Goal: Task Accomplishment & Management: Manage account settings

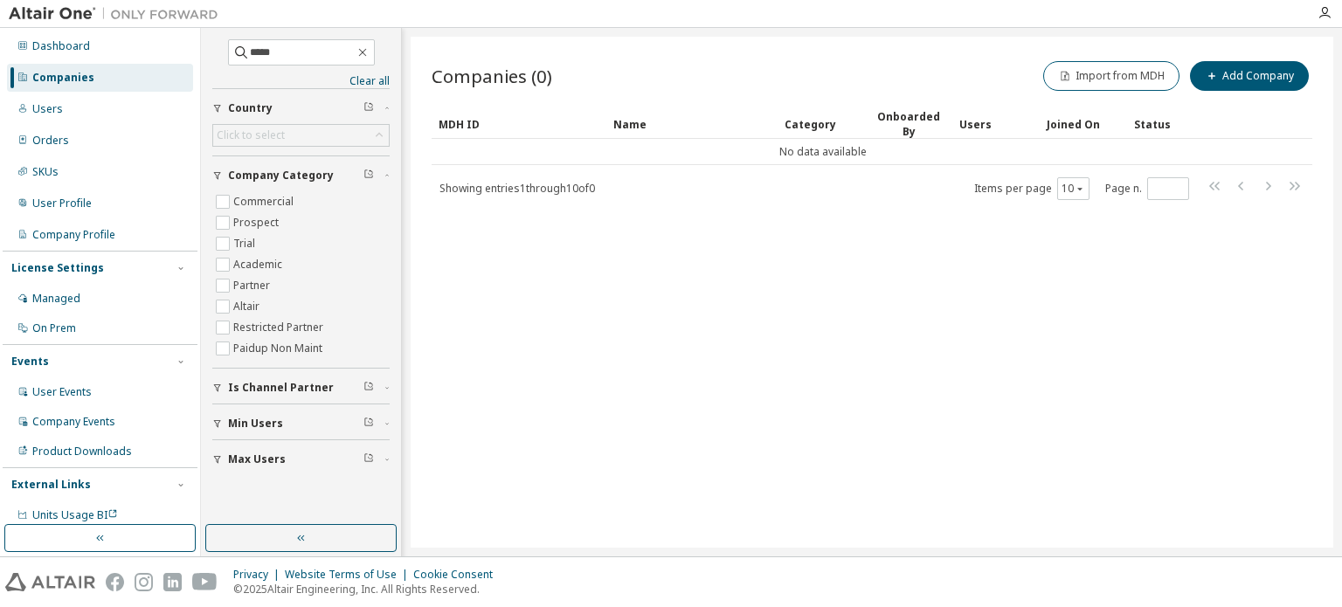
click at [265, 54] on input "*****" at bounding box center [302, 52] width 105 height 17
drag, startPoint x: 282, startPoint y: 48, endPoint x: 196, endPoint y: 45, distance: 86.5
click at [196, 45] on div "Dashboard Companies Users Orders SKUs User Profile Company Profile License Sett…" at bounding box center [671, 292] width 1342 height 529
type input "*******"
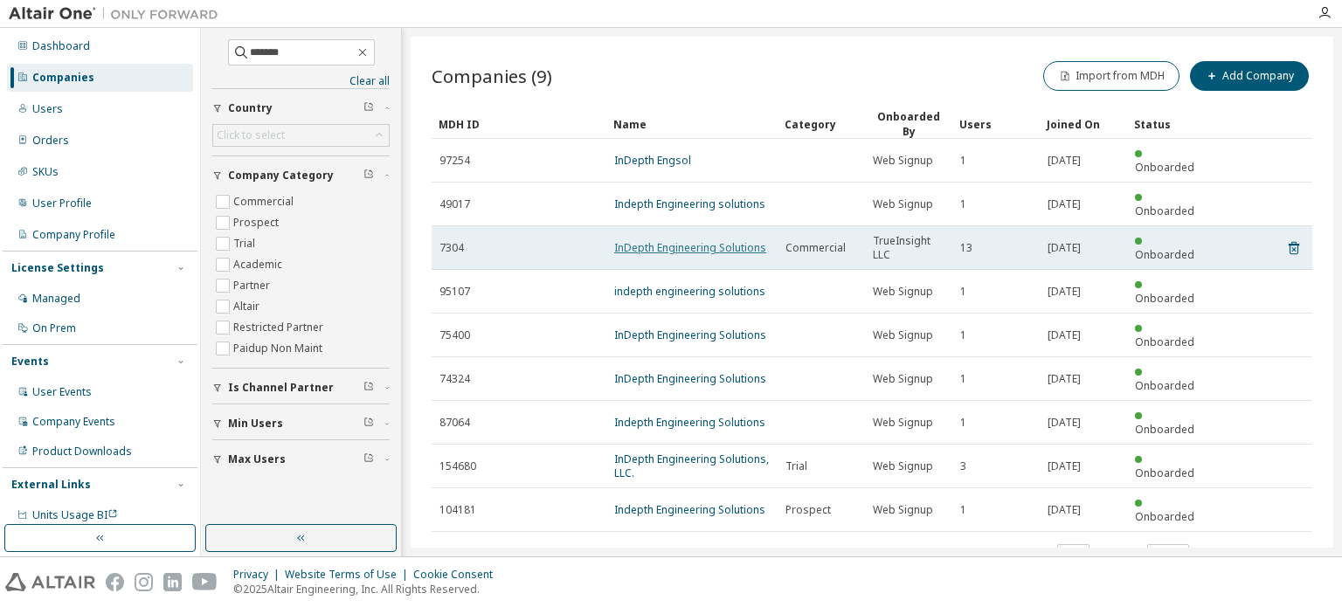
click at [739, 240] on link "InDepth Engineering Solutions" at bounding box center [690, 247] width 152 height 15
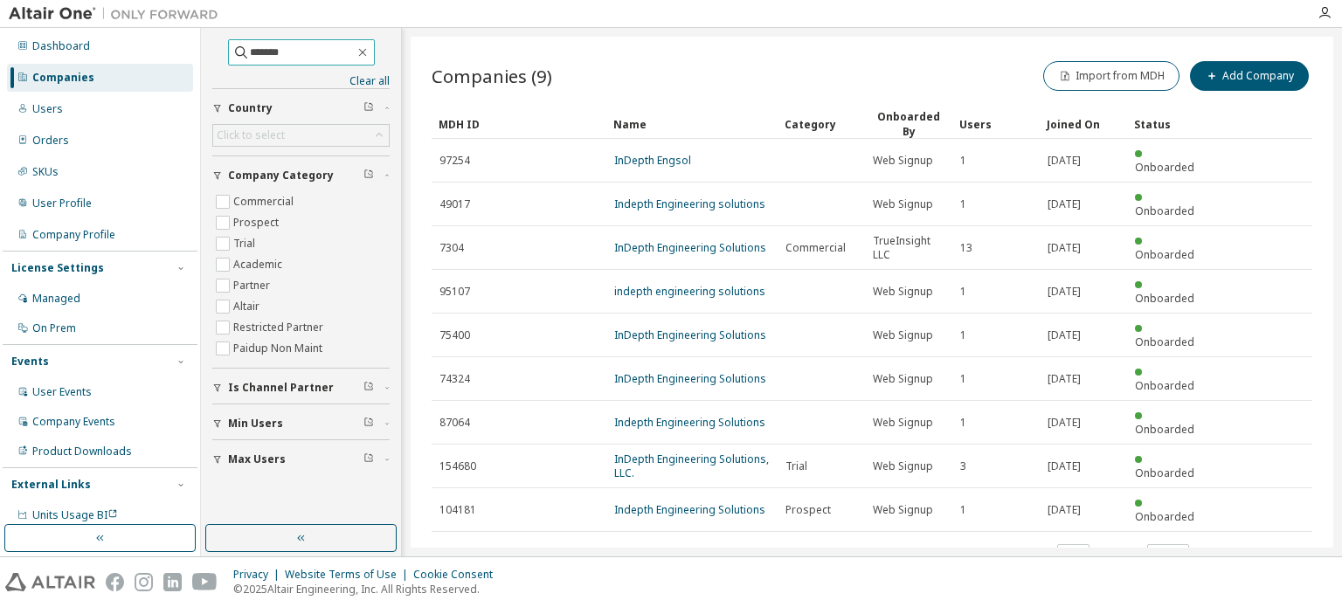
click at [314, 49] on input "*******" at bounding box center [302, 52] width 105 height 17
drag, startPoint x: 311, startPoint y: 54, endPoint x: 211, endPoint y: 52, distance: 99.6
click at [228, 52] on span "*******" at bounding box center [301, 52] width 147 height 26
type input "*****"
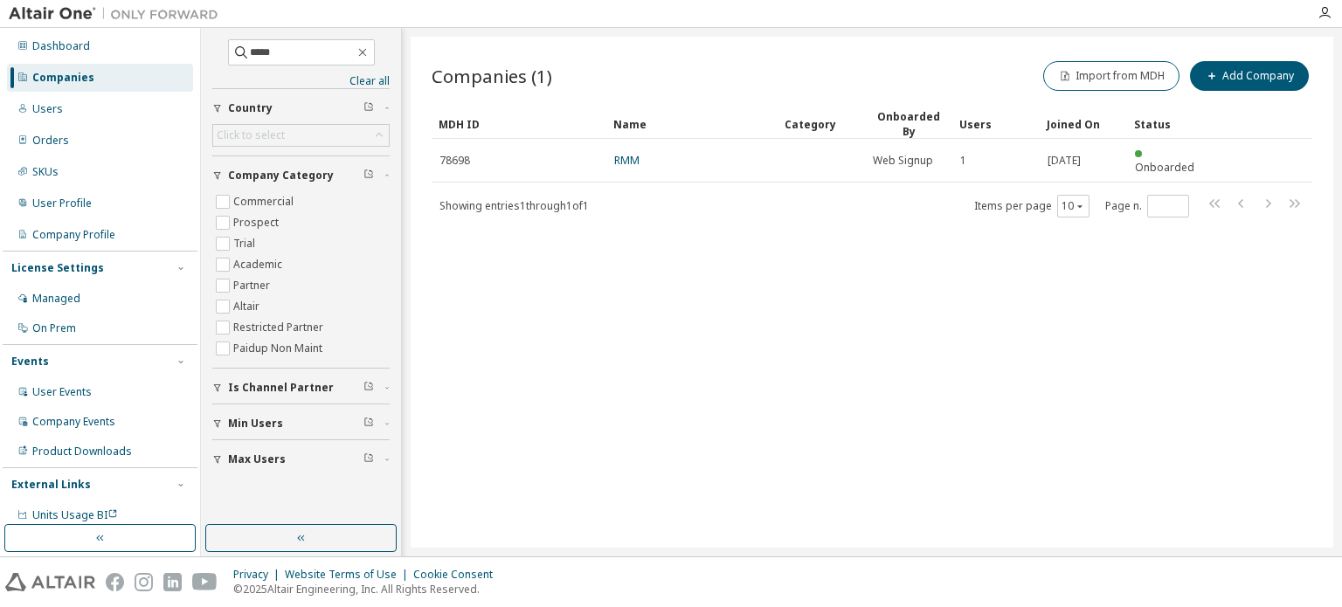
click at [730, 370] on div "Companies (1) Import from MDH Add Company Clear Load Save Save As Field Operato…" at bounding box center [872, 292] width 923 height 511
click at [93, 66] on div "Companies" at bounding box center [100, 78] width 186 height 28
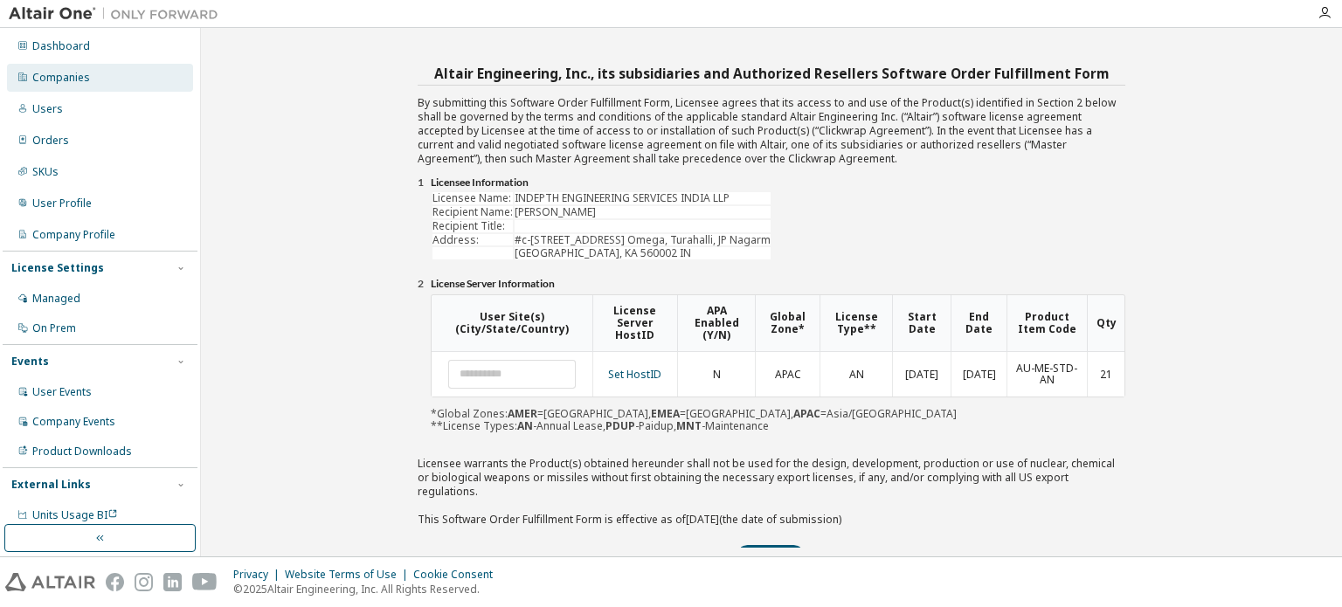
click at [57, 72] on div "Companies" at bounding box center [61, 78] width 58 height 14
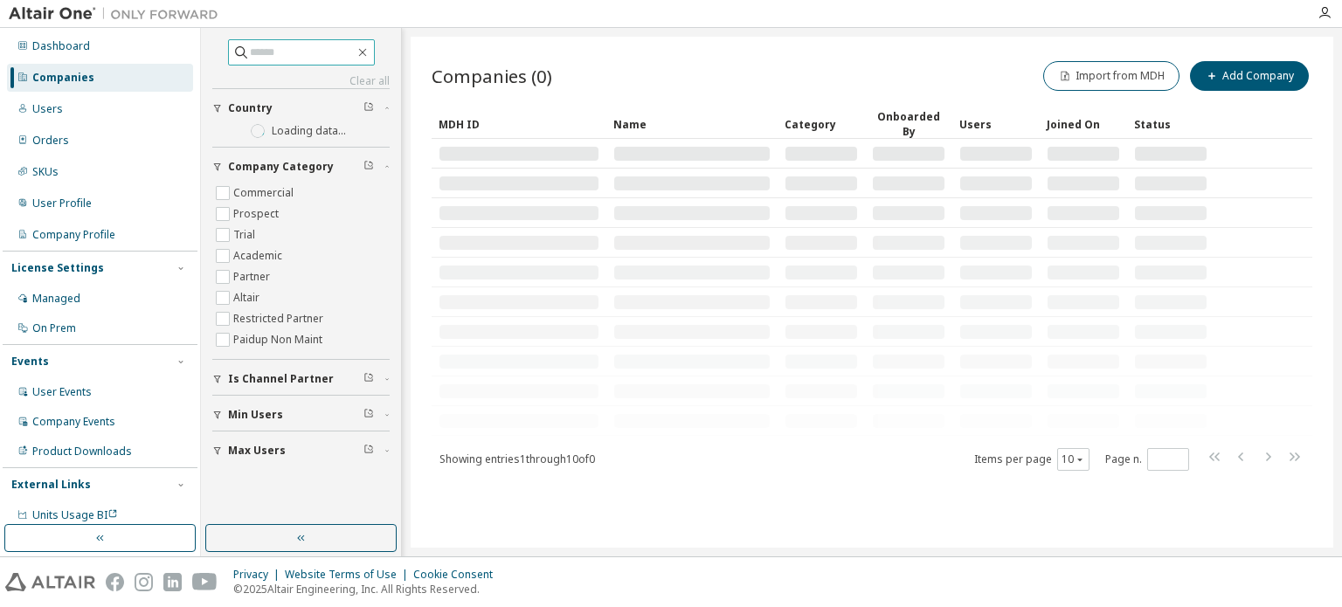
click at [295, 50] on input "text" at bounding box center [302, 52] width 105 height 17
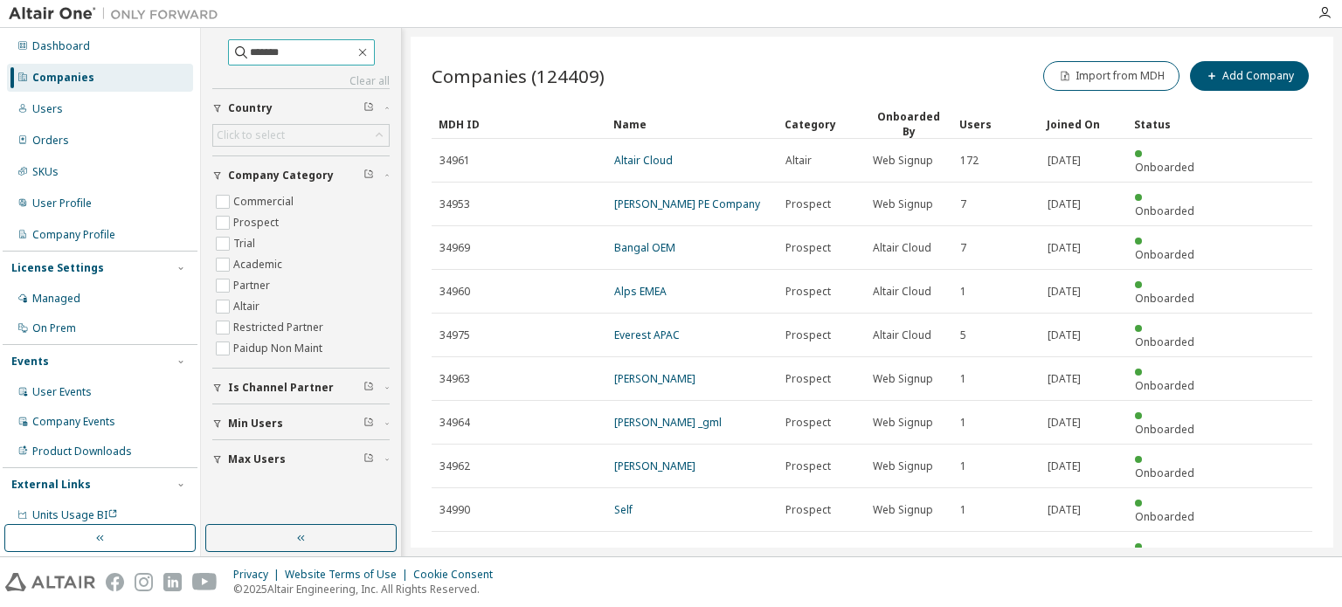
type input "*******"
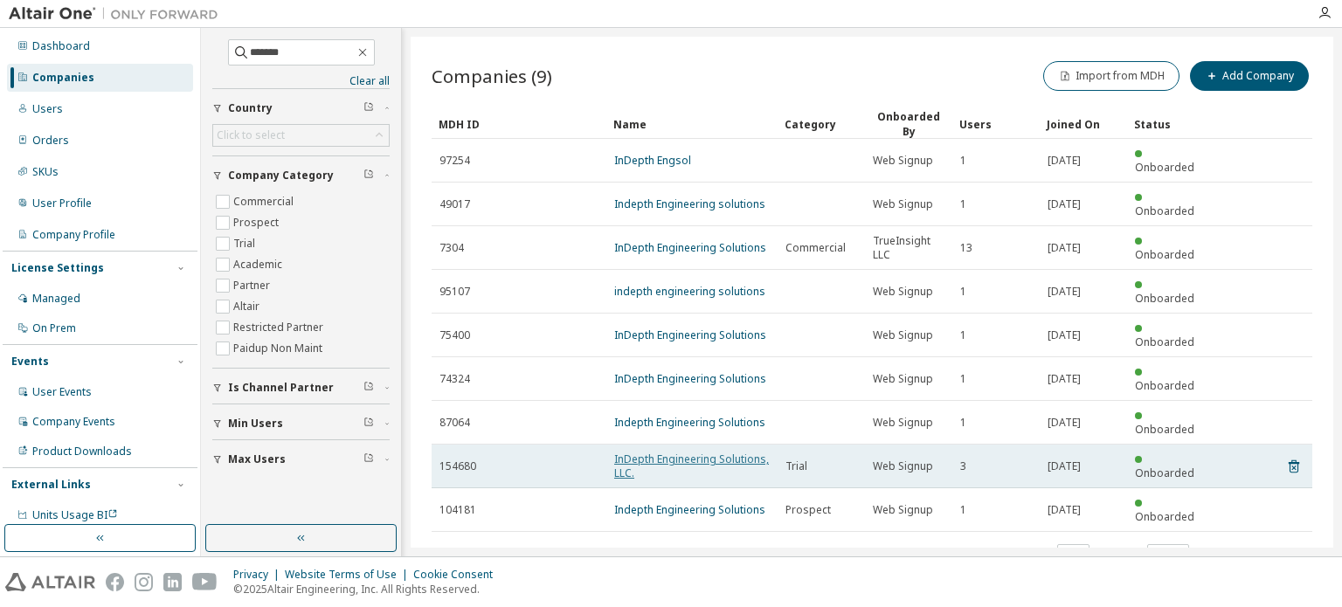
click at [718, 452] on link "InDepth Engineering Solutions, LLC." at bounding box center [691, 466] width 155 height 29
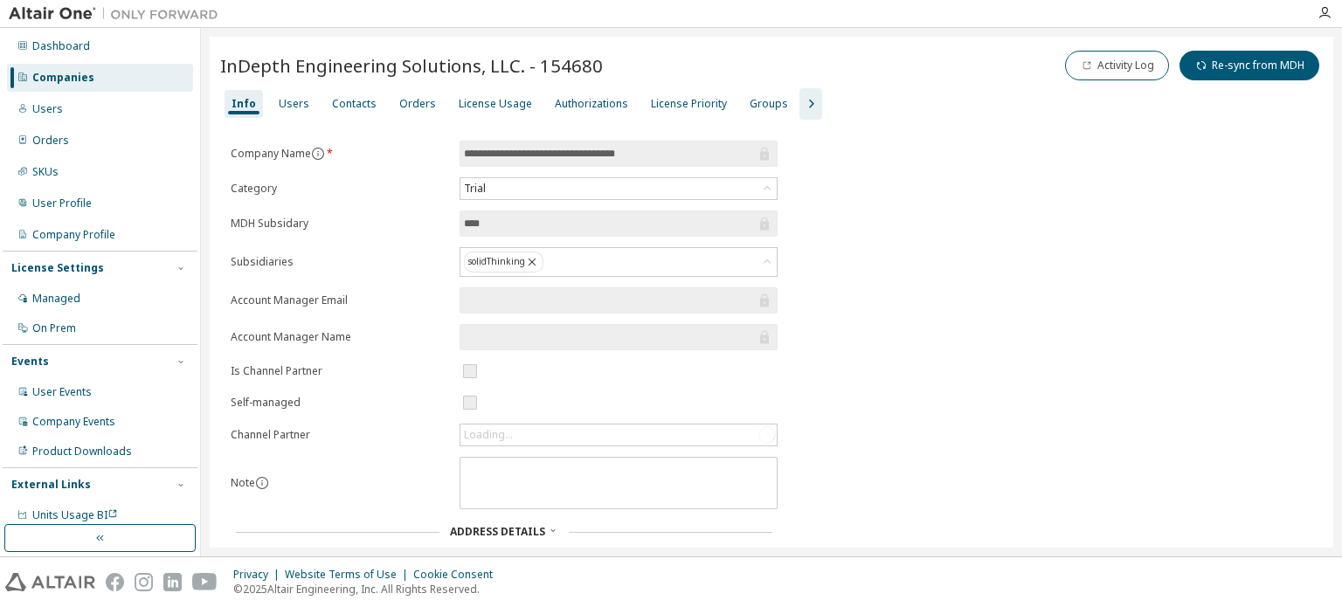
click at [61, 74] on div "Companies" at bounding box center [63, 78] width 62 height 14
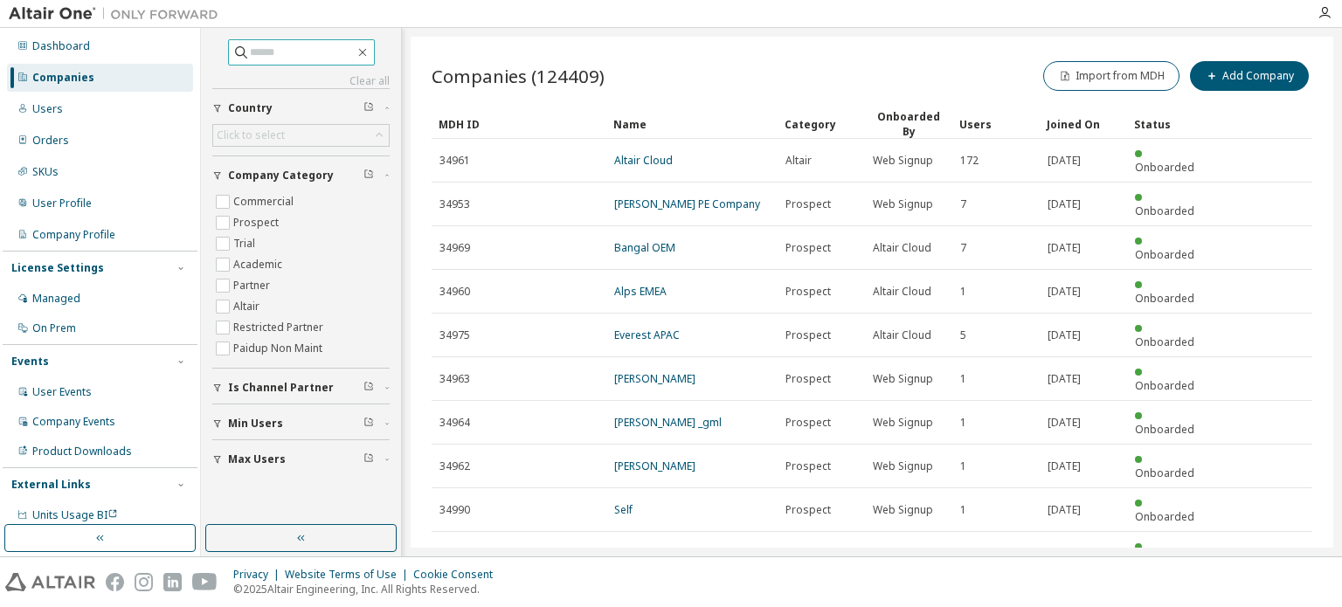
click at [290, 62] on span at bounding box center [301, 52] width 147 height 26
click at [287, 53] on input "text" at bounding box center [302, 52] width 105 height 17
type input "*******"
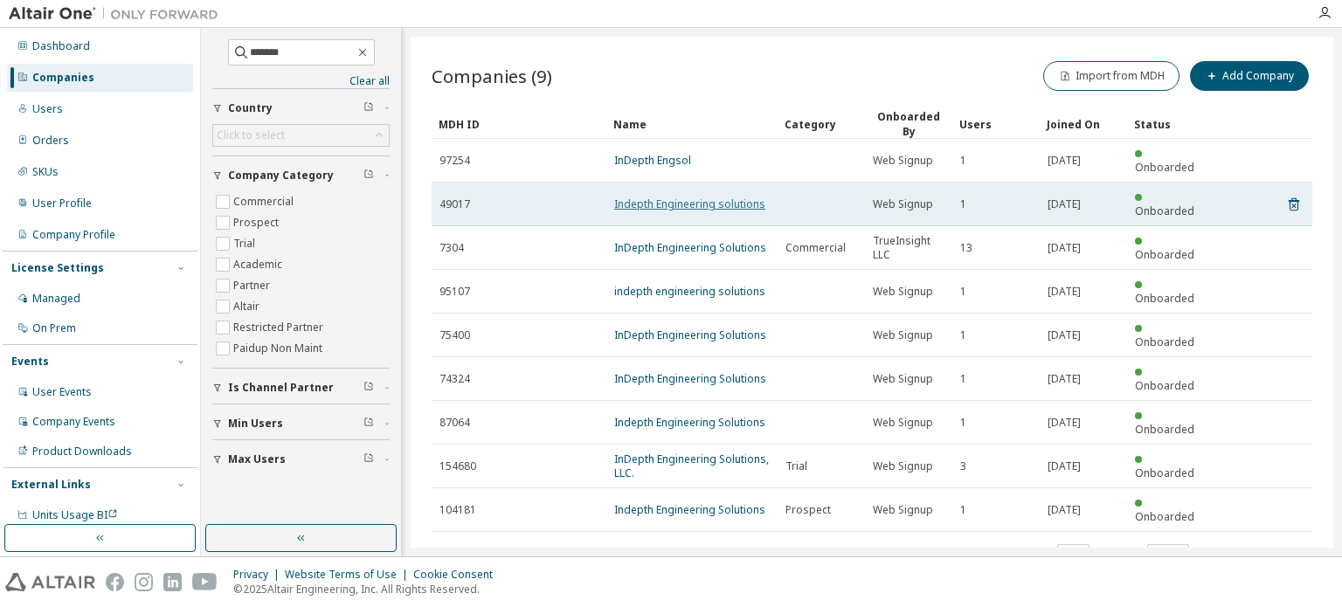
click at [672, 197] on link "Indepth Engineering solutions" at bounding box center [689, 204] width 151 height 15
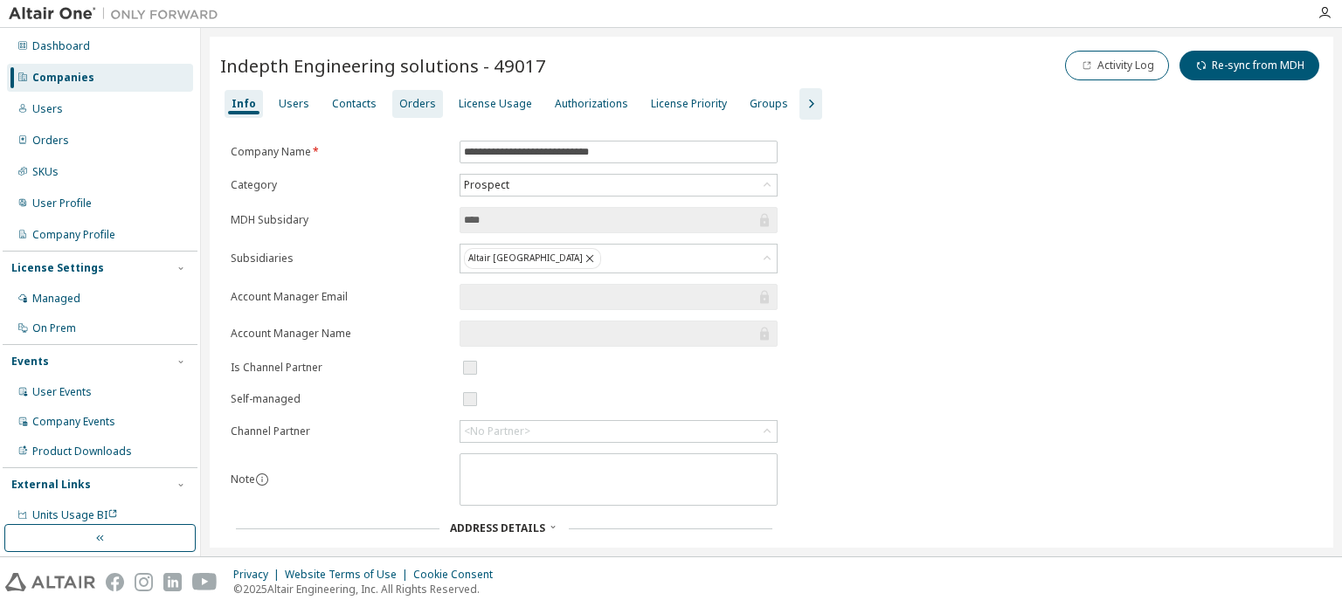
click at [401, 107] on div "Orders" at bounding box center [417, 104] width 37 height 14
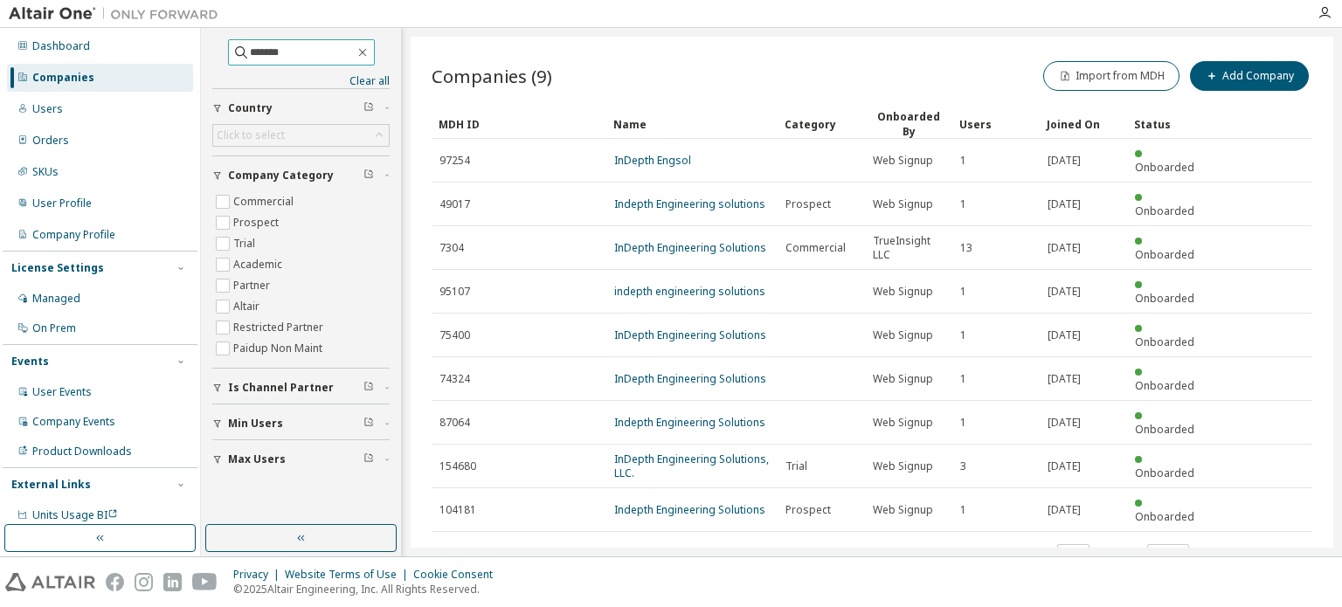
click at [311, 55] on input "*******" at bounding box center [302, 52] width 105 height 17
drag, startPoint x: 281, startPoint y: 53, endPoint x: 222, endPoint y: 54, distance: 59.4
click at [228, 54] on span "*******" at bounding box center [301, 52] width 147 height 26
paste input "**********"
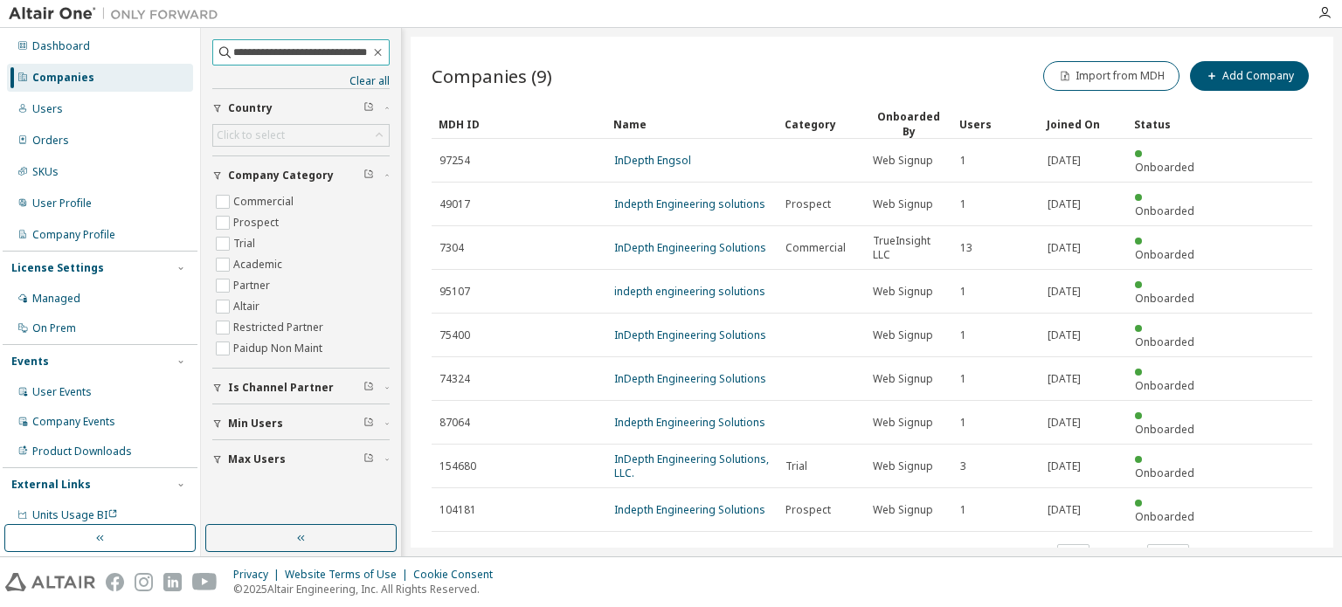
type input "**********"
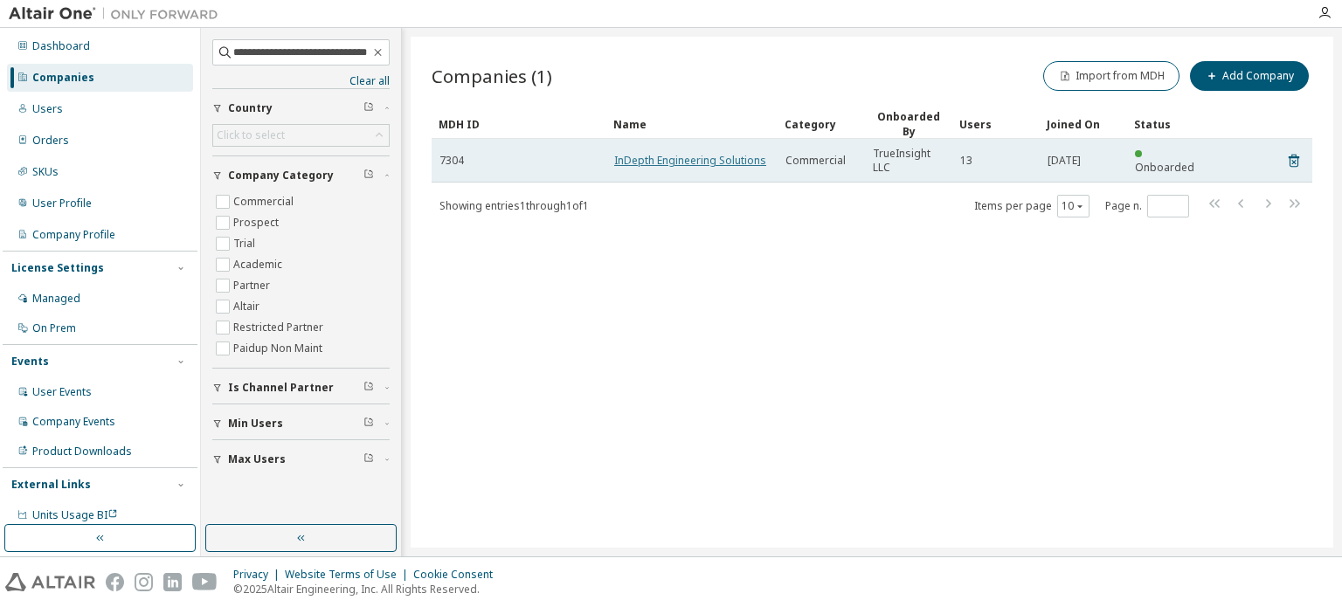
click at [623, 156] on link "InDepth Engineering Solutions" at bounding box center [690, 160] width 152 height 15
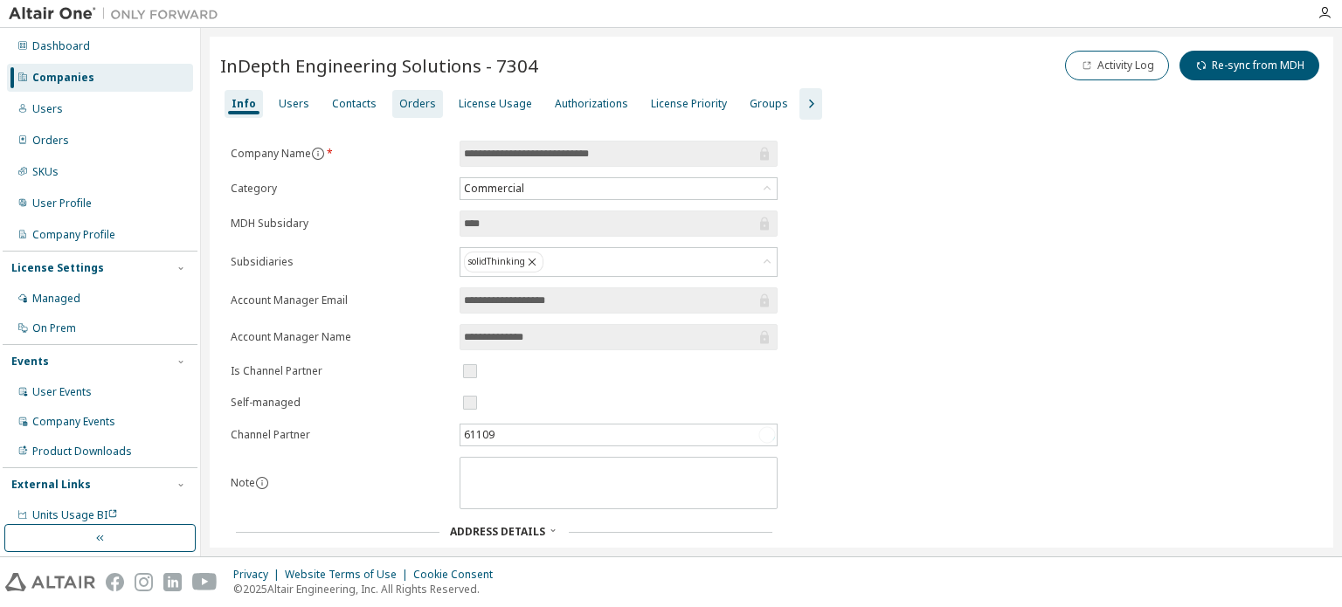
click at [409, 101] on div "Orders" at bounding box center [417, 104] width 37 height 14
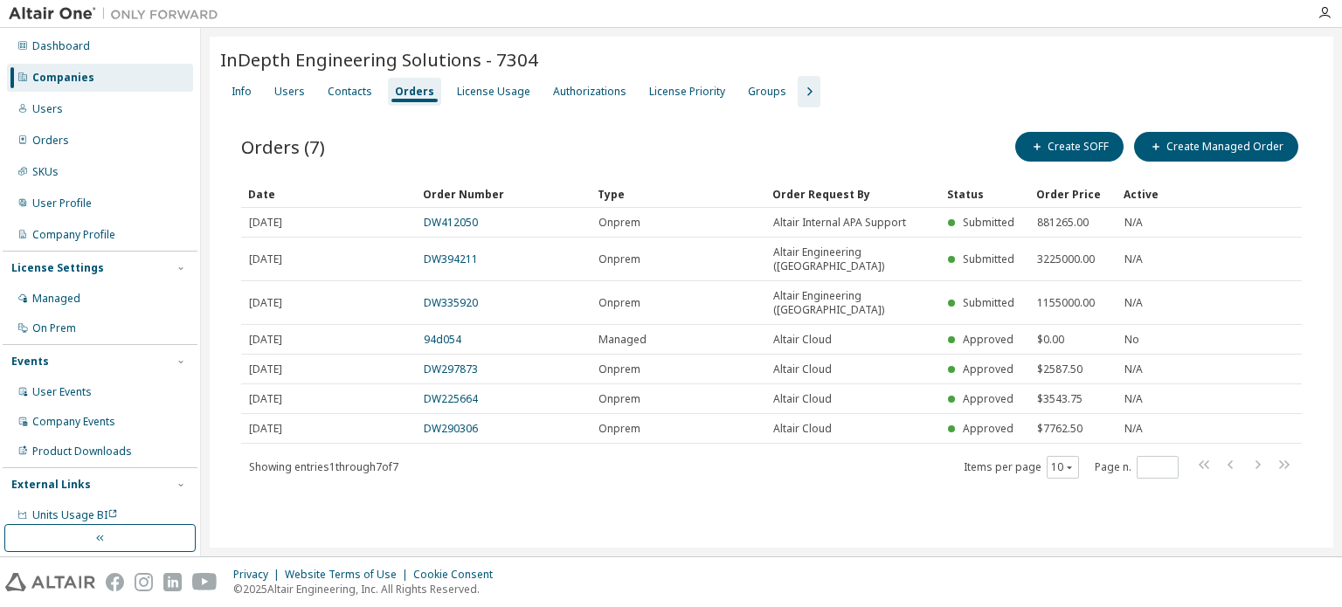
click at [108, 77] on div "Companies" at bounding box center [100, 78] width 186 height 28
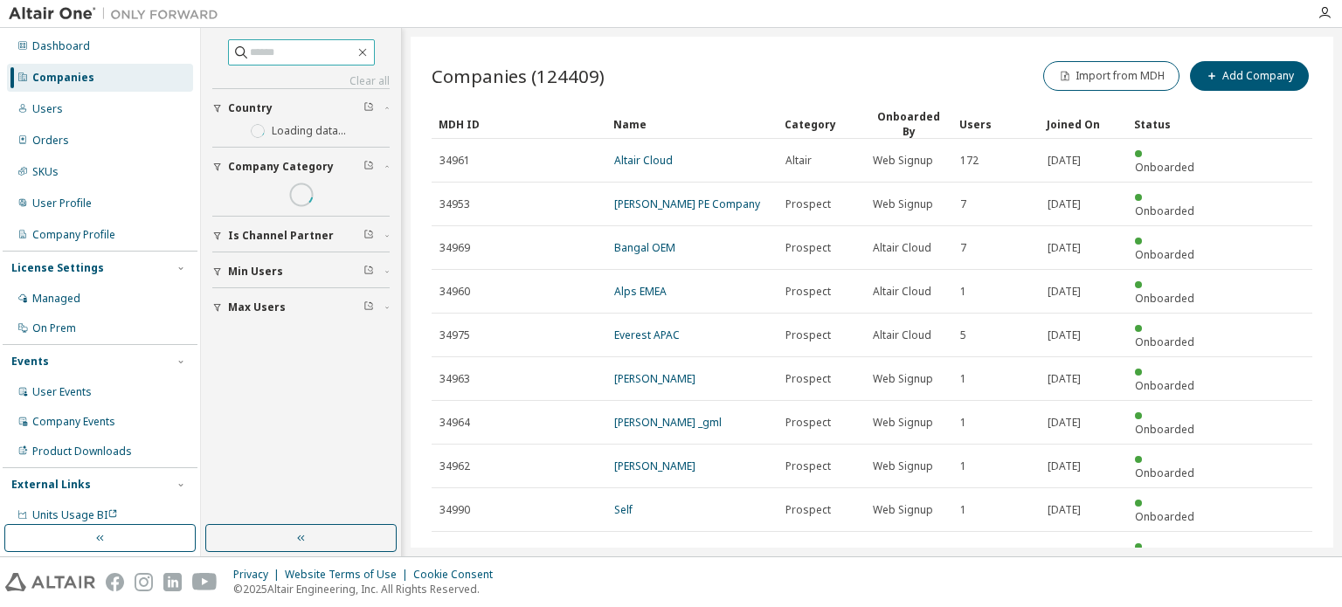
click at [292, 50] on input "text" at bounding box center [302, 52] width 105 height 17
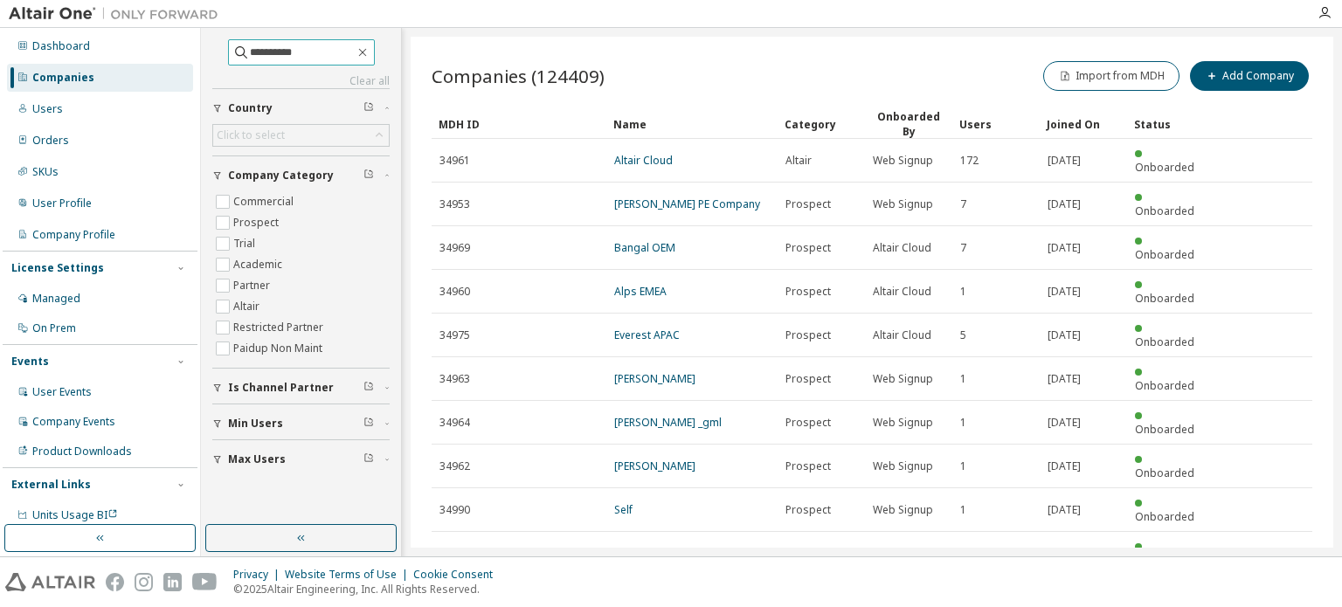
type input "**********"
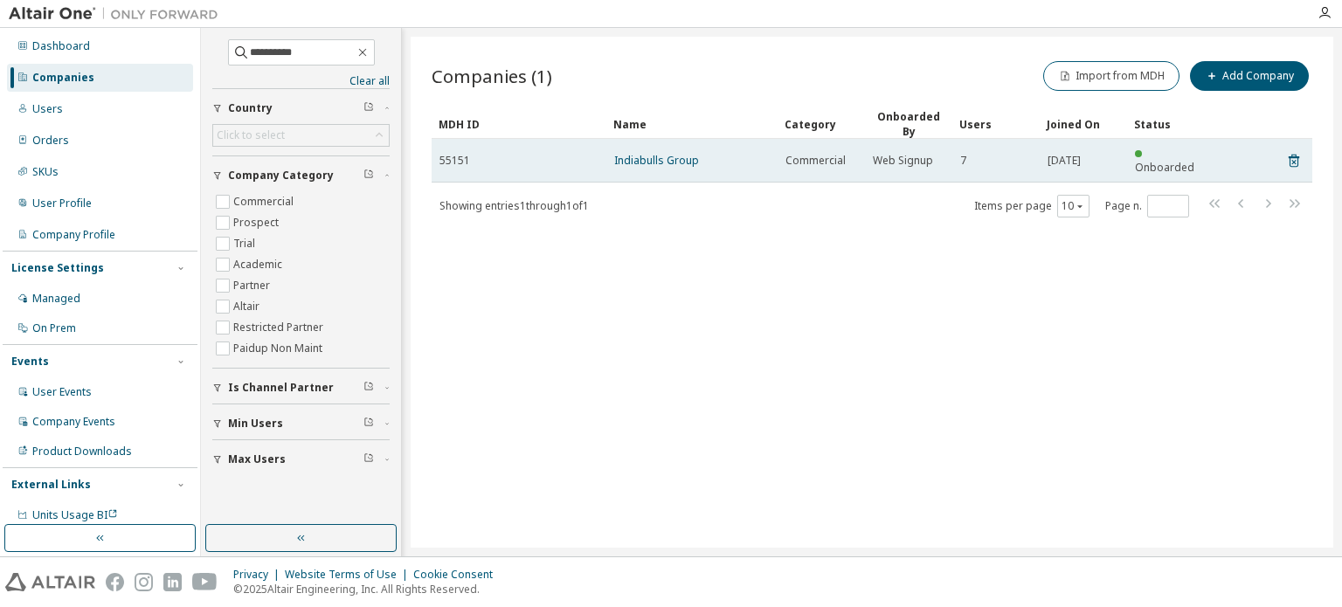
click at [683, 139] on td "Indiabulls Group" at bounding box center [691, 161] width 171 height 44
click at [678, 153] on link "Indiabulls Group" at bounding box center [656, 160] width 85 height 15
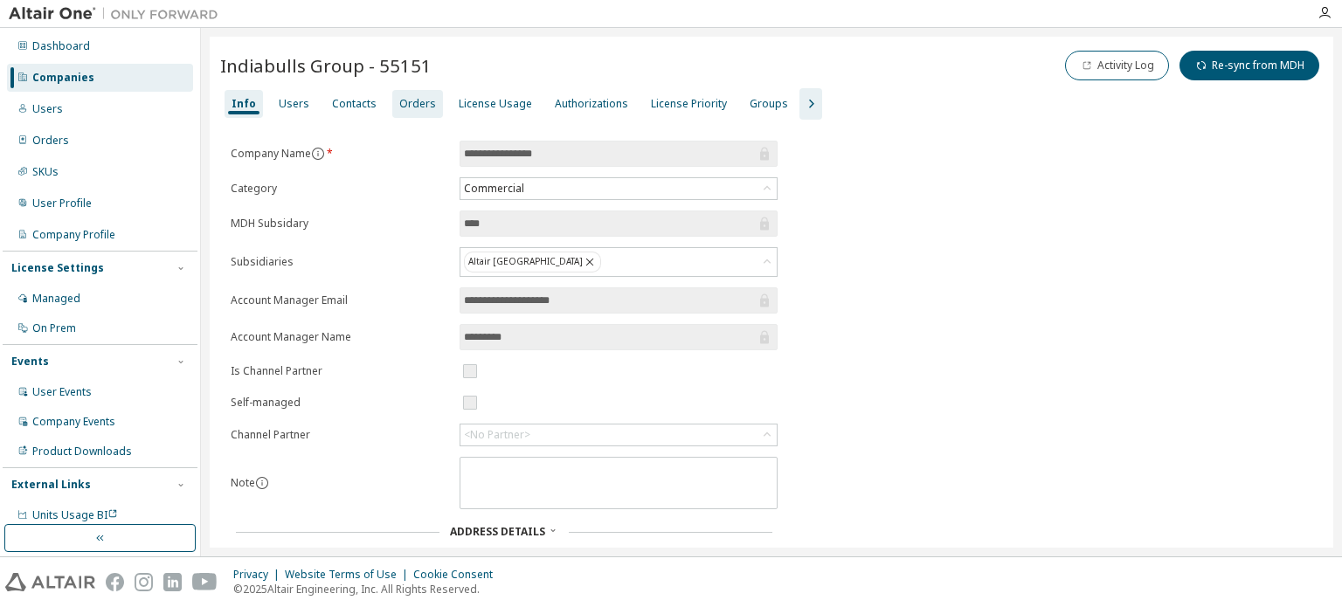
click at [406, 105] on div "Orders" at bounding box center [417, 104] width 37 height 14
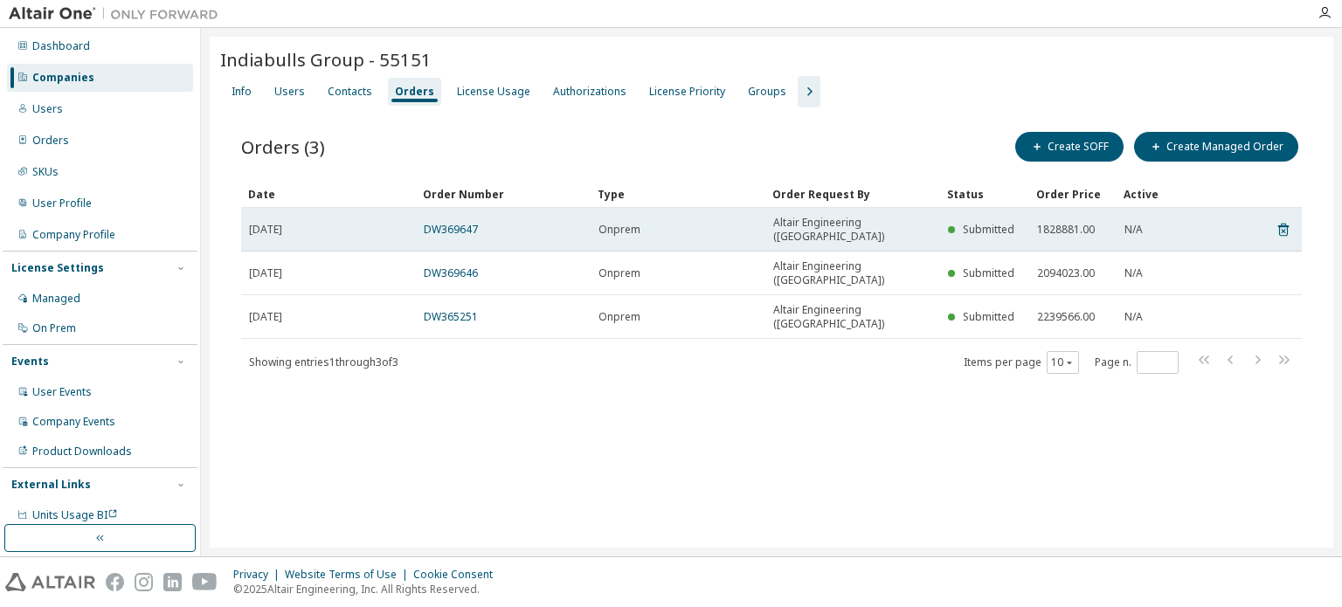
click at [273, 223] on span "2025-04-21" at bounding box center [265, 230] width 33 height 14
click at [443, 222] on link "DW369647" at bounding box center [451, 229] width 54 height 15
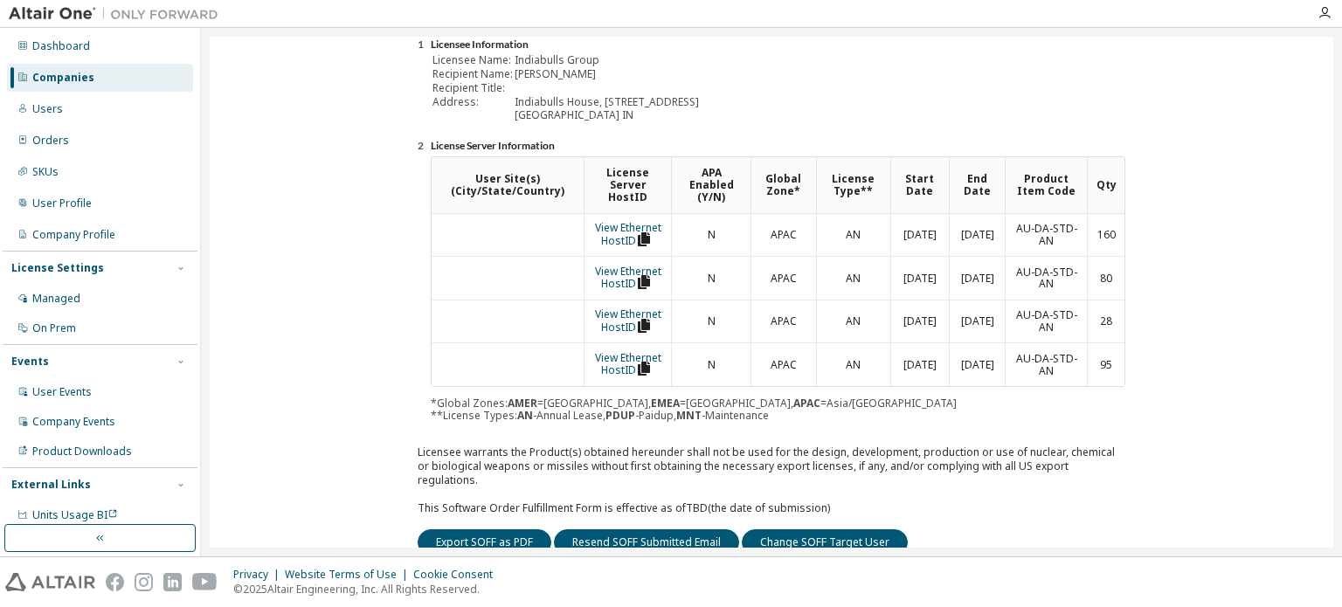
scroll to position [392, 0]
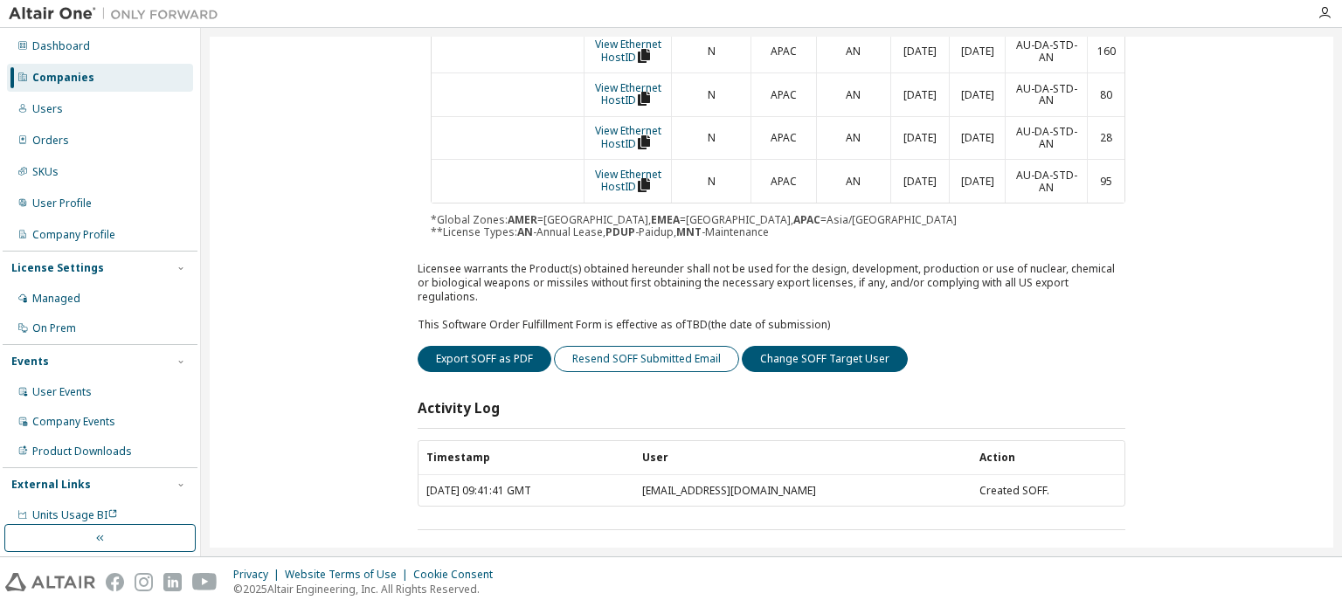
click at [662, 346] on button "Resend SOFF Submitted Email" at bounding box center [646, 359] width 185 height 26
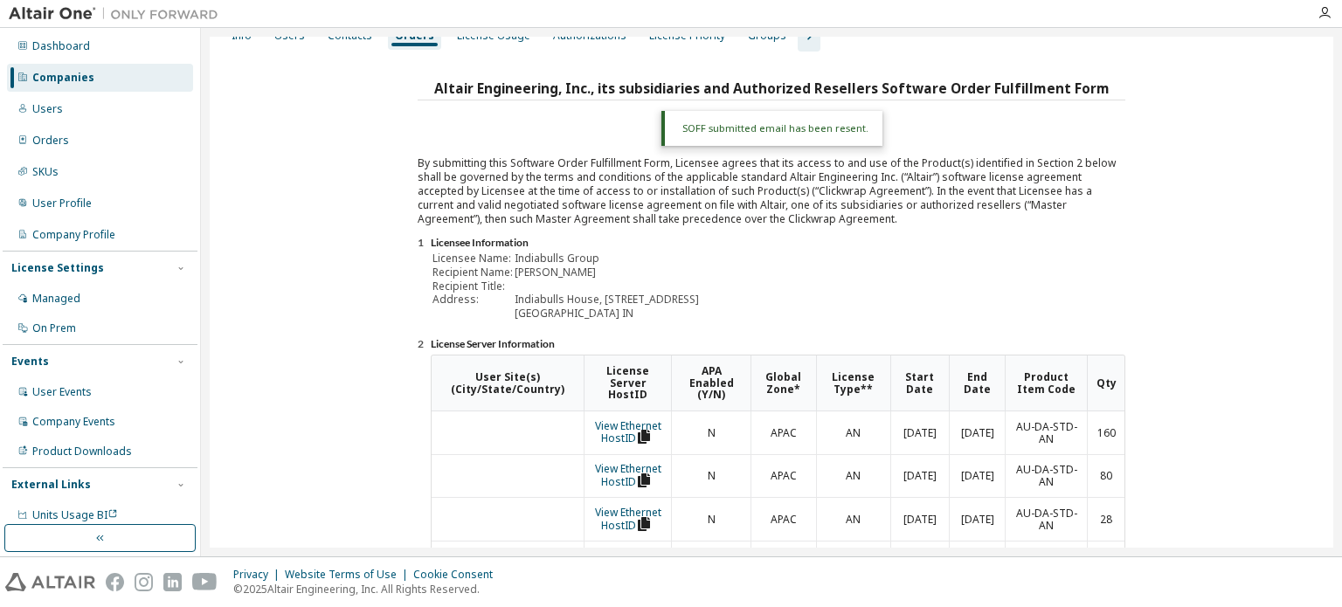
scroll to position [0, 0]
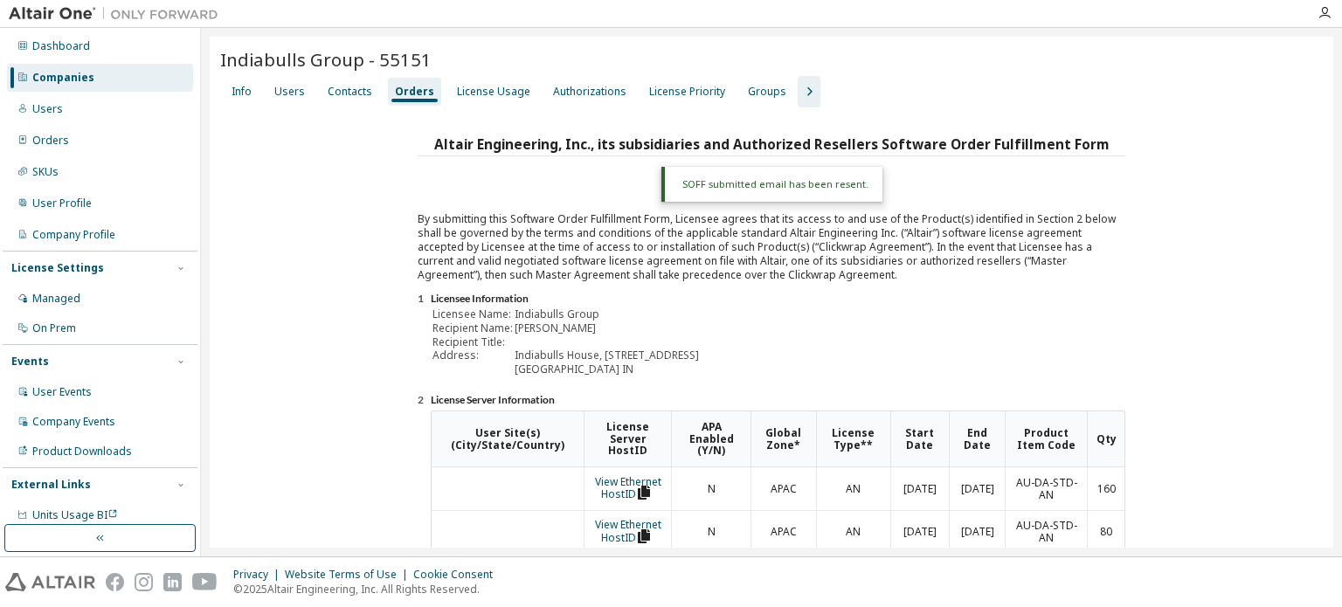
click at [121, 75] on div "Companies" at bounding box center [100, 78] width 186 height 28
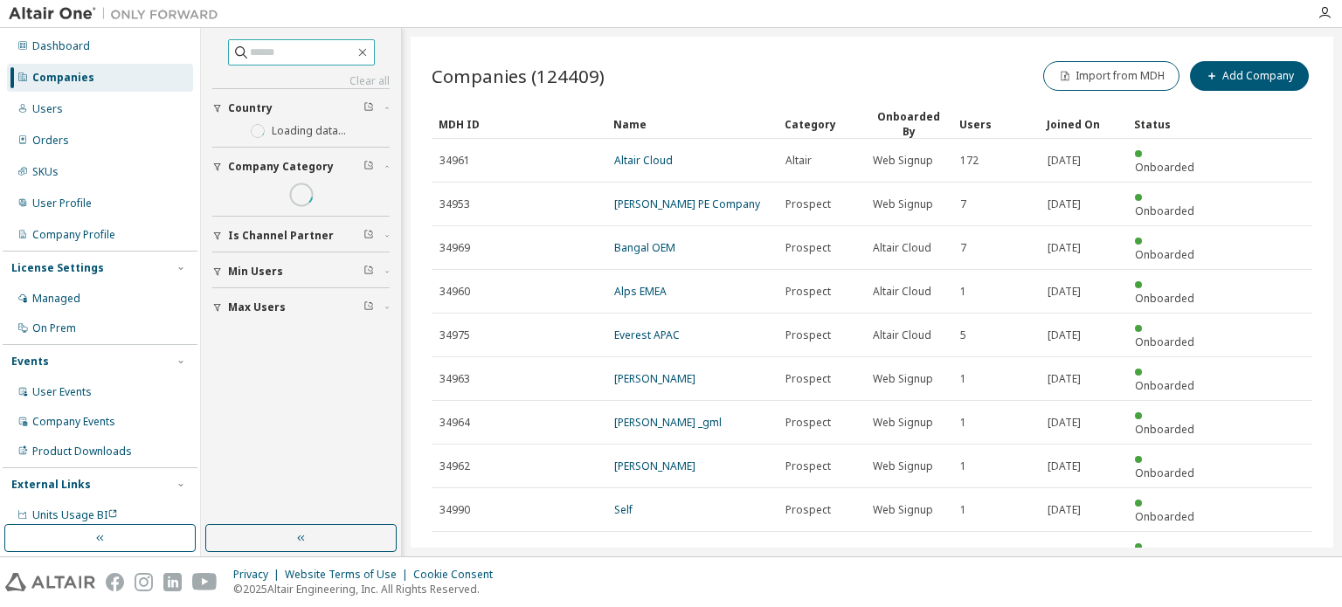
click at [286, 53] on input "text" at bounding box center [302, 52] width 105 height 17
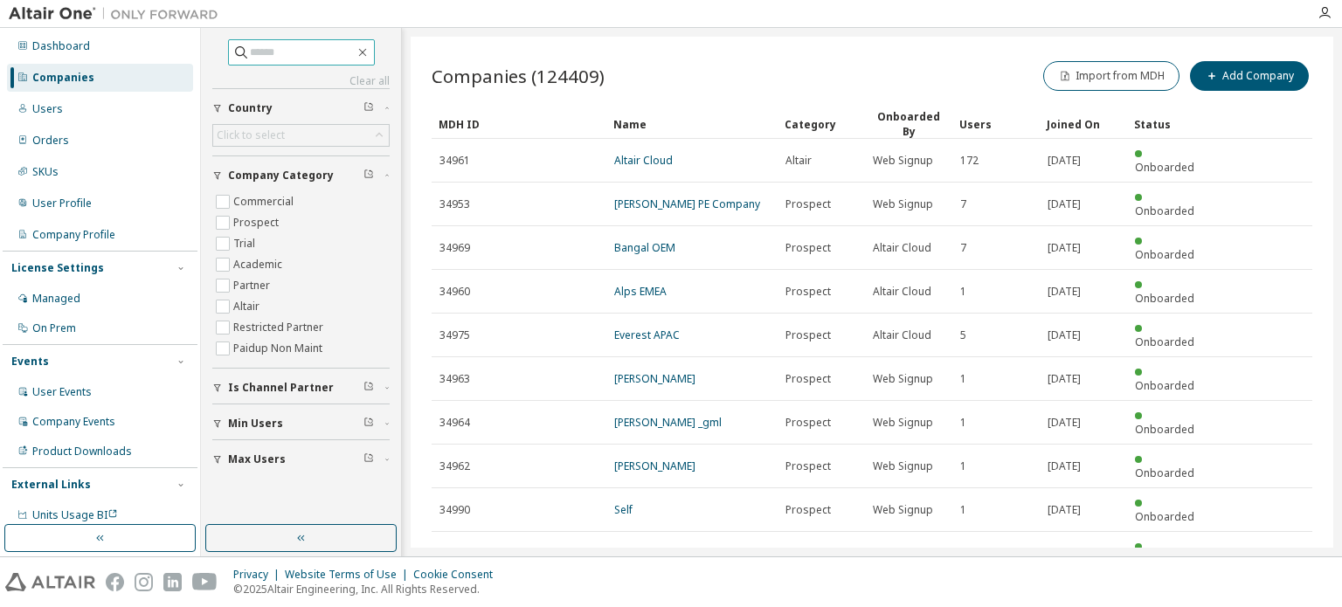
paste input "**********"
type input "**********"
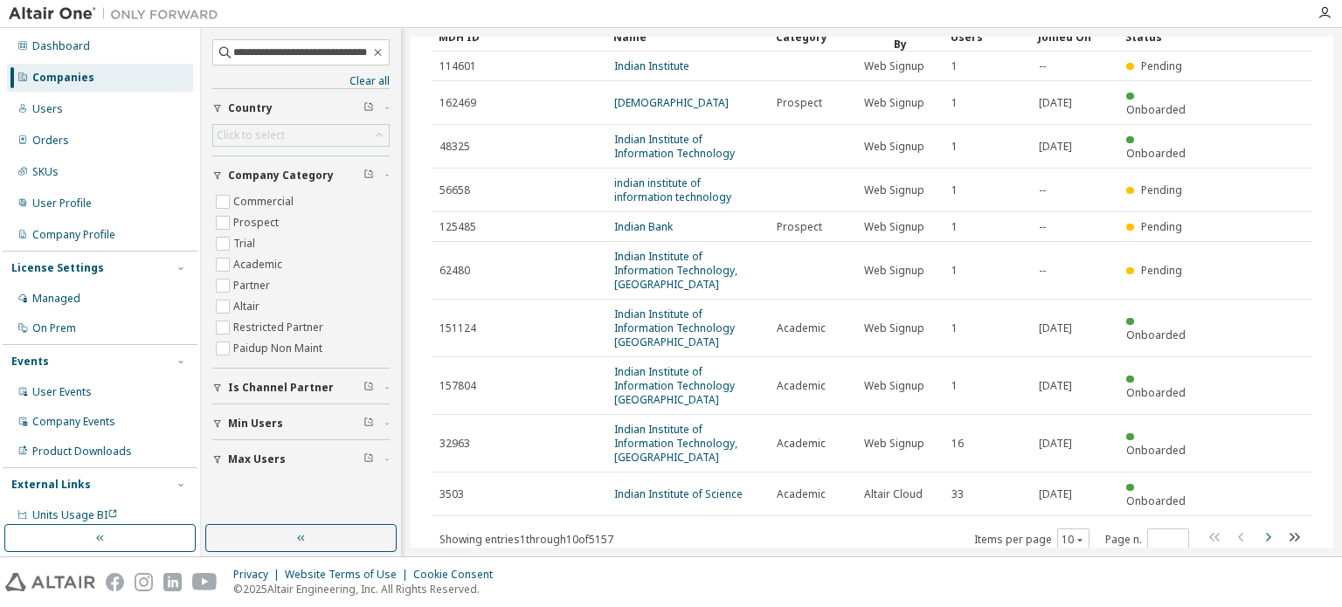
click at [1262, 527] on icon "button" at bounding box center [1267, 537] width 21 height 21
type input "*"
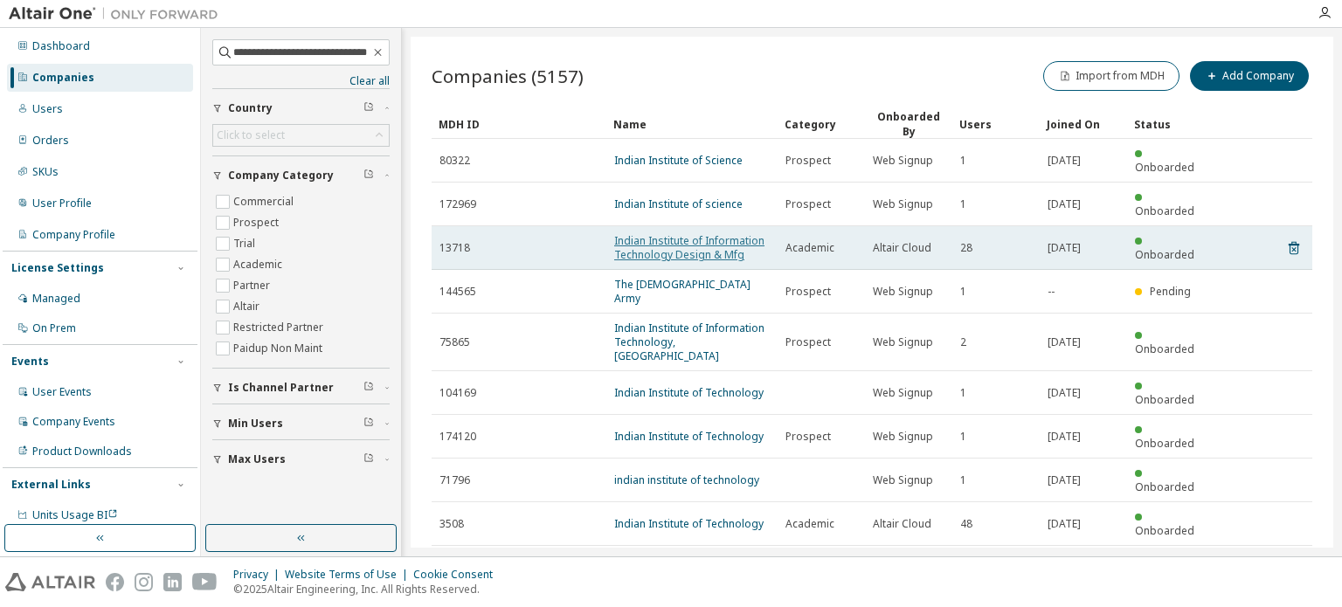
click at [723, 233] on link "Indian Institute of Information Technology Design & Mfg" at bounding box center [689, 247] width 150 height 29
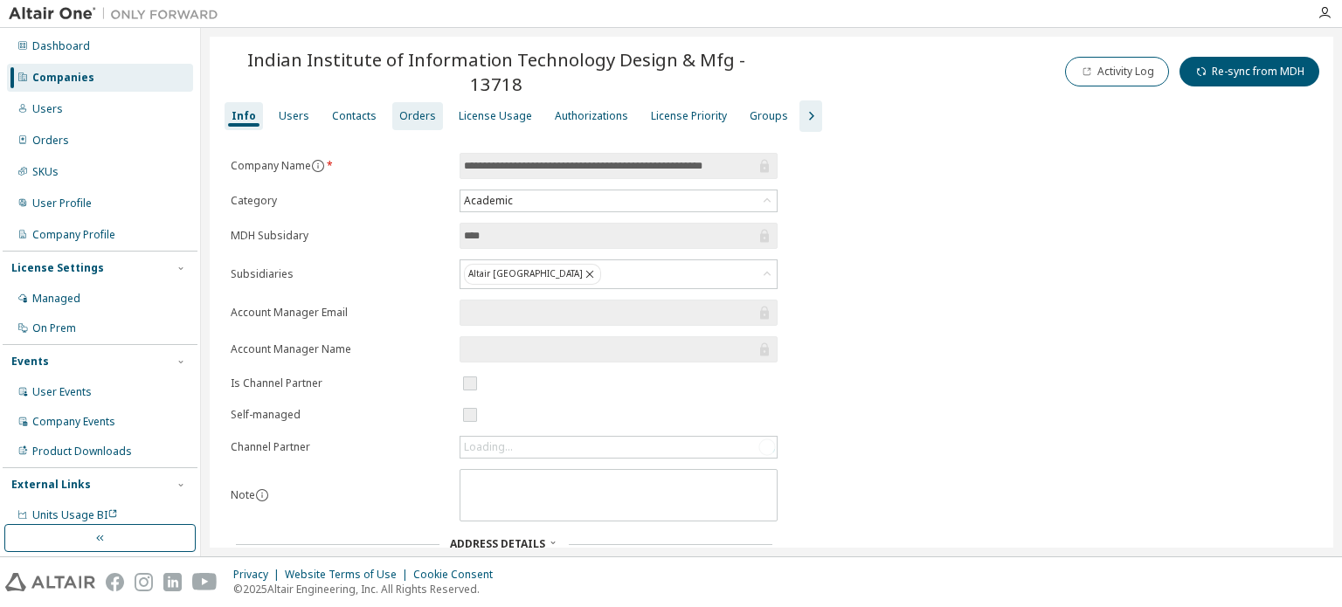
click at [405, 109] on div "Orders" at bounding box center [417, 116] width 37 height 14
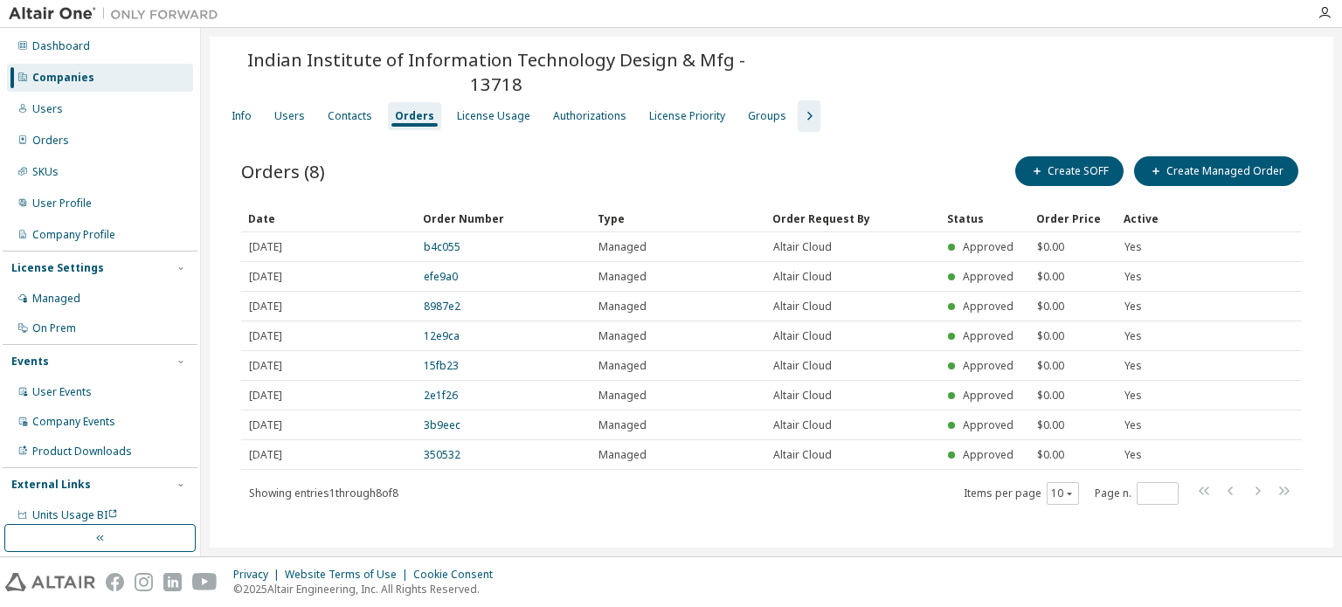
click at [100, 74] on div "Companies" at bounding box center [100, 78] width 186 height 28
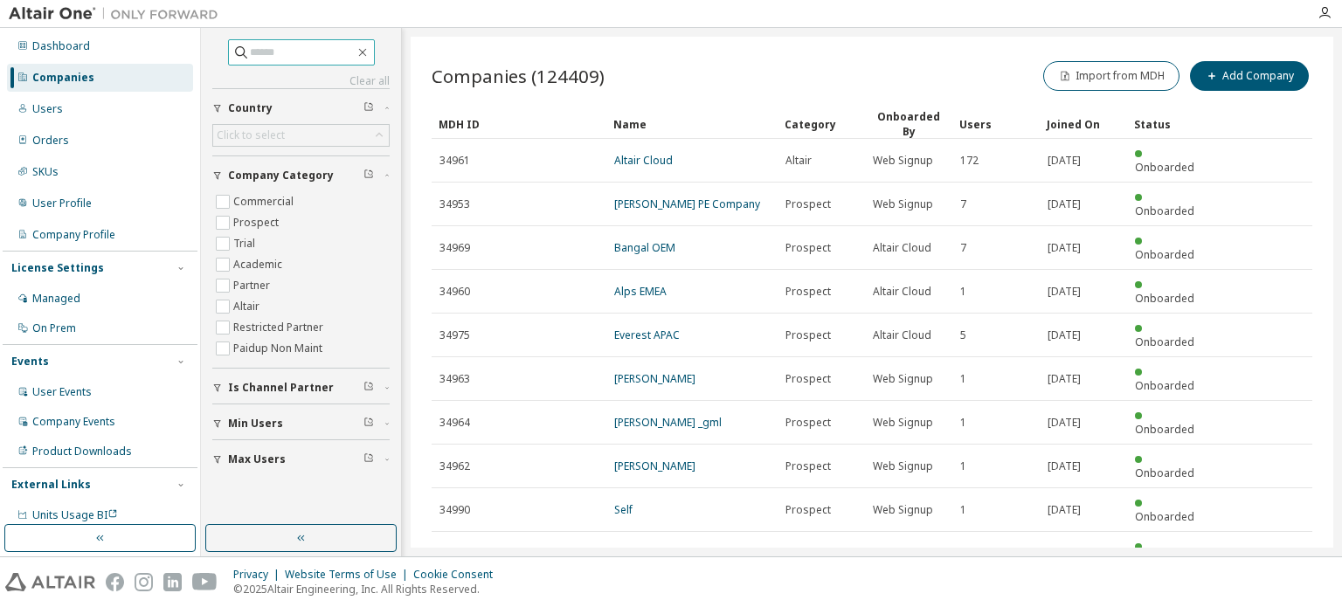
click at [307, 57] on input "text" at bounding box center [302, 52] width 105 height 17
type input "**********"
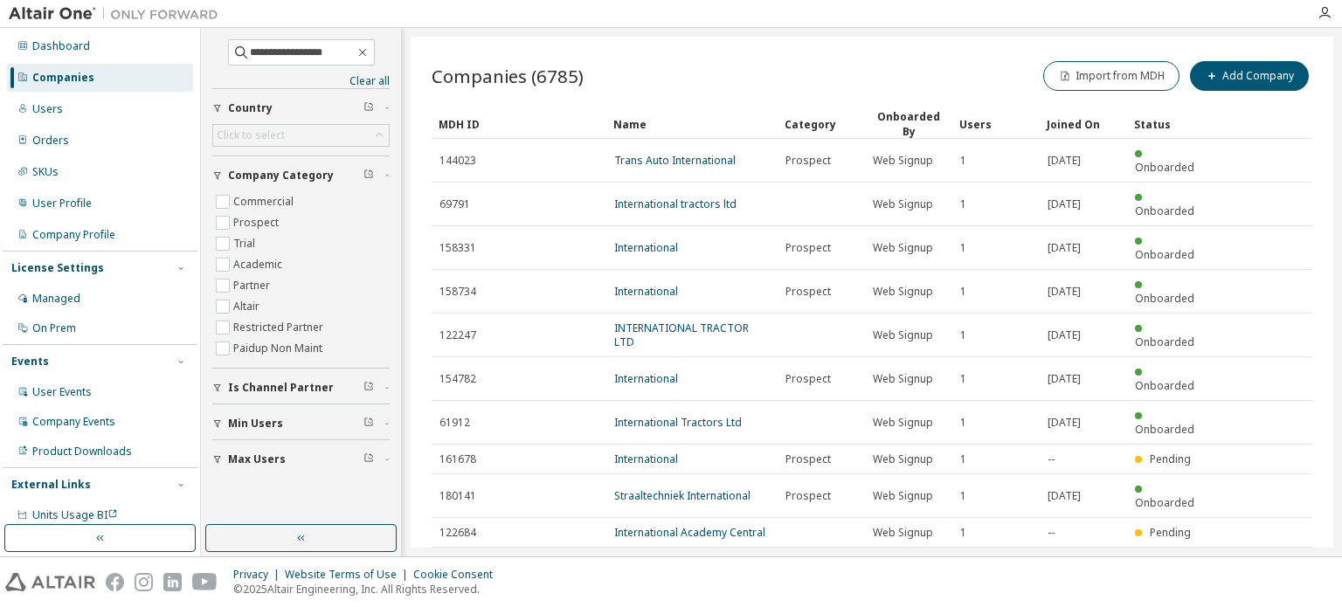
click at [1265, 558] on icon "button" at bounding box center [1267, 568] width 21 height 21
type input "*"
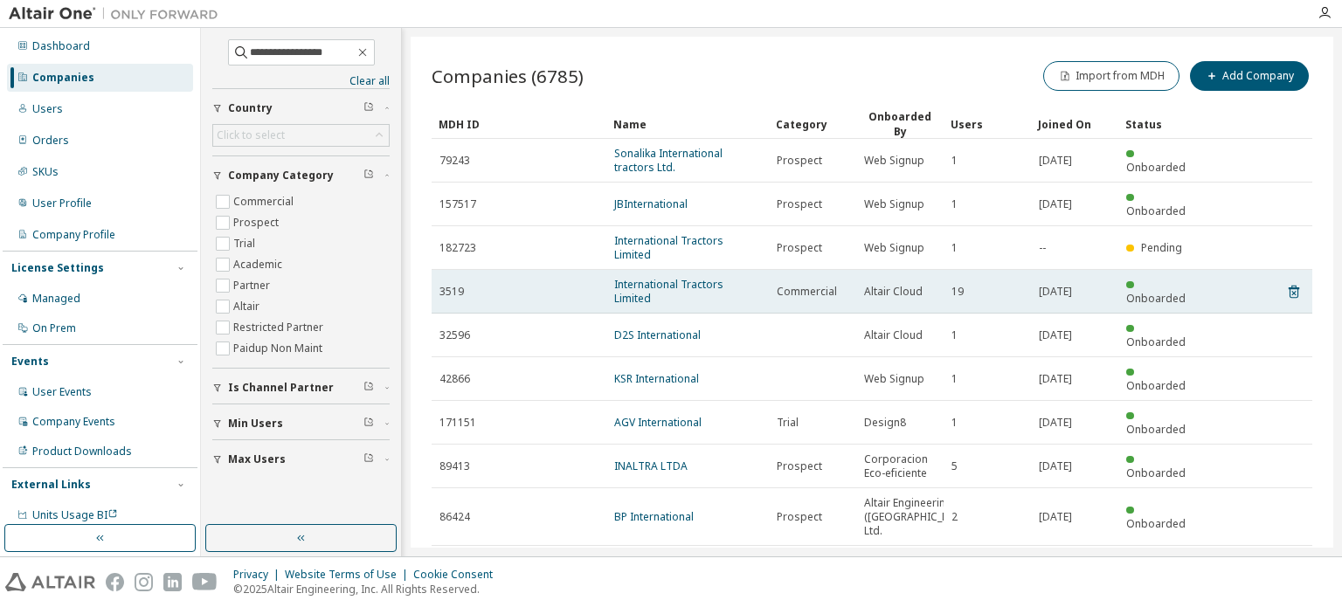
click at [728, 270] on td "International Tractors Limited" at bounding box center [687, 292] width 162 height 44
click at [723, 277] on link "International Tractors Limited" at bounding box center [668, 291] width 109 height 29
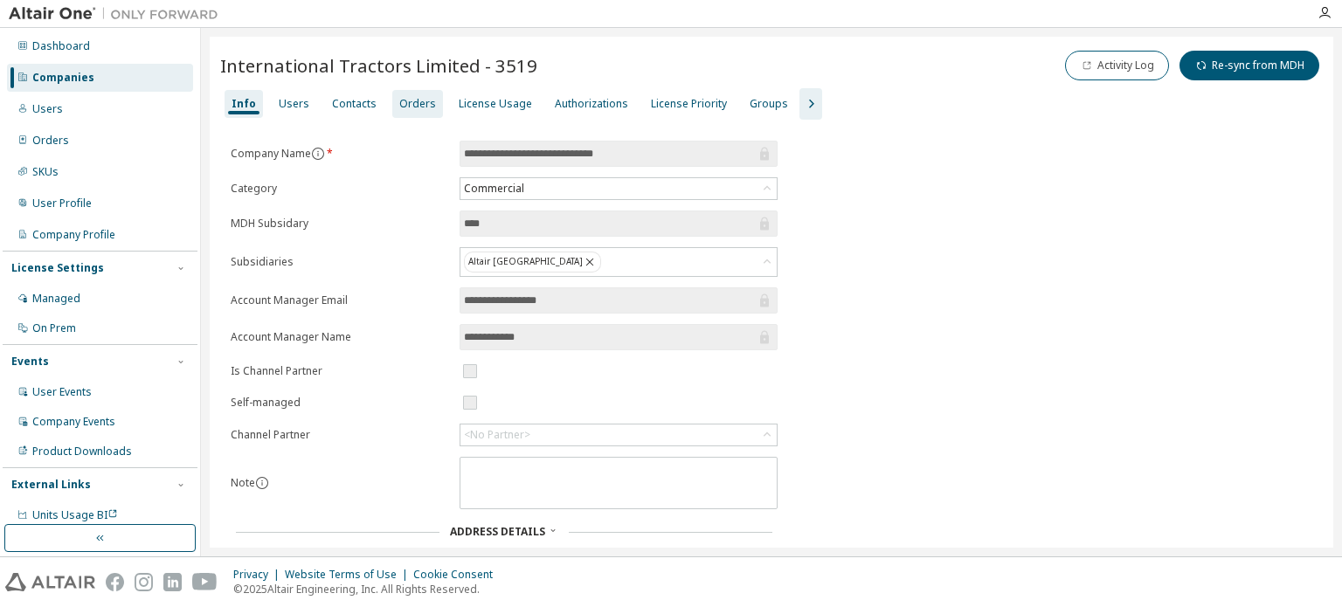
click at [420, 94] on div "Orders" at bounding box center [417, 104] width 51 height 28
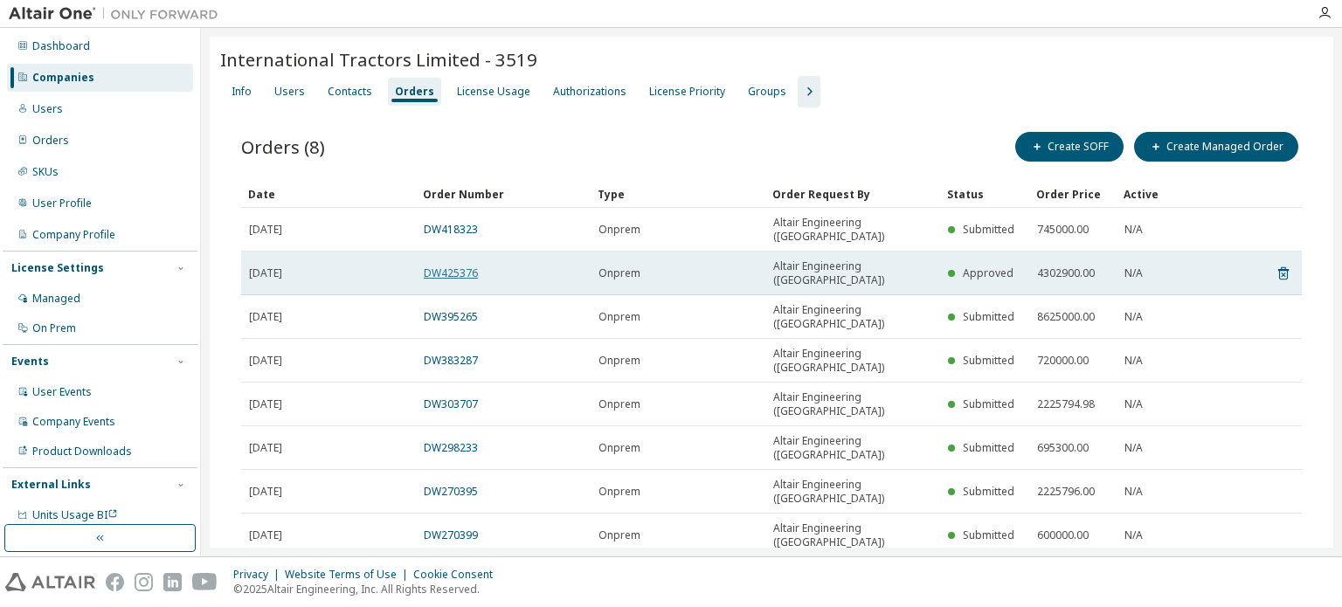
click at [444, 266] on link "DW425376" at bounding box center [451, 273] width 54 height 15
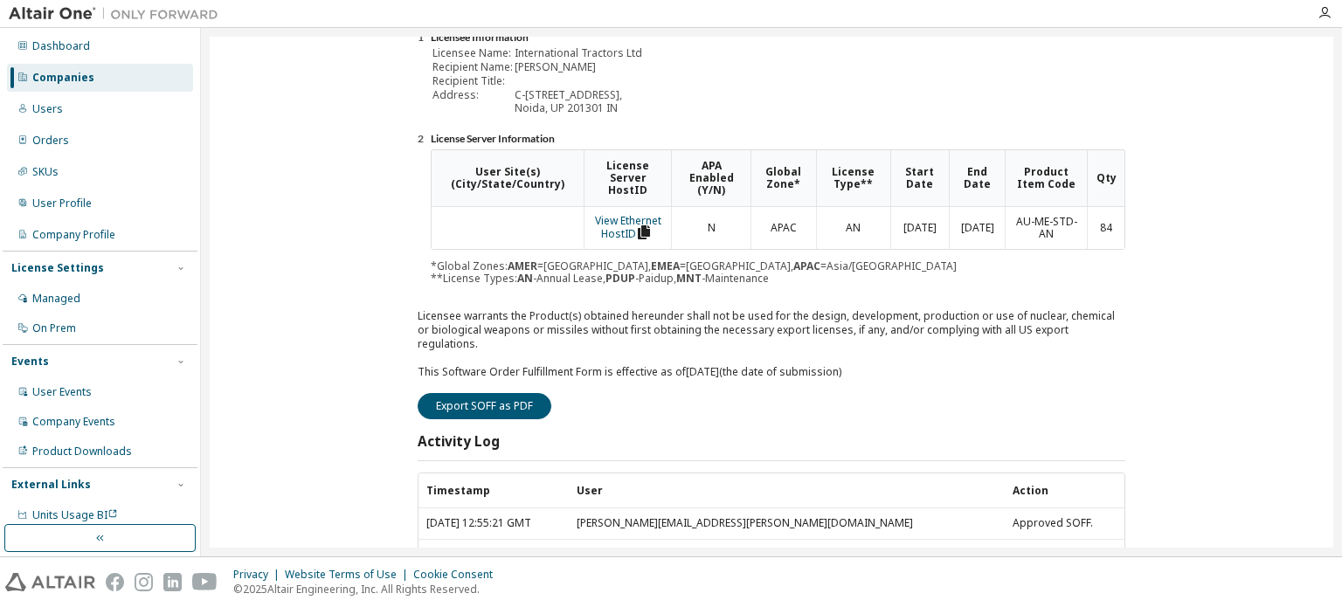
scroll to position [280, 0]
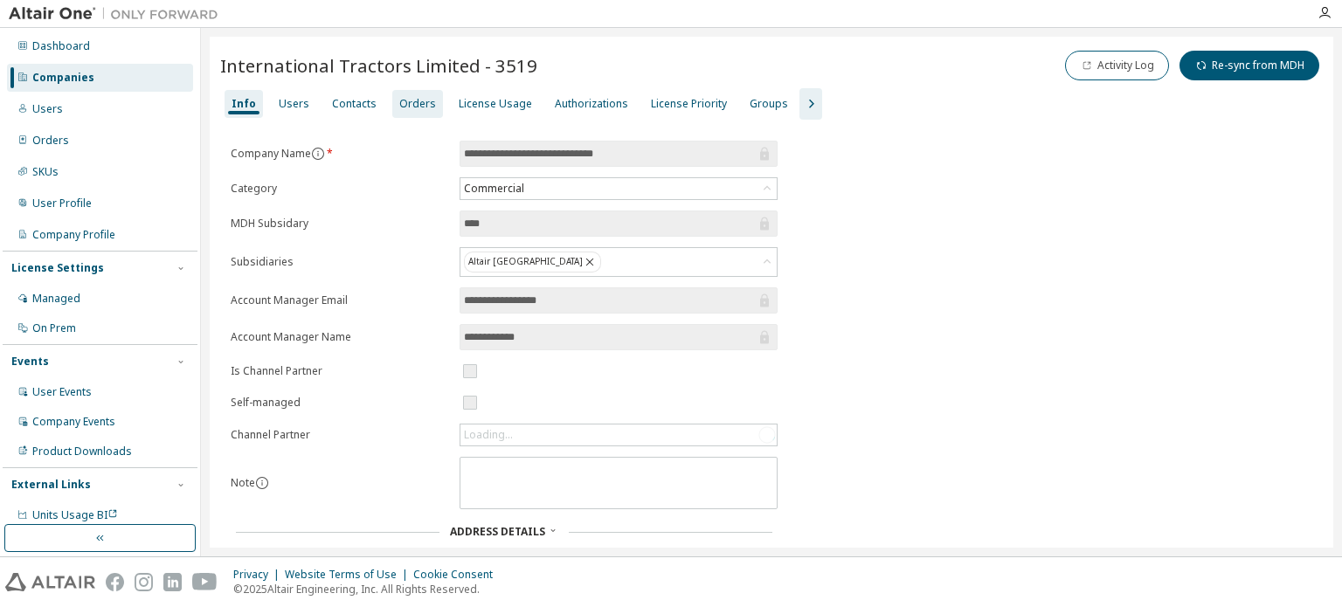
click at [409, 109] on div "Orders" at bounding box center [417, 104] width 37 height 14
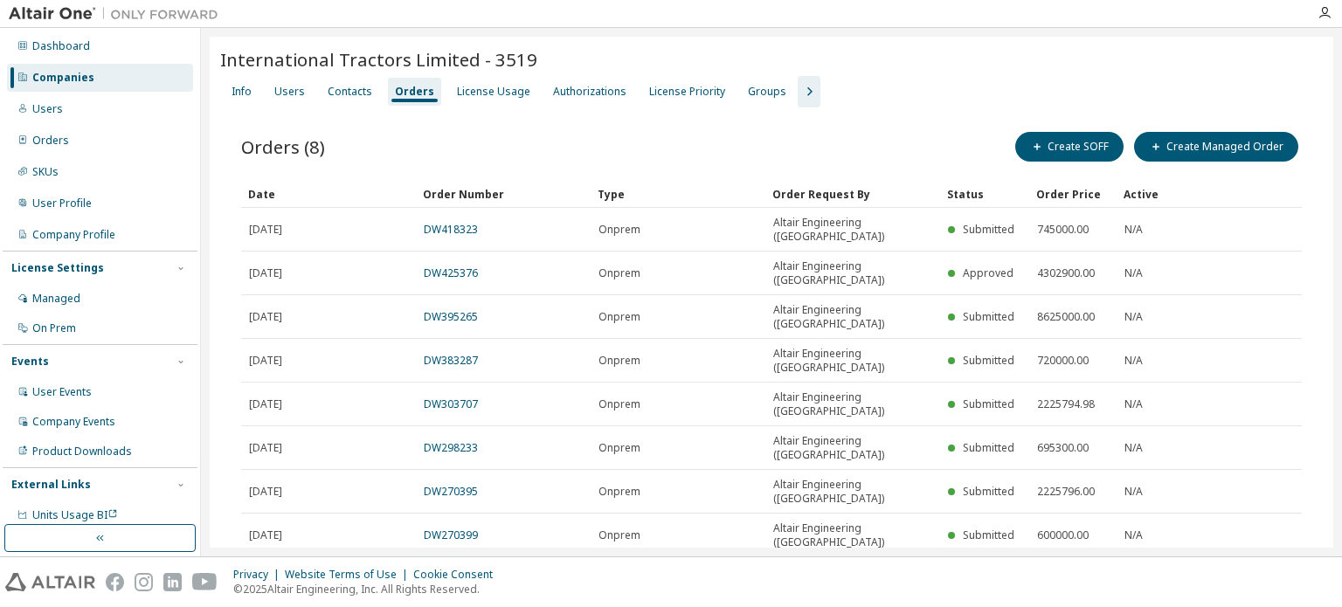
click at [66, 66] on div "Companies" at bounding box center [100, 78] width 186 height 28
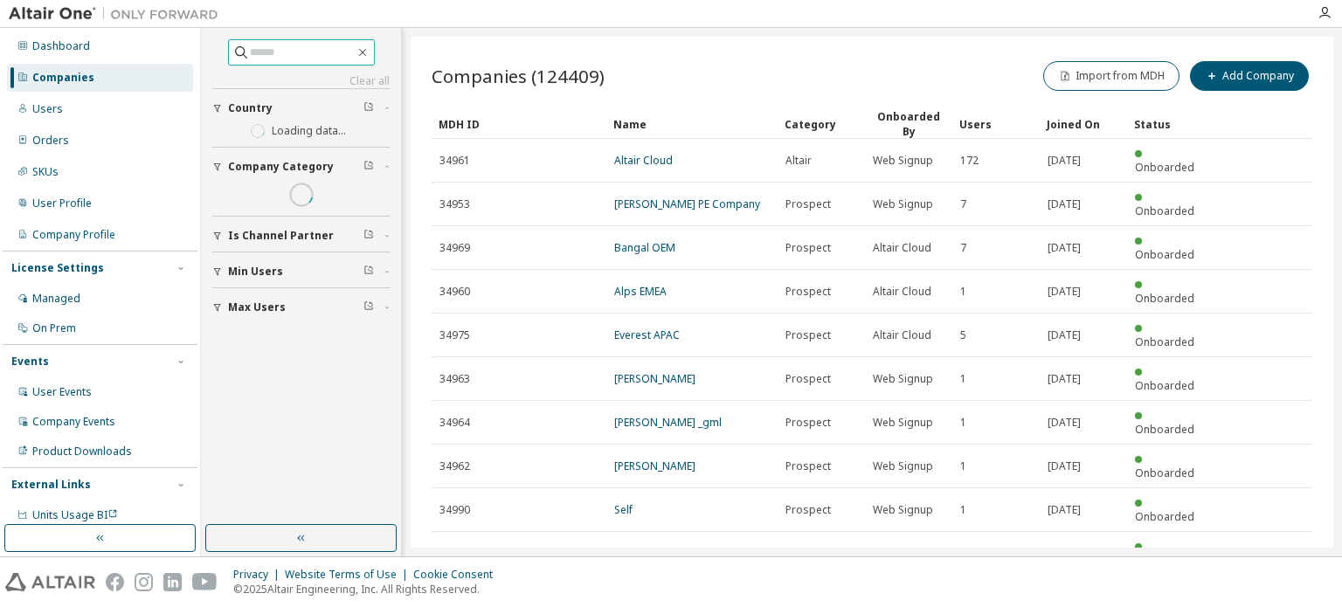
click at [252, 59] on input "text" at bounding box center [302, 52] width 105 height 17
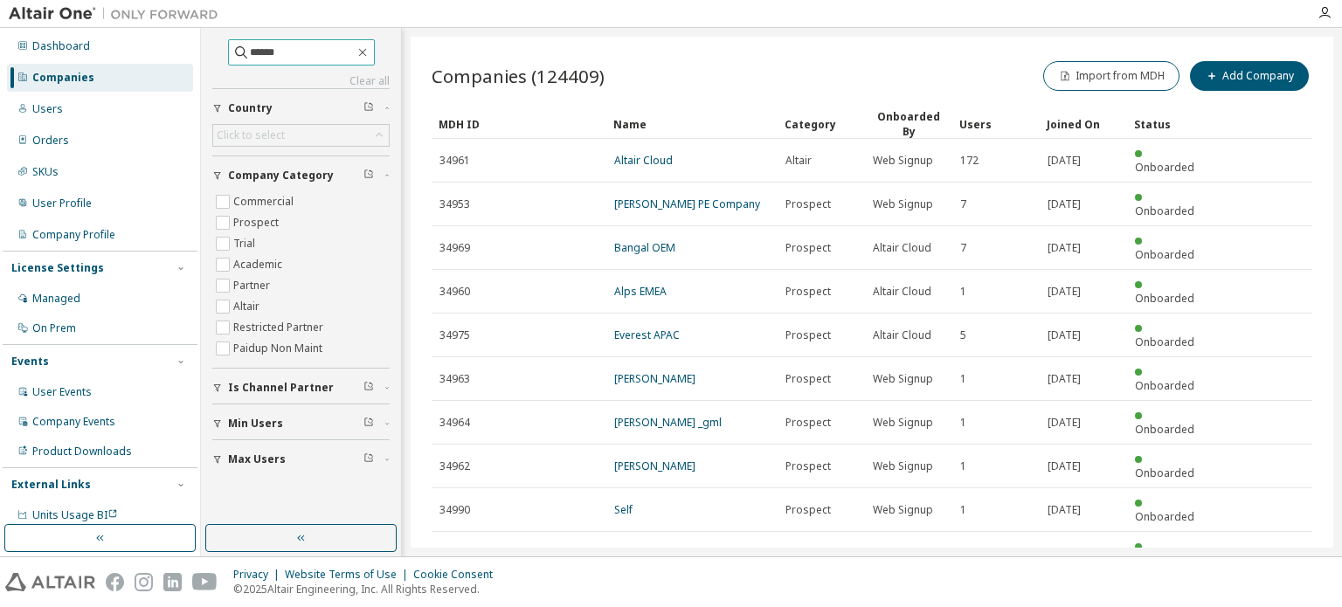
type input "******"
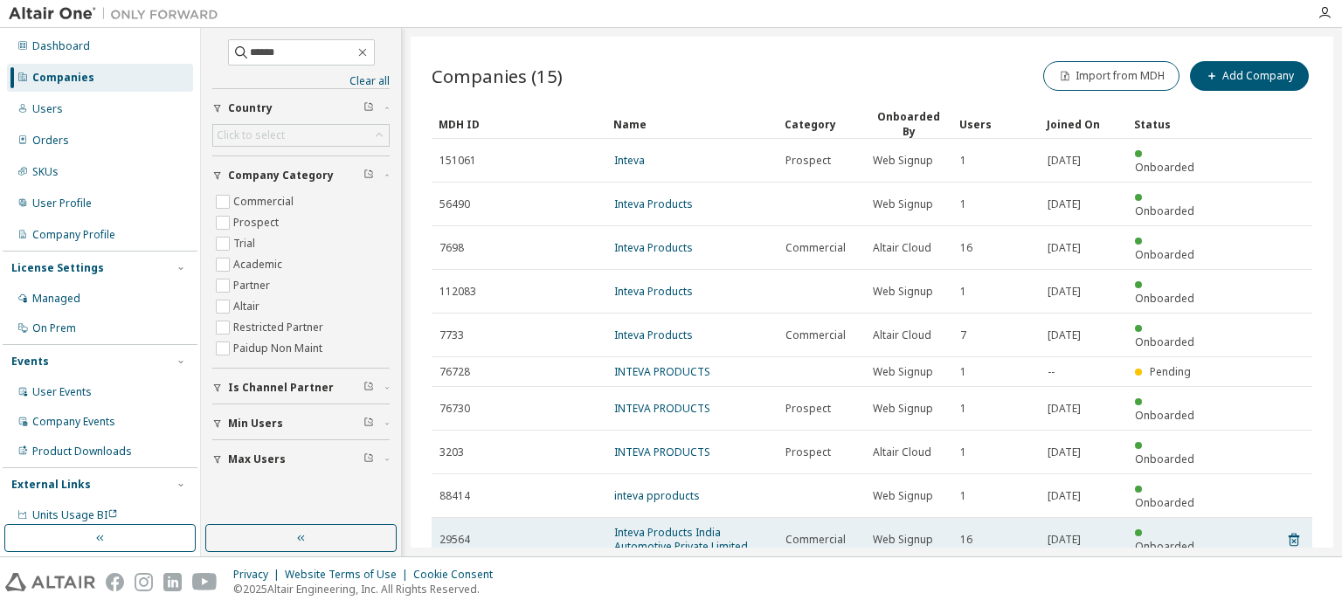
click at [723, 518] on td "Inteva Products India Automotive Private Limited" at bounding box center [691, 540] width 171 height 44
click at [716, 525] on link "Inteva Products India Automotive Private Limited" at bounding box center [681, 539] width 134 height 29
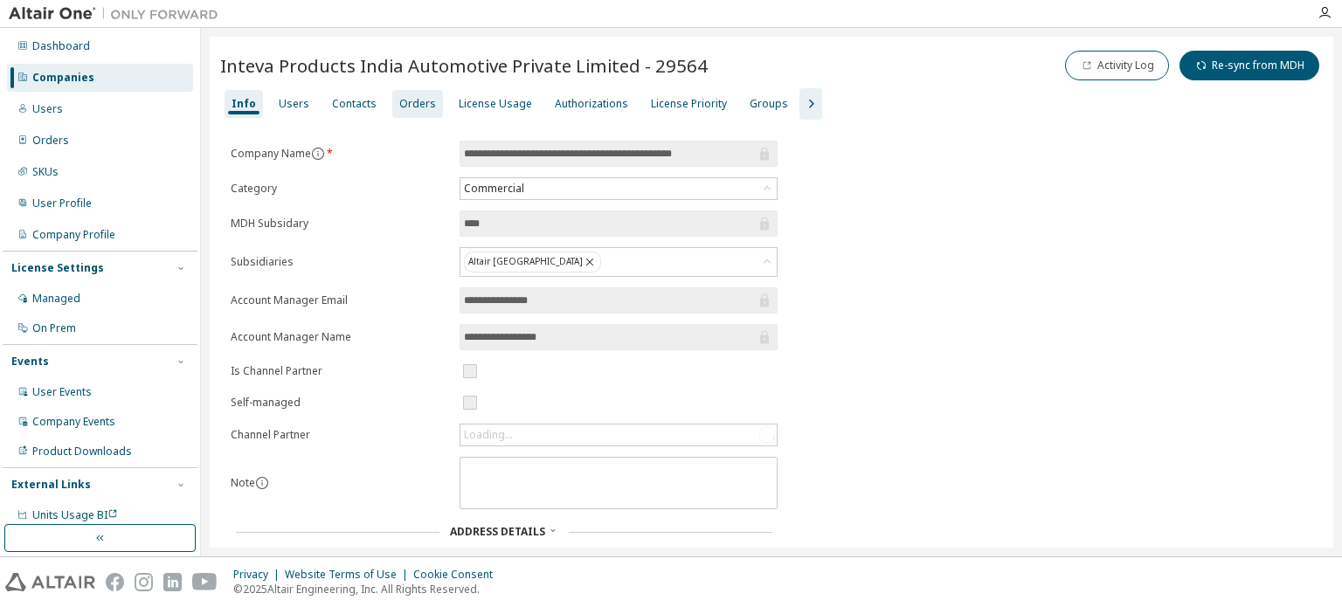
click at [407, 104] on div "Orders" at bounding box center [417, 104] width 37 height 14
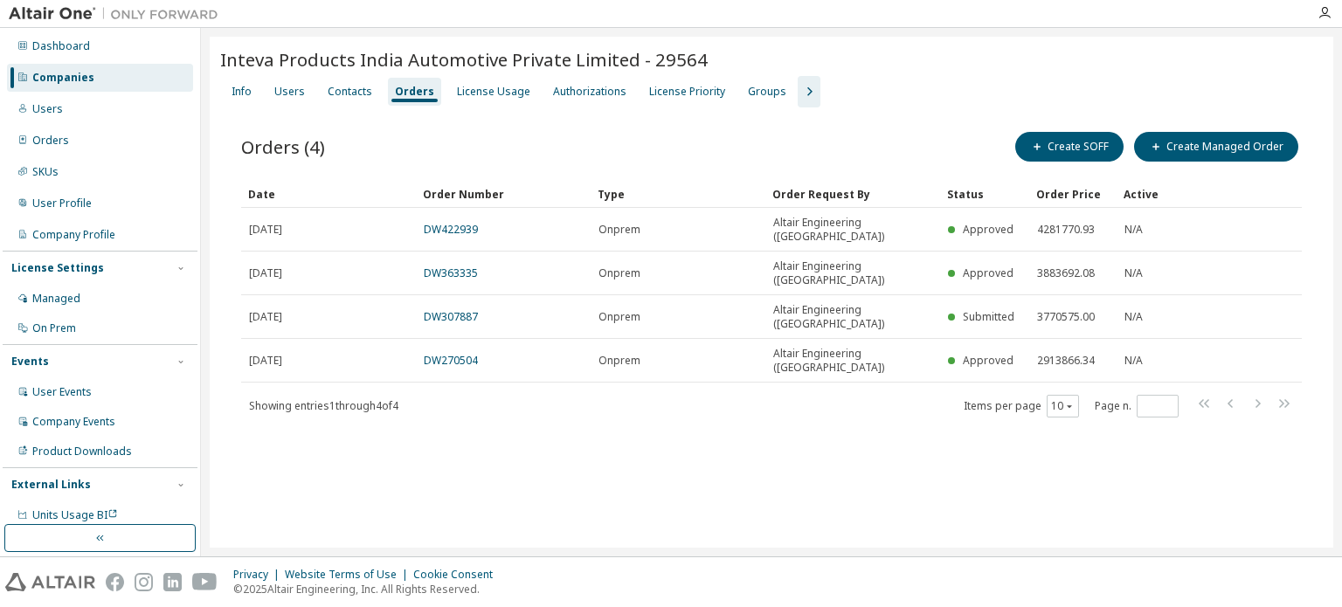
click at [87, 79] on div "Companies" at bounding box center [63, 78] width 62 height 14
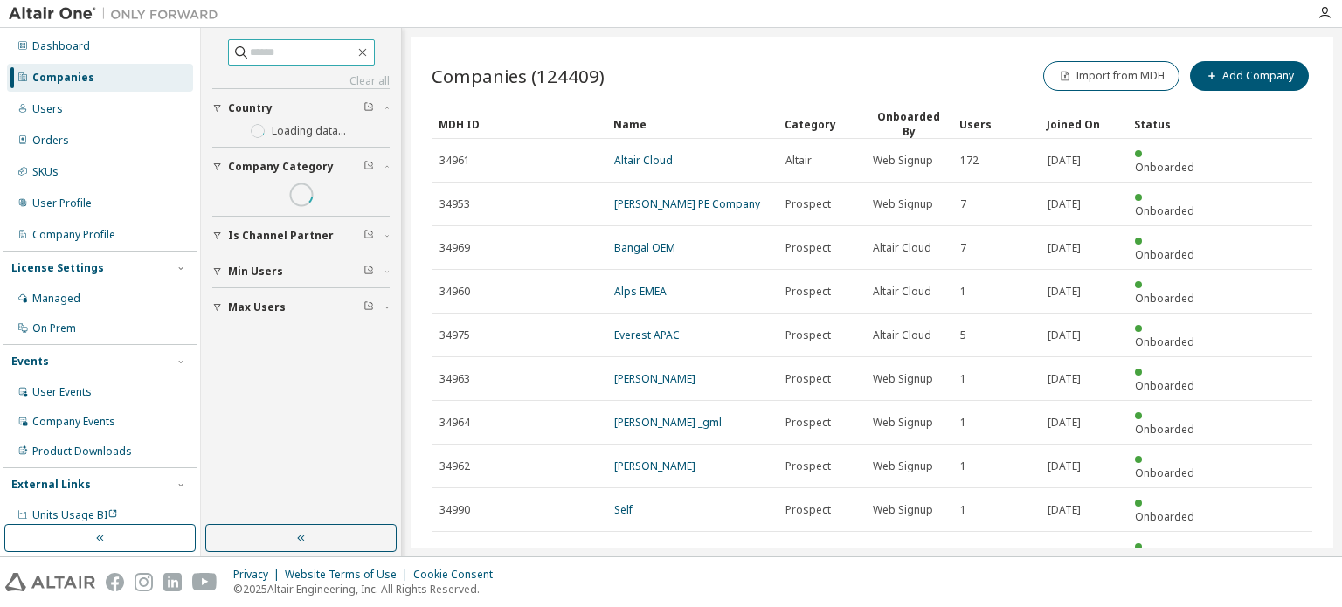
click at [349, 52] on input "text" at bounding box center [302, 52] width 105 height 17
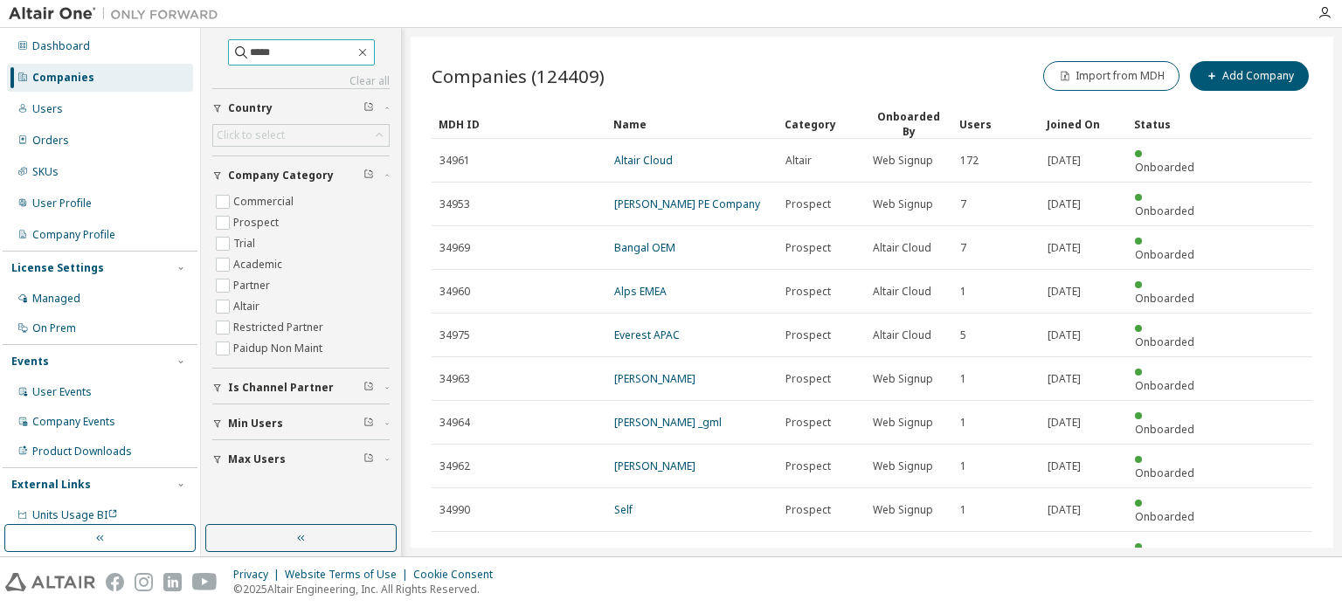
type input "*****"
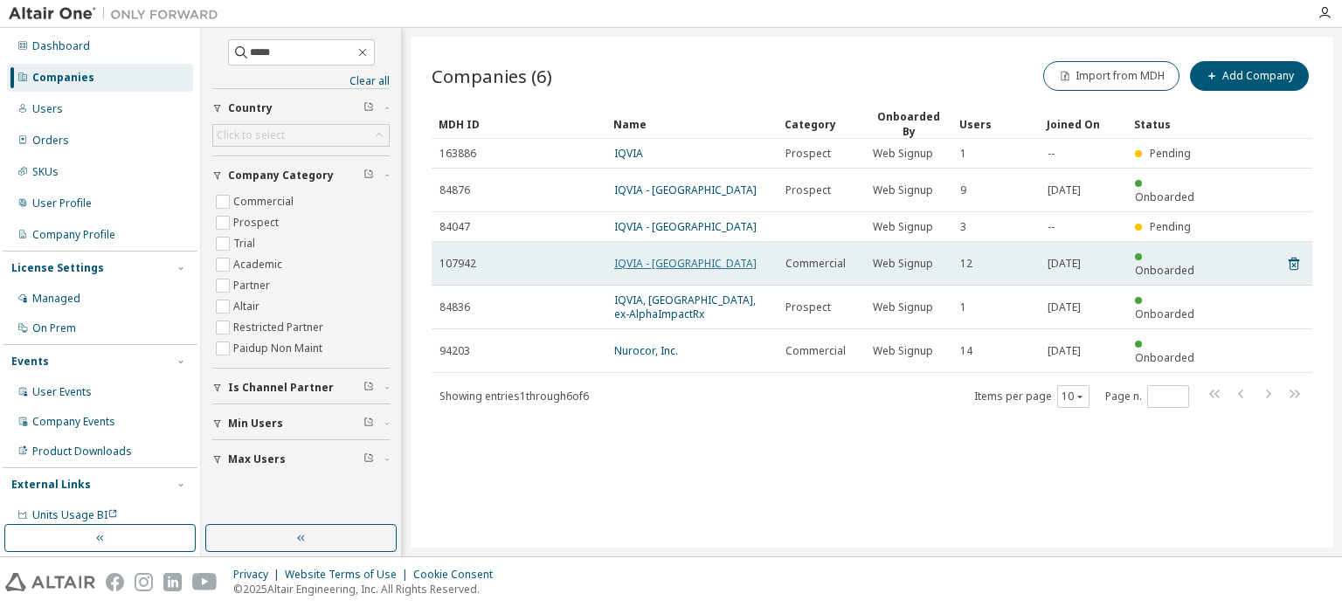
click at [650, 256] on link "IQVIA - India" at bounding box center [685, 263] width 142 height 15
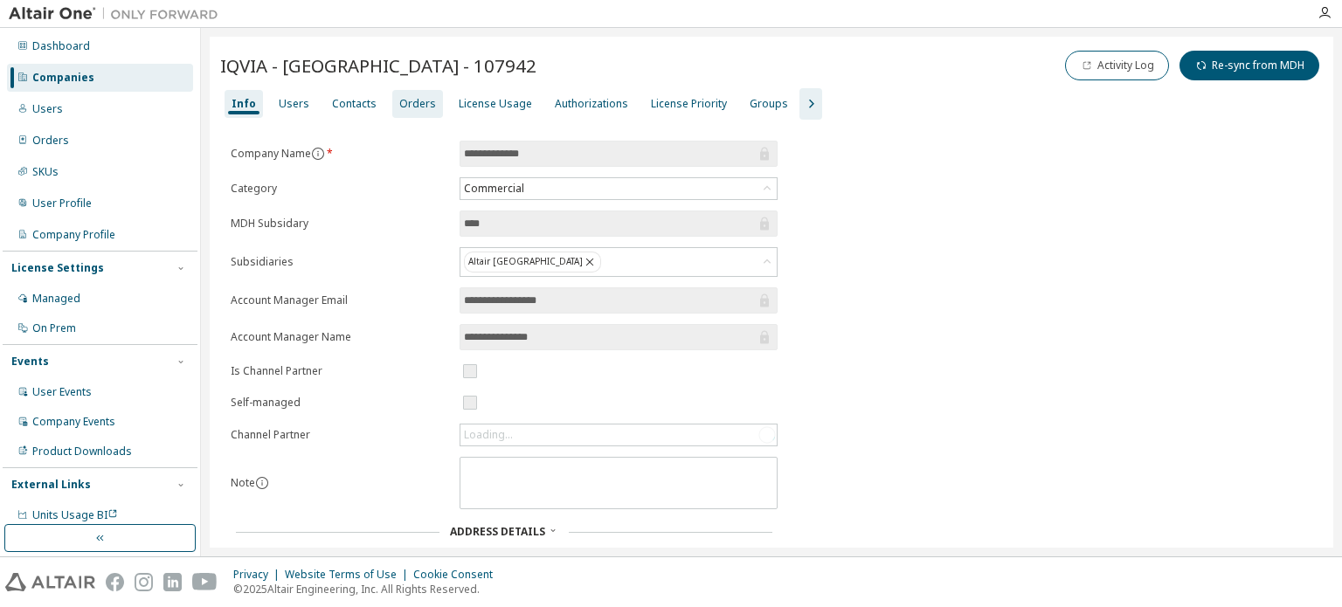
click at [415, 107] on div "Orders" at bounding box center [417, 104] width 37 height 14
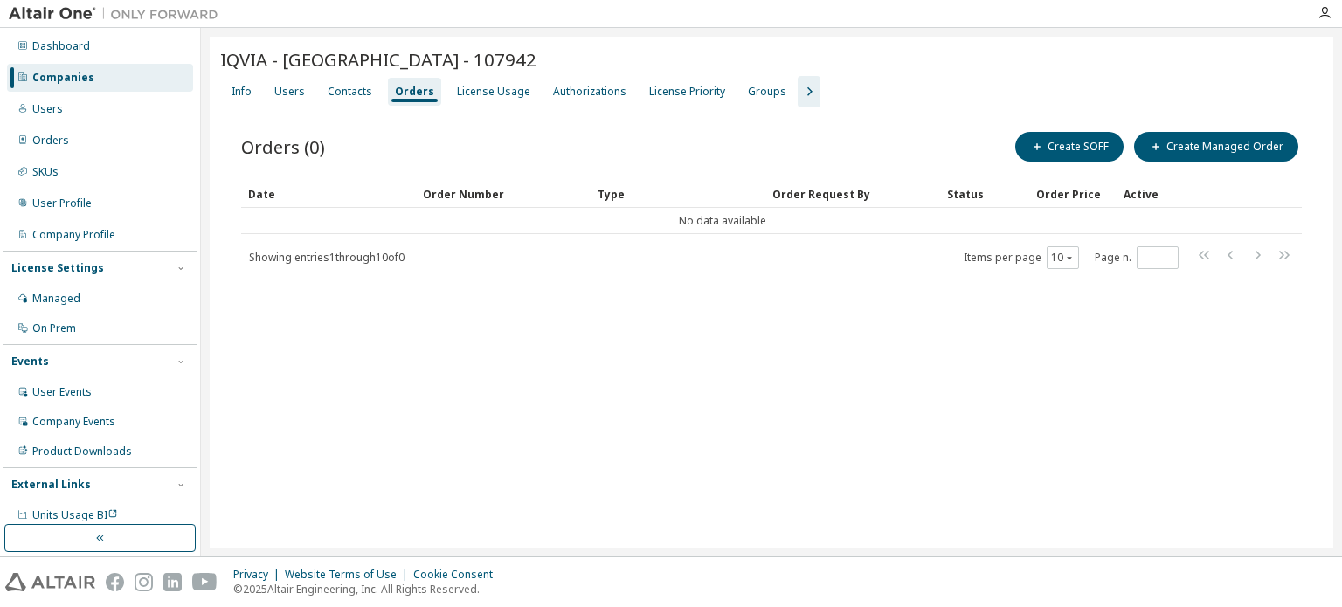
click at [43, 61] on div "Dashboard Companies Users Orders SKUs User Profile Company Profile License Sett…" at bounding box center [100, 281] width 195 height 501
click at [58, 85] on div "Companies" at bounding box center [100, 78] width 186 height 28
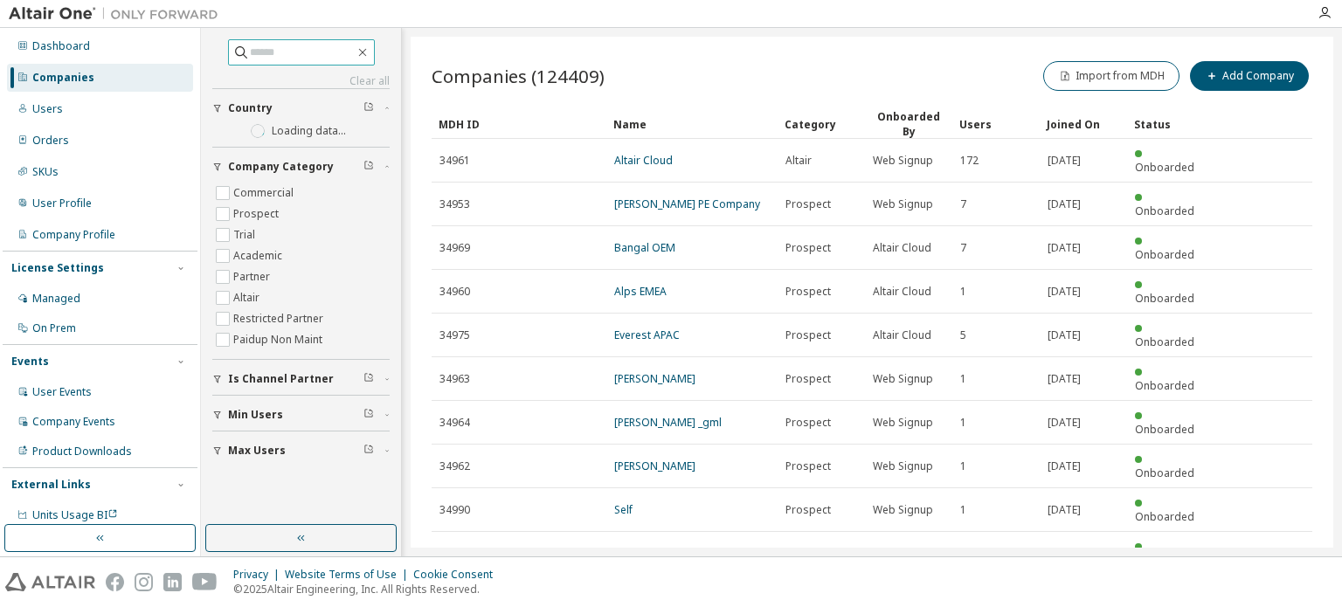
click at [280, 52] on input "text" at bounding box center [302, 52] width 105 height 17
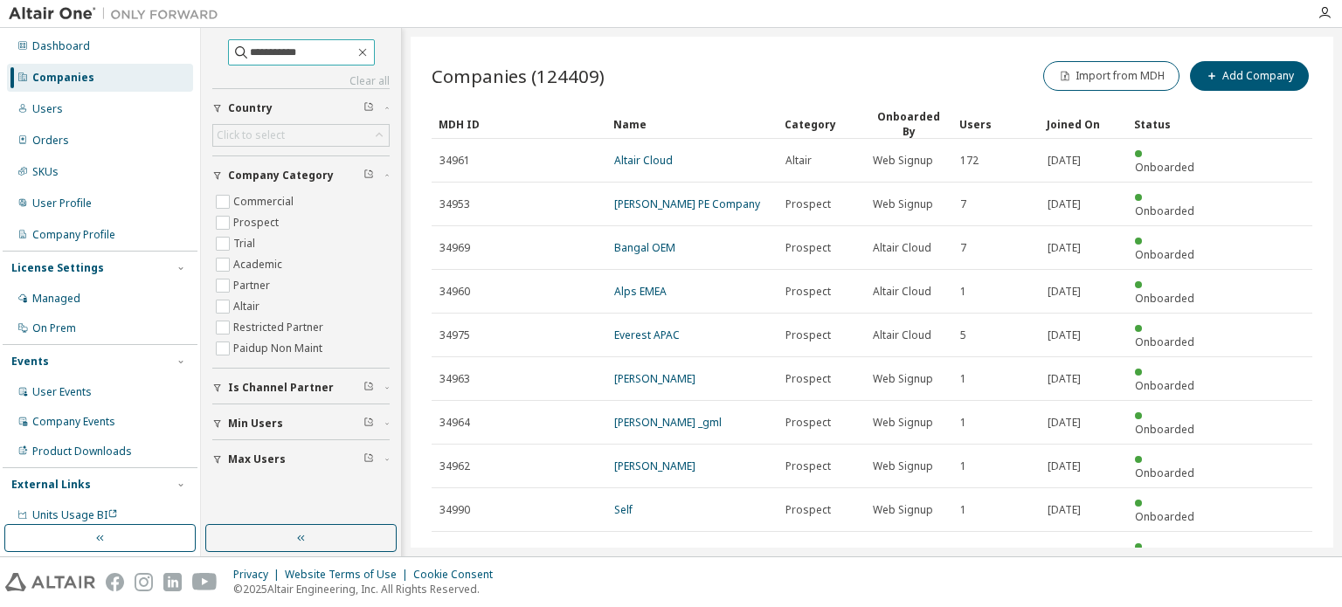
type input "**********"
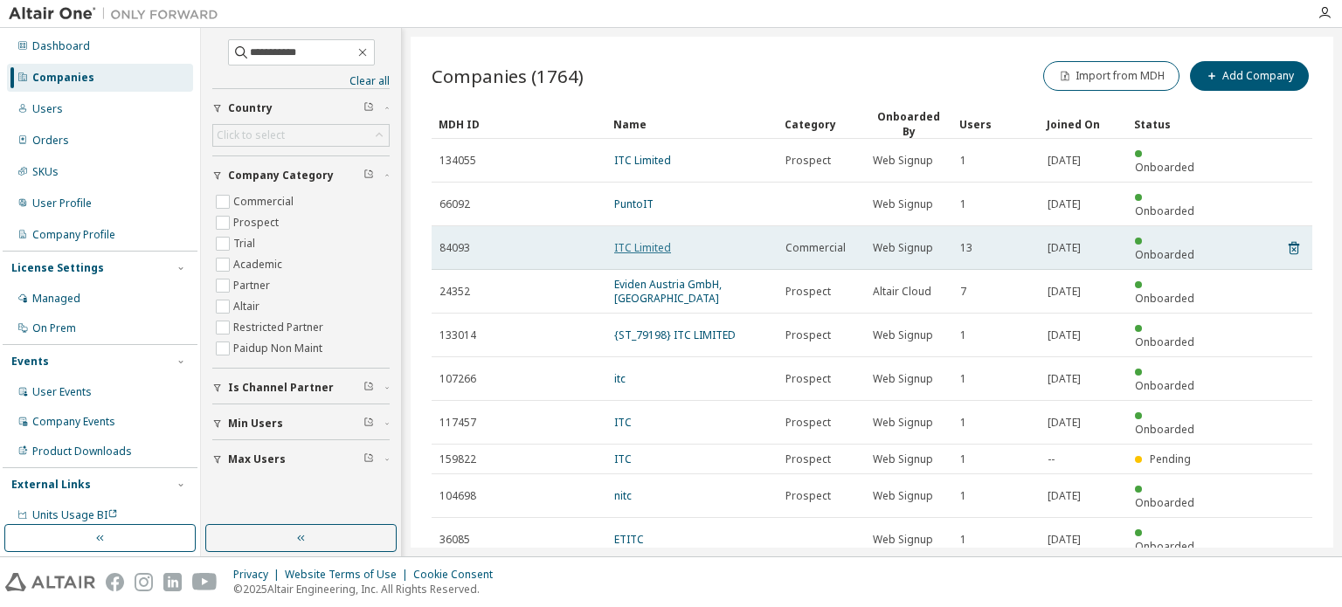
click at [640, 240] on link "ITC Limited" at bounding box center [642, 247] width 57 height 15
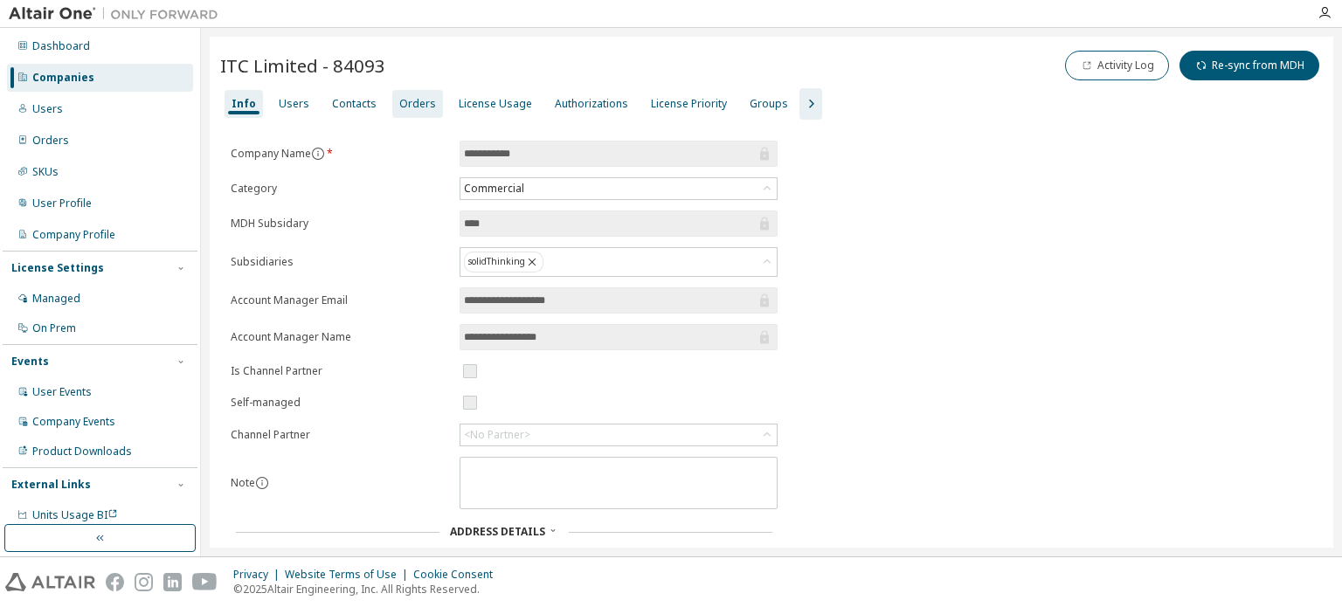
click at [404, 110] on div "Orders" at bounding box center [417, 104] width 37 height 14
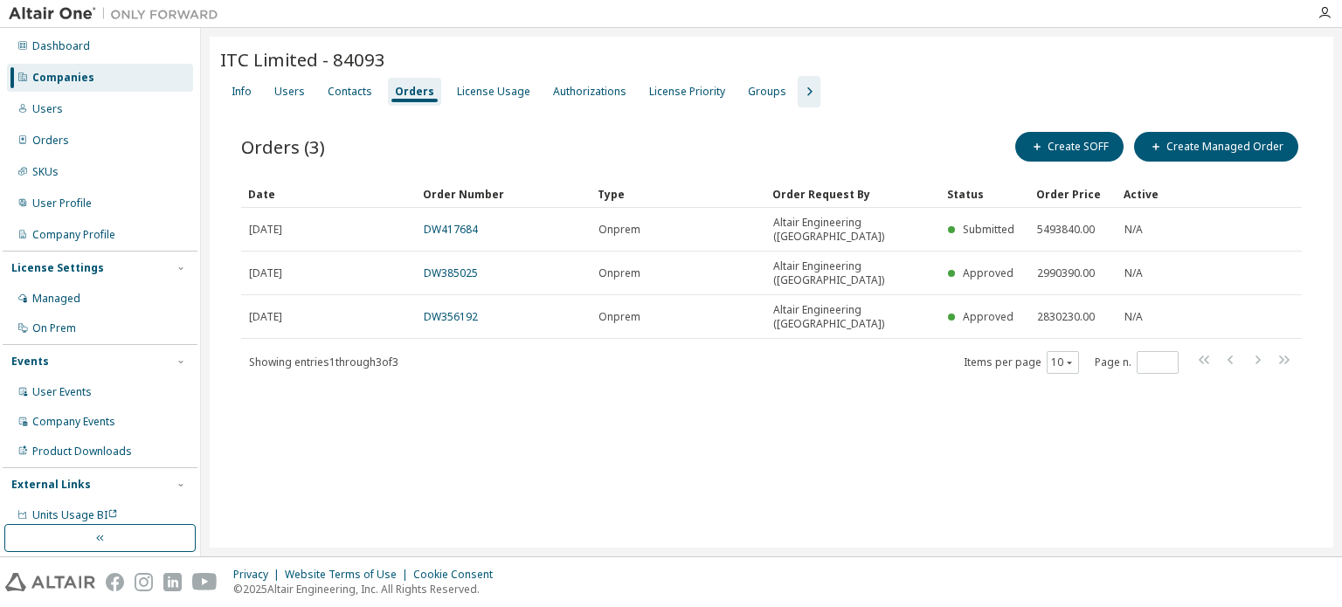
click at [117, 73] on div "Companies" at bounding box center [100, 78] width 186 height 28
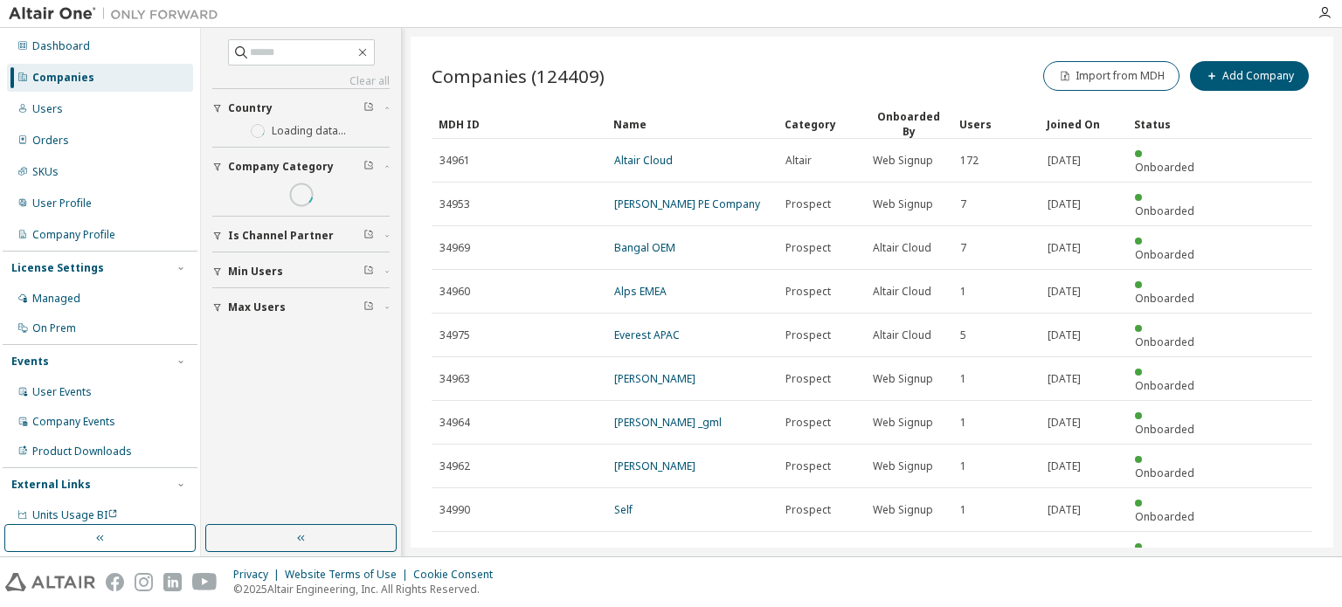
click at [311, 66] on div "Clear all Max Users Min Users Is Channel Partner Company Category Country Loadi…" at bounding box center [300, 181] width 177 height 284
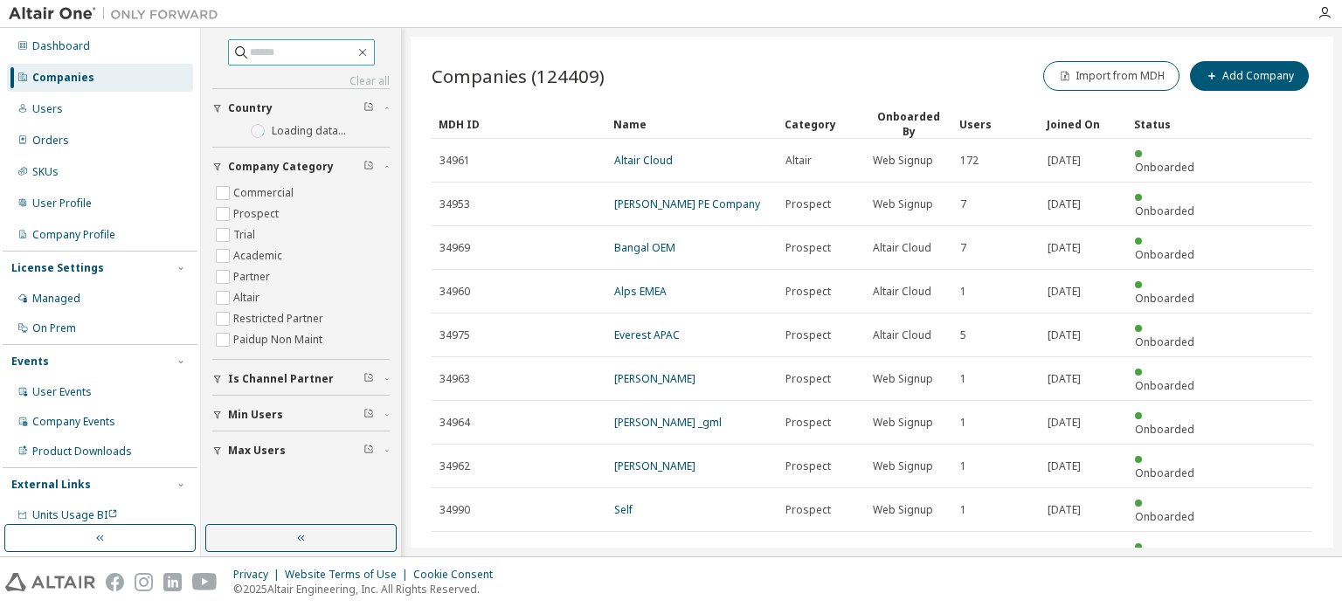
click at [304, 55] on input "text" at bounding box center [302, 52] width 105 height 17
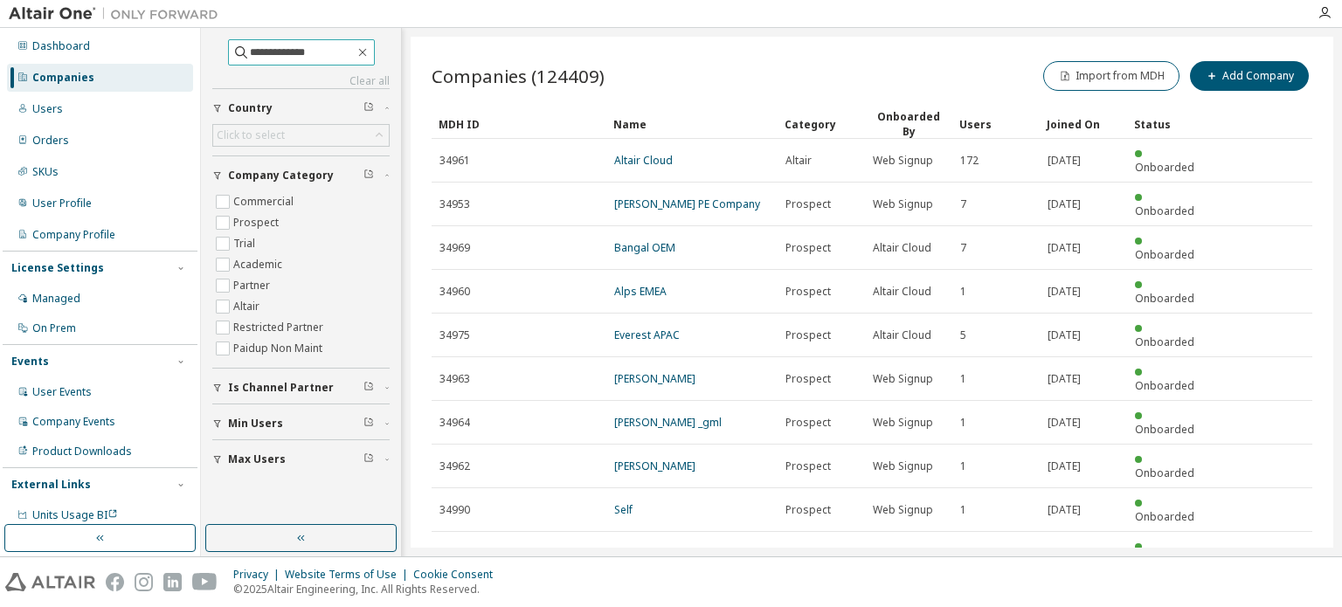
type input "**********"
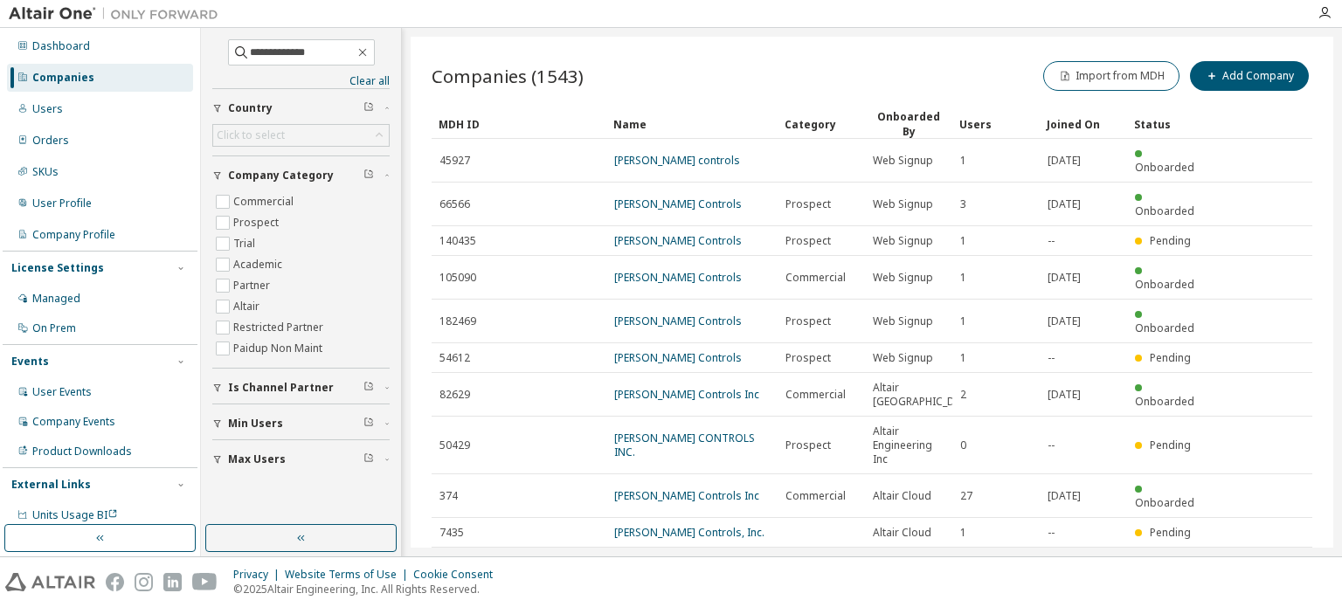
click at [1268, 558] on icon "button" at bounding box center [1267, 568] width 21 height 21
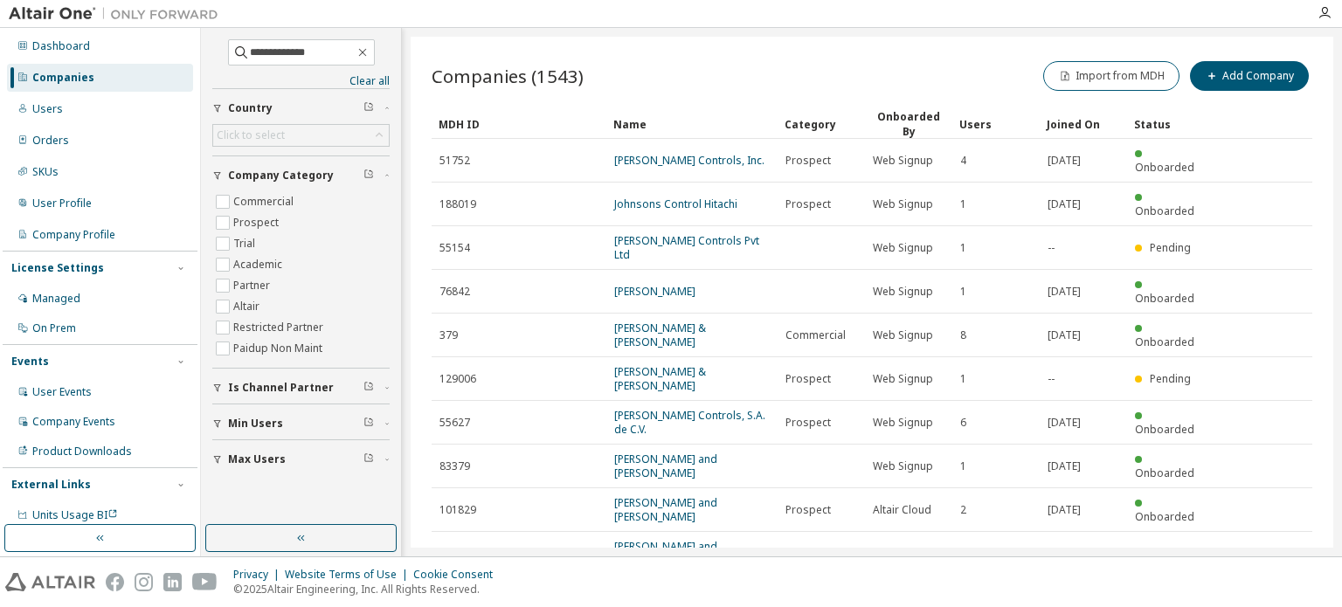
click at [1266, 586] on icon "button" at bounding box center [1267, 596] width 21 height 21
type input "*"
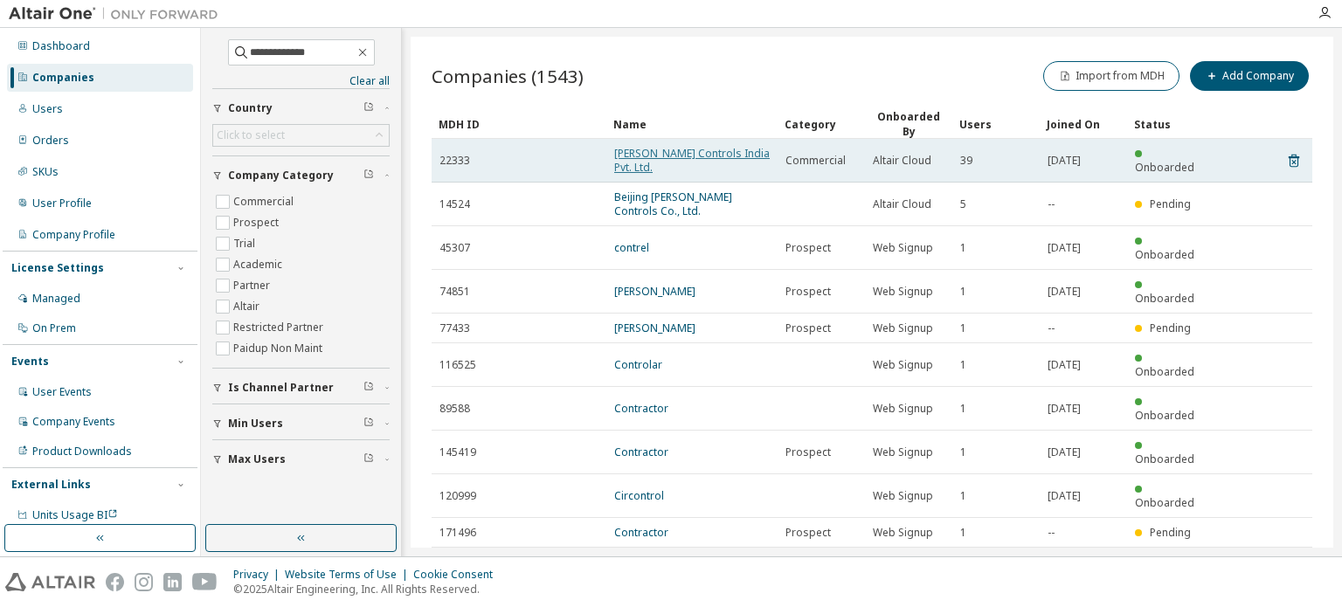
click at [736, 149] on link "Johnson Controls India Pvt. Ltd." at bounding box center [692, 160] width 156 height 29
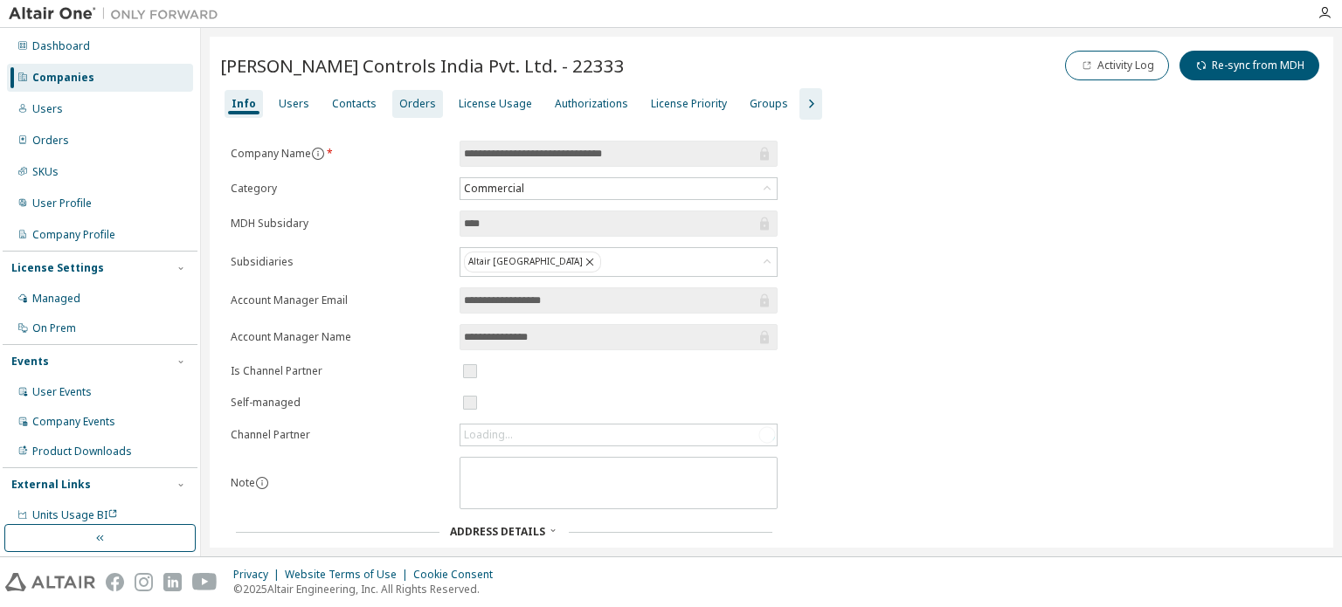
click at [432, 104] on div "Orders" at bounding box center [417, 104] width 51 height 28
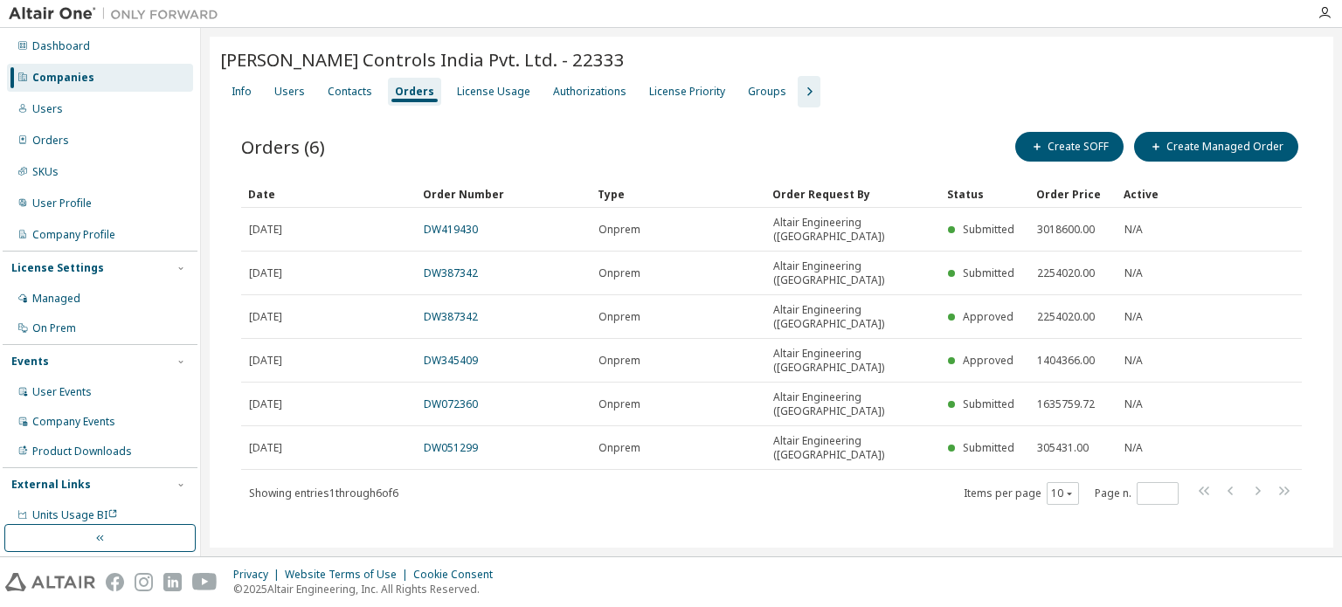
click at [88, 73] on div "Companies" at bounding box center [63, 78] width 62 height 14
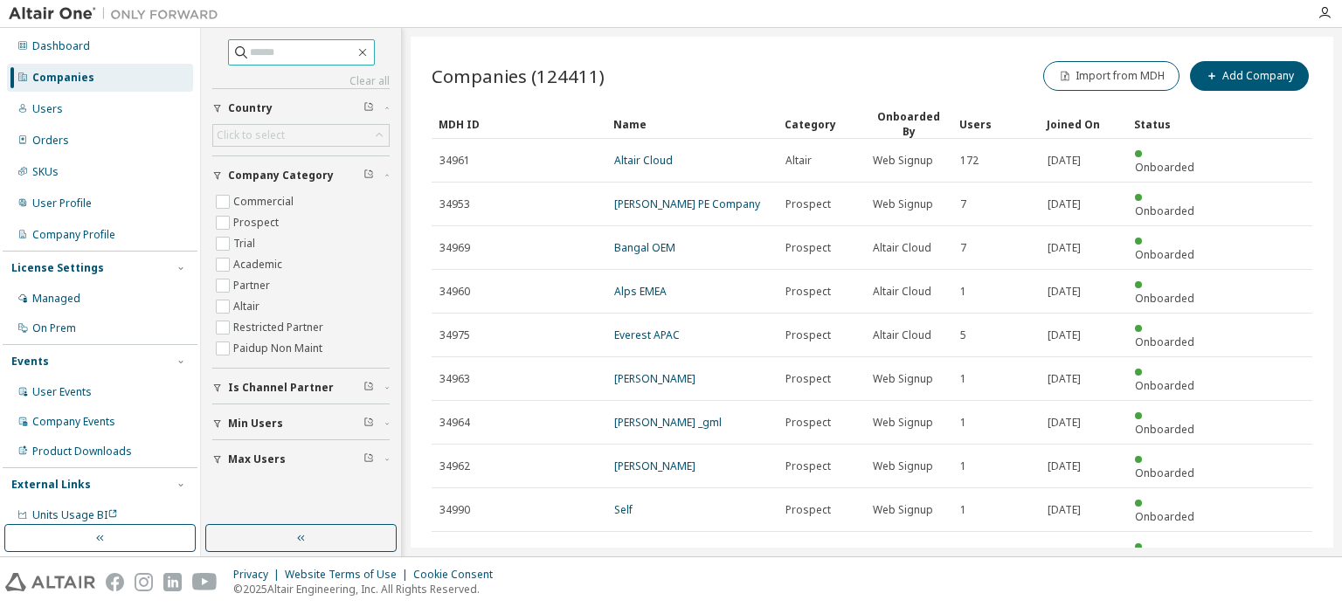
click at [315, 48] on input "text" at bounding box center [302, 52] width 105 height 17
type input "******"
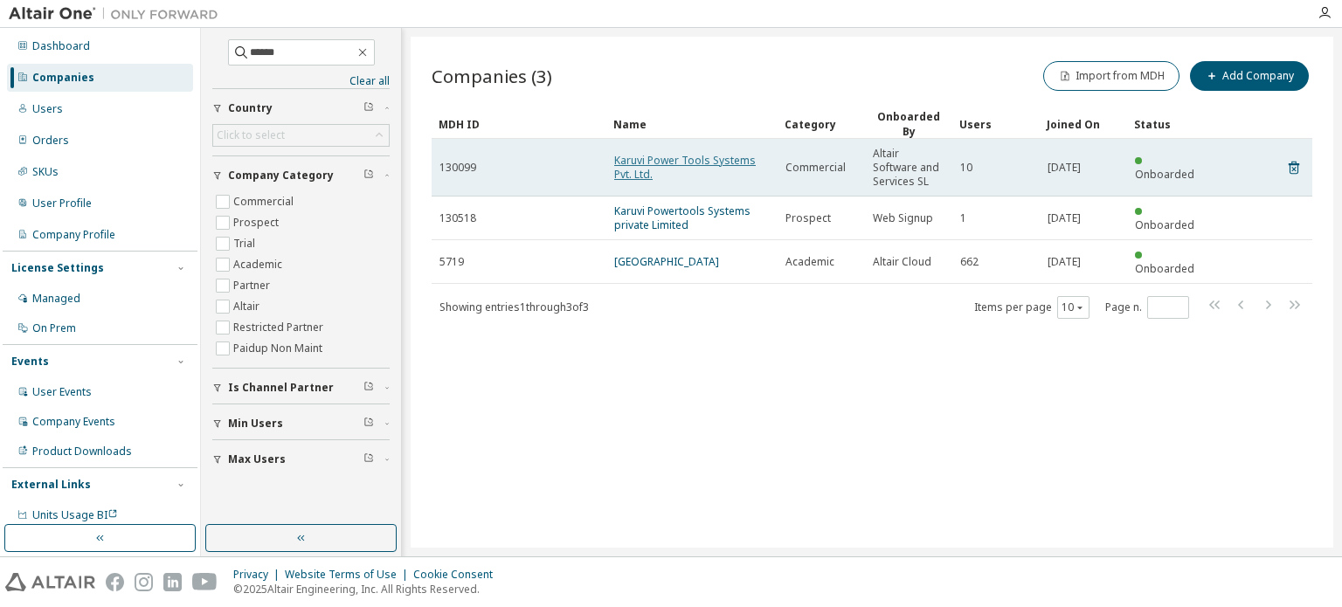
click at [653, 162] on link "Karuvi Power Tools Systems Pvt. Ltd." at bounding box center [685, 167] width 142 height 29
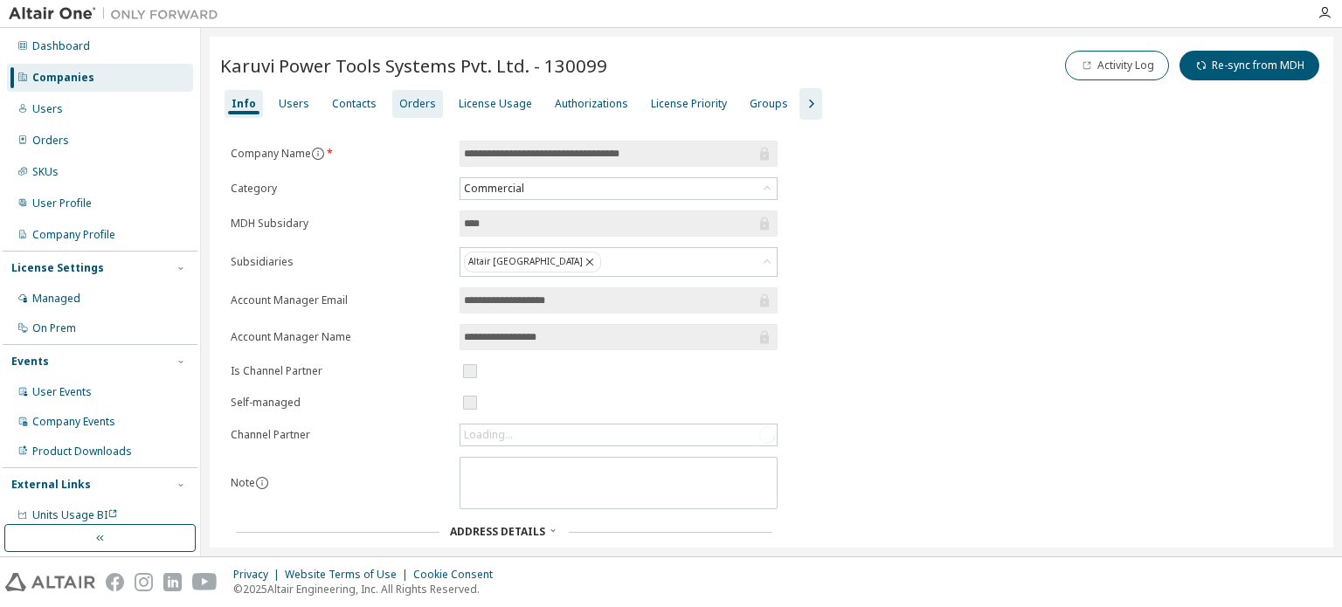
click at [420, 103] on div "Orders" at bounding box center [417, 104] width 37 height 14
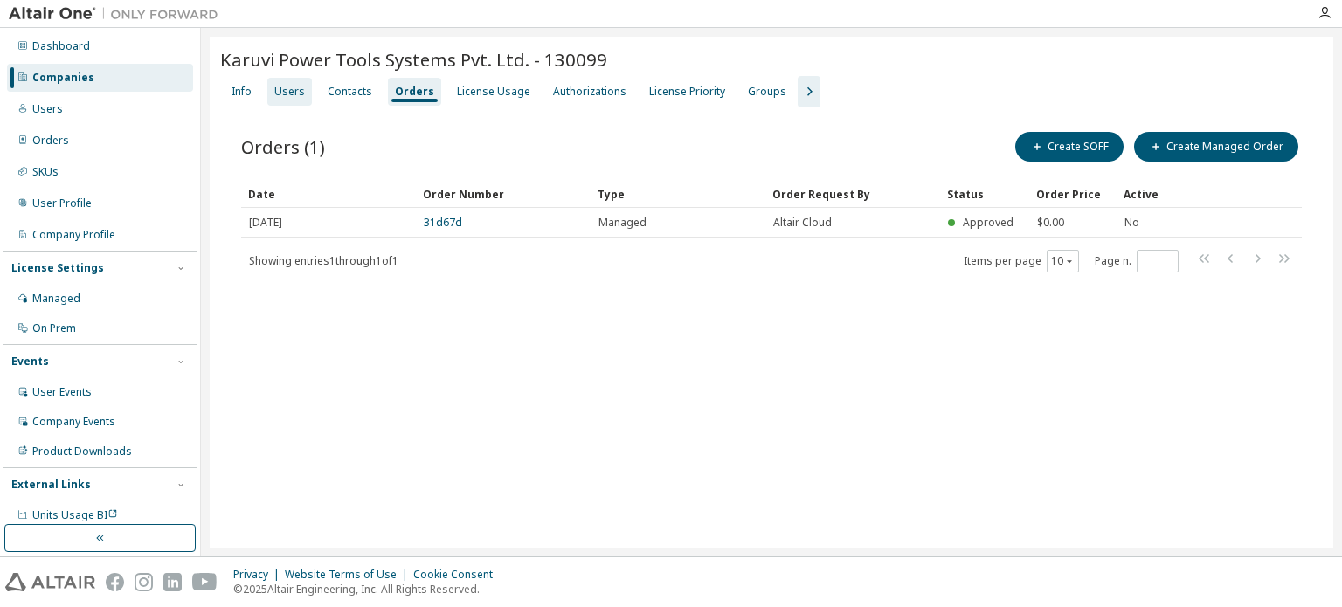
click at [293, 88] on div "Users" at bounding box center [289, 92] width 31 height 14
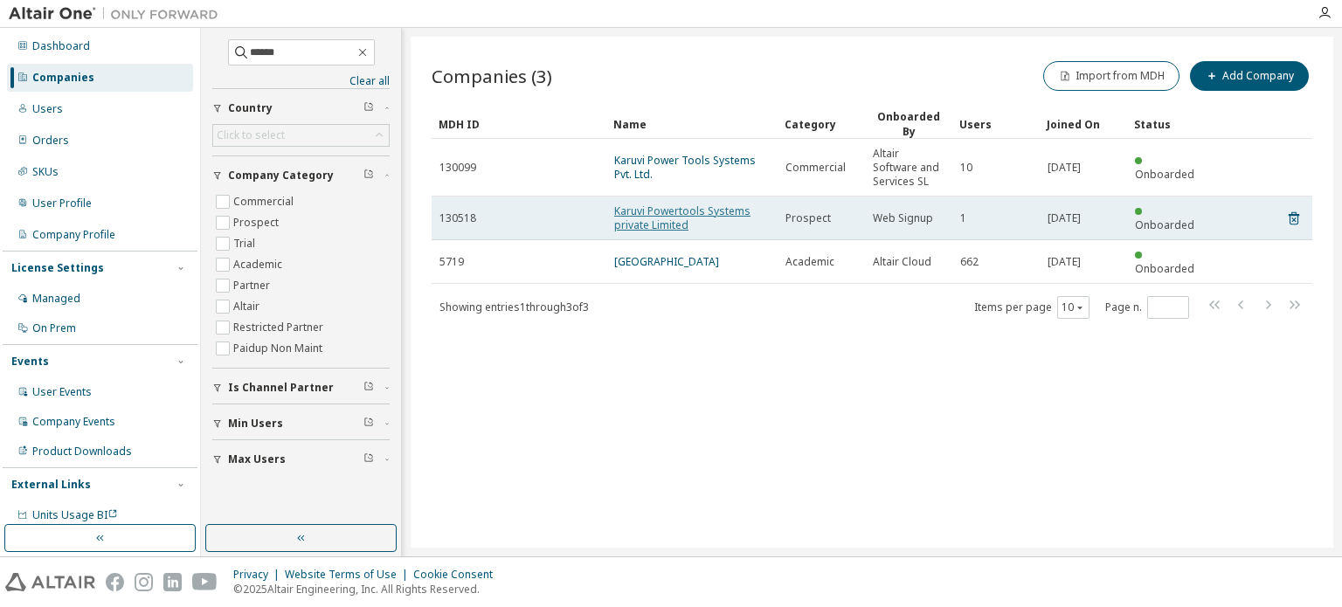
click at [658, 211] on link "Karuvi Powertools Systems private Limited" at bounding box center [682, 218] width 136 height 29
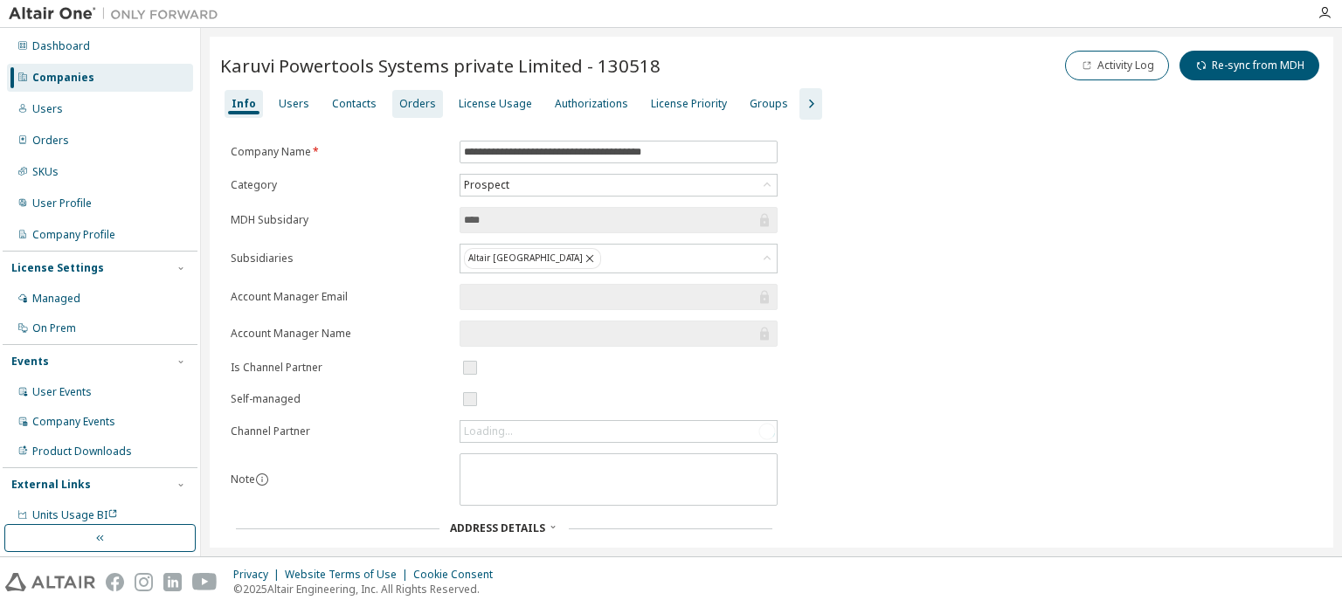
click at [401, 100] on div "Orders" at bounding box center [417, 104] width 37 height 14
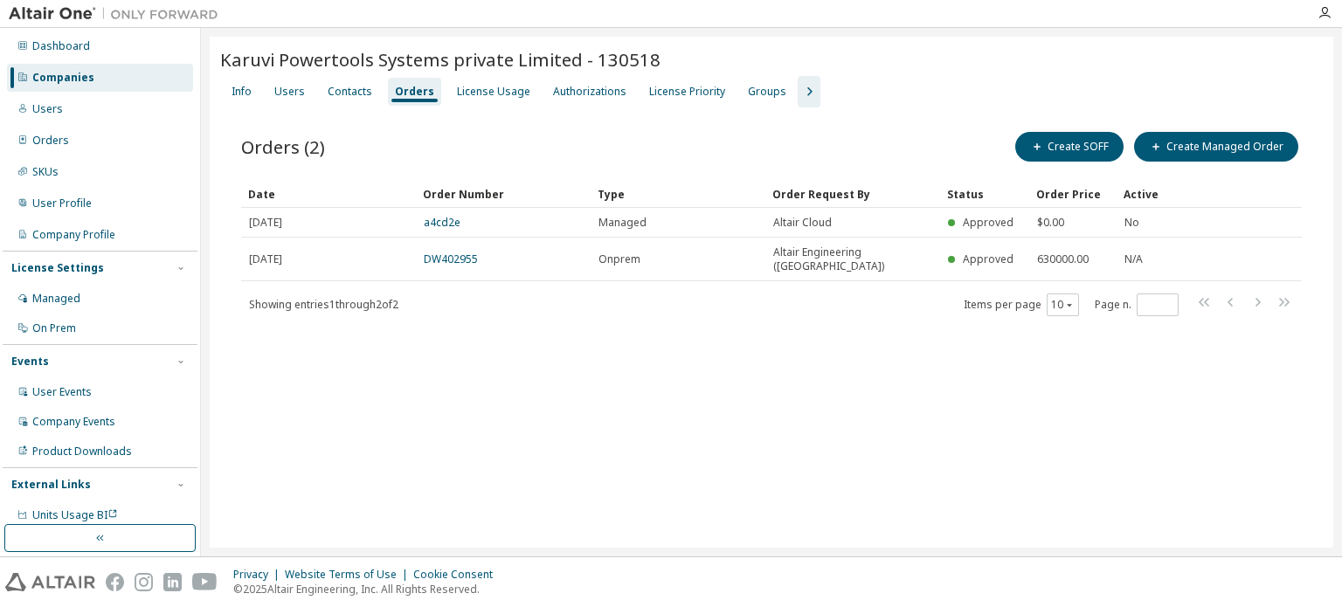
click at [62, 79] on div "Companies" at bounding box center [63, 78] width 62 height 14
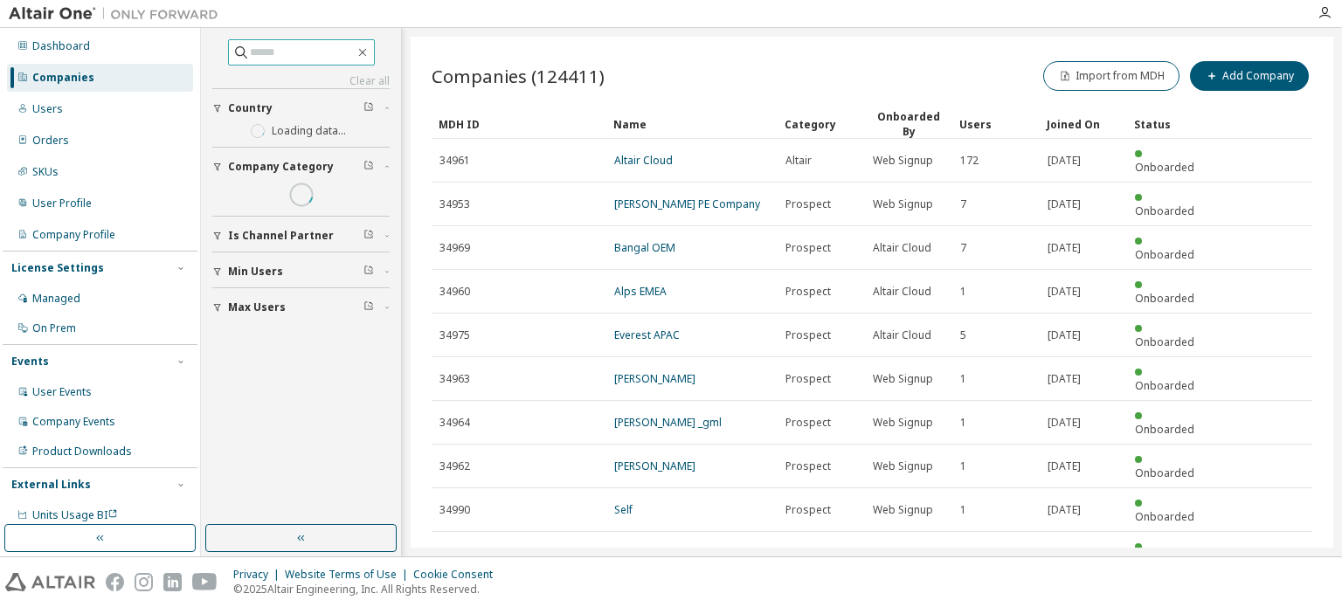
click at [306, 55] on input "text" at bounding box center [302, 52] width 105 height 17
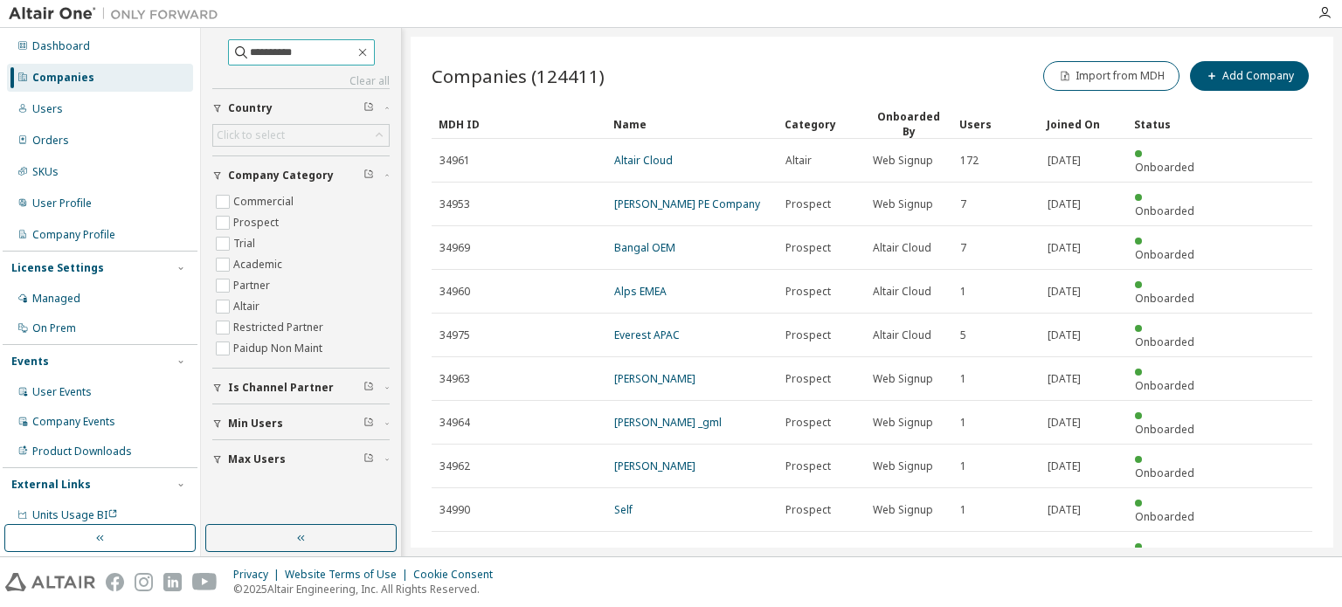
type input "**********"
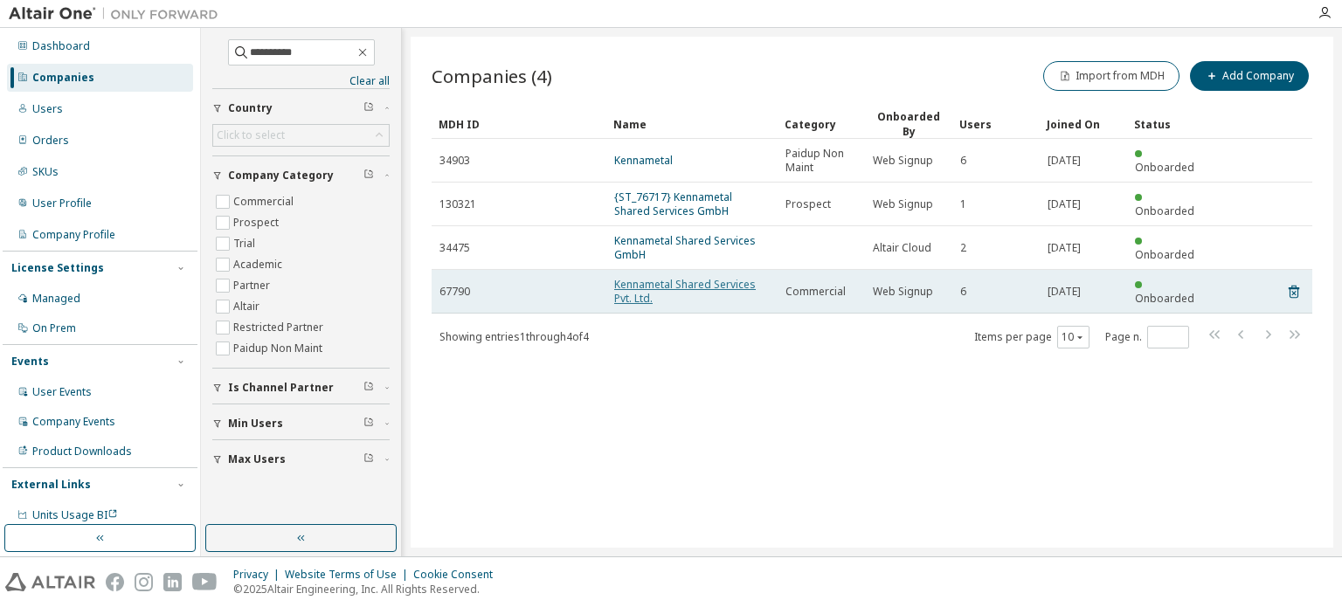
click at [695, 281] on link "Kennametal Shared Services Pvt. Ltd." at bounding box center [685, 291] width 142 height 29
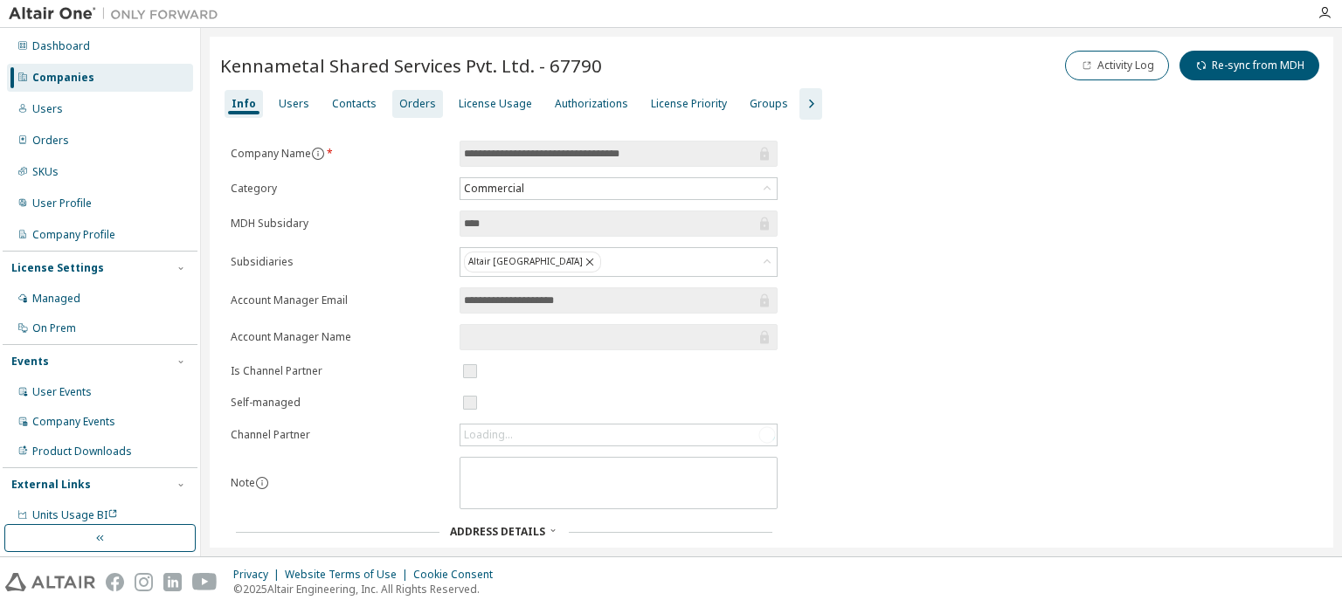
click at [417, 110] on div "Orders" at bounding box center [417, 104] width 37 height 14
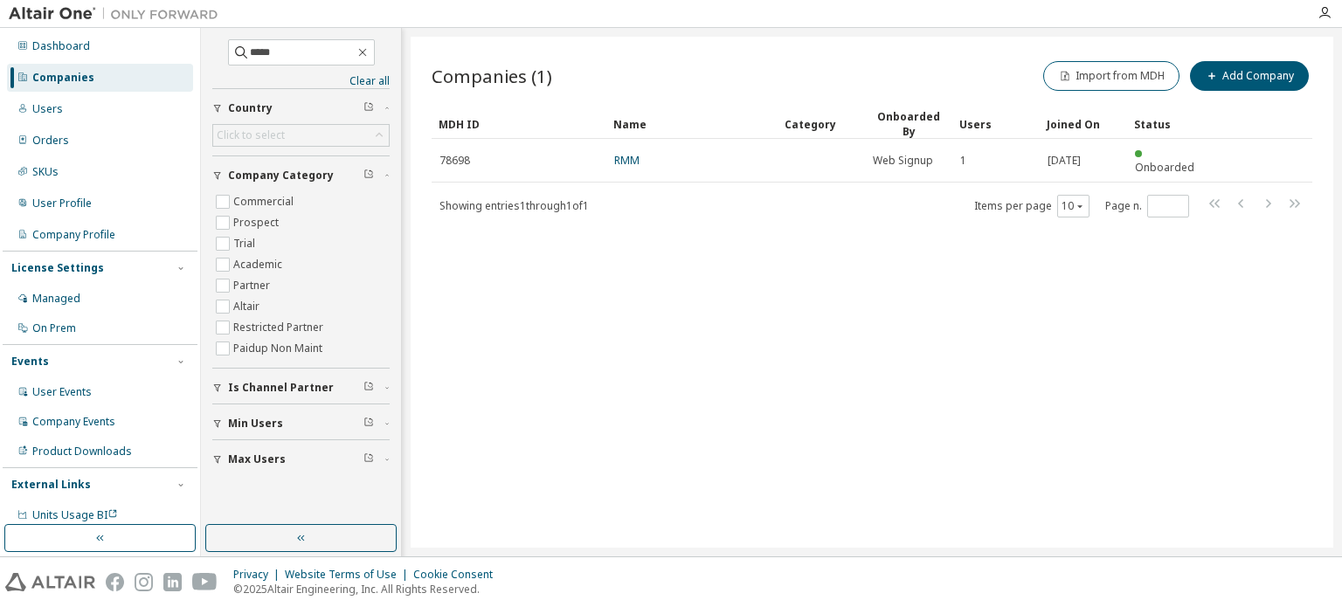
click at [355, 48] on input "*****" at bounding box center [302, 52] width 105 height 17
drag, startPoint x: 349, startPoint y: 49, endPoint x: 169, endPoint y: 48, distance: 180.0
click at [169, 48] on div "Dashboard Companies Users Orders SKUs User Profile Company Profile License Sett…" at bounding box center [671, 292] width 1342 height 529
type input "**********"
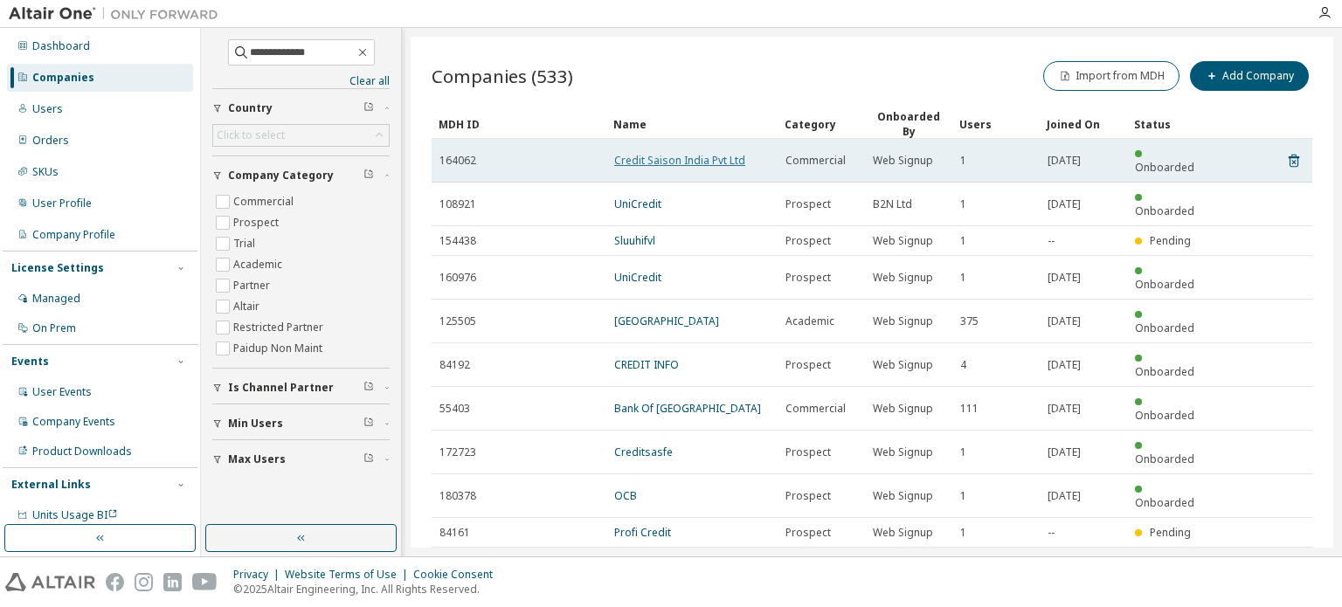
click at [715, 153] on link "Credit Saison India Pvt Ltd" at bounding box center [679, 160] width 131 height 15
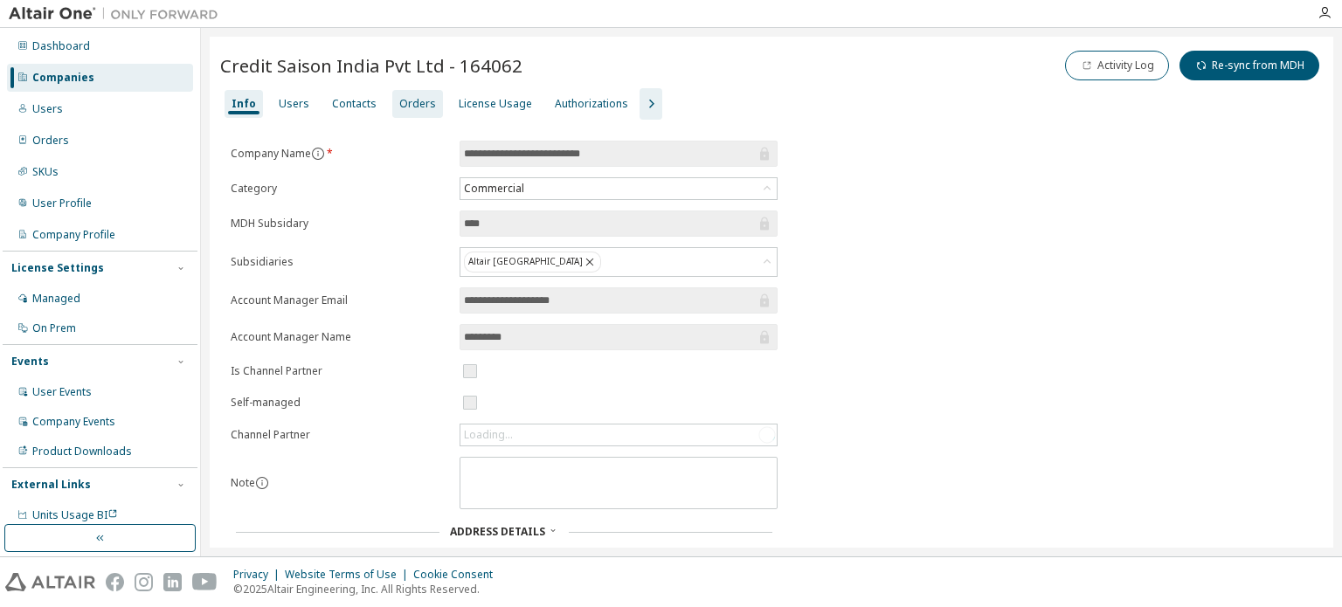
click at [402, 97] on div "Orders" at bounding box center [417, 104] width 37 height 14
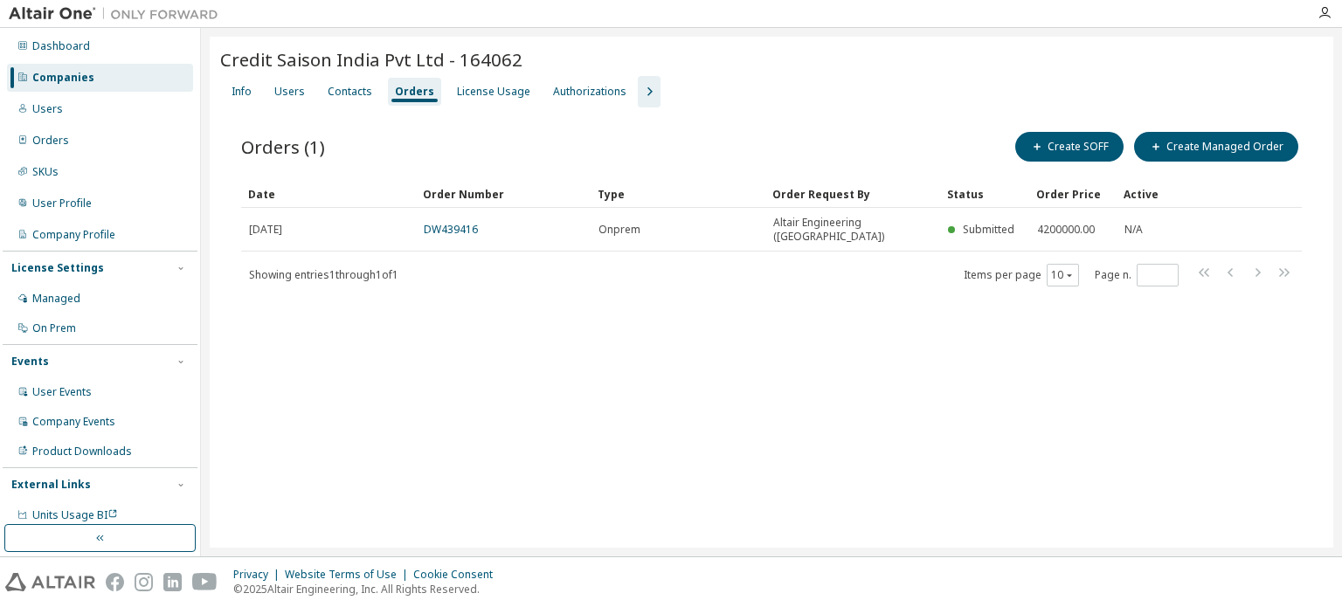
click at [110, 80] on div "Companies" at bounding box center [100, 78] width 186 height 28
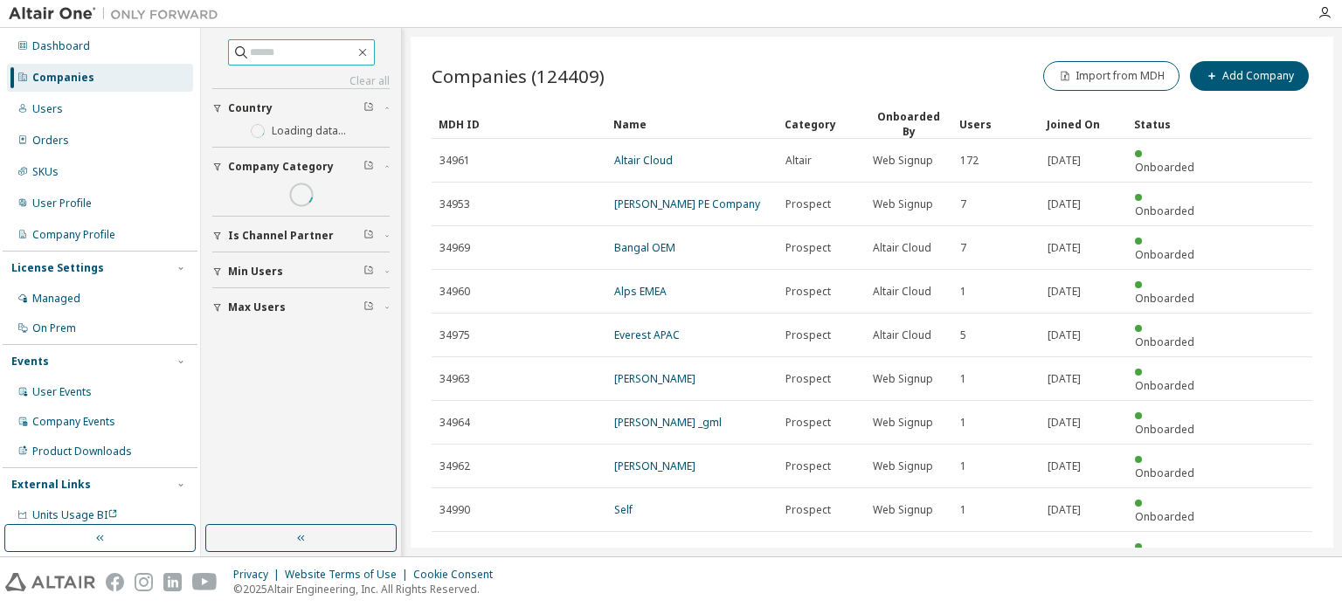
click at [258, 59] on input "text" at bounding box center [302, 52] width 105 height 17
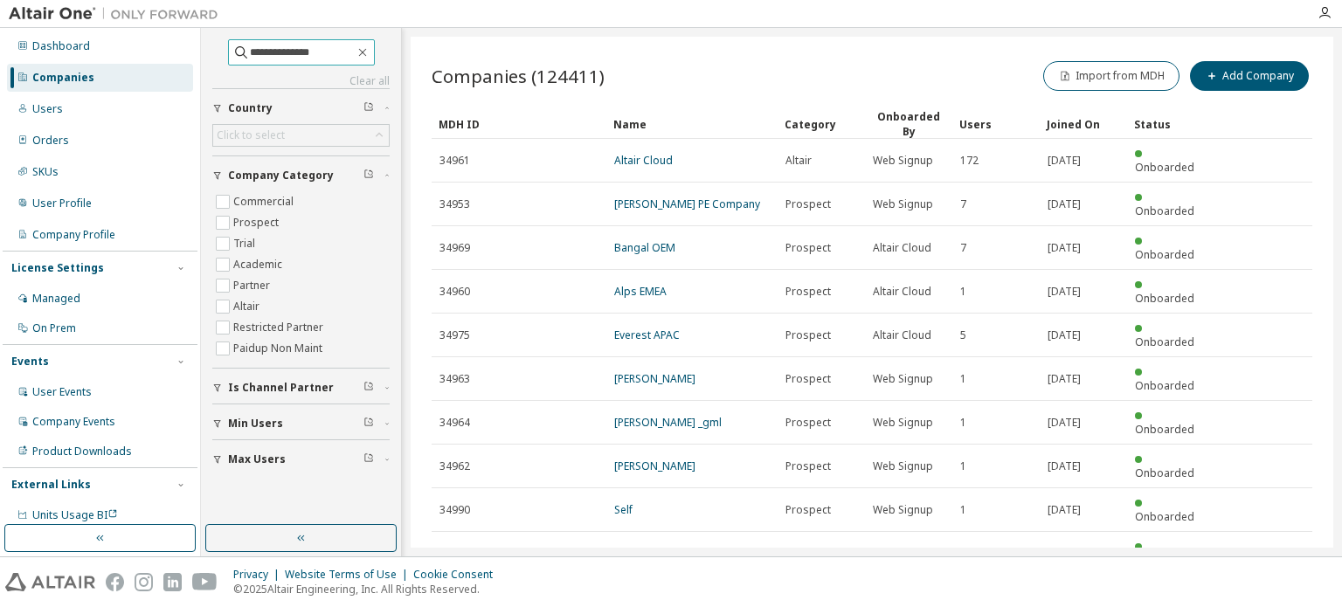
type input "**********"
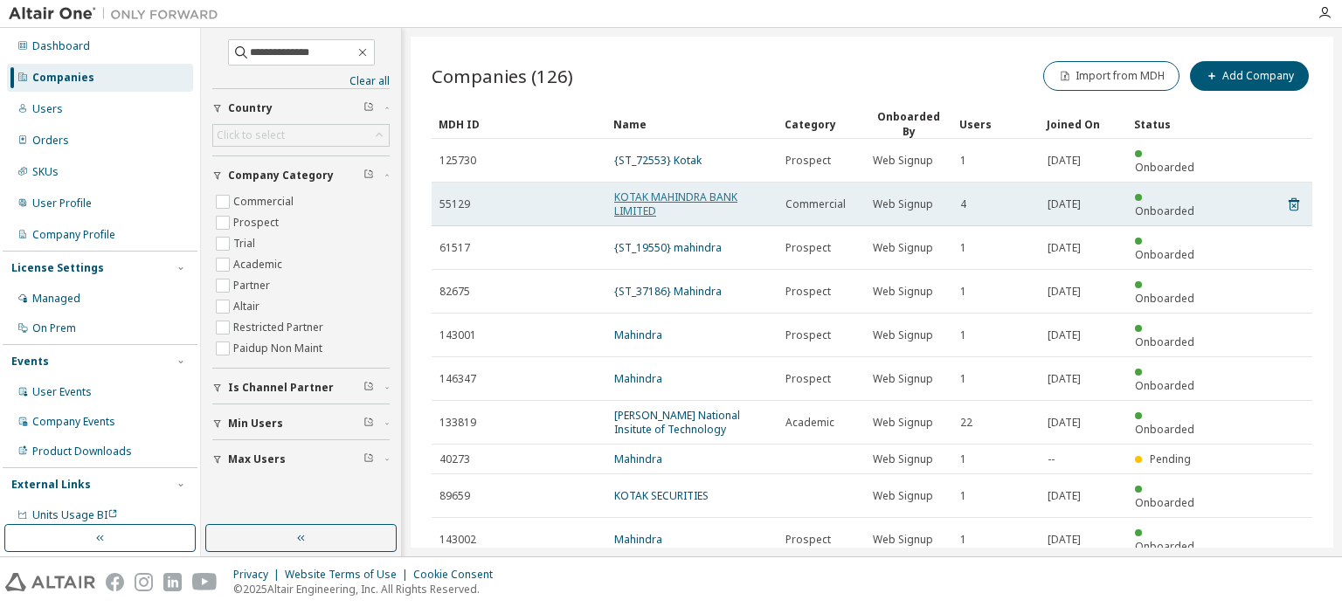
click at [653, 190] on link "KOTAK MAHINDRA BANK LIMITED" at bounding box center [675, 204] width 123 height 29
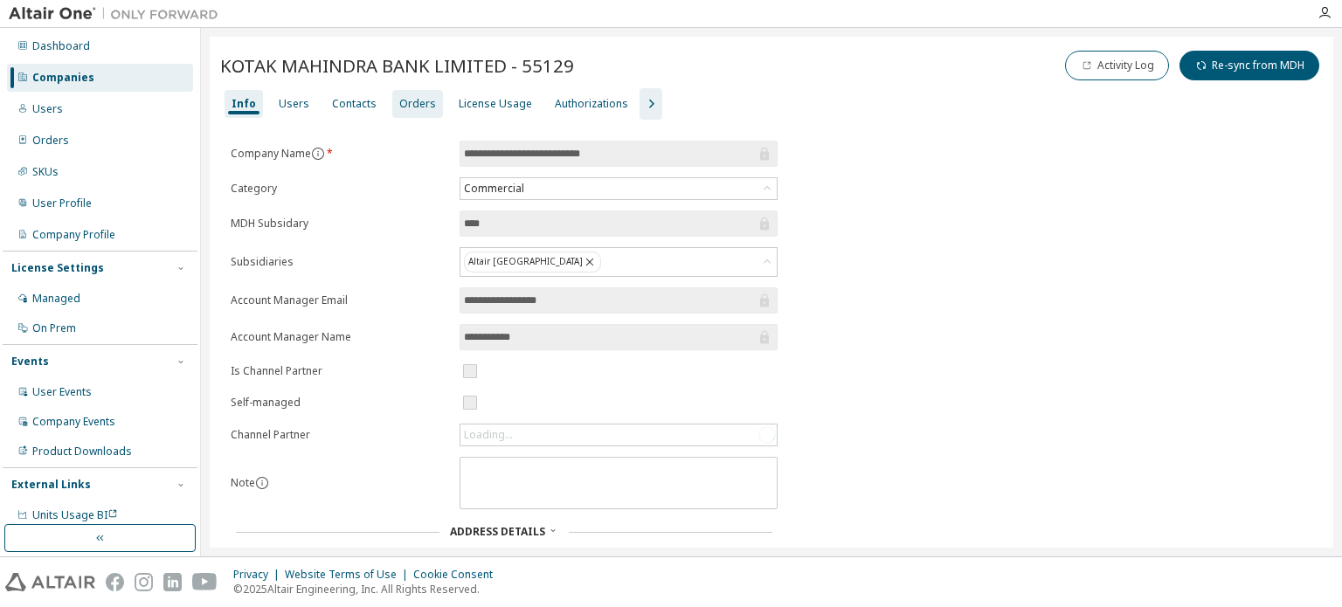
click at [402, 98] on div "Orders" at bounding box center [417, 104] width 37 height 14
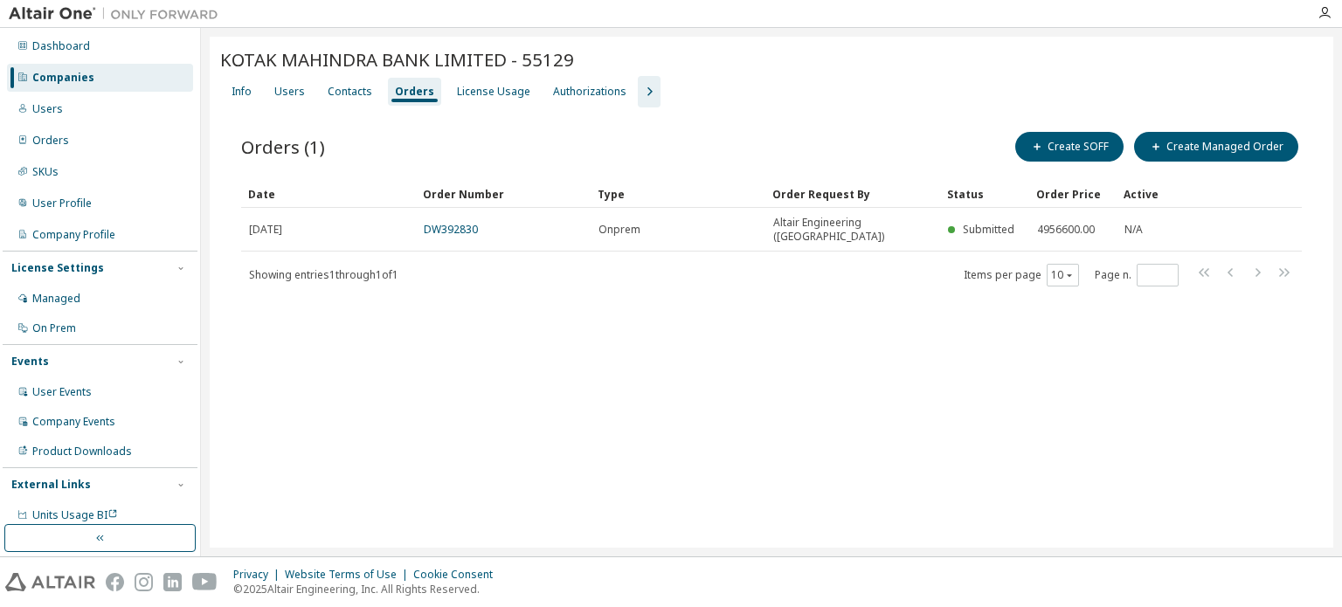
click at [80, 79] on div "Companies" at bounding box center [63, 78] width 62 height 14
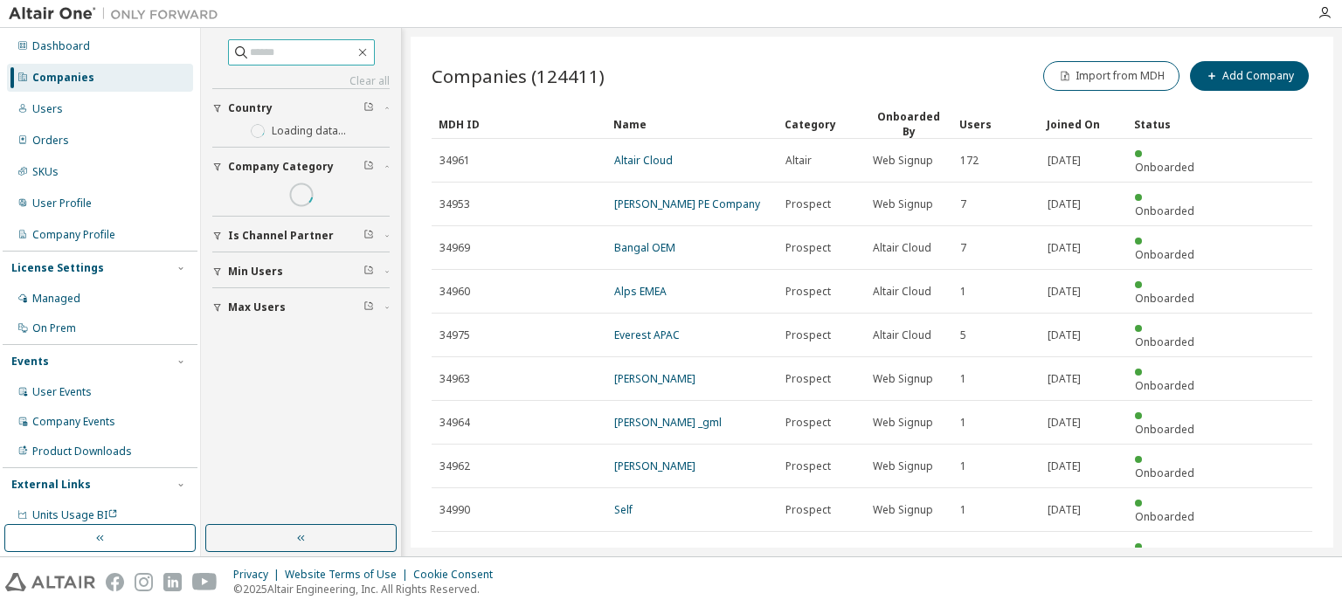
click at [250, 52] on input "text" at bounding box center [302, 52] width 105 height 17
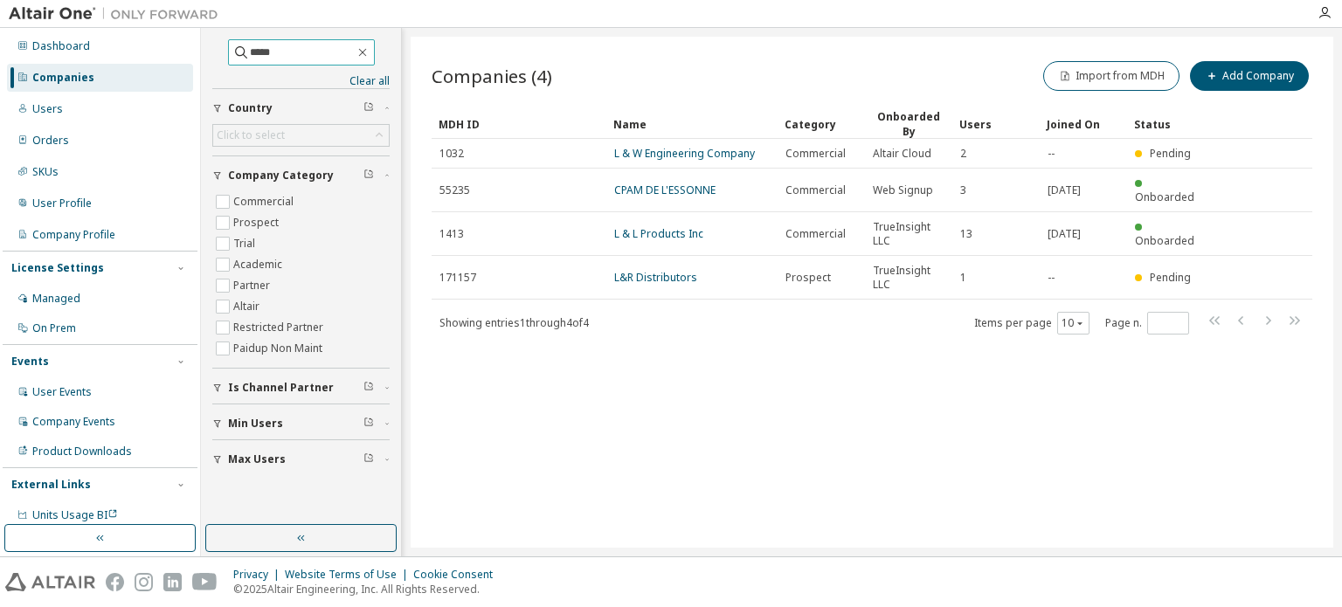
click at [259, 55] on input "*****" at bounding box center [302, 52] width 105 height 17
drag, startPoint x: 280, startPoint y: 46, endPoint x: 203, endPoint y: 53, distance: 78.1
click at [203, 53] on div "***** Clear all Max Users Min Users Is Channel Partner Company Category Commerc…" at bounding box center [301, 292] width 201 height 529
type input "*****"
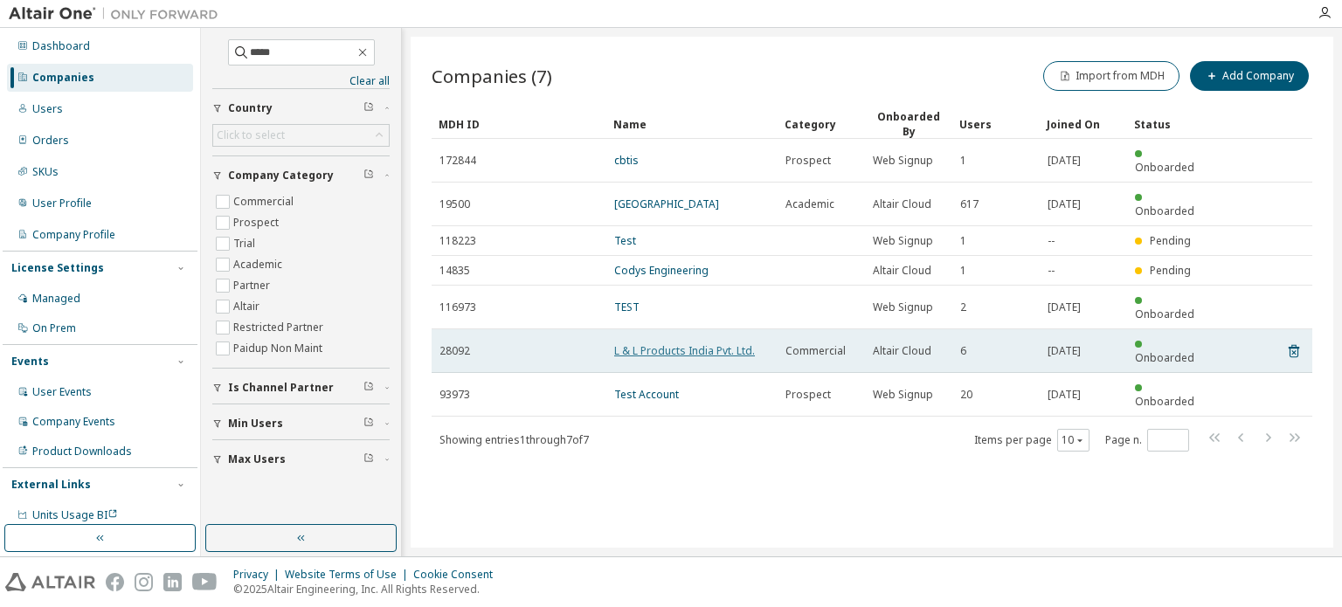
click at [710, 343] on link "L & L Products India Pvt. Ltd." at bounding box center [684, 350] width 141 height 15
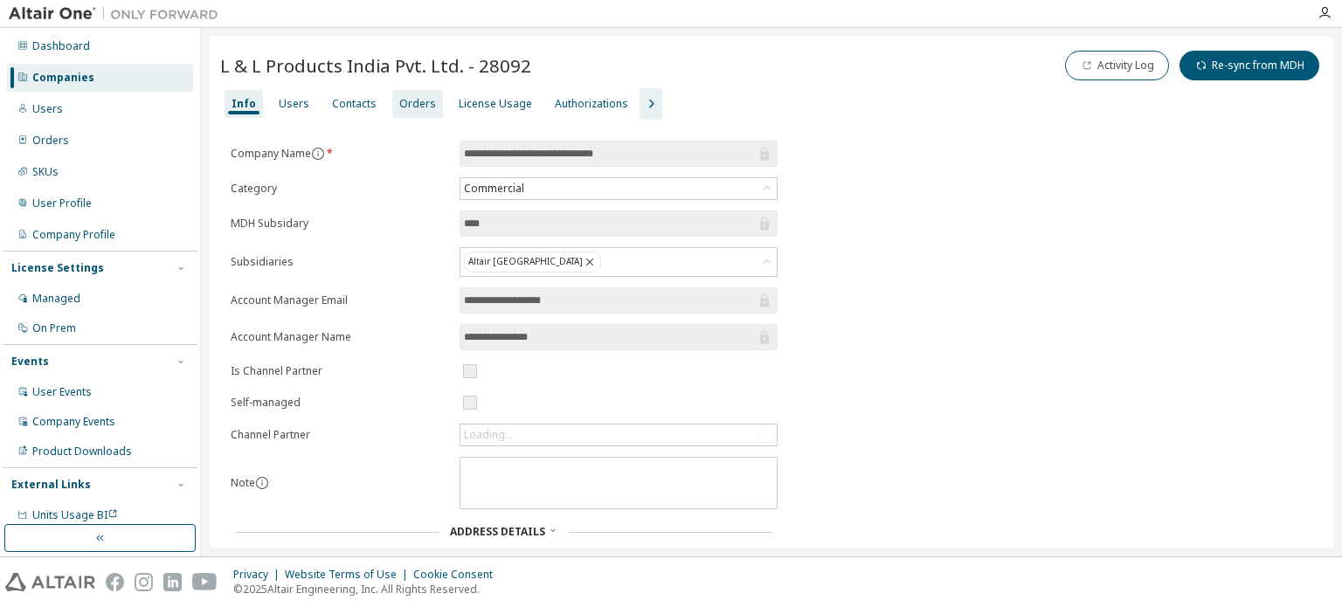
click at [414, 97] on div "Orders" at bounding box center [417, 104] width 37 height 14
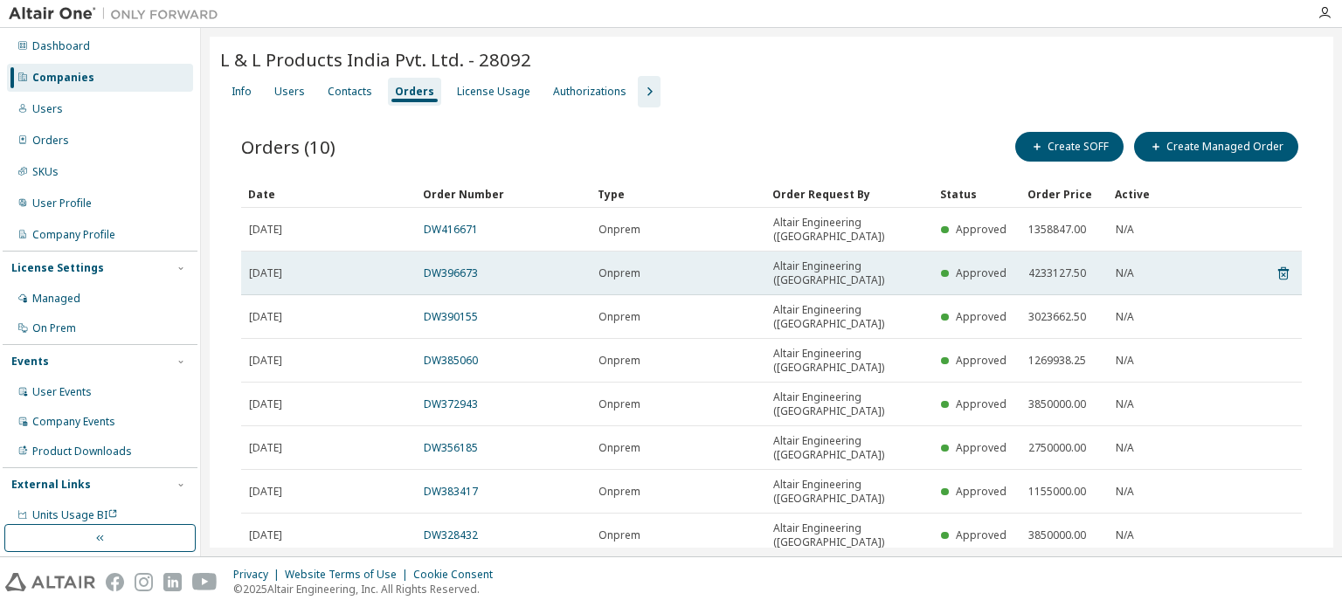
click at [282, 266] on span "2025-03-11" at bounding box center [265, 273] width 33 height 14
click at [438, 266] on link "DW396673" at bounding box center [451, 273] width 54 height 15
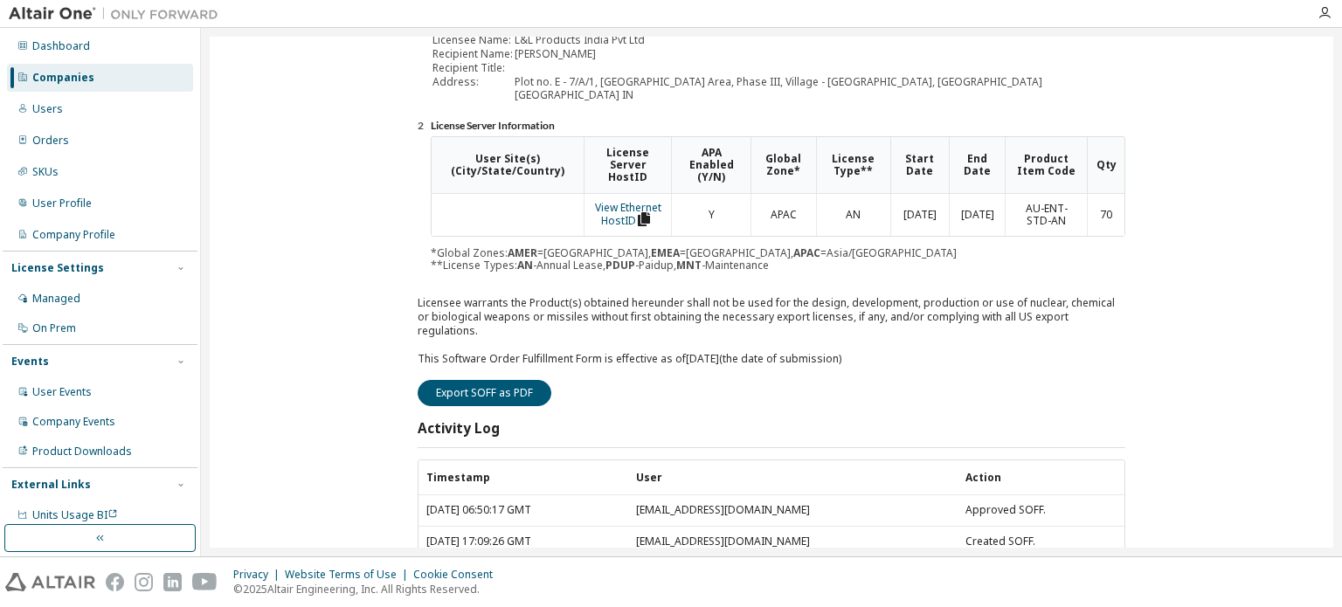
scroll to position [280, 0]
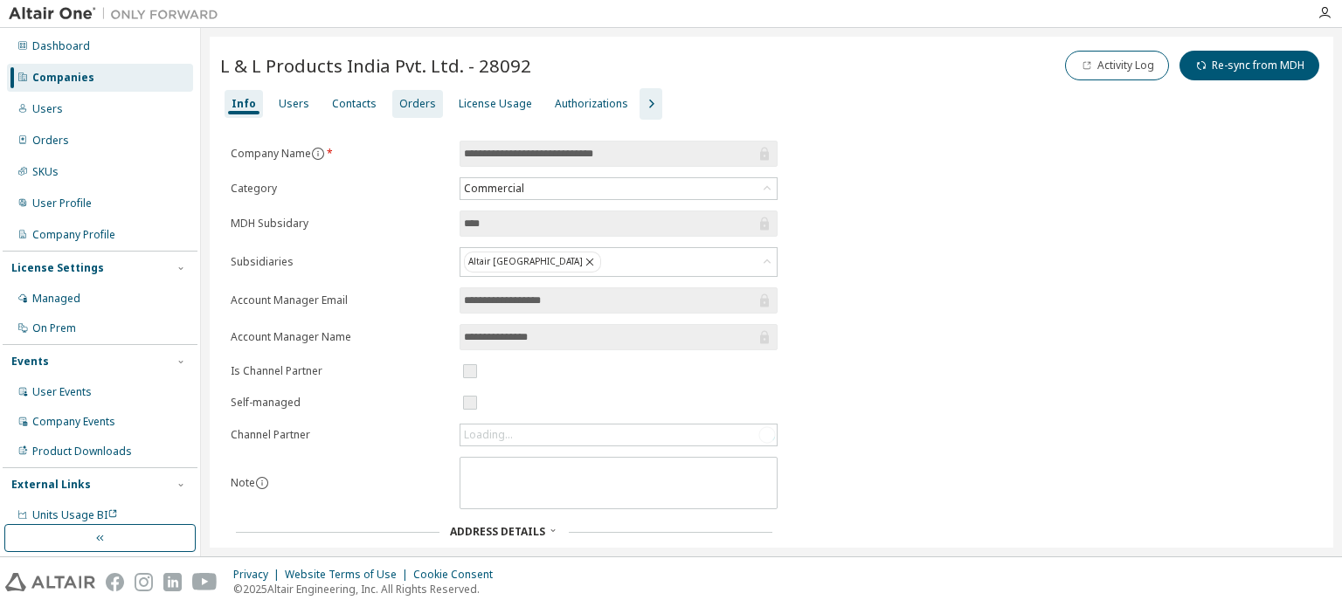
click at [395, 93] on div "Orders" at bounding box center [417, 104] width 51 height 28
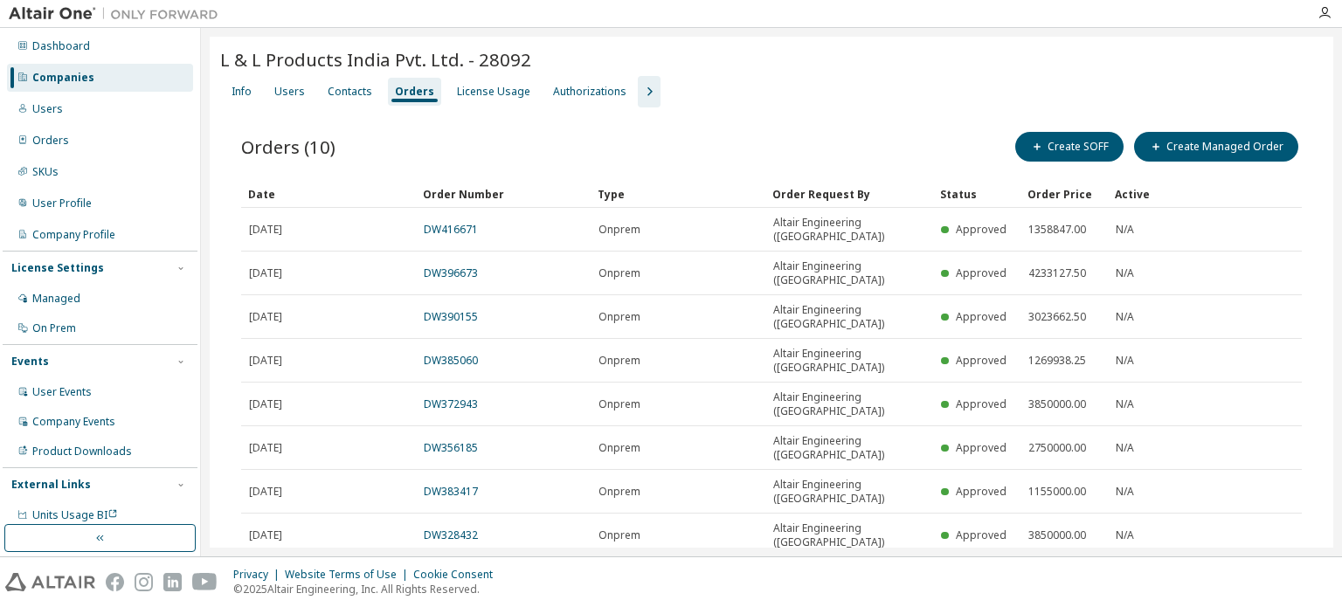
click at [451, 222] on link "DW416671" at bounding box center [451, 229] width 54 height 15
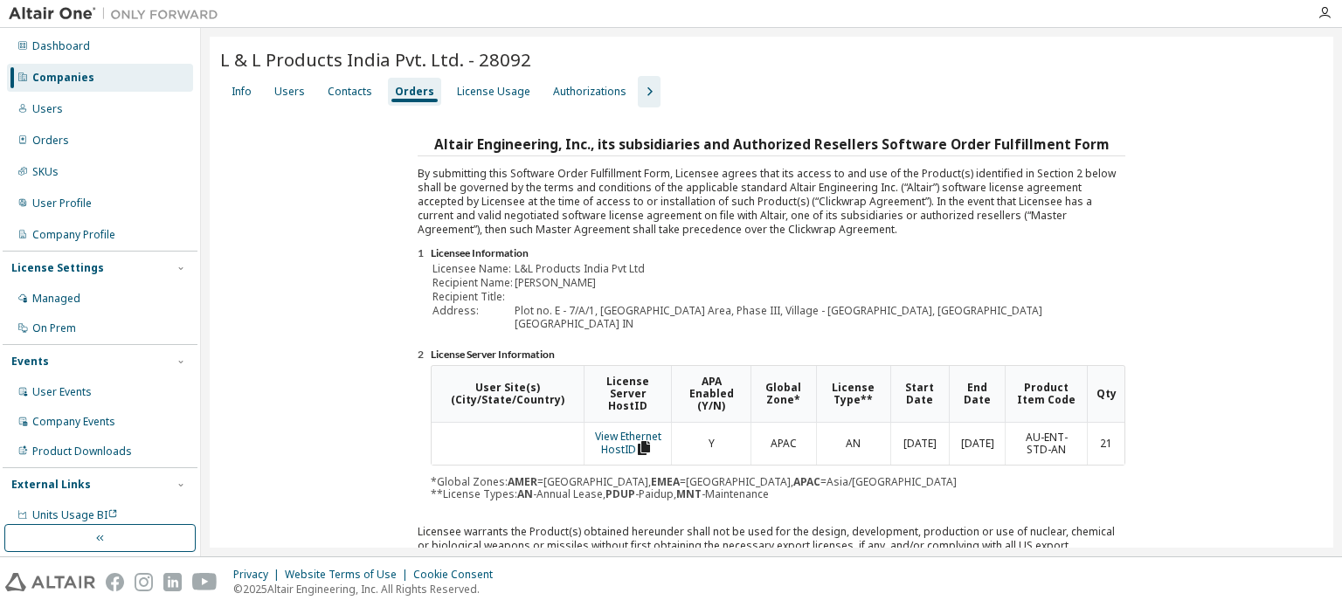
click at [404, 86] on div "Orders" at bounding box center [414, 92] width 39 height 14
click at [100, 66] on div "Companies" at bounding box center [100, 78] width 186 height 28
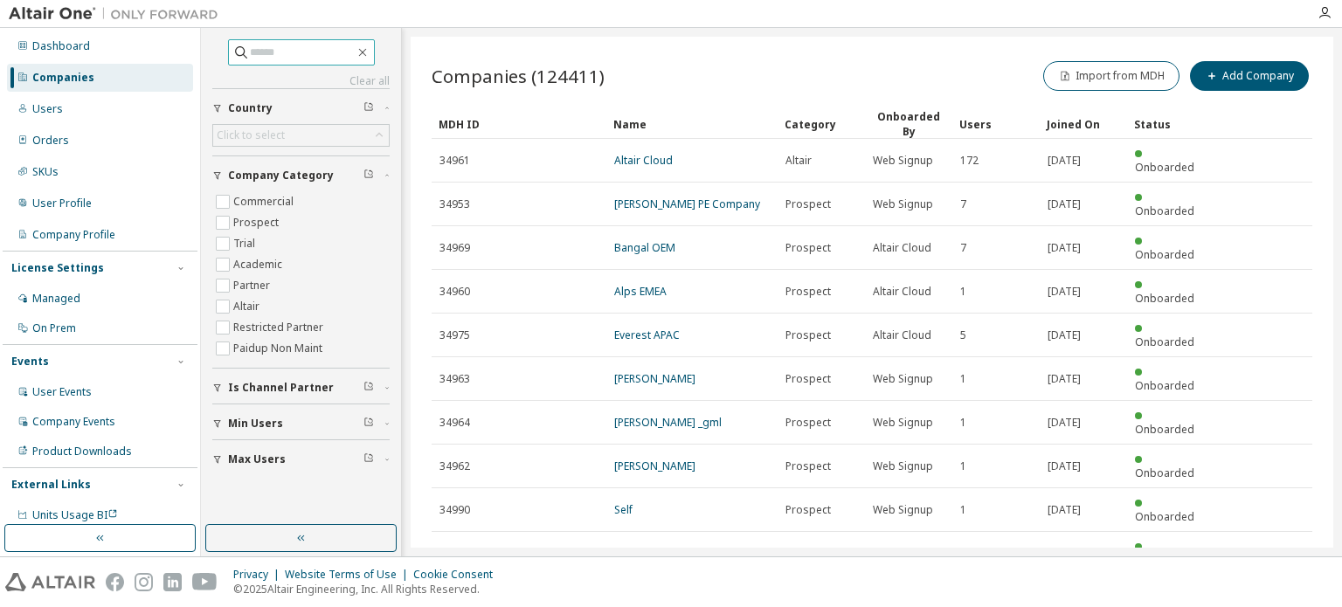
click at [280, 55] on input "text" at bounding box center [302, 52] width 105 height 17
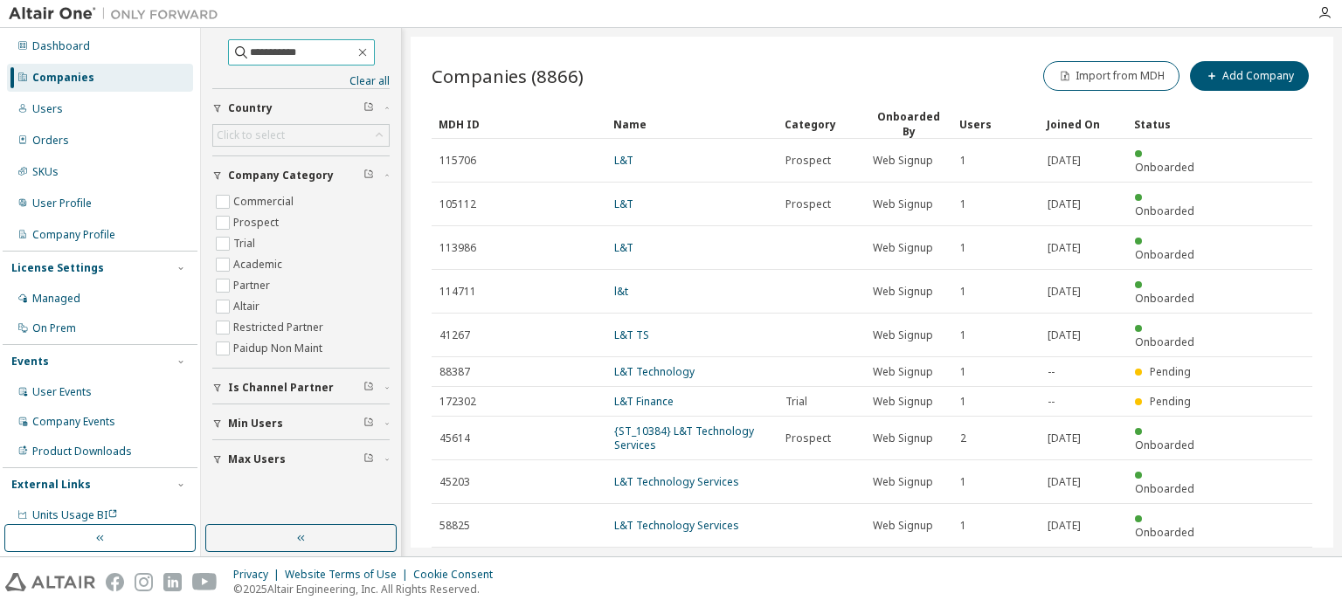
click at [310, 55] on input "**********" at bounding box center [302, 52] width 105 height 17
drag, startPoint x: 325, startPoint y: 50, endPoint x: 180, endPoint y: 45, distance: 145.1
click at [180, 45] on div "**********" at bounding box center [671, 292] width 1342 height 529
type input "****"
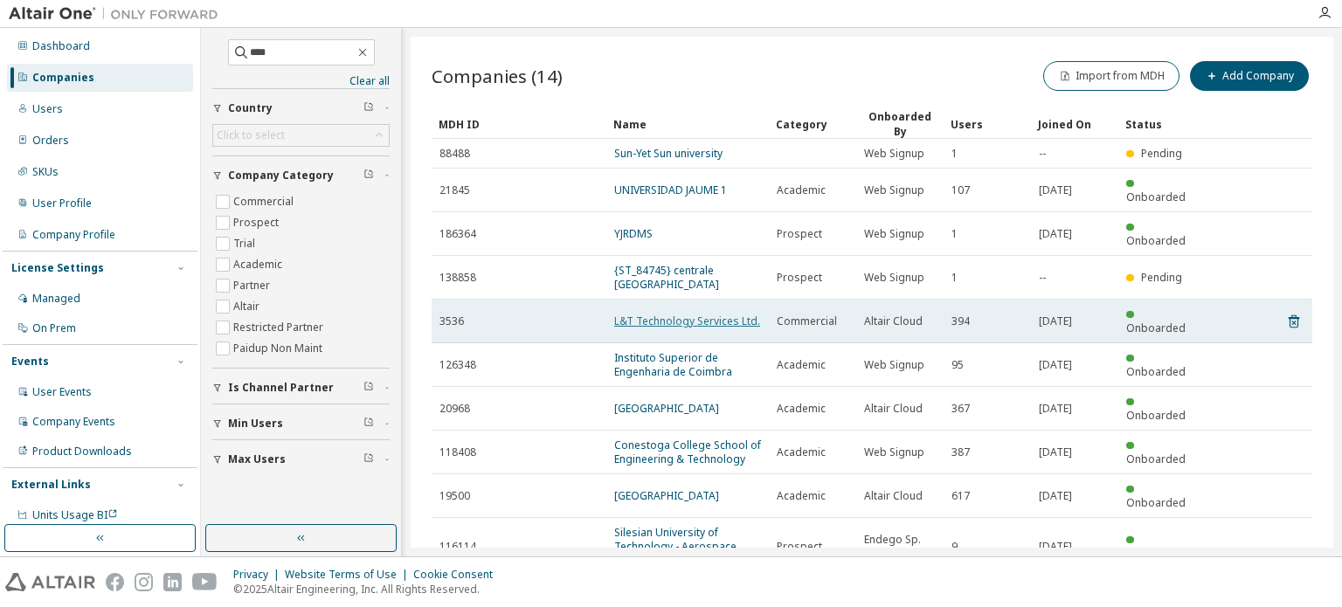
click at [711, 314] on link "L&T Technology Services Ltd." at bounding box center [687, 321] width 146 height 15
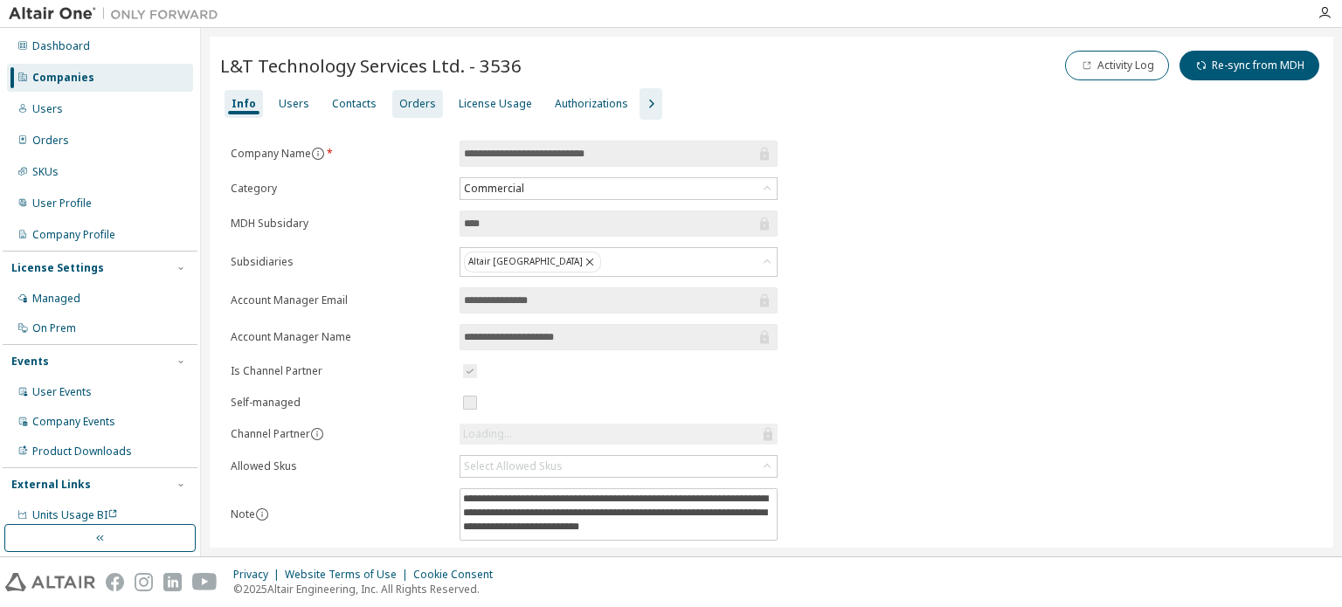
click at [409, 97] on div "Orders" at bounding box center [417, 104] width 37 height 14
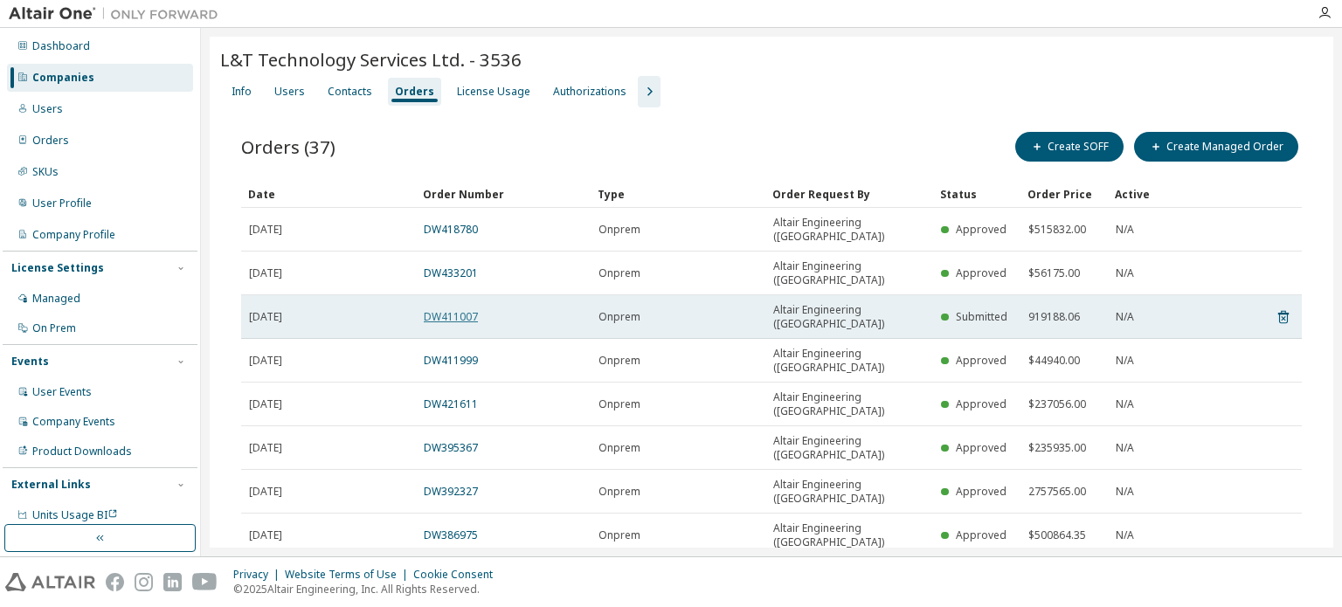
click at [458, 309] on link "DW411007" at bounding box center [451, 316] width 54 height 15
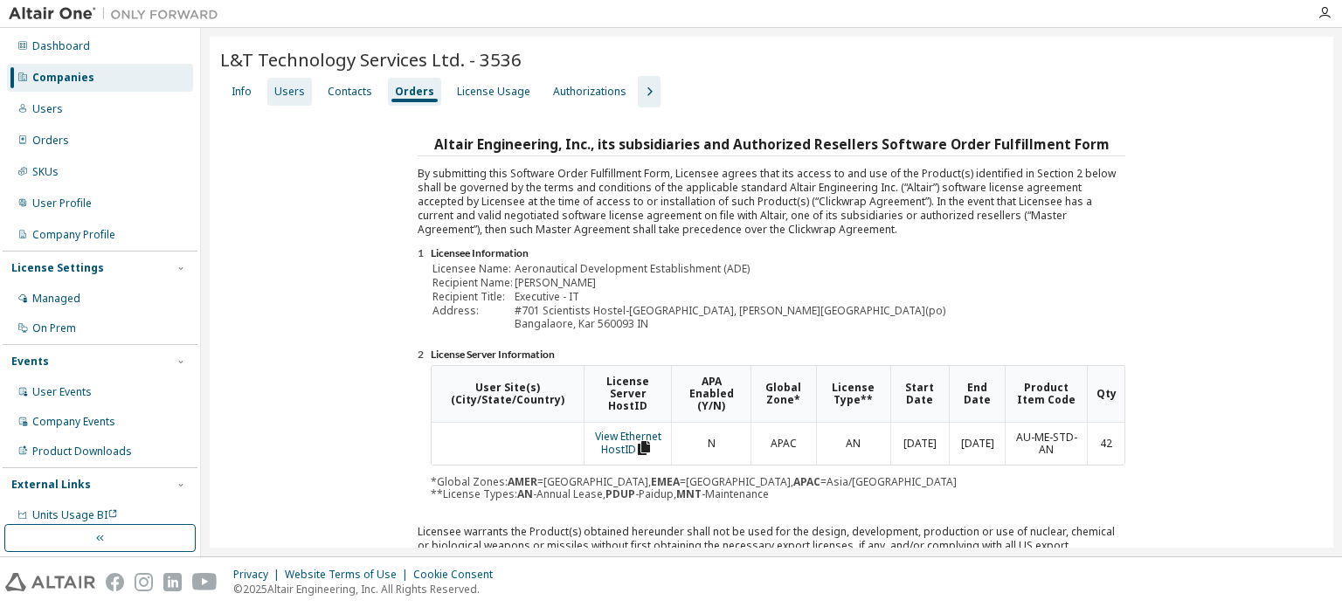
click at [288, 86] on div "Users" at bounding box center [289, 92] width 31 height 14
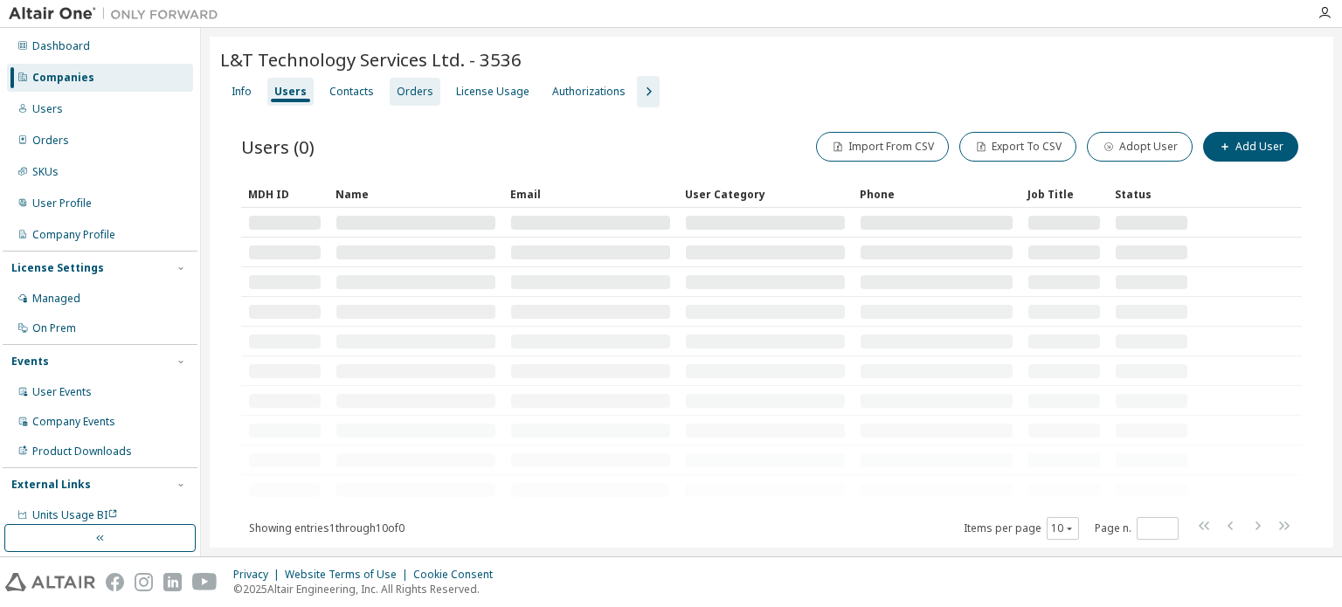
click at [417, 91] on div "Orders" at bounding box center [415, 92] width 37 height 14
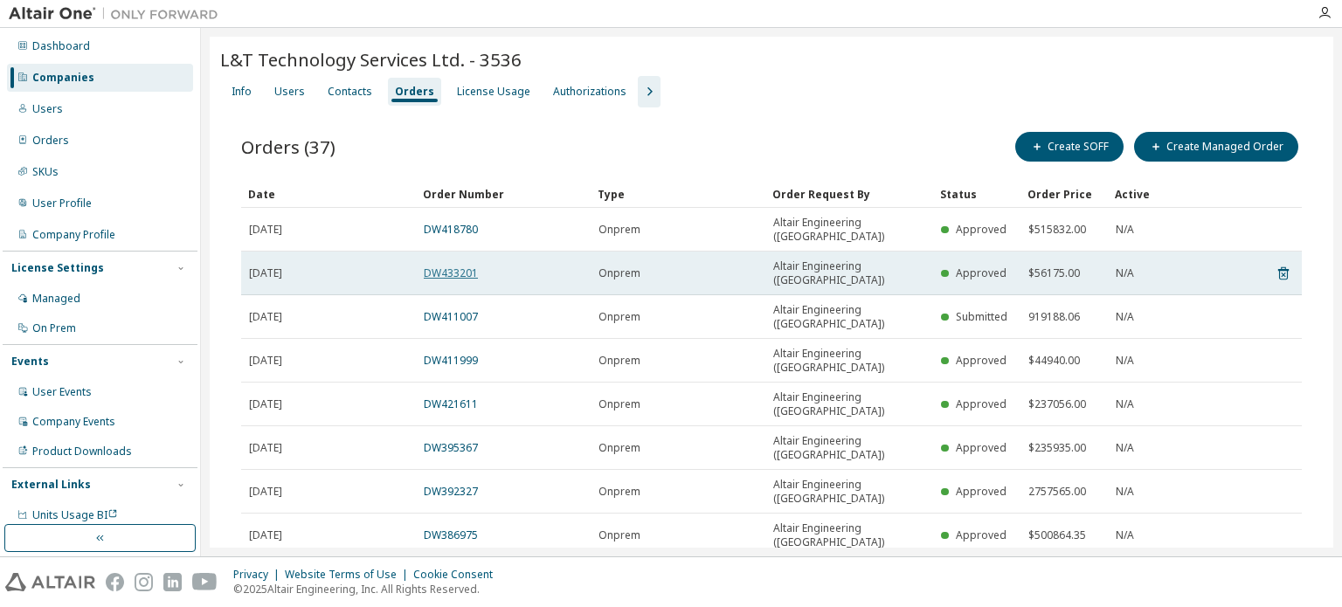
click at [440, 266] on link "DW433201" at bounding box center [451, 273] width 54 height 15
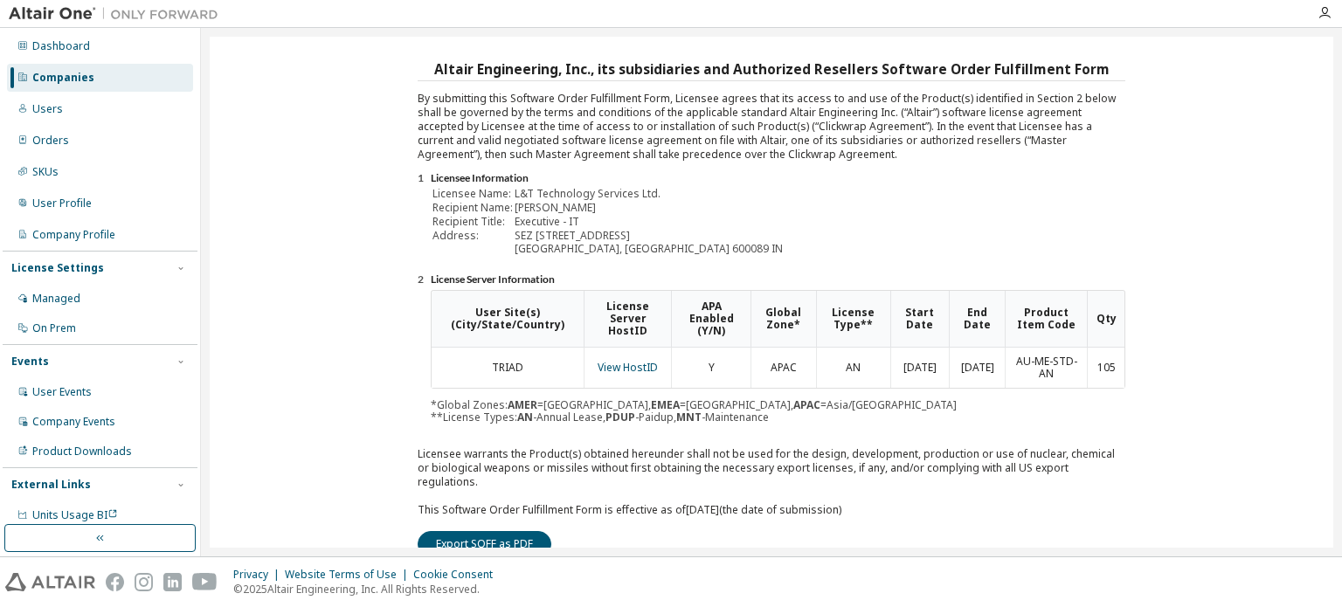
scroll to position [262, 0]
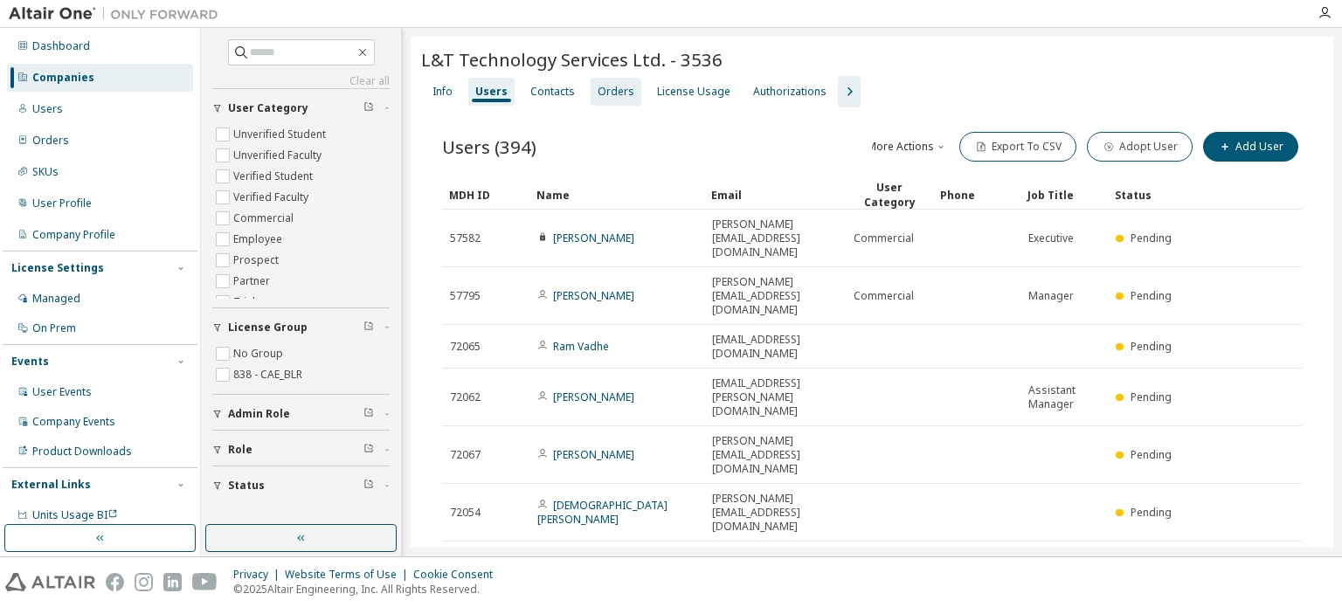
click at [619, 90] on div "Orders" at bounding box center [616, 92] width 37 height 14
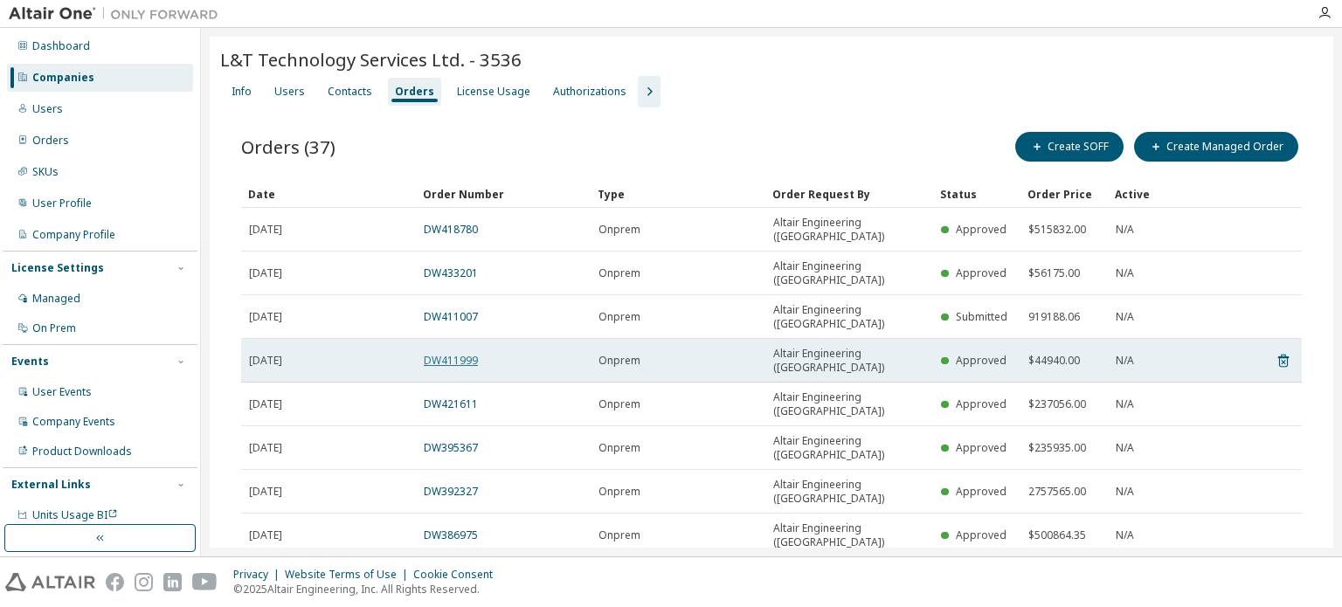
click at [437, 353] on link "DW411999" at bounding box center [451, 360] width 54 height 15
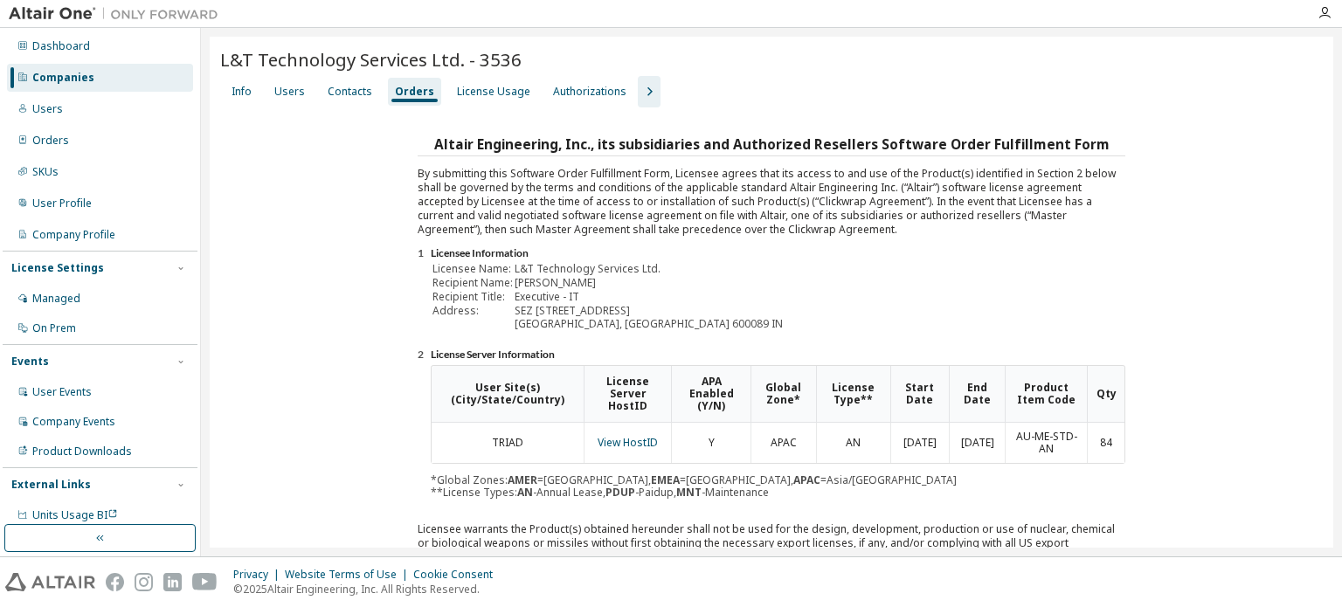
scroll to position [278, 0]
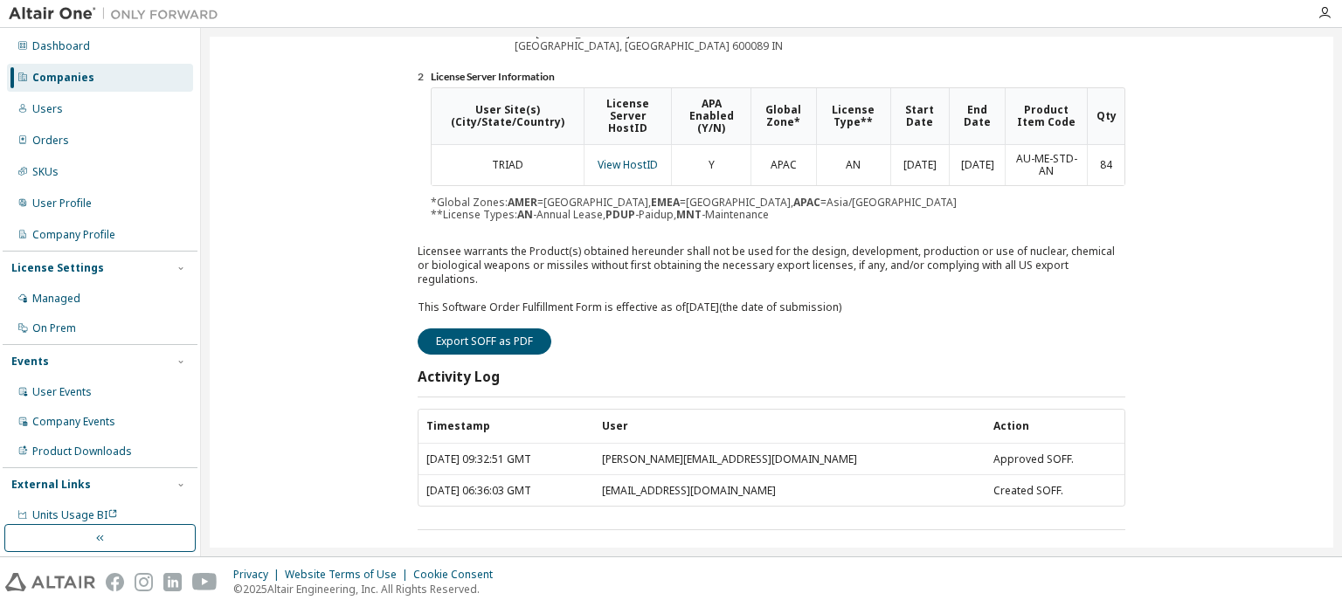
click at [68, 79] on div "Companies" at bounding box center [63, 78] width 62 height 14
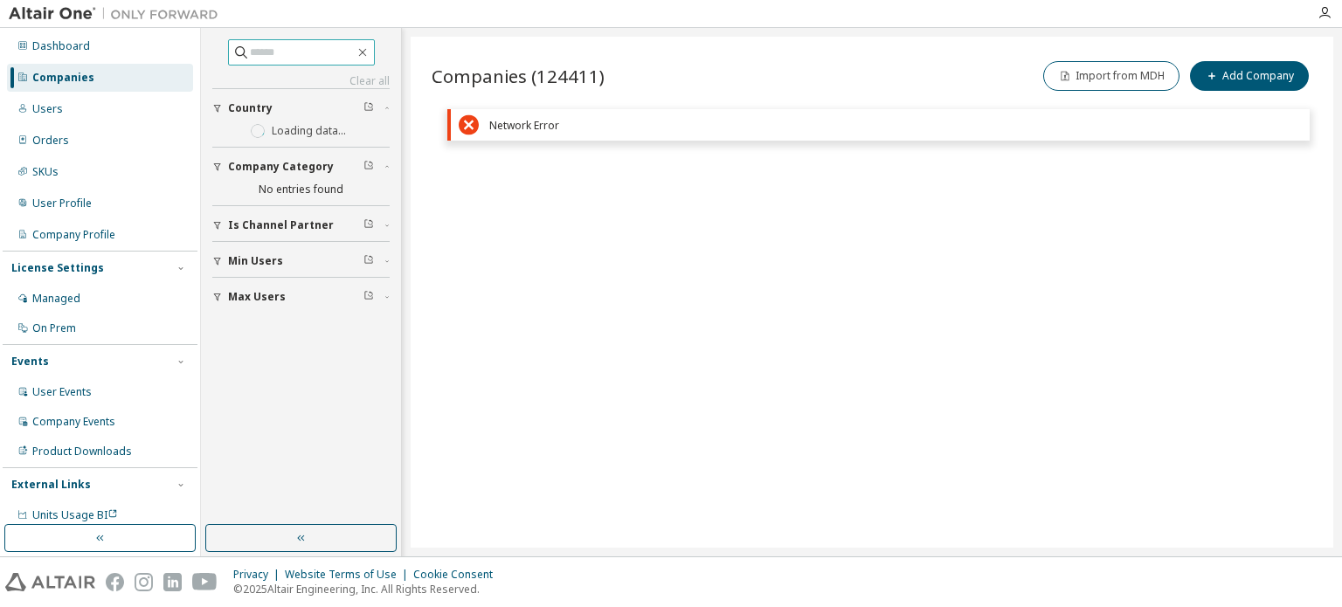
click at [259, 54] on input "text" at bounding box center [302, 52] width 105 height 17
type input "********"
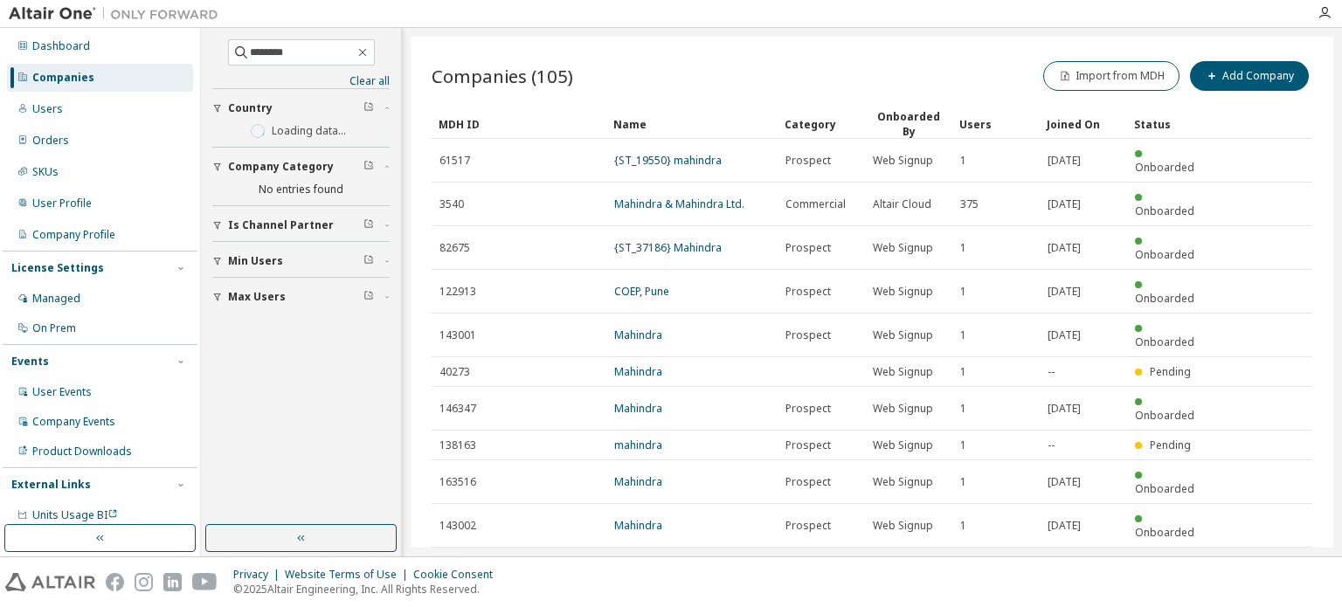
click at [1268, 558] on icon "button" at bounding box center [1267, 568] width 21 height 21
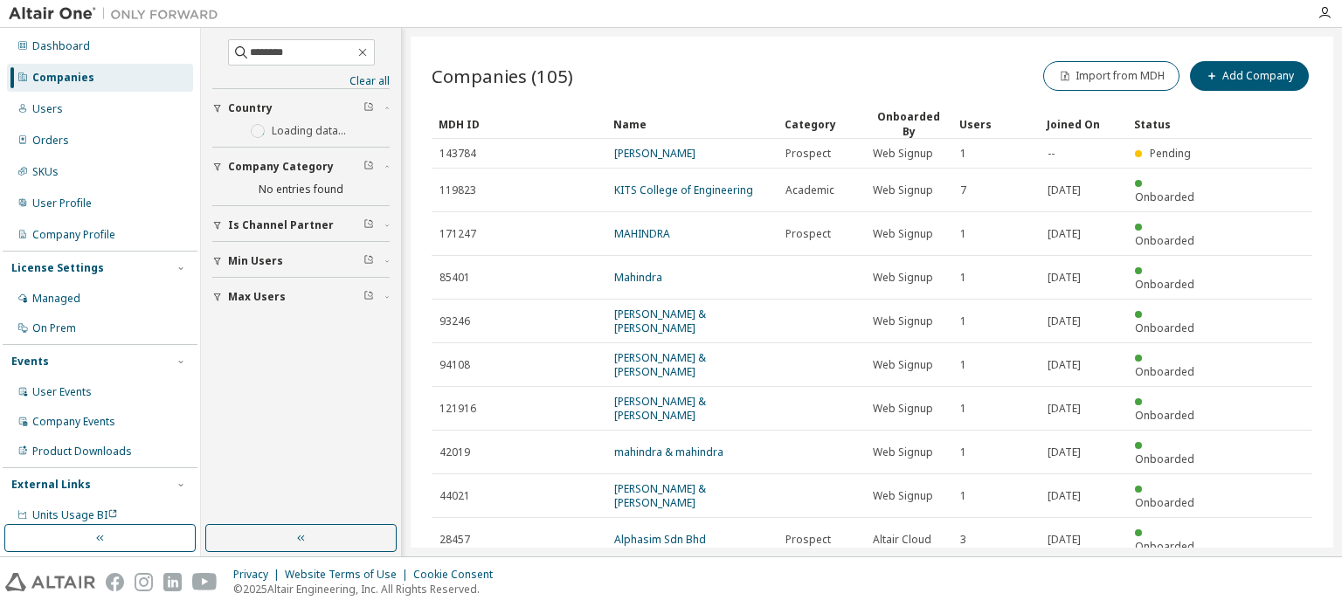
click at [1268, 572] on icon "button" at bounding box center [1267, 582] width 21 height 21
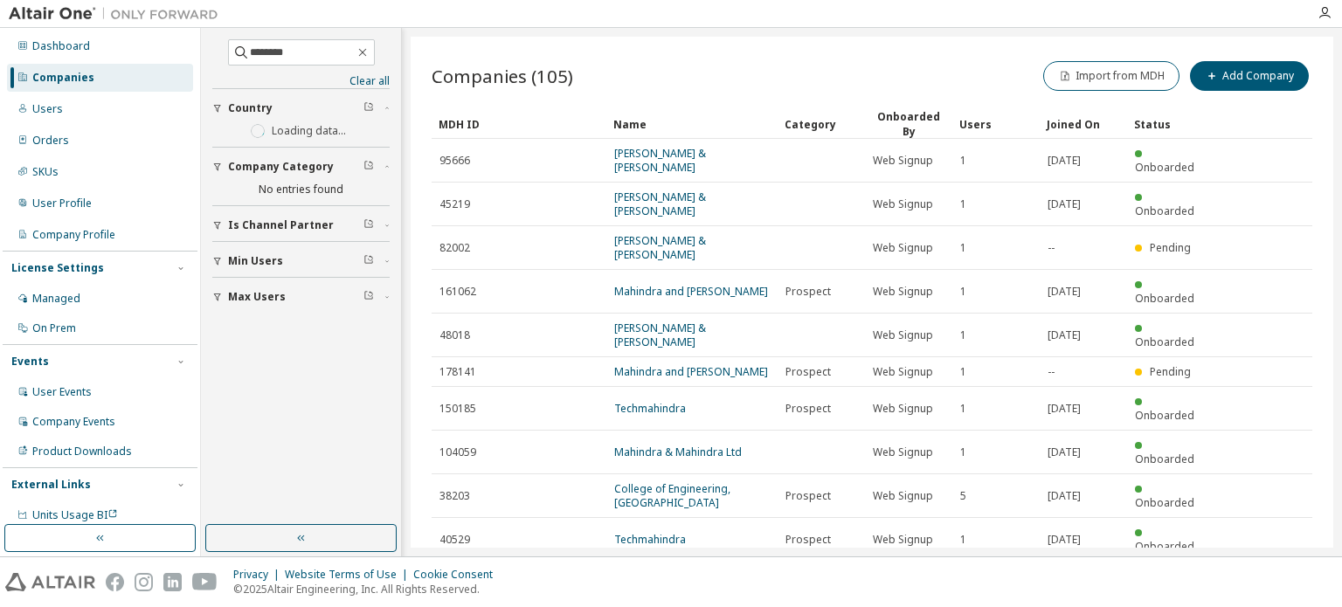
click at [1268, 572] on icon "button" at bounding box center [1267, 582] width 21 height 21
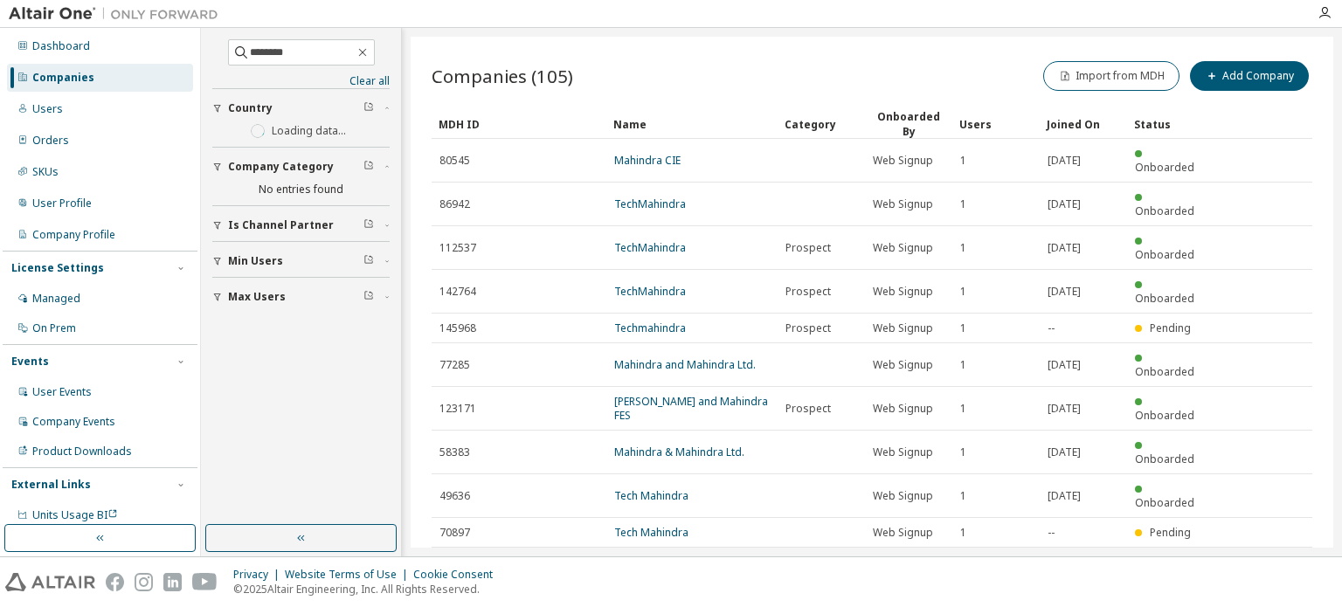
click at [1268, 558] on icon "button" at bounding box center [1267, 568] width 21 height 21
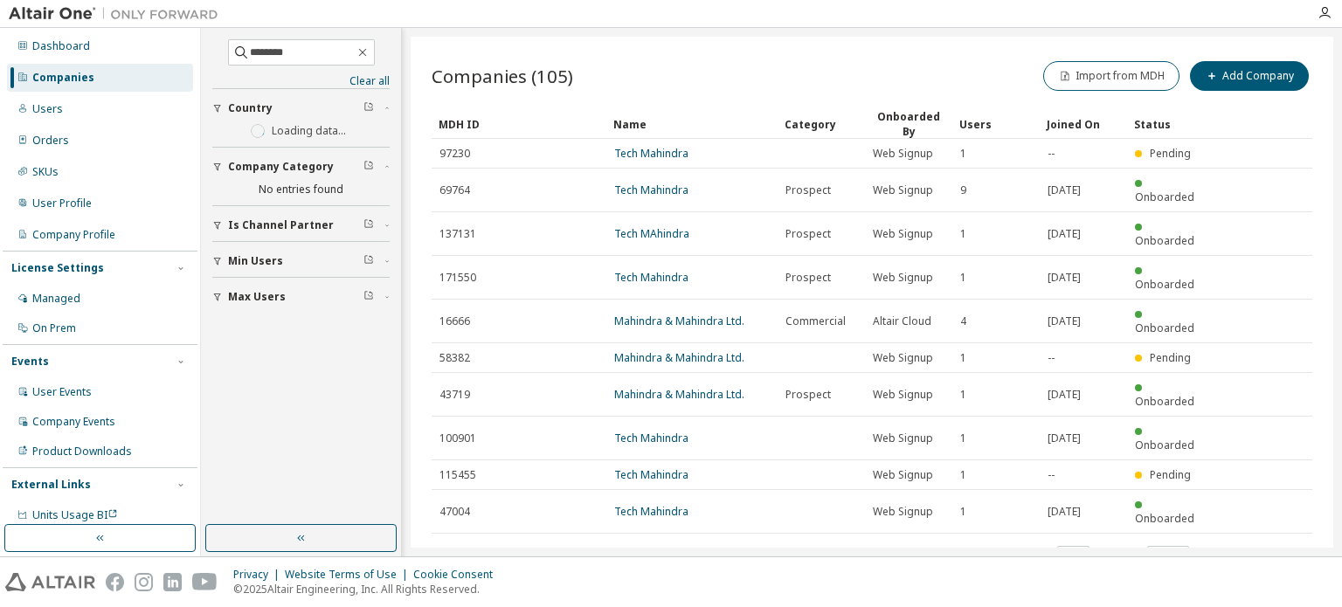
click at [1268, 544] on icon "button" at bounding box center [1267, 554] width 21 height 21
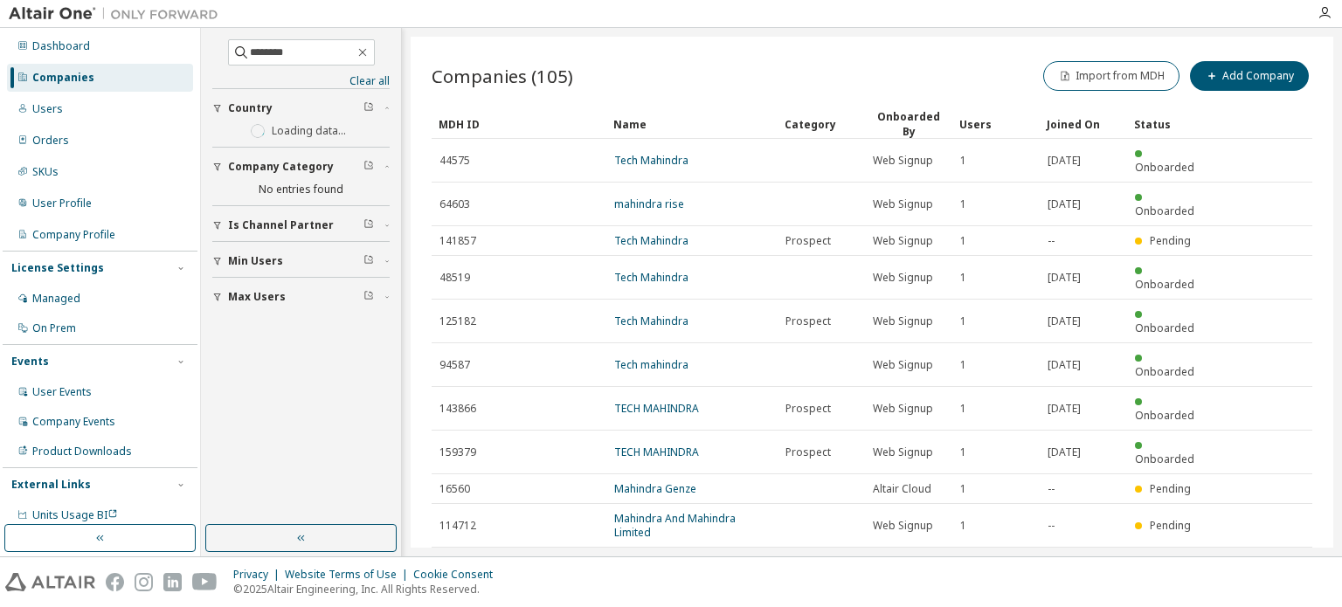
click at [1268, 457] on div "MDH ID Name Category Onboarded By Users Joined On Status 44575 Tech Mahindra We…" at bounding box center [872, 346] width 881 height 474
click at [1268, 564] on icon "button" at bounding box center [1268, 568] width 5 height 9
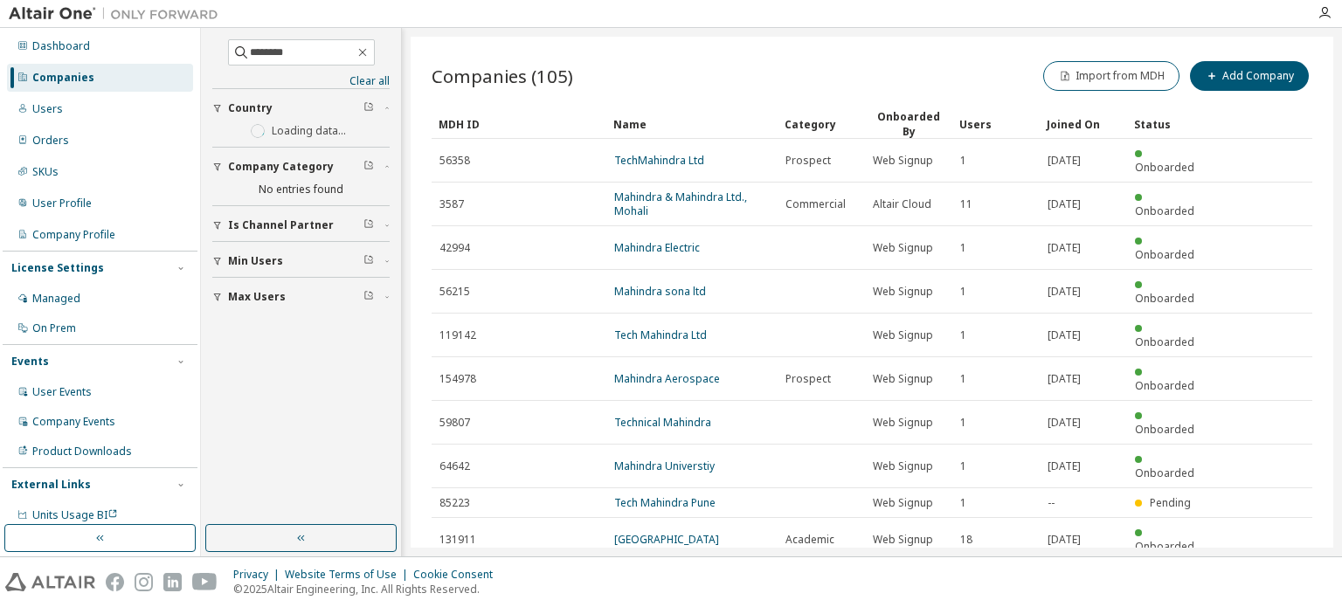
click at [1268, 578] on icon "button" at bounding box center [1268, 582] width 5 height 9
type input "*"
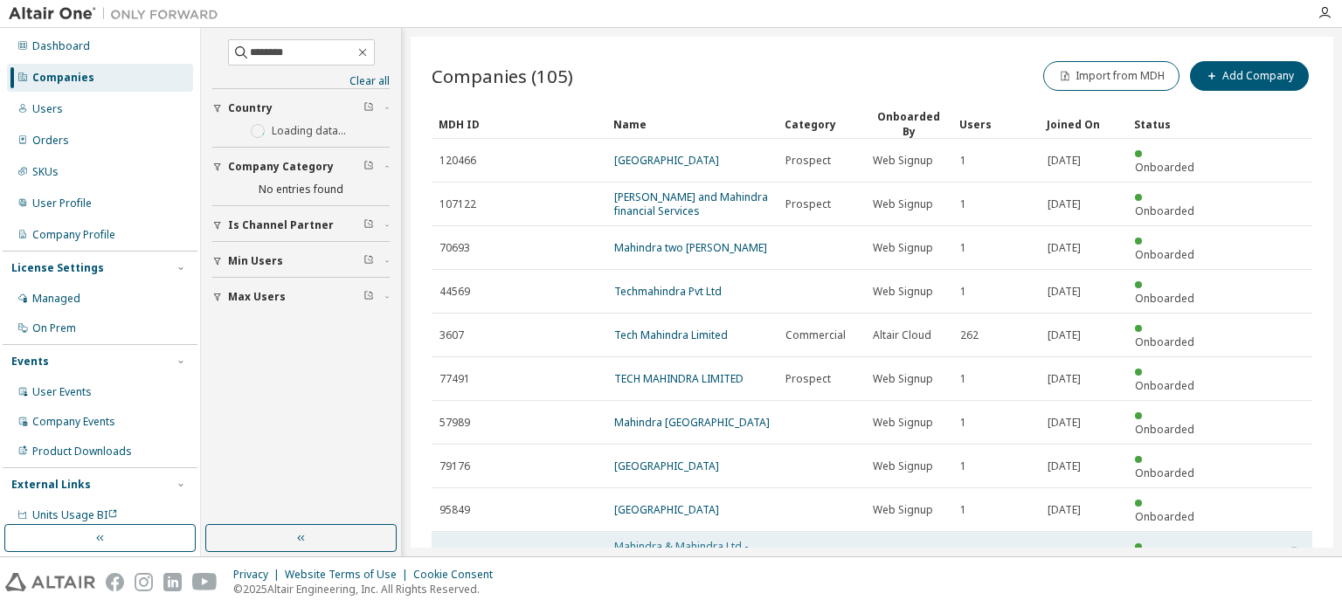
click at [658, 539] on link "Mahindra & Mahindra Ltd - Truck & Bus Division" at bounding box center [681, 553] width 134 height 29
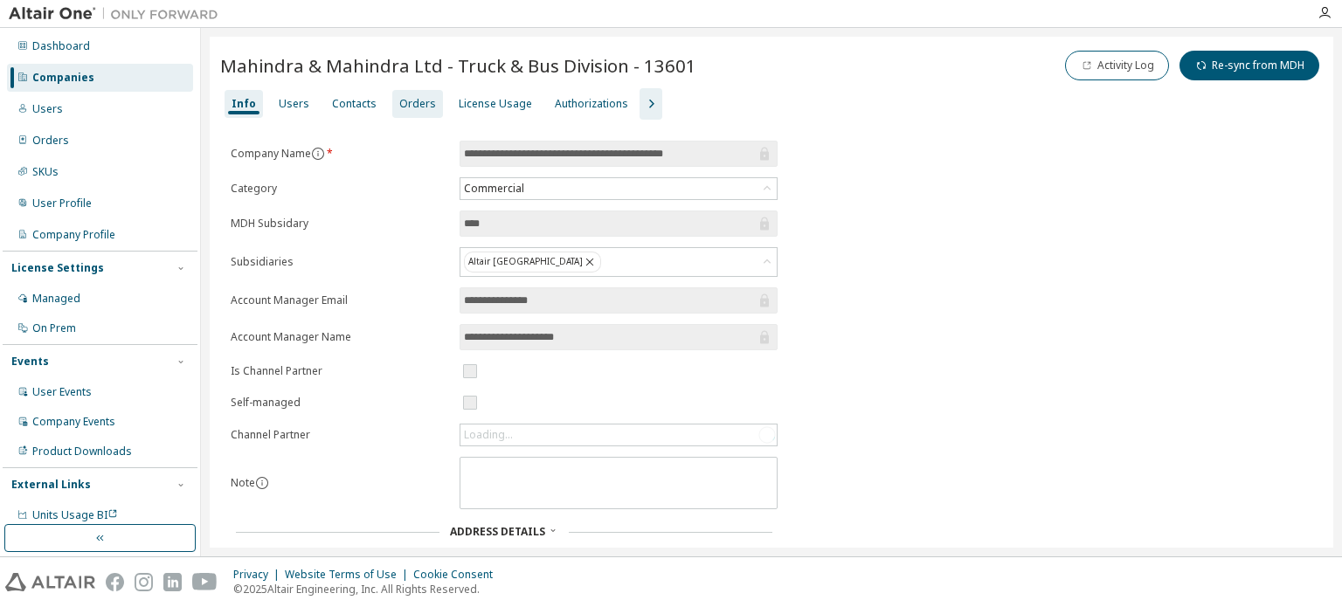
click at [418, 110] on div "Orders" at bounding box center [417, 104] width 37 height 14
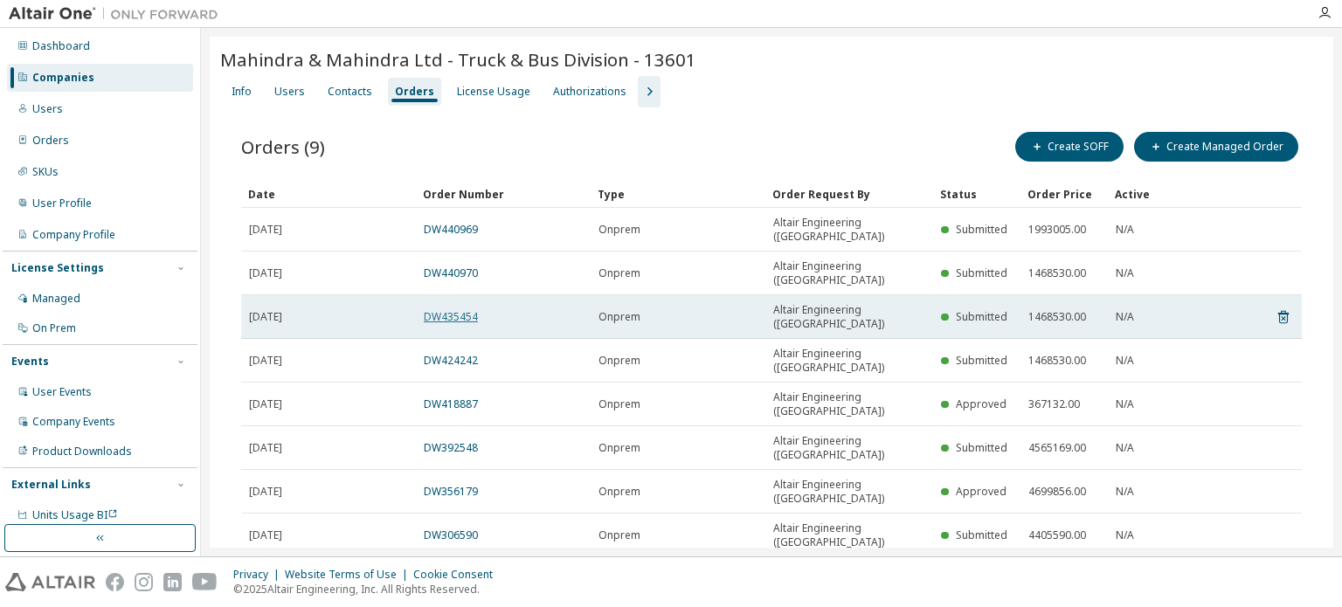
click at [447, 309] on link "DW435454" at bounding box center [451, 316] width 54 height 15
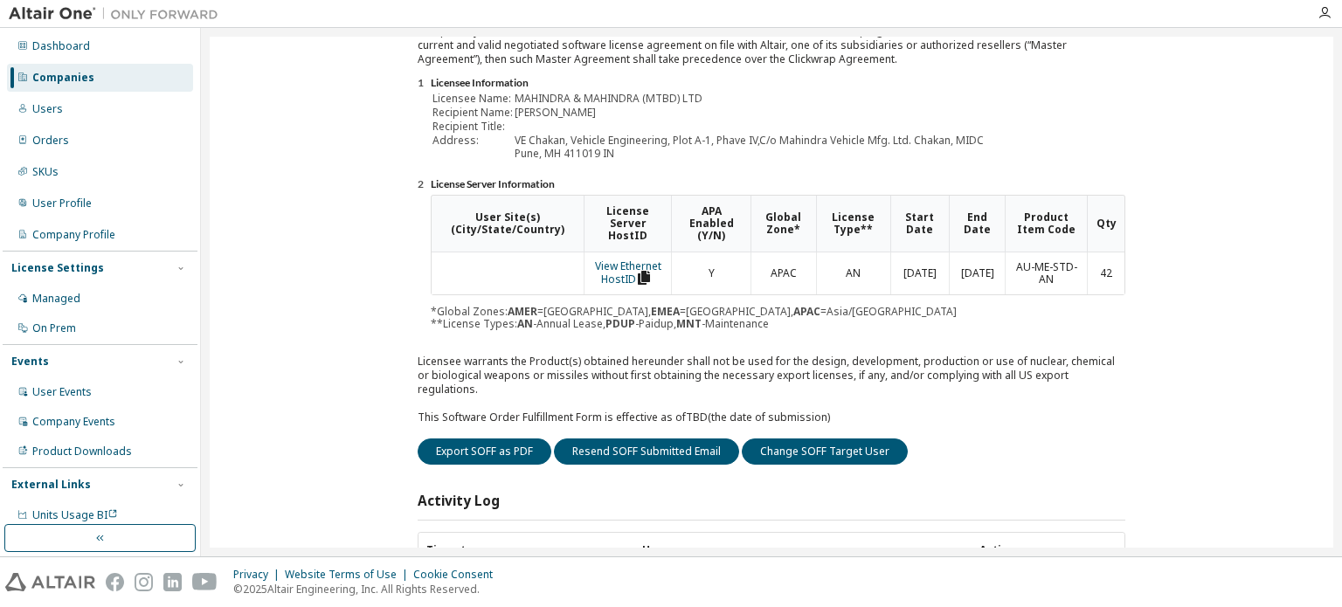
scroll to position [262, 0]
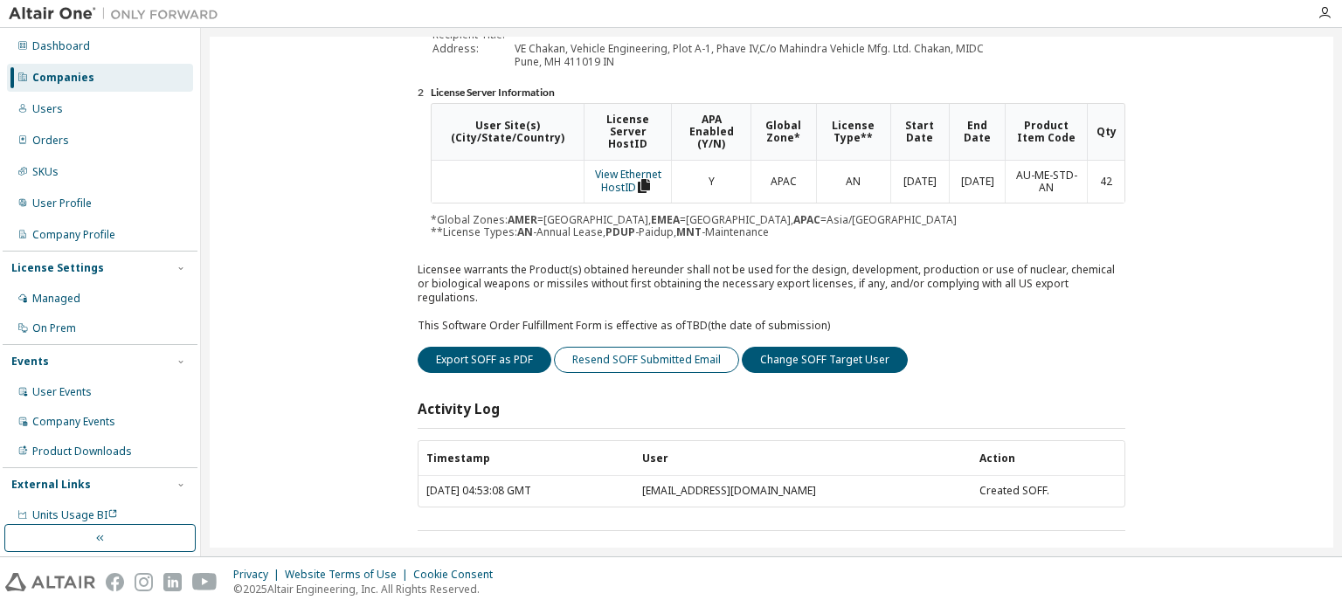
click at [683, 347] on button "Resend SOFF Submitted Email" at bounding box center [646, 360] width 185 height 26
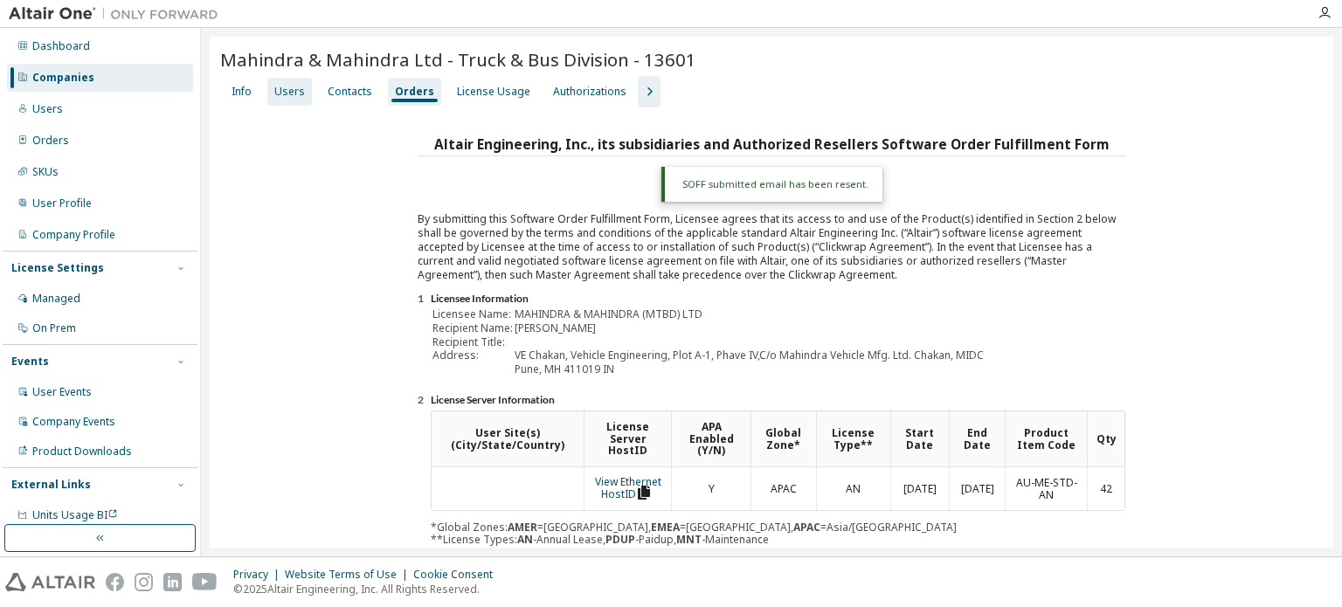
click at [283, 85] on div "Users" at bounding box center [289, 92] width 31 height 14
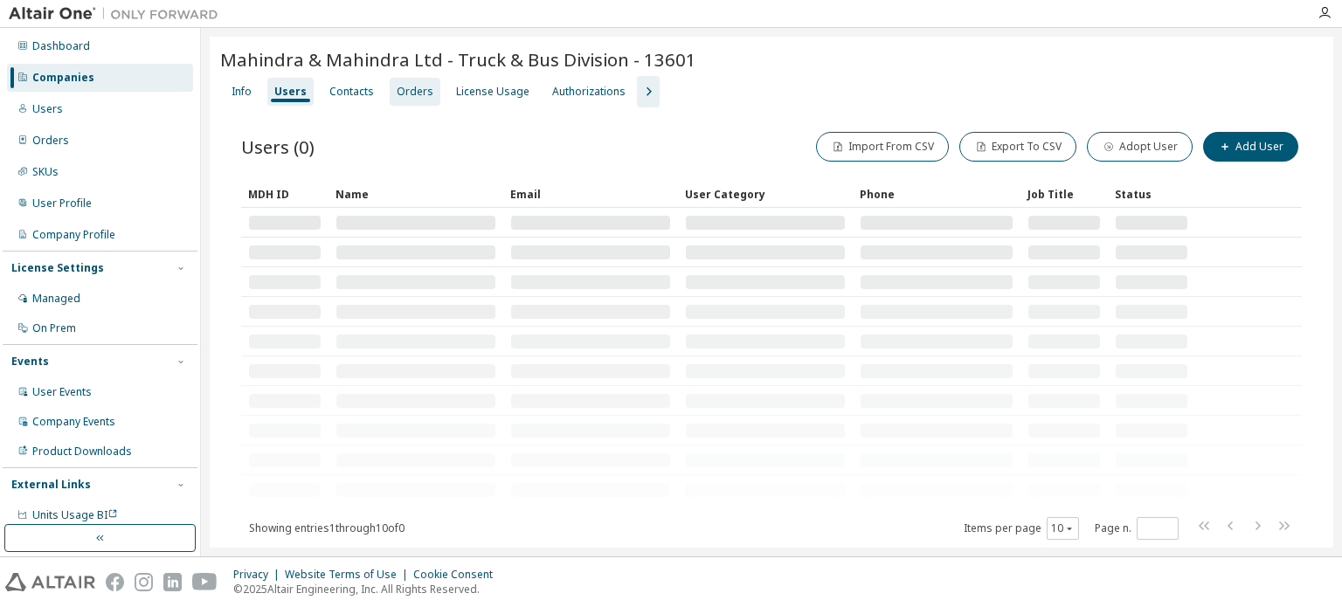
click at [390, 86] on div "Orders" at bounding box center [415, 92] width 51 height 28
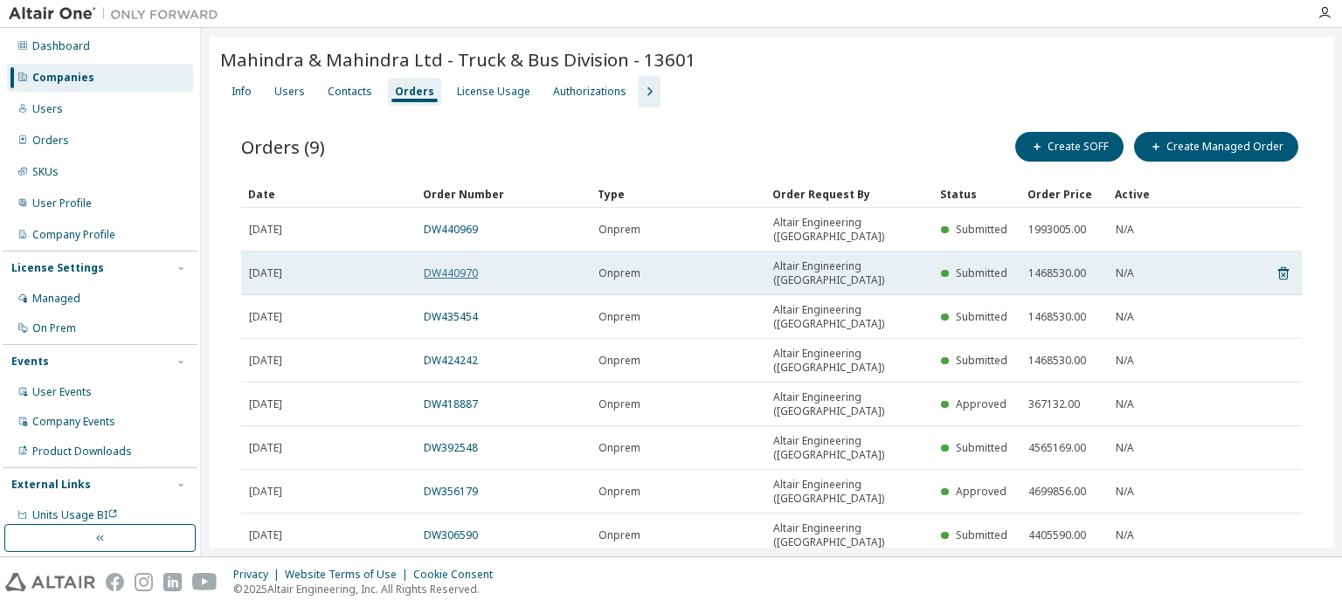
click at [439, 266] on link "DW440970" at bounding box center [451, 273] width 54 height 15
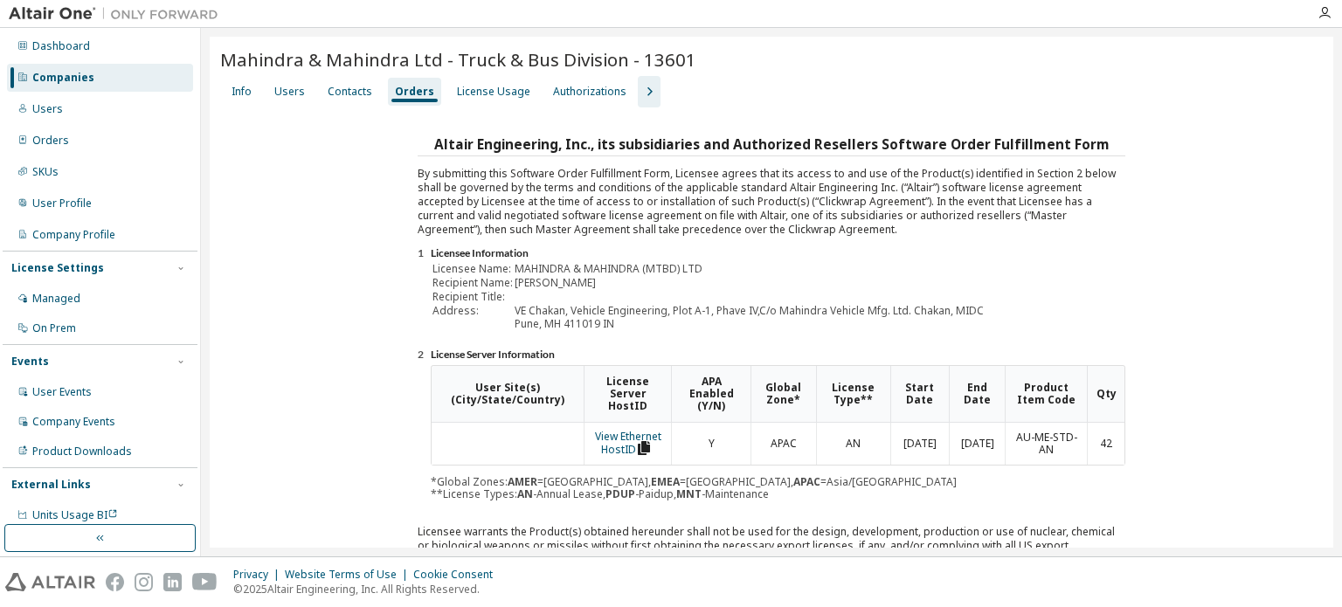
scroll to position [262, 0]
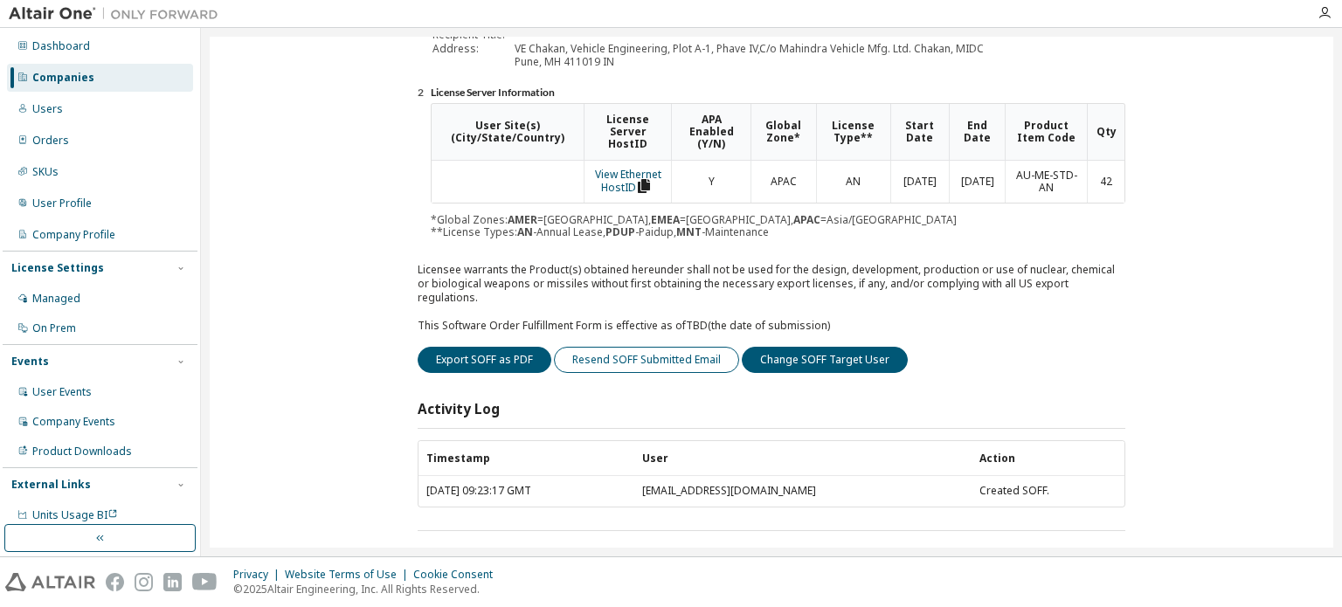
click at [660, 350] on button "Resend SOFF Submitted Email" at bounding box center [646, 360] width 185 height 26
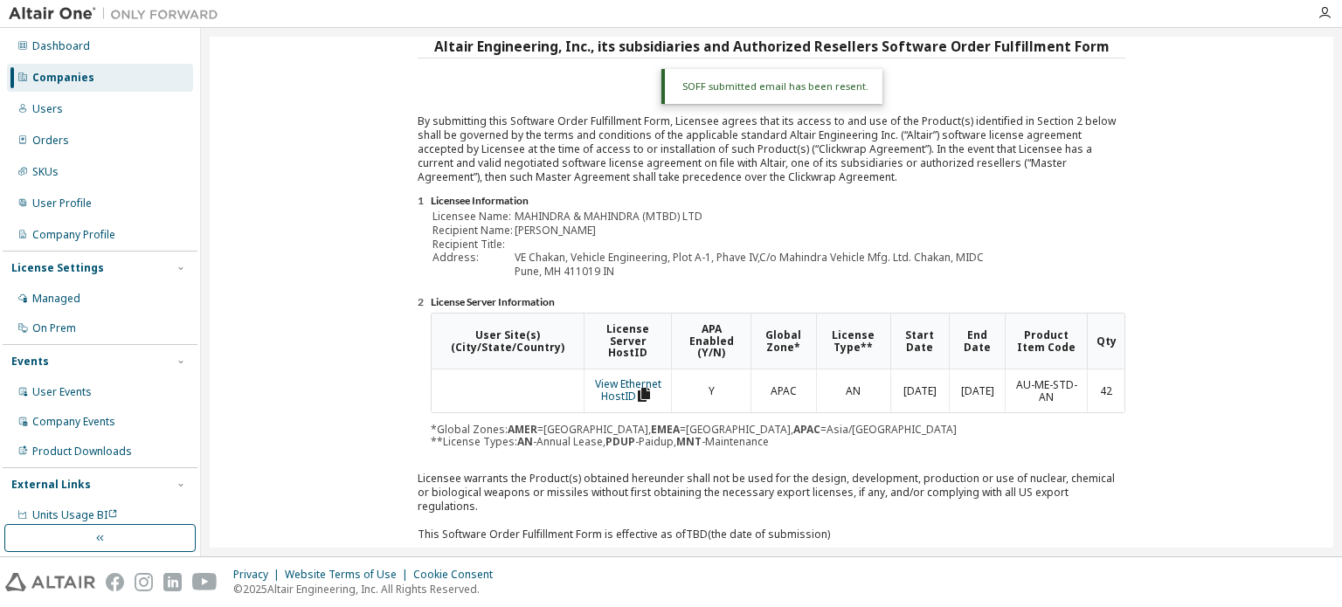
scroll to position [0, 0]
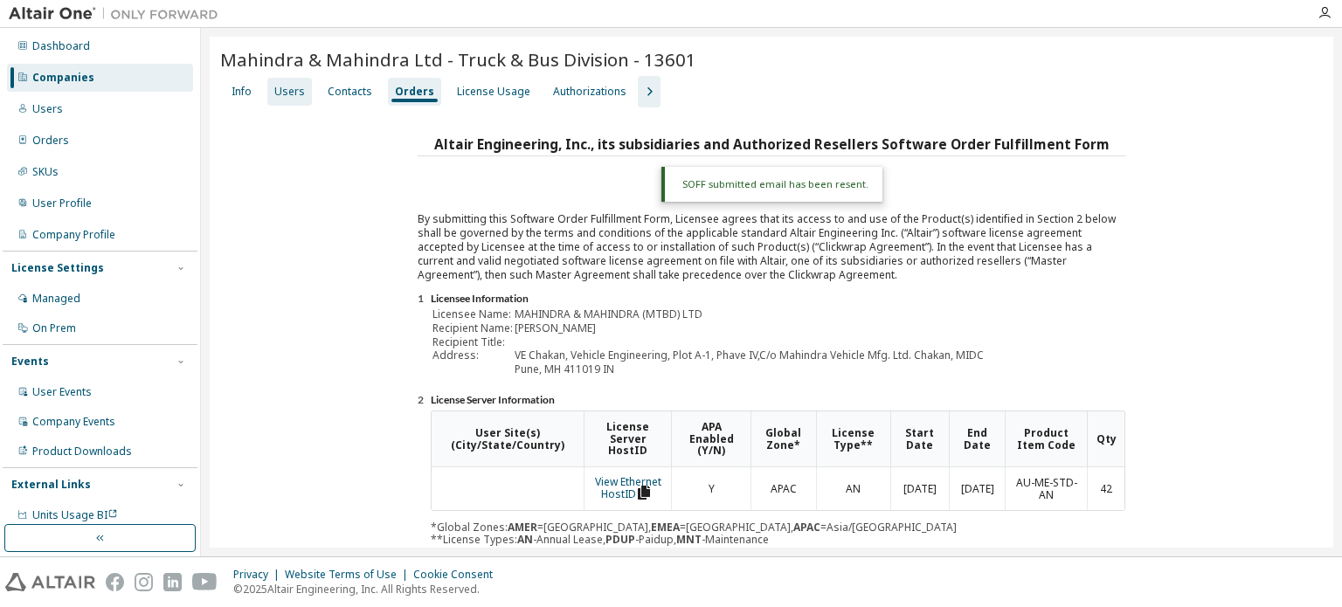
click at [287, 93] on div "Users" at bounding box center [289, 92] width 31 height 14
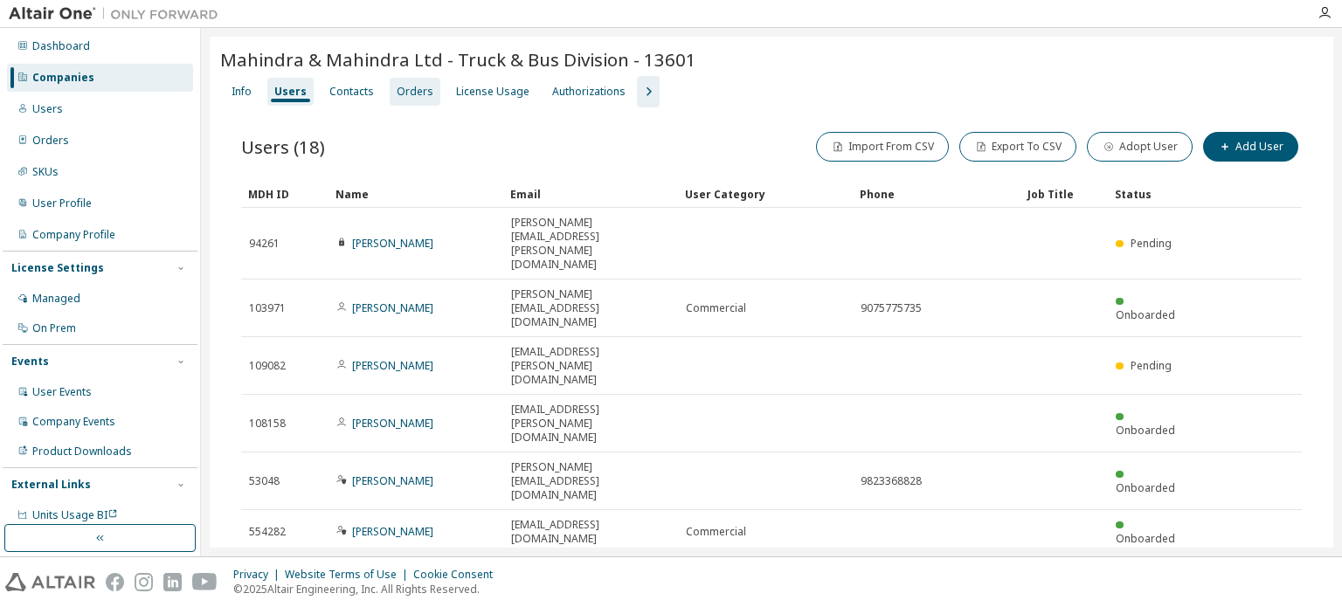
click at [425, 88] on div "Mahindra & Mahindra Ltd - Truck & Bus Division - 13601 Clear Load Save Save As …" at bounding box center [771, 457] width 1123 height 840
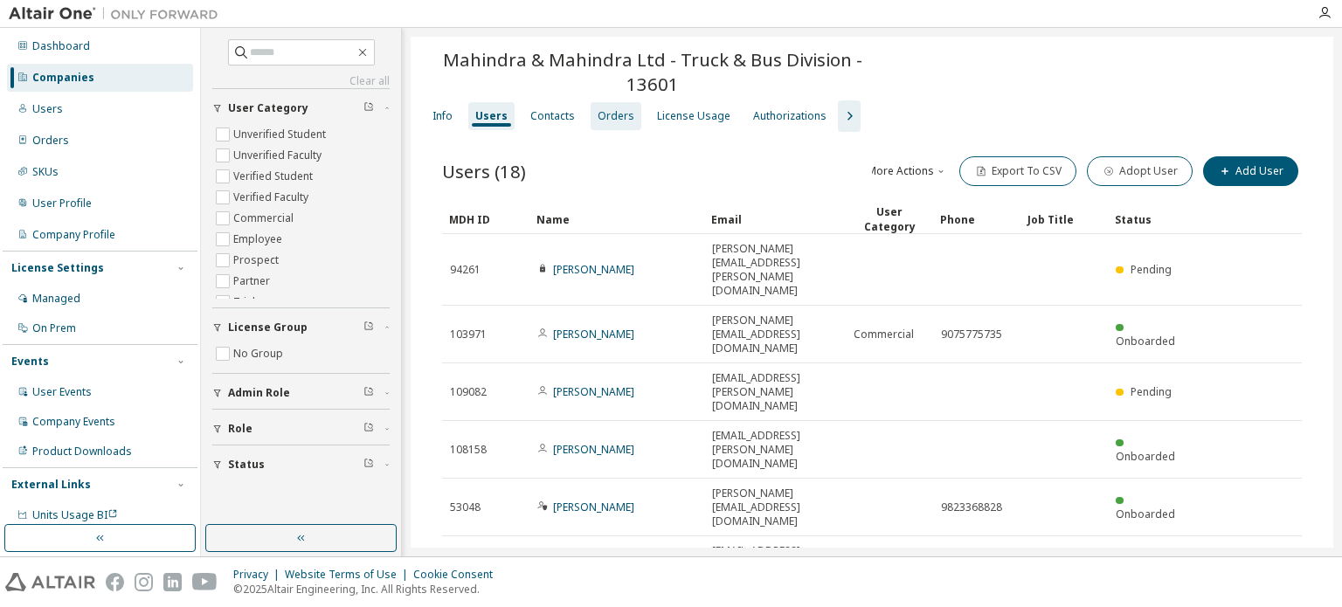
click at [598, 118] on div "Orders" at bounding box center [616, 116] width 37 height 14
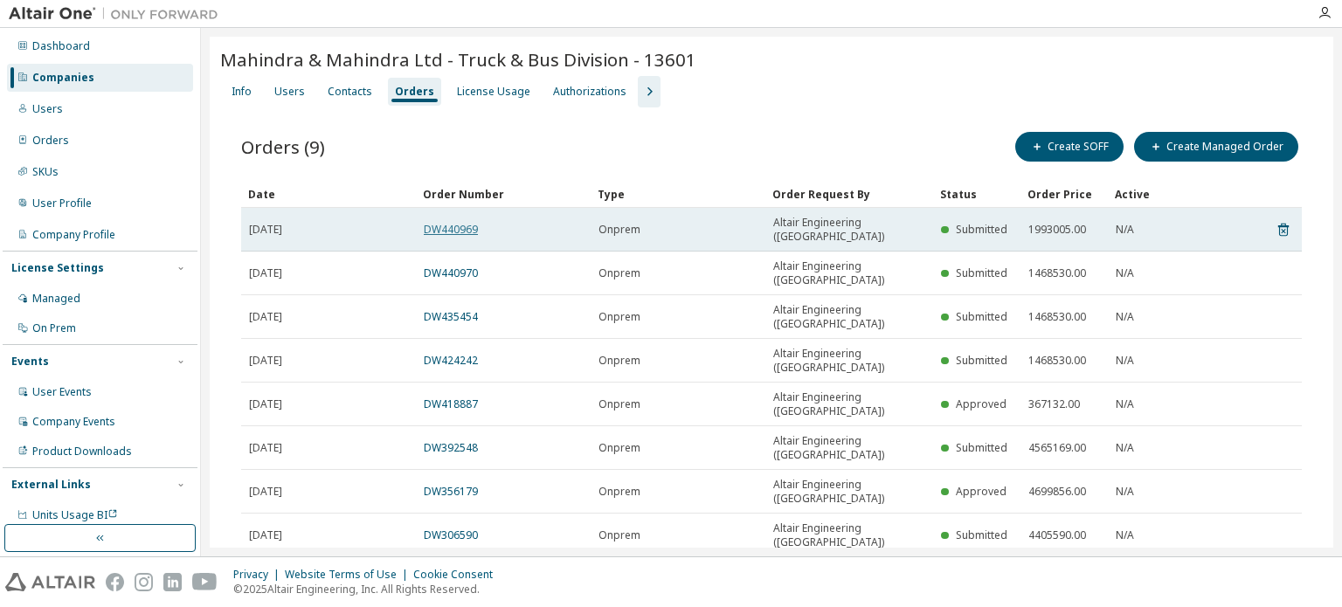
click at [460, 222] on link "DW440969" at bounding box center [451, 229] width 54 height 15
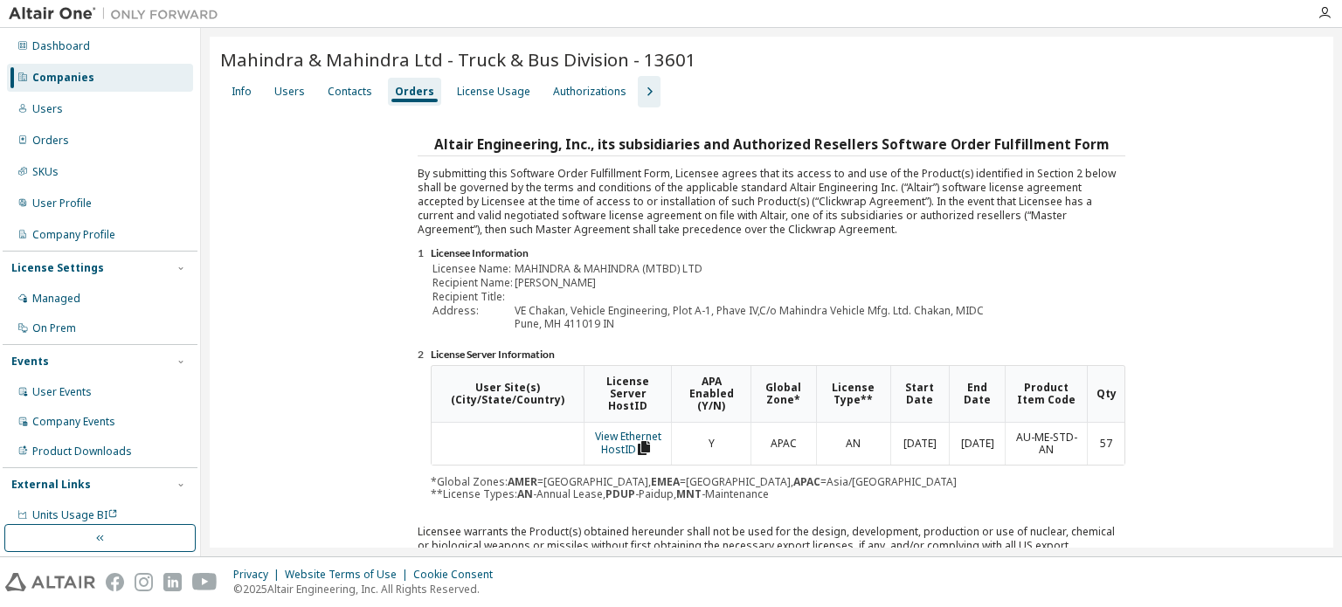
scroll to position [262, 0]
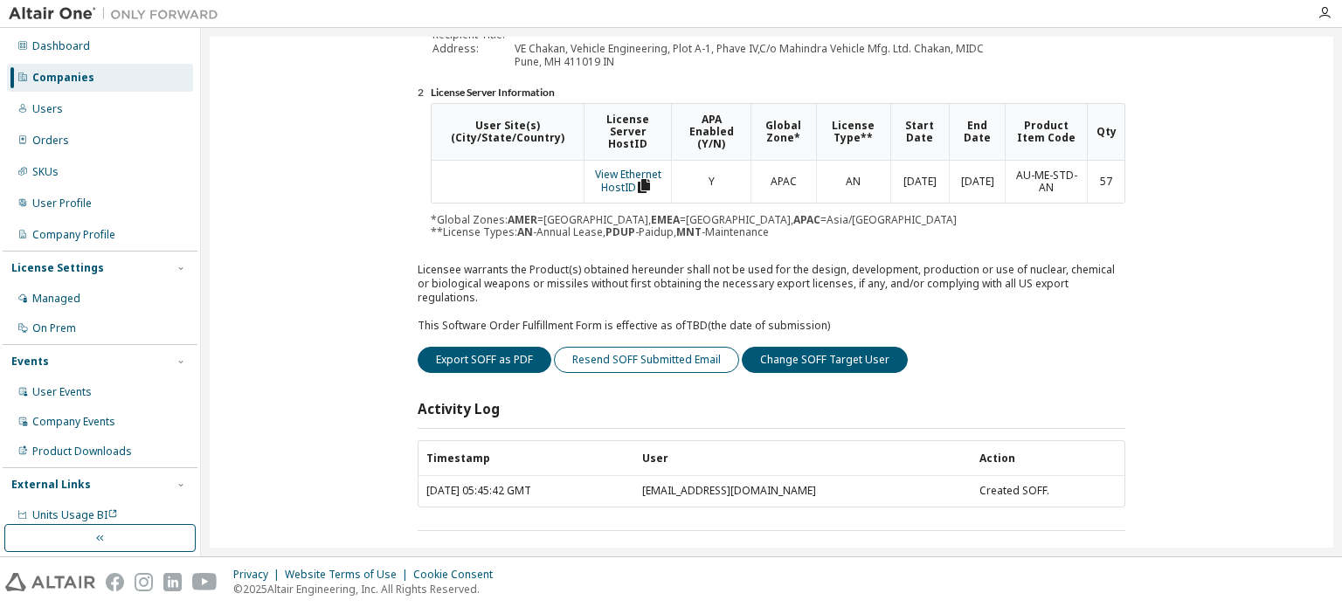
click at [647, 347] on button "Resend SOFF Submitted Email" at bounding box center [646, 360] width 185 height 26
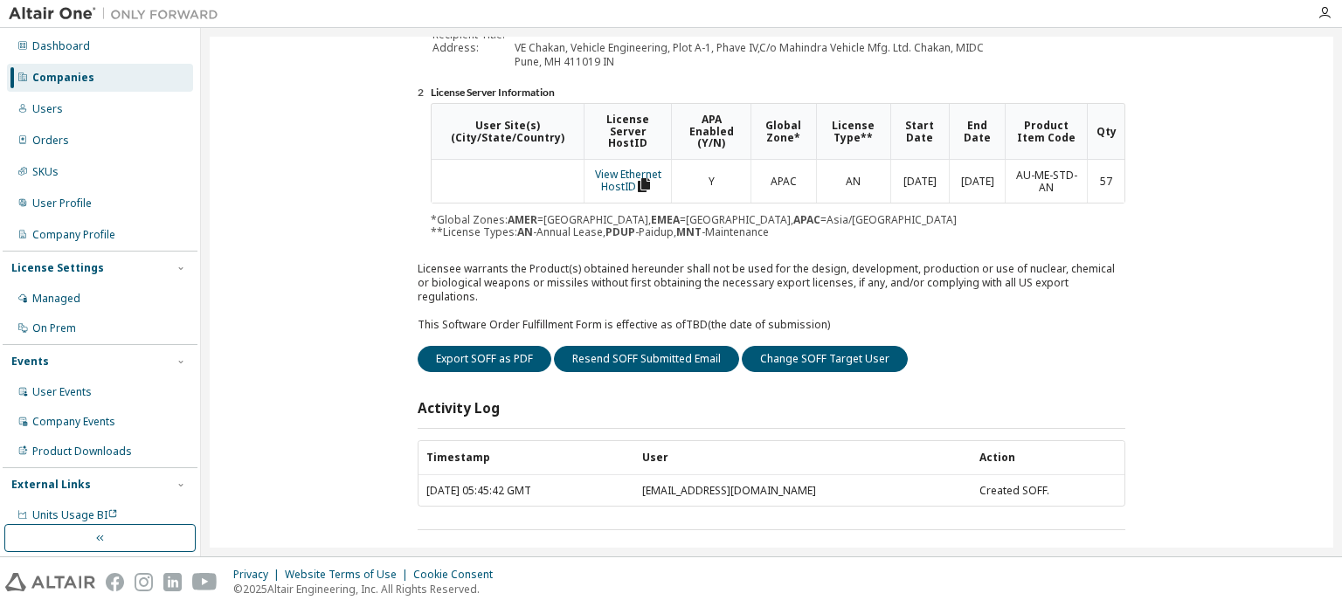
scroll to position [0, 0]
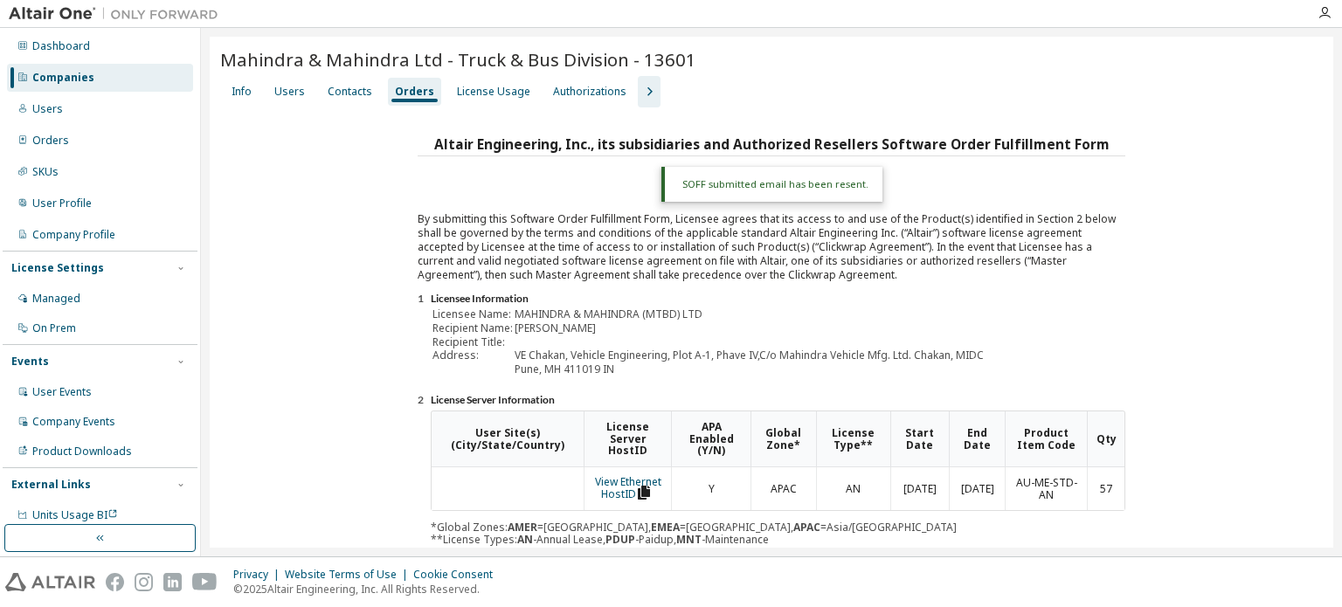
click at [112, 69] on div "Companies" at bounding box center [100, 78] width 186 height 28
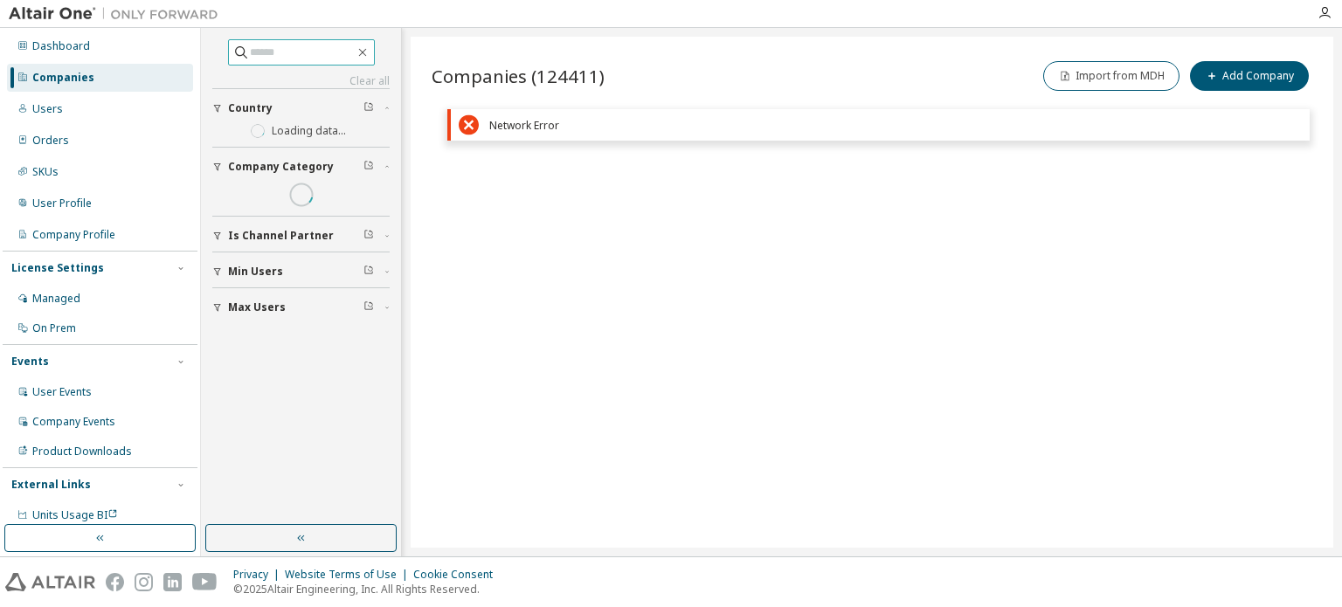
click at [295, 54] on input "text" at bounding box center [302, 52] width 105 height 17
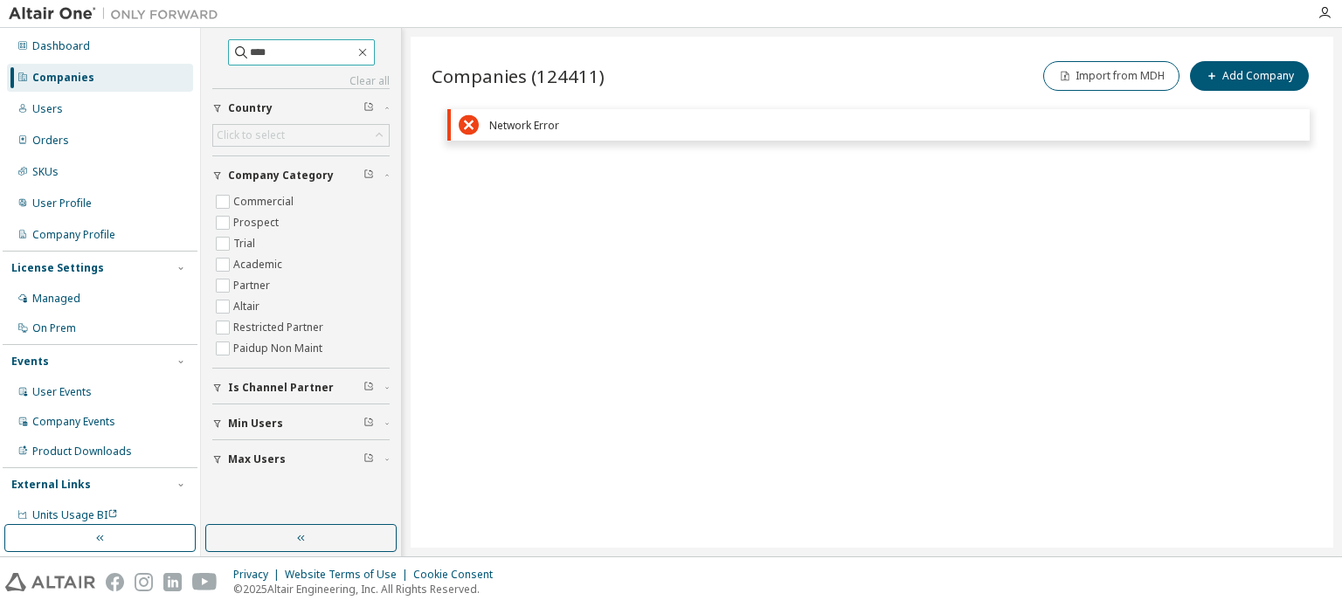
type input "****"
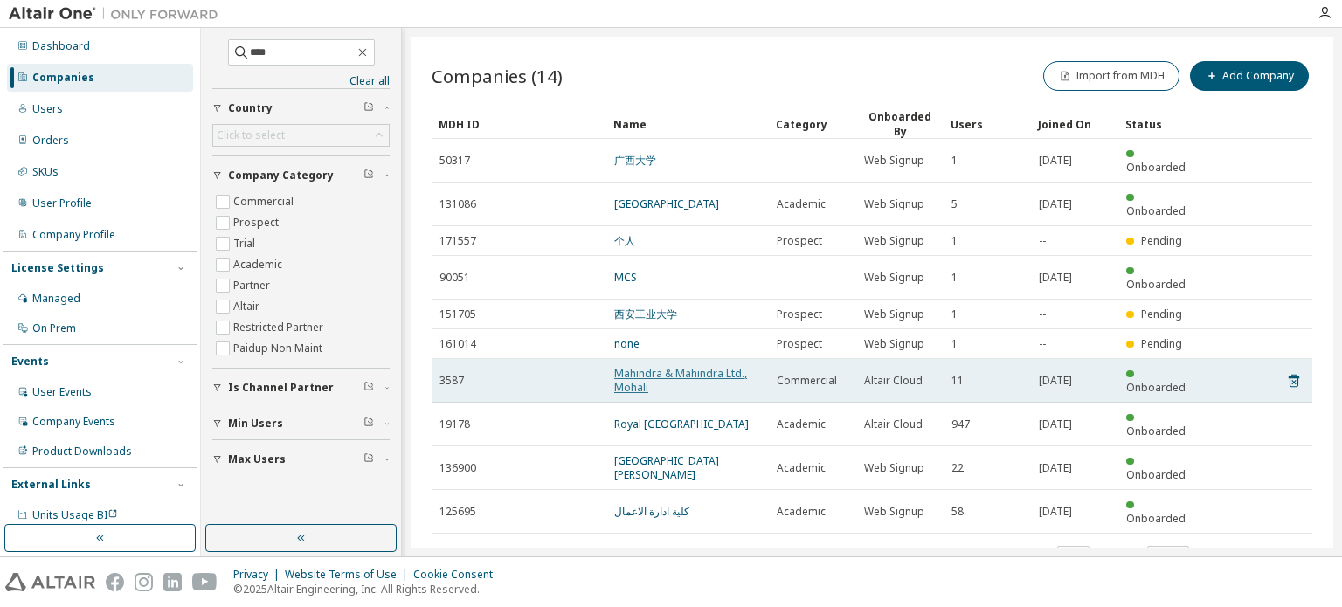
click at [697, 366] on link "Mahindra & Mahindra Ltd., Mohali" at bounding box center [680, 380] width 133 height 29
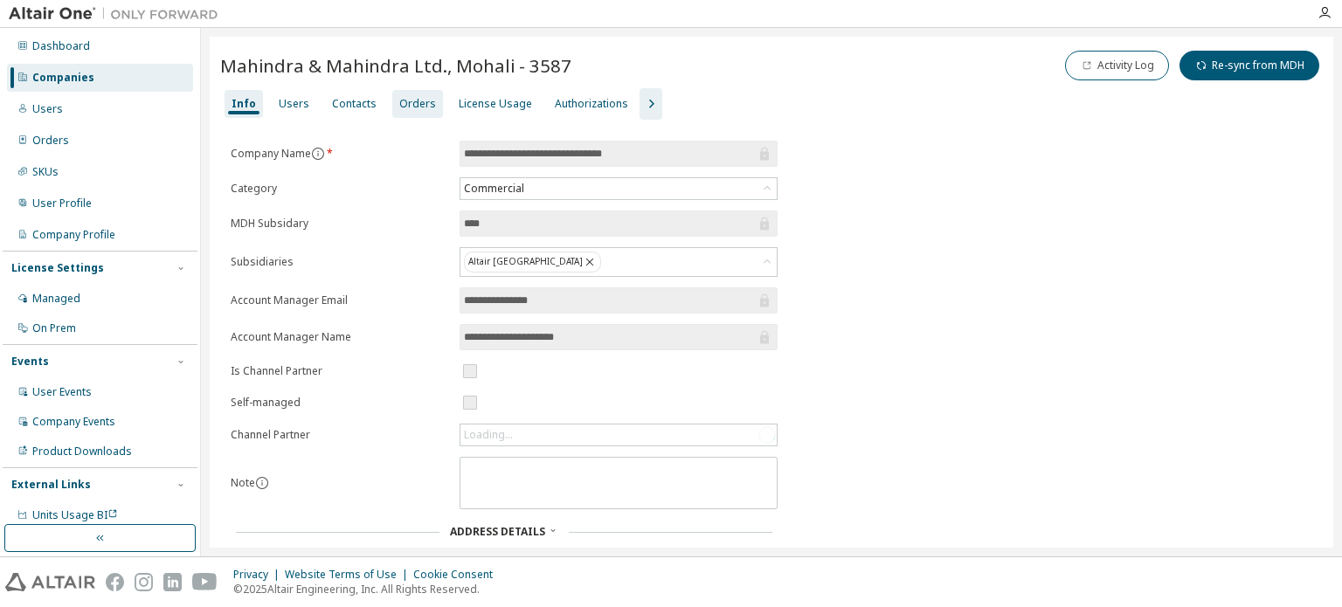
click at [405, 112] on div "Orders" at bounding box center [417, 104] width 51 height 28
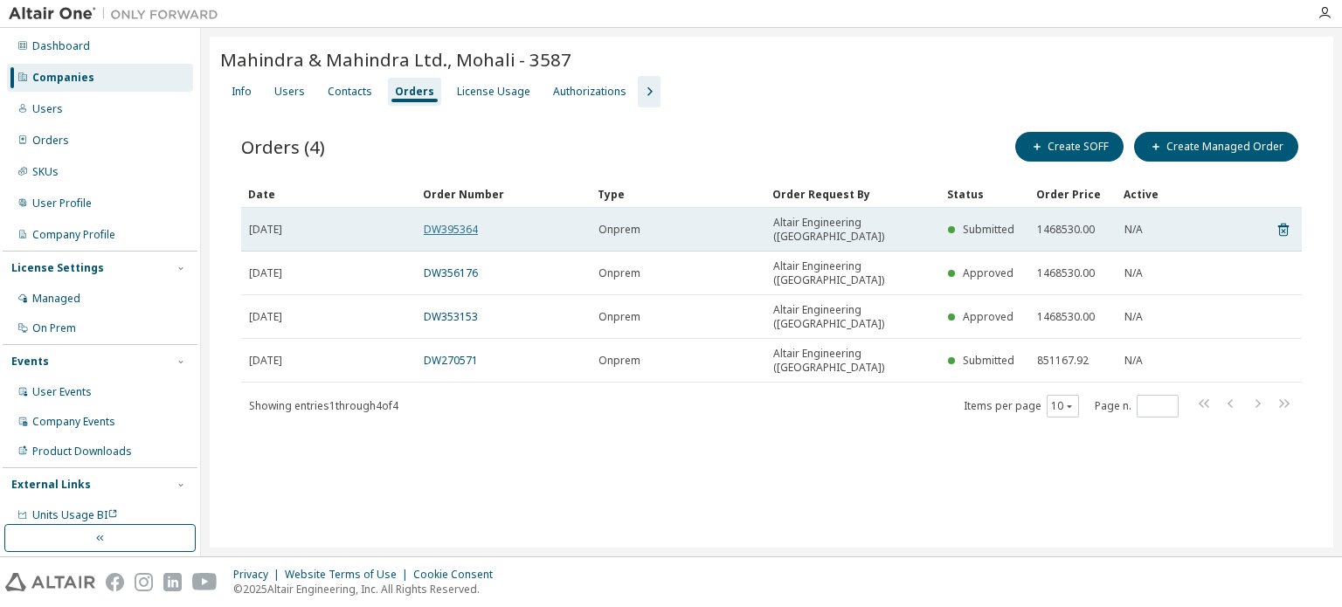
click at [455, 222] on link "DW395364" at bounding box center [451, 229] width 54 height 15
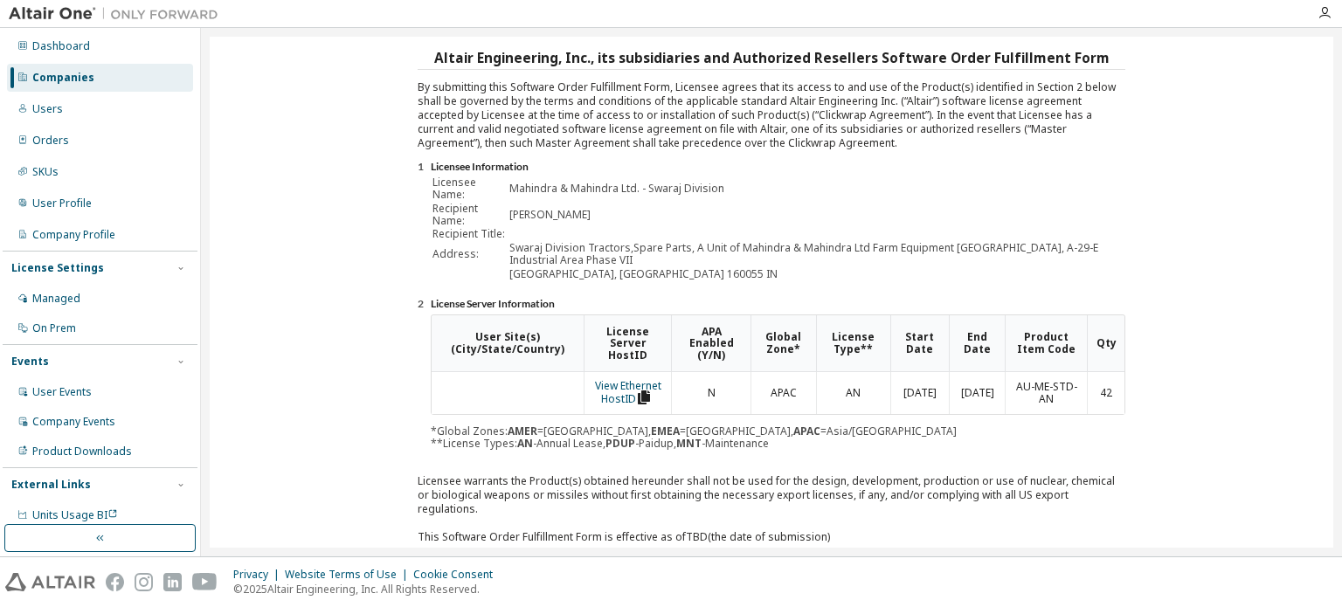
scroll to position [299, 0]
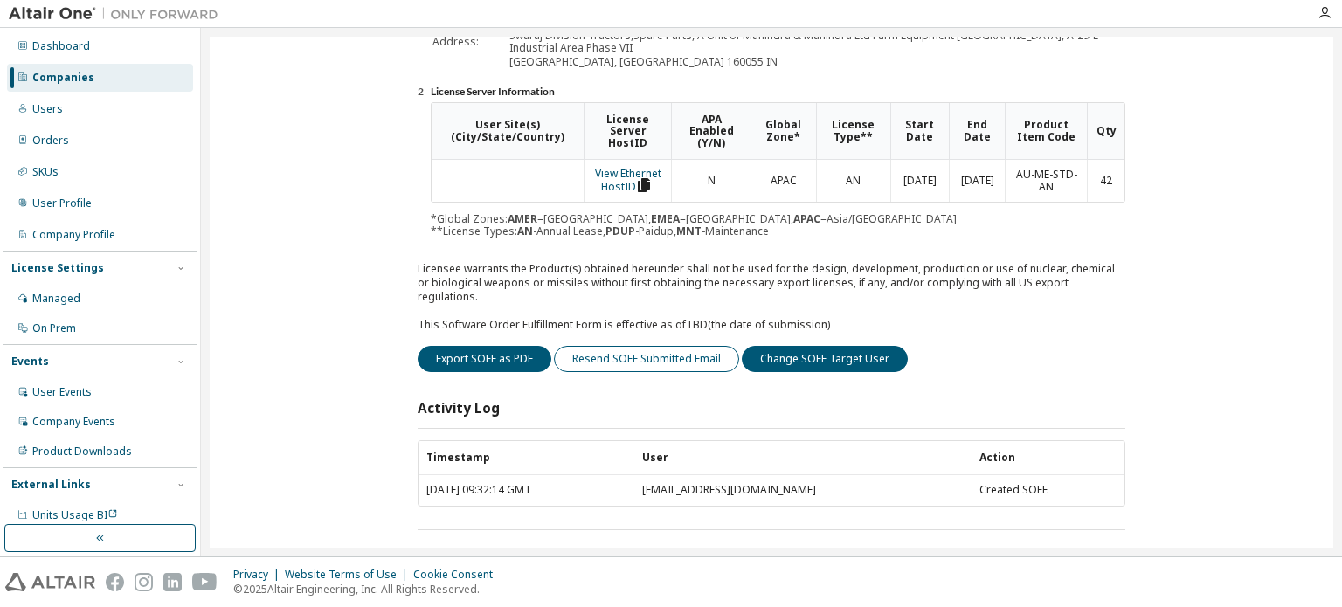
click at [674, 346] on button "Resend SOFF Submitted Email" at bounding box center [646, 359] width 185 height 26
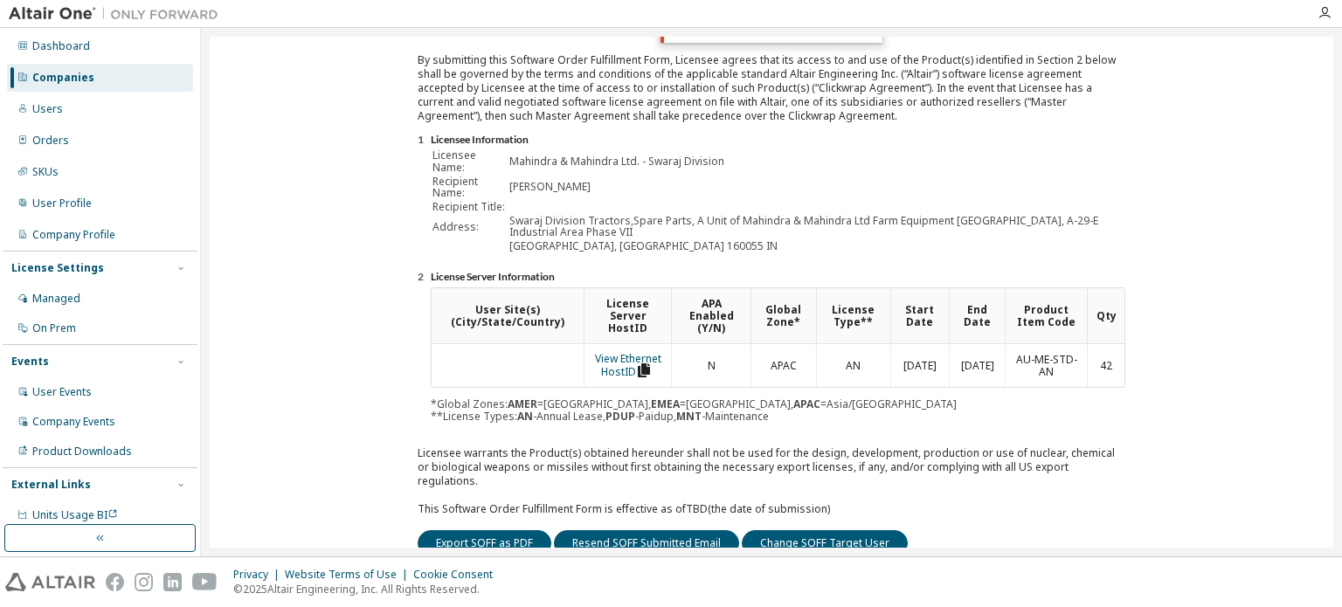
scroll to position [0, 0]
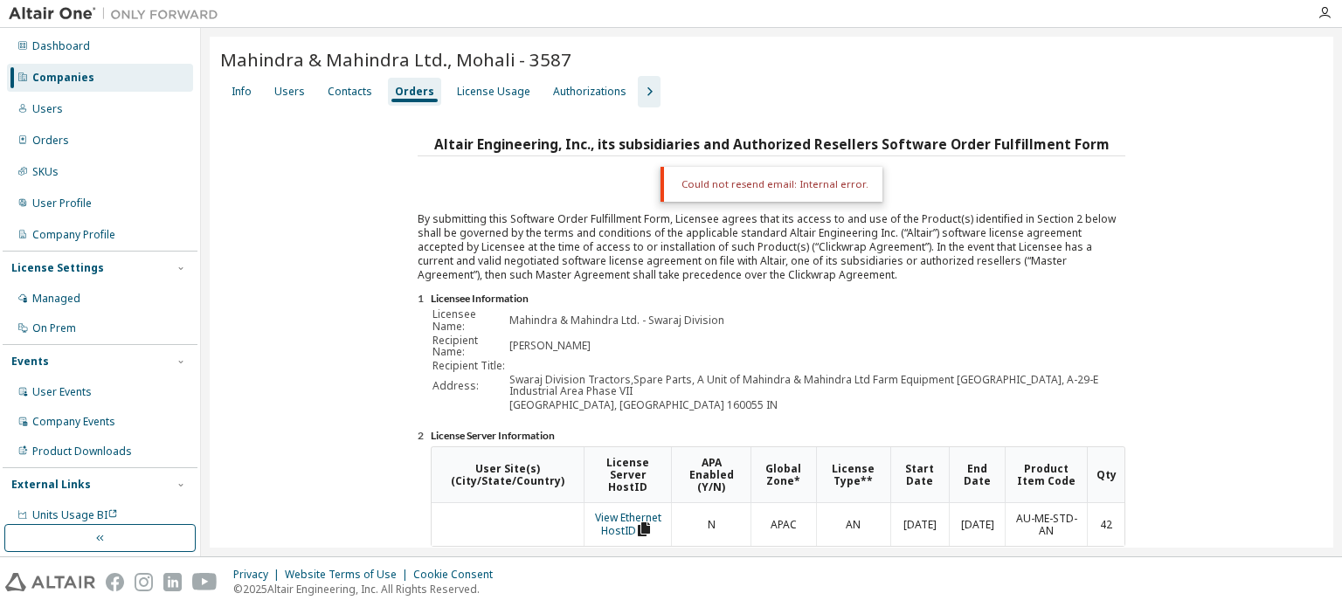
click at [109, 79] on div "Companies" at bounding box center [100, 78] width 186 height 28
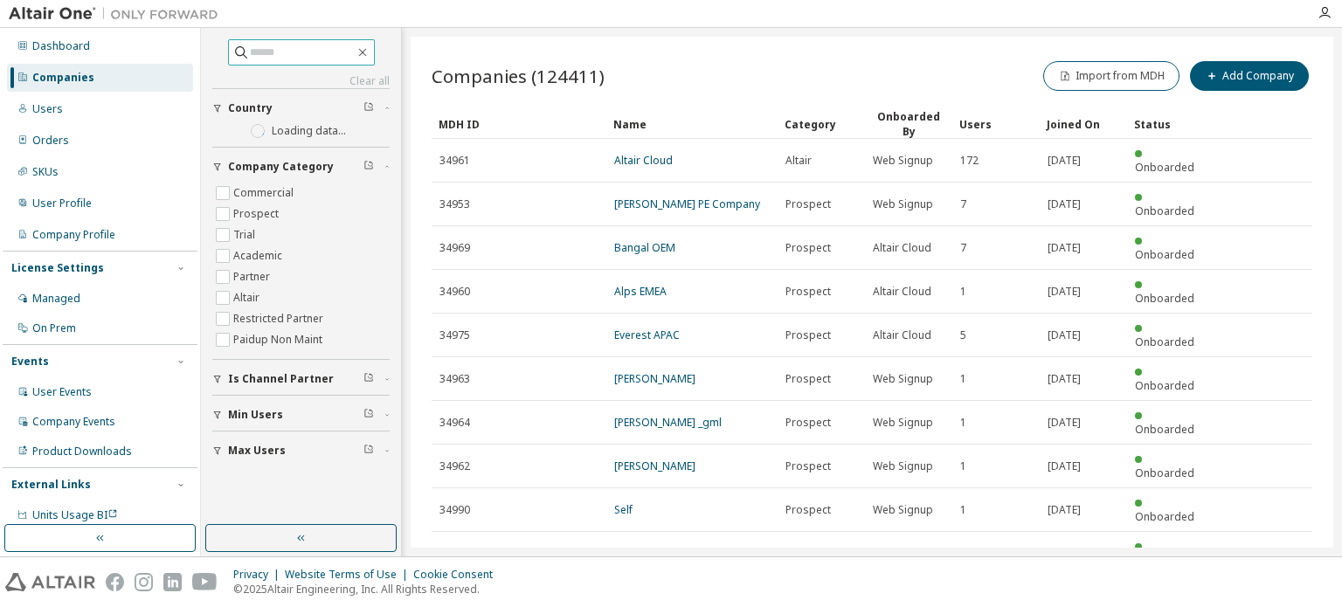
click at [250, 50] on input "text" at bounding box center [302, 52] width 105 height 17
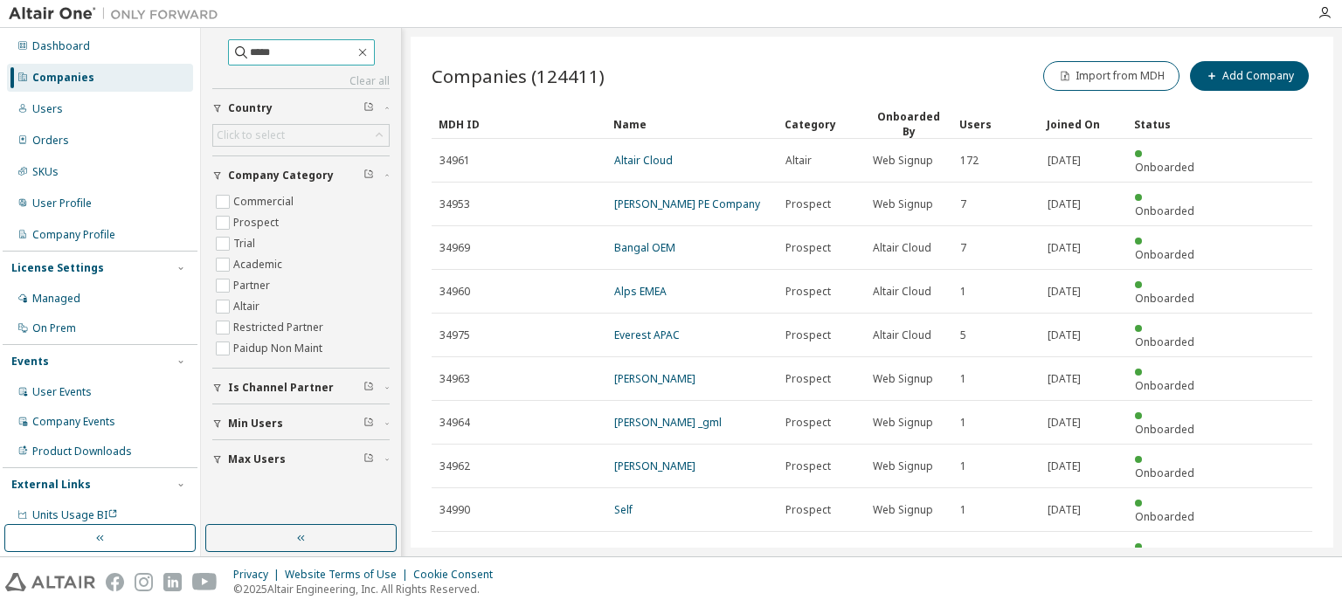
type input "*****"
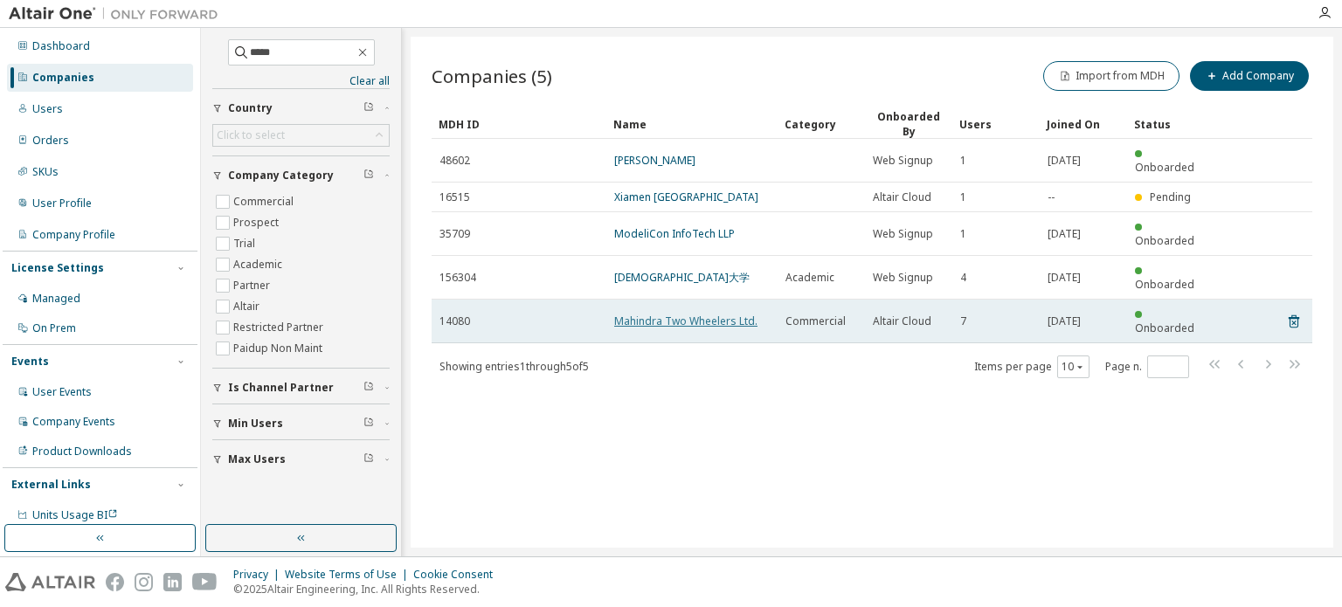
click at [680, 314] on link "Mahindra Two Wheelers Ltd." at bounding box center [685, 321] width 143 height 15
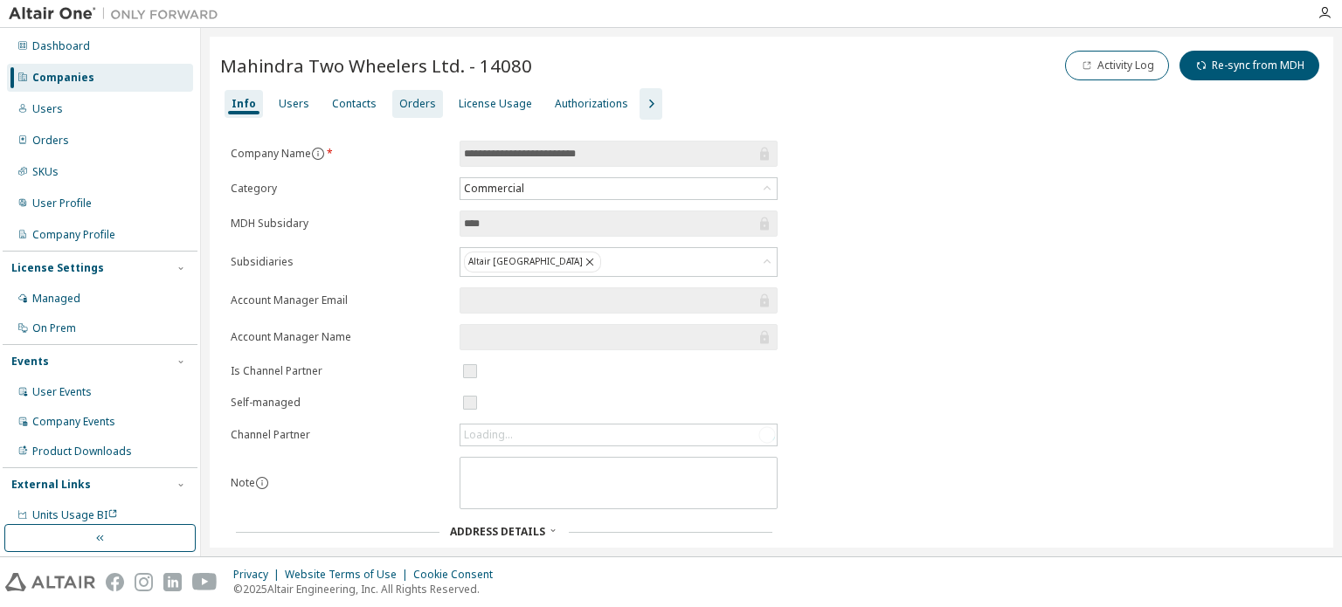
click at [398, 93] on div "Orders" at bounding box center [417, 104] width 51 height 28
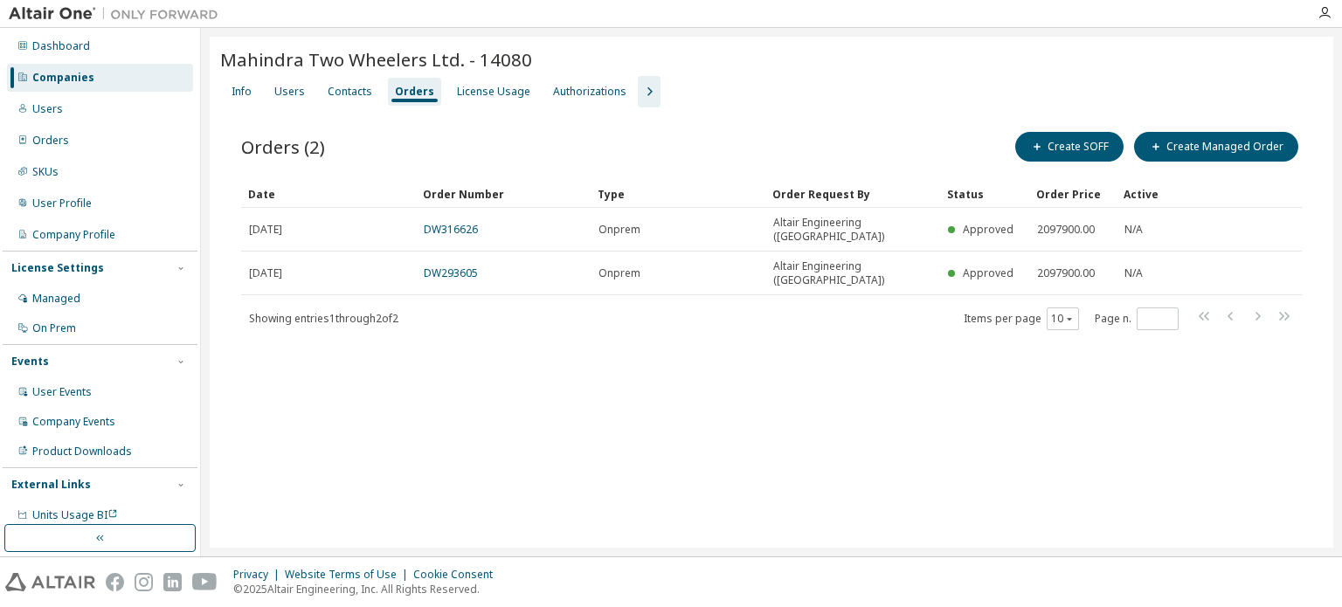
click at [124, 73] on div "Companies" at bounding box center [100, 78] width 186 height 28
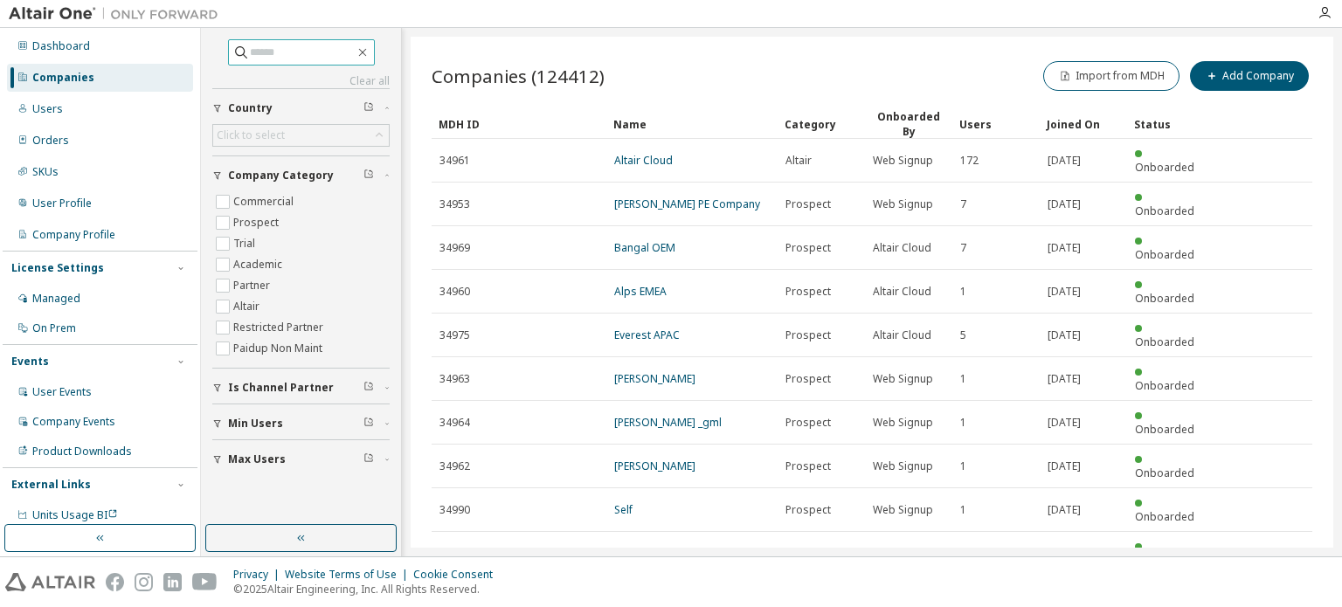
click at [284, 62] on span at bounding box center [301, 52] width 147 height 26
click at [284, 52] on input "text" at bounding box center [302, 52] width 105 height 17
type input "****"
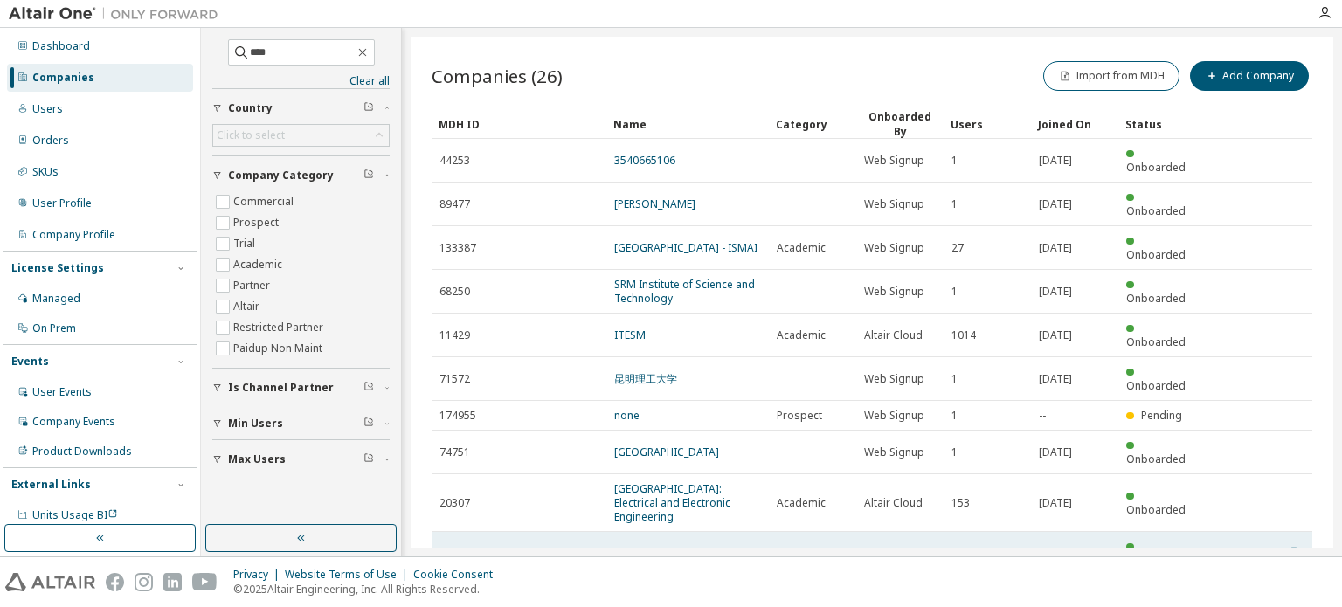
click at [671, 546] on link "Mahindra & Mahindra Ltd." at bounding box center [679, 553] width 130 height 15
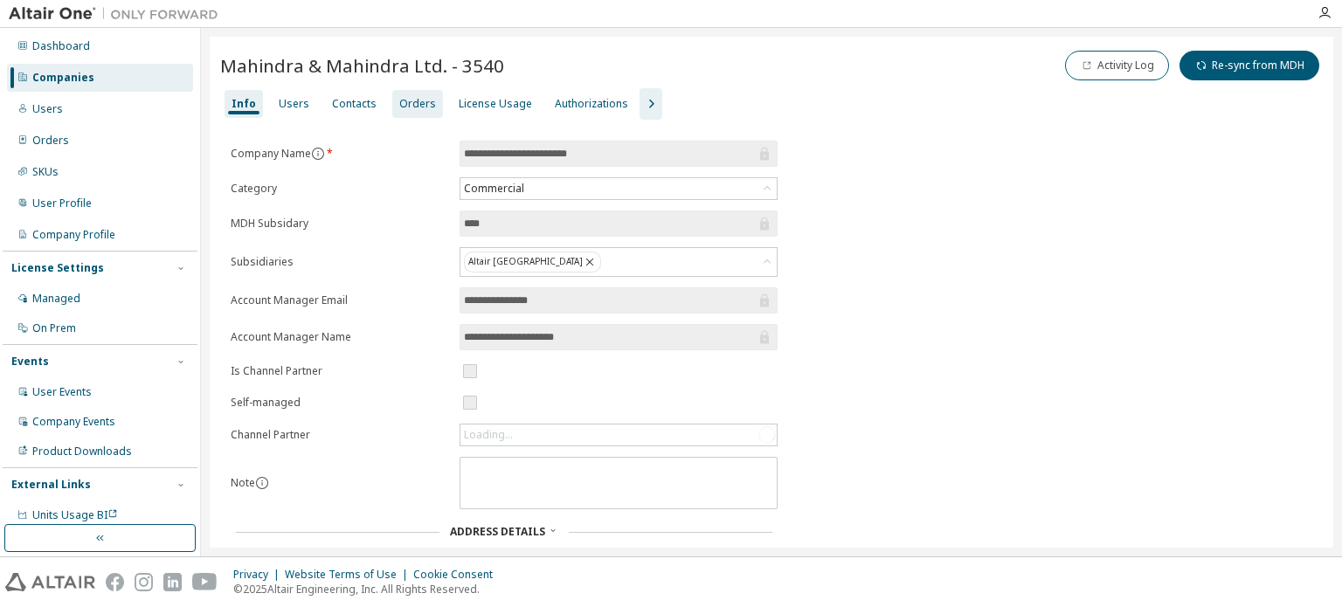
click at [405, 98] on div "Orders" at bounding box center [417, 104] width 37 height 14
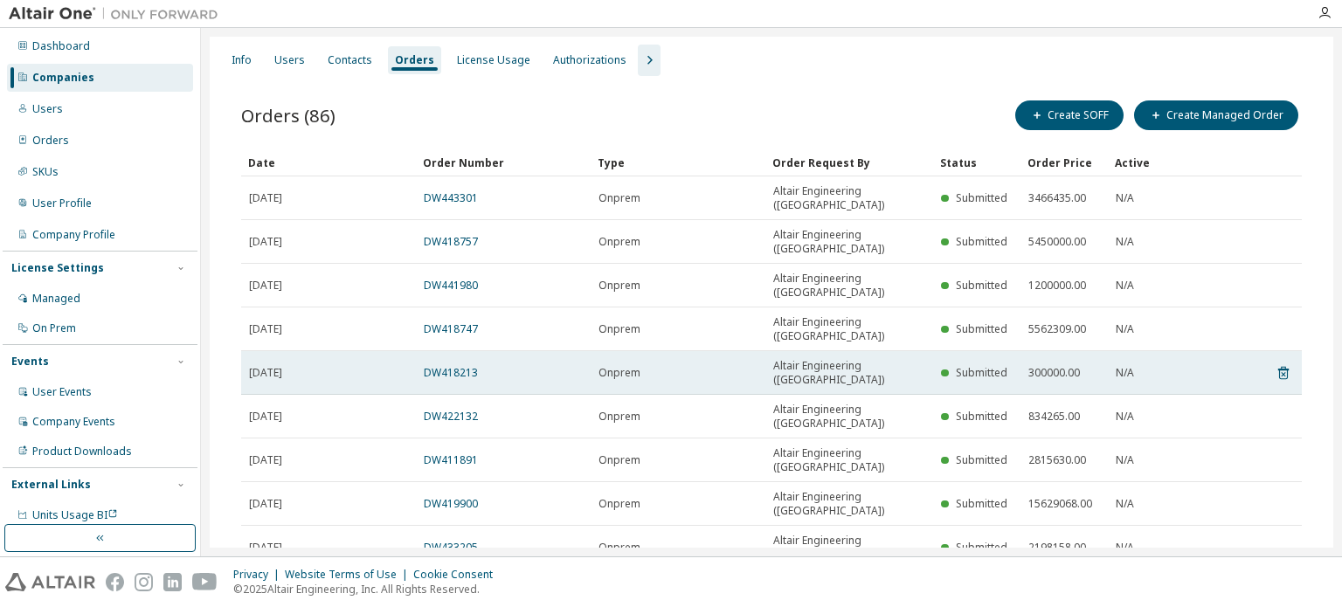
scroll to position [46, 0]
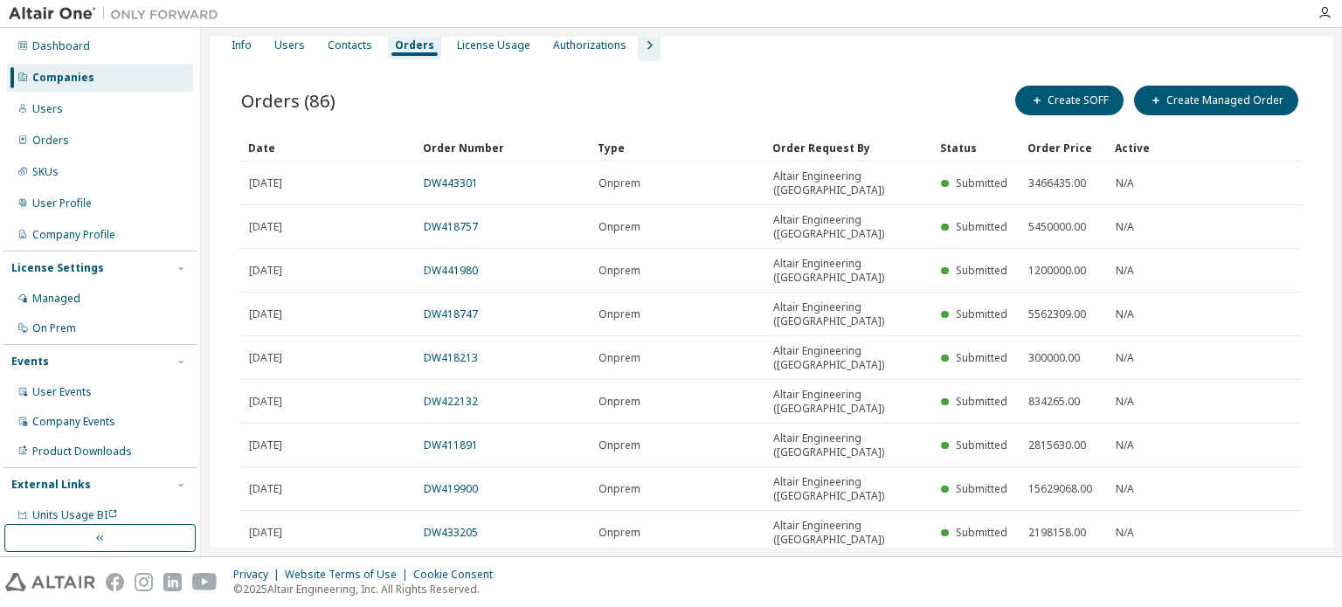
click at [1251, 606] on icon "button" at bounding box center [1257, 619] width 21 height 21
type input "*"
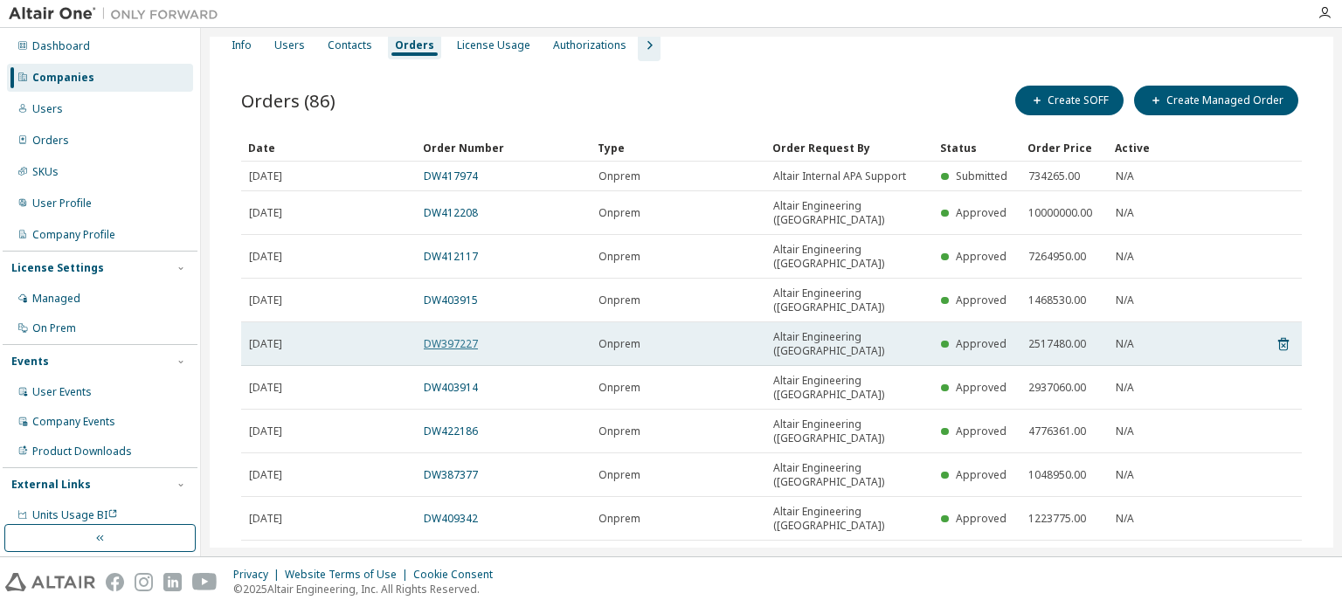
click at [472, 336] on link "DW397227" at bounding box center [451, 343] width 54 height 15
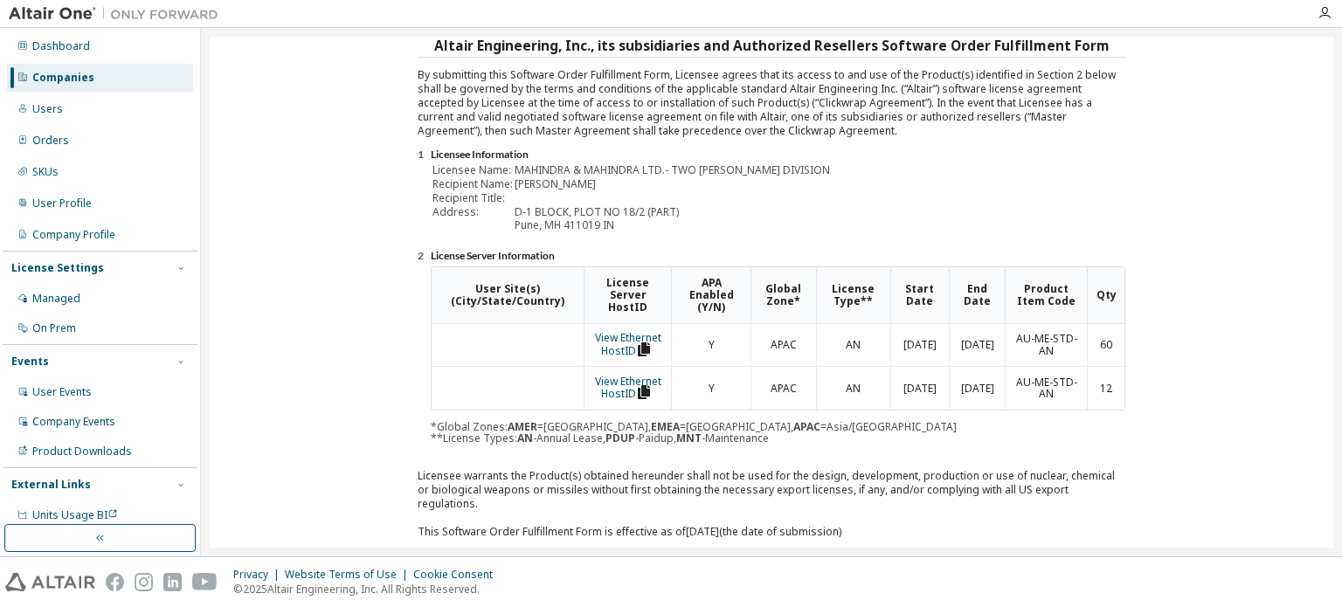
scroll to position [0, 0]
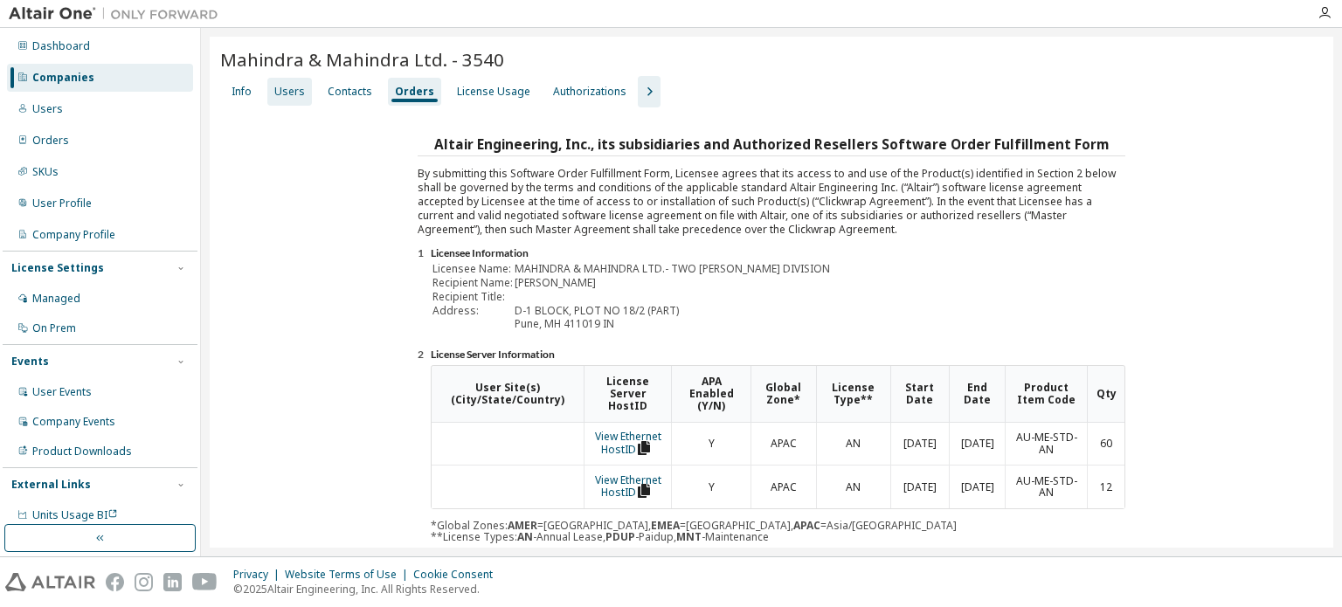
click at [295, 86] on div "Users" at bounding box center [289, 92] width 31 height 14
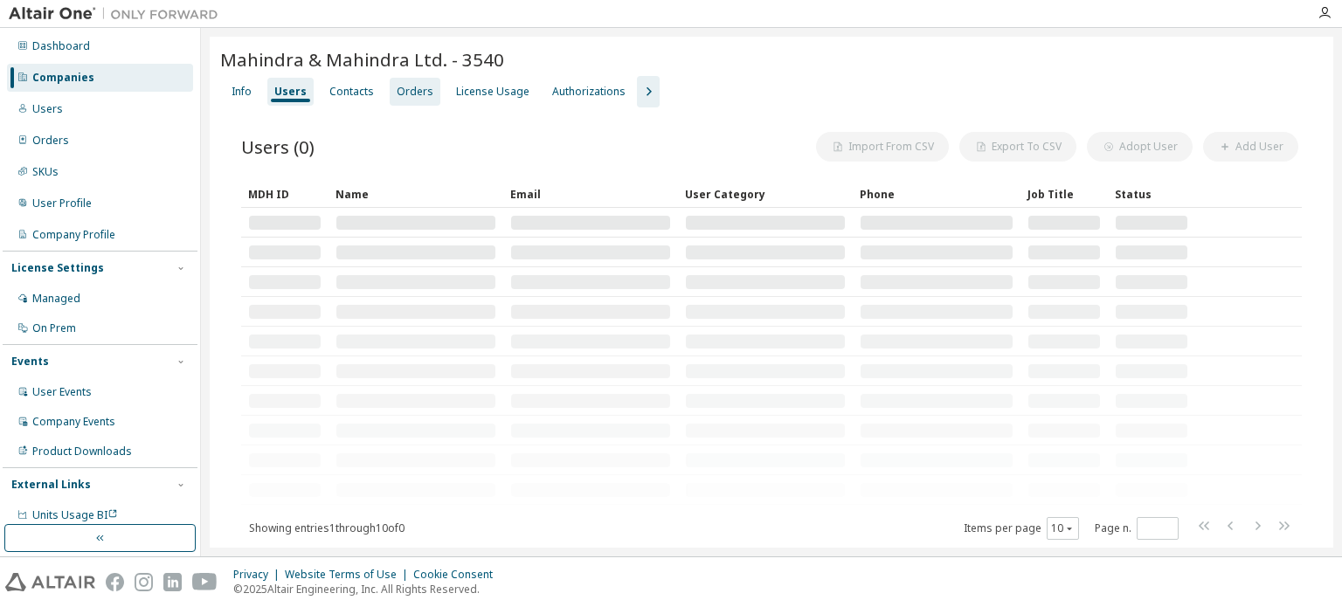
click at [400, 93] on div "Orders" at bounding box center [415, 92] width 37 height 14
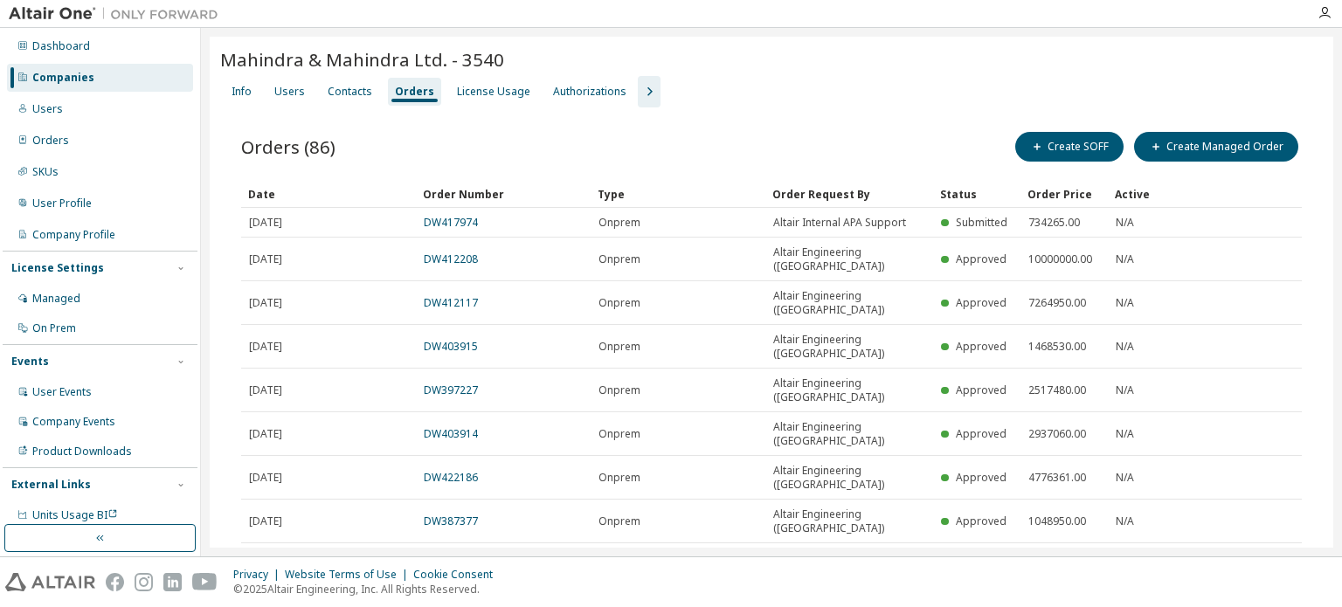
click at [1031, 462] on div "30" at bounding box center [1055, 461] width 140 height 21
type input "*"
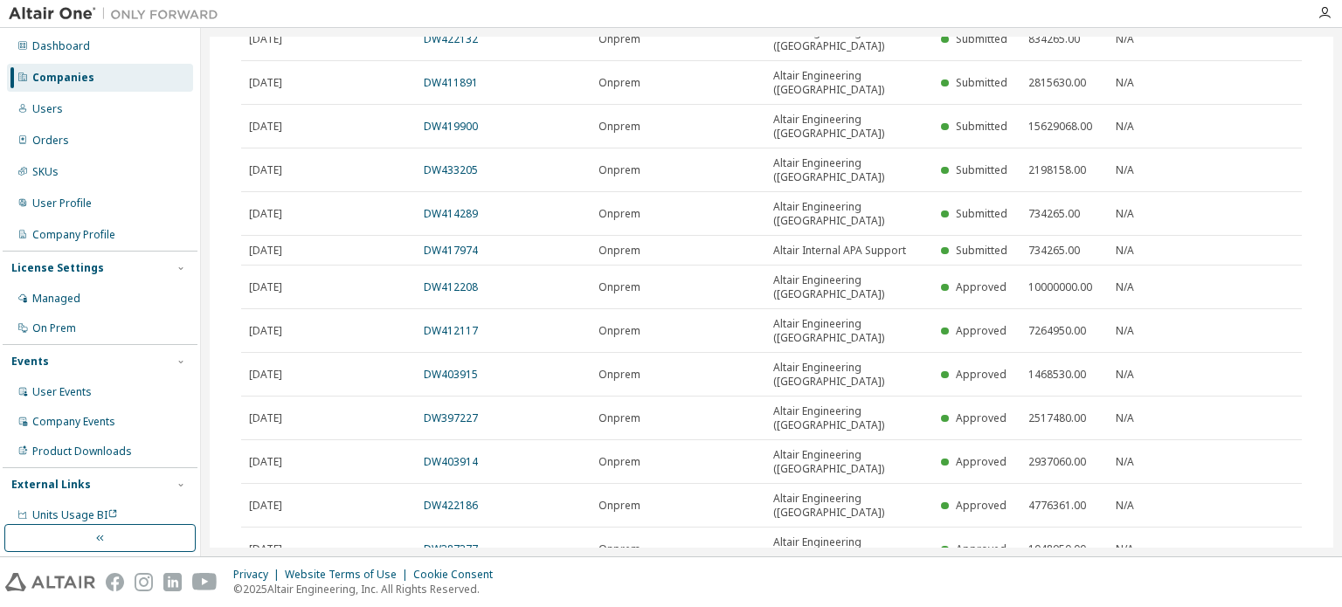
scroll to position [378, 0]
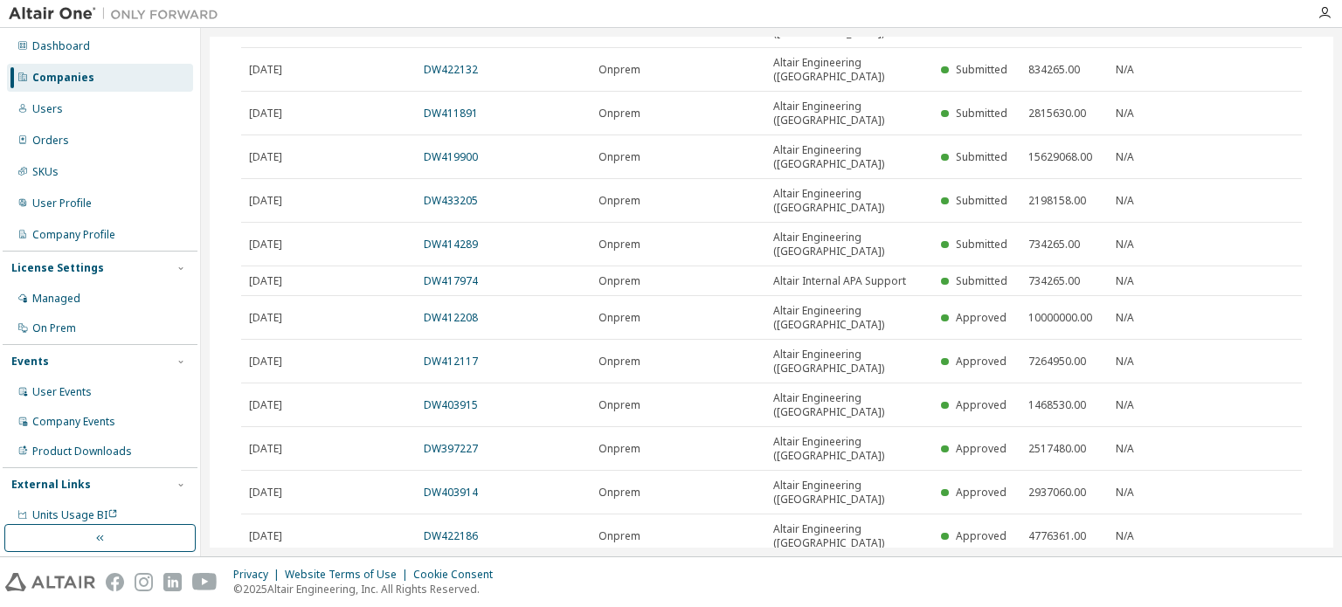
type button "30"
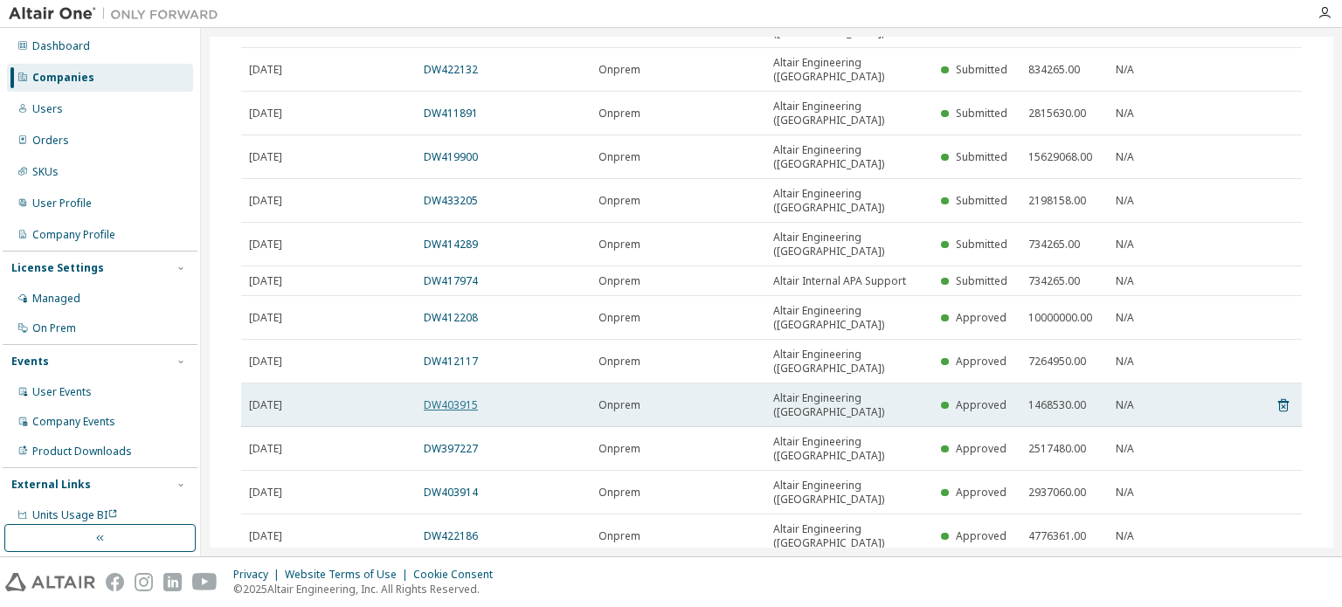
click at [469, 397] on link "DW403915" at bounding box center [451, 404] width 54 height 15
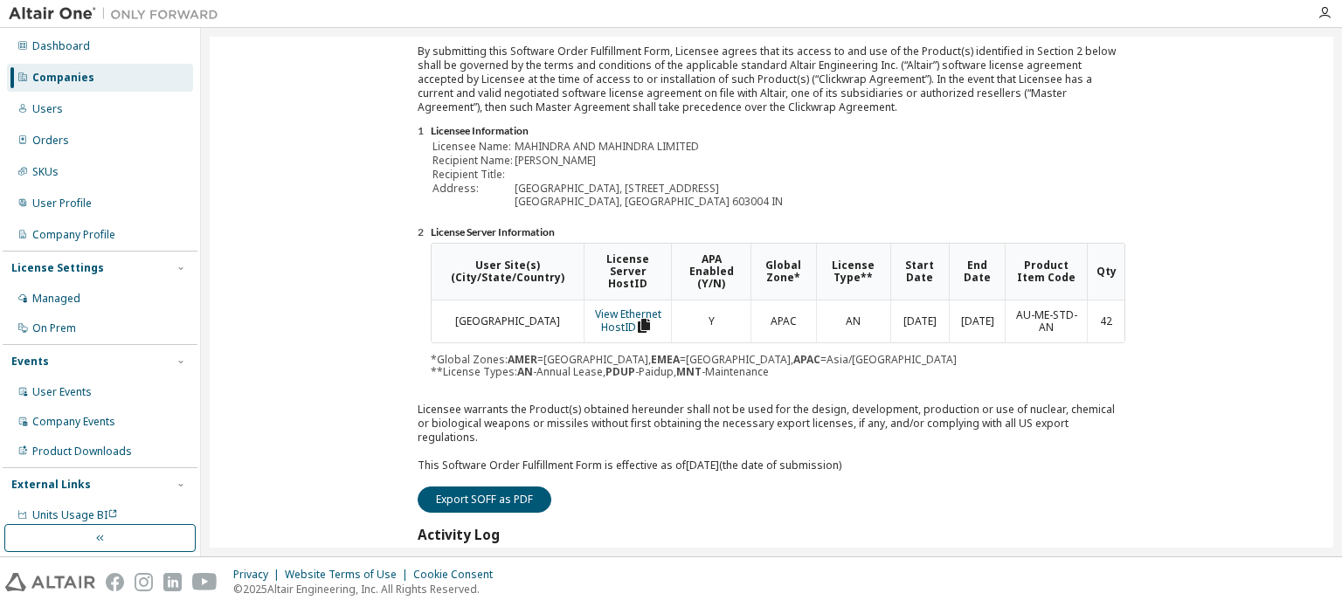
scroll to position [0, 0]
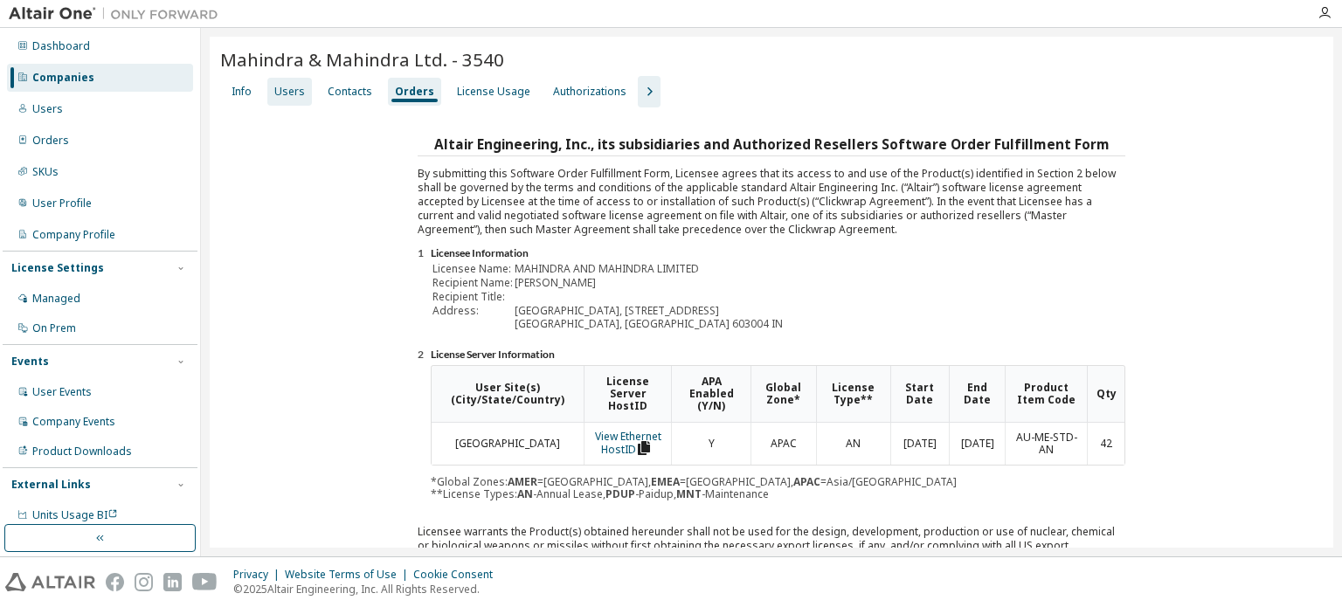
click at [294, 93] on div "Users" at bounding box center [289, 92] width 31 height 14
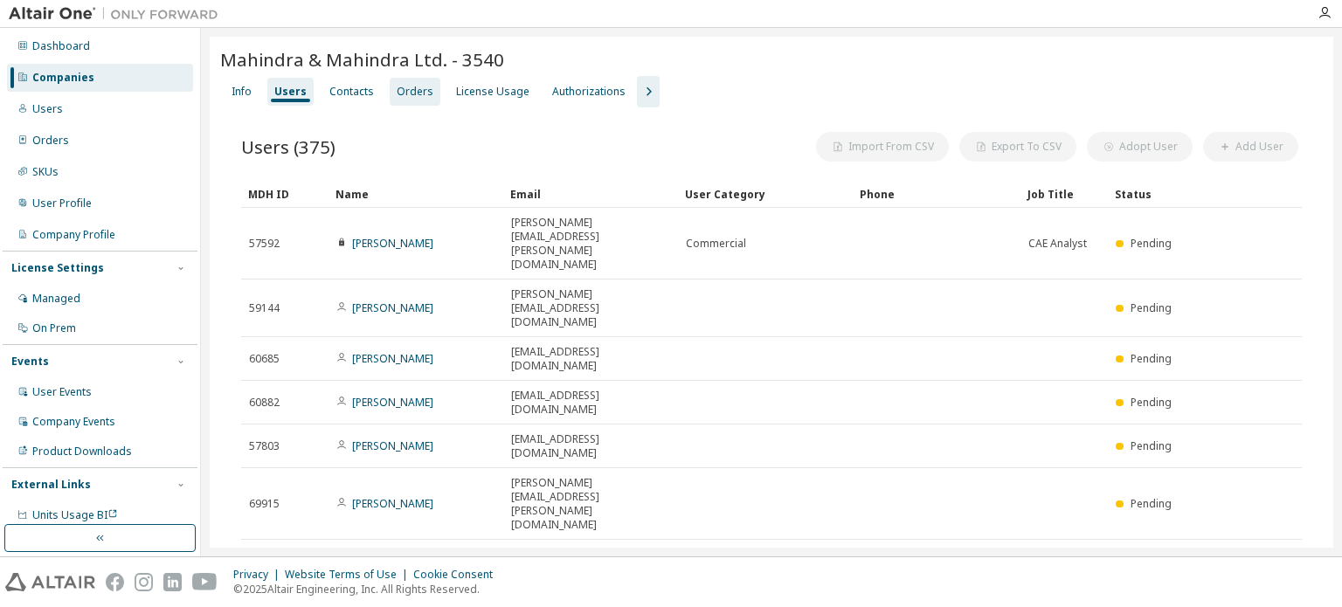
click at [398, 96] on div "Orders" at bounding box center [415, 92] width 37 height 14
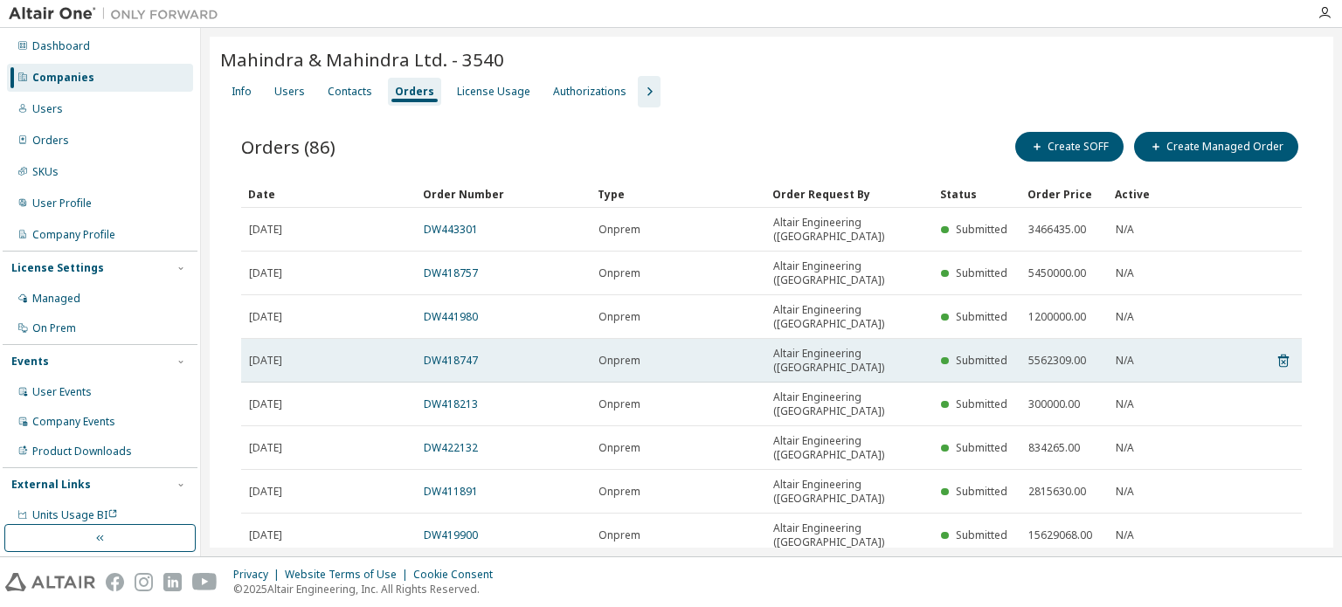
scroll to position [46, 0]
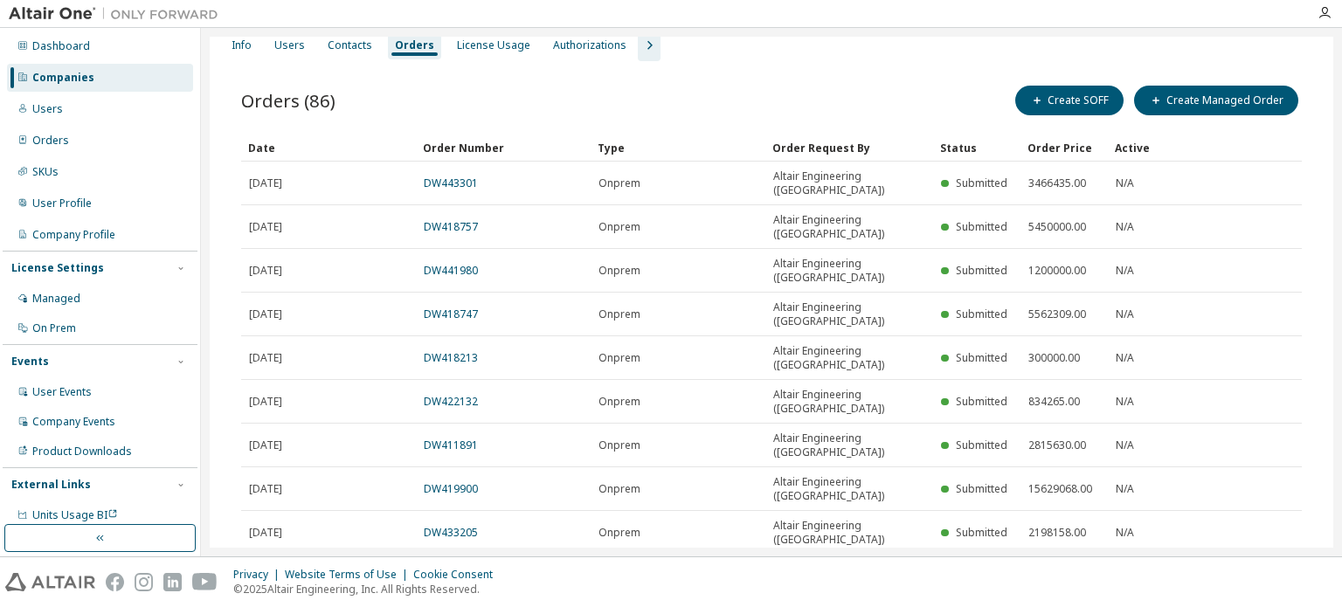
click at [1068, 550] on div "30" at bounding box center [1109, 545] width 140 height 21
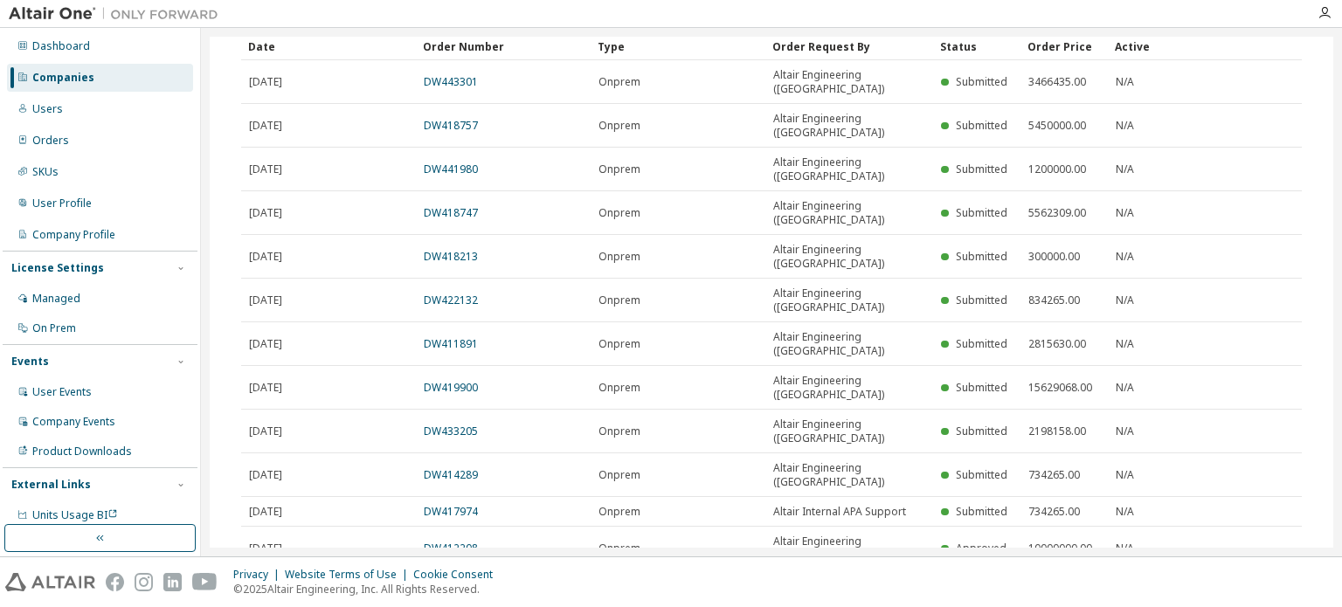
scroll to position [308, 0]
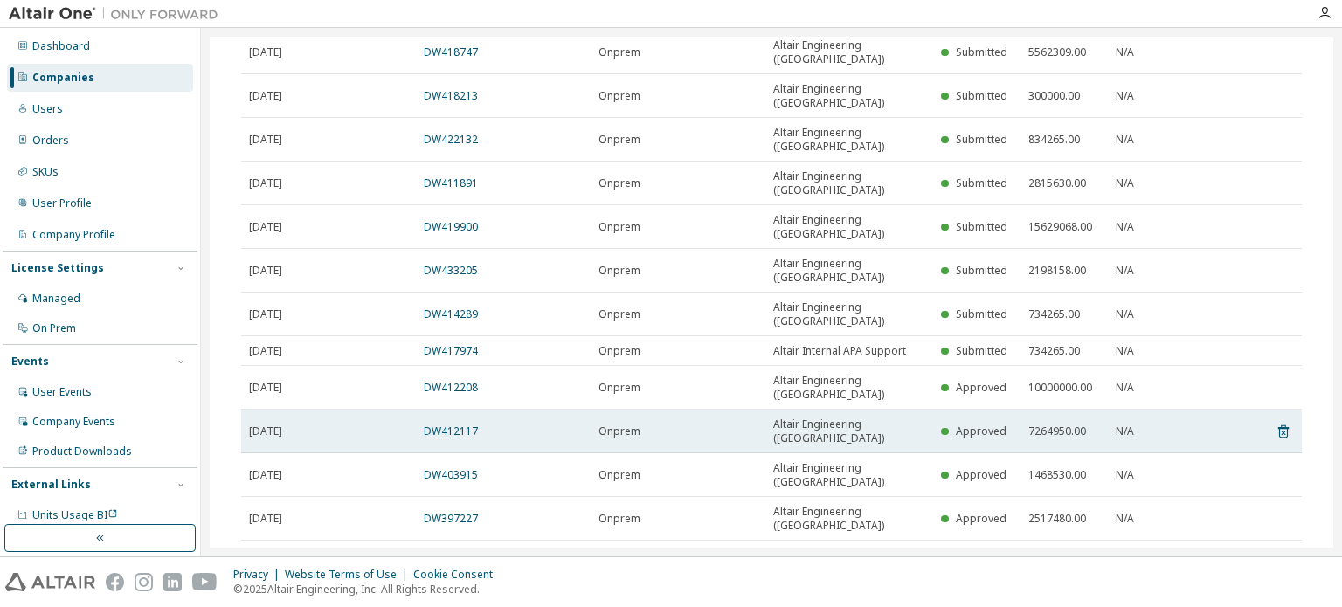
type button "30"
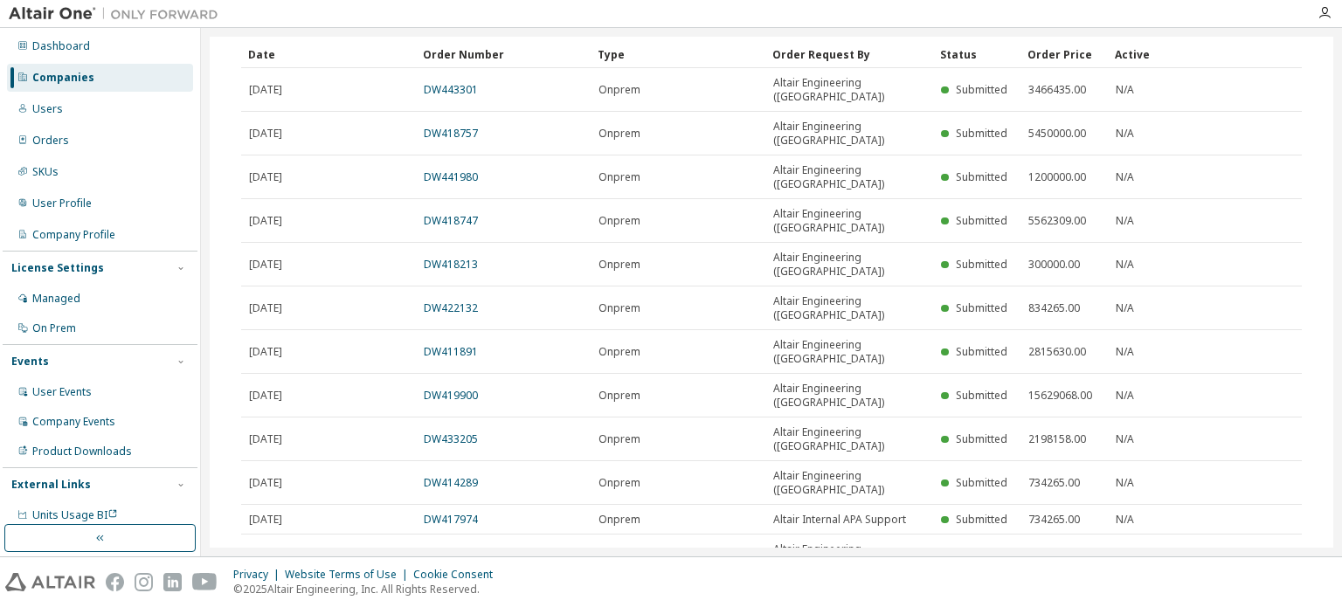
scroll to position [134, 0]
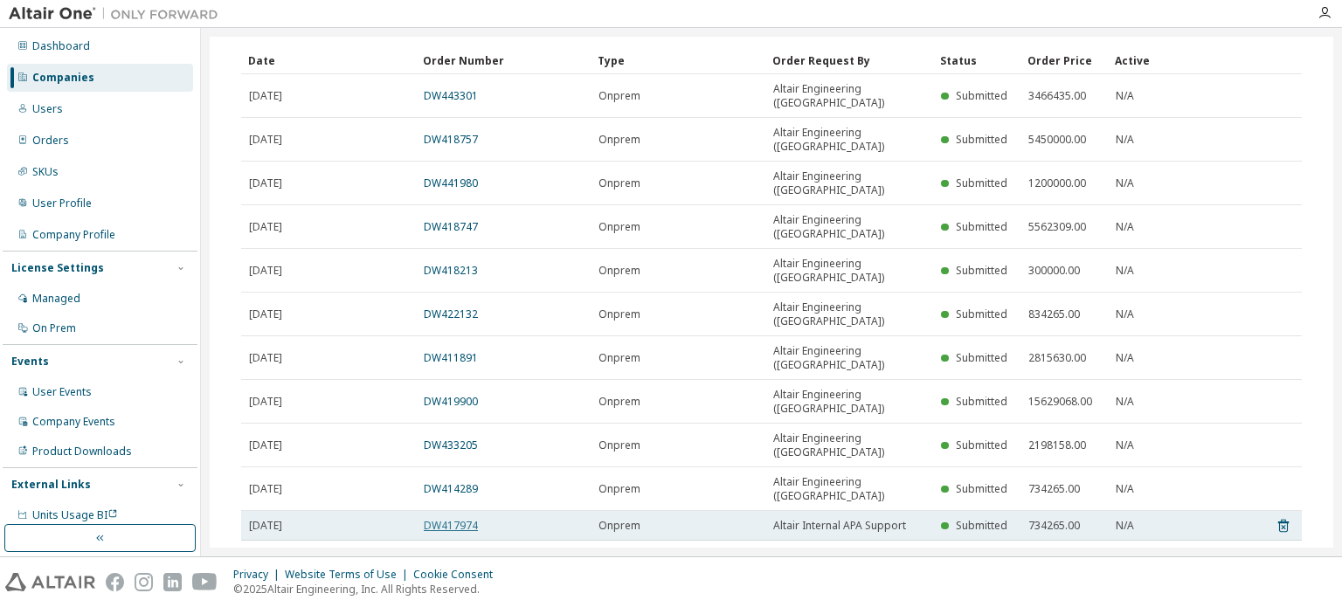
click at [445, 518] on link "DW417974" at bounding box center [451, 525] width 54 height 15
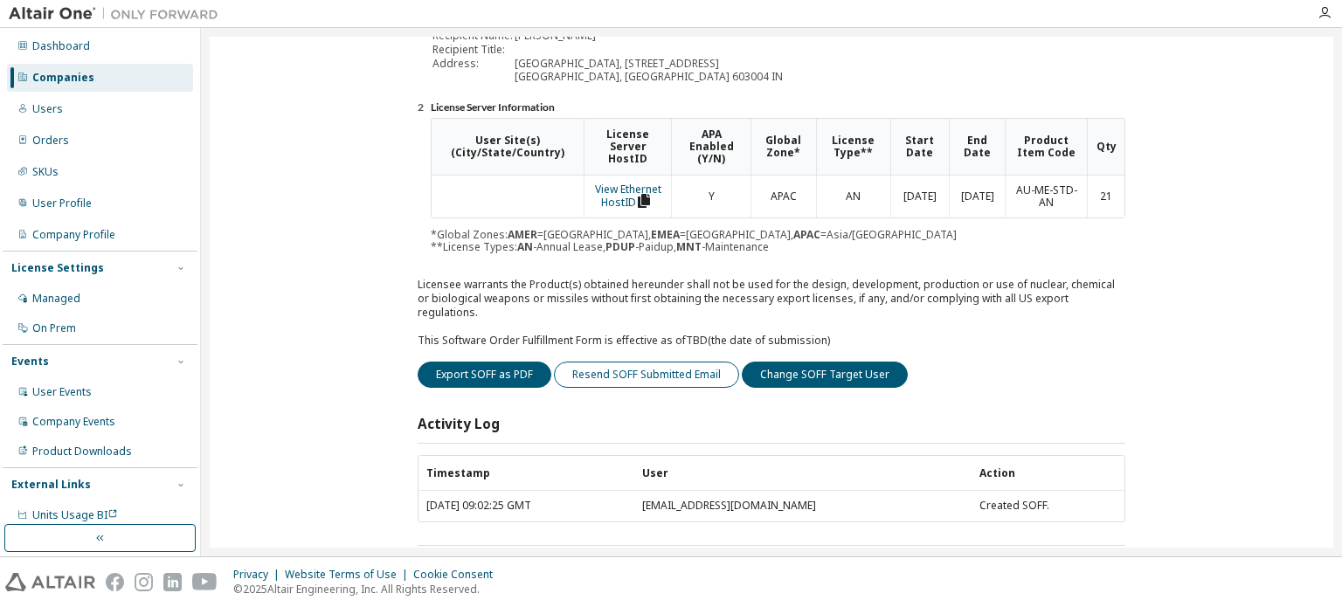
scroll to position [262, 0]
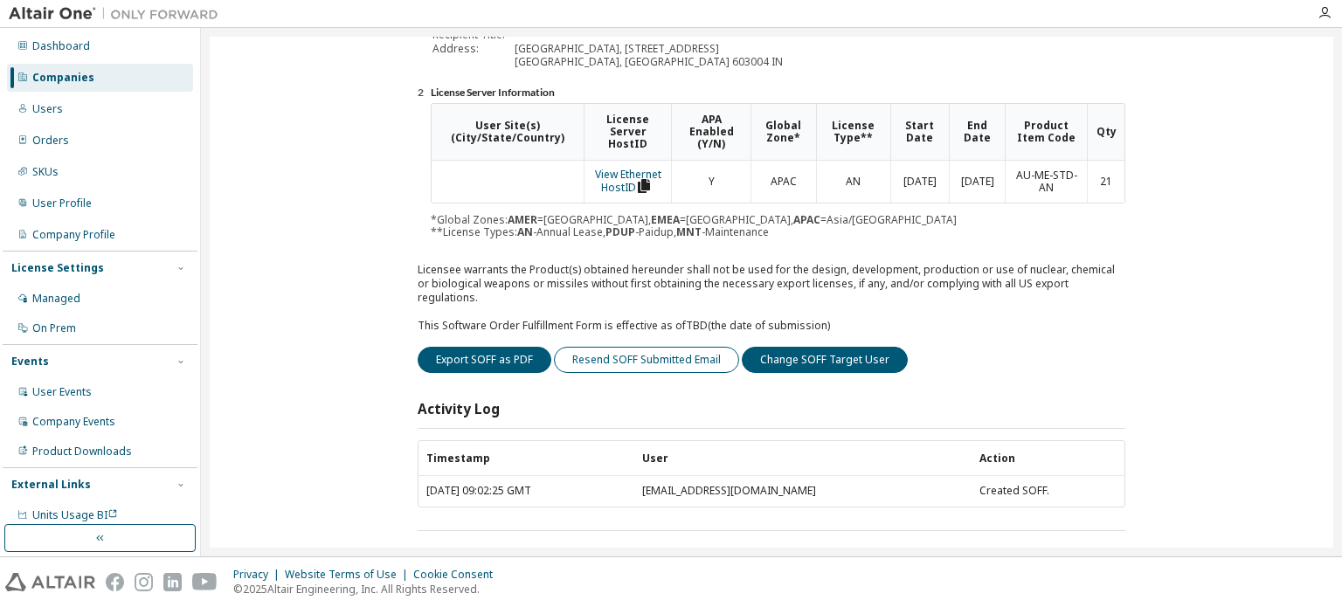
click at [663, 347] on button "Resend SOFF Submitted Email" at bounding box center [646, 360] width 185 height 26
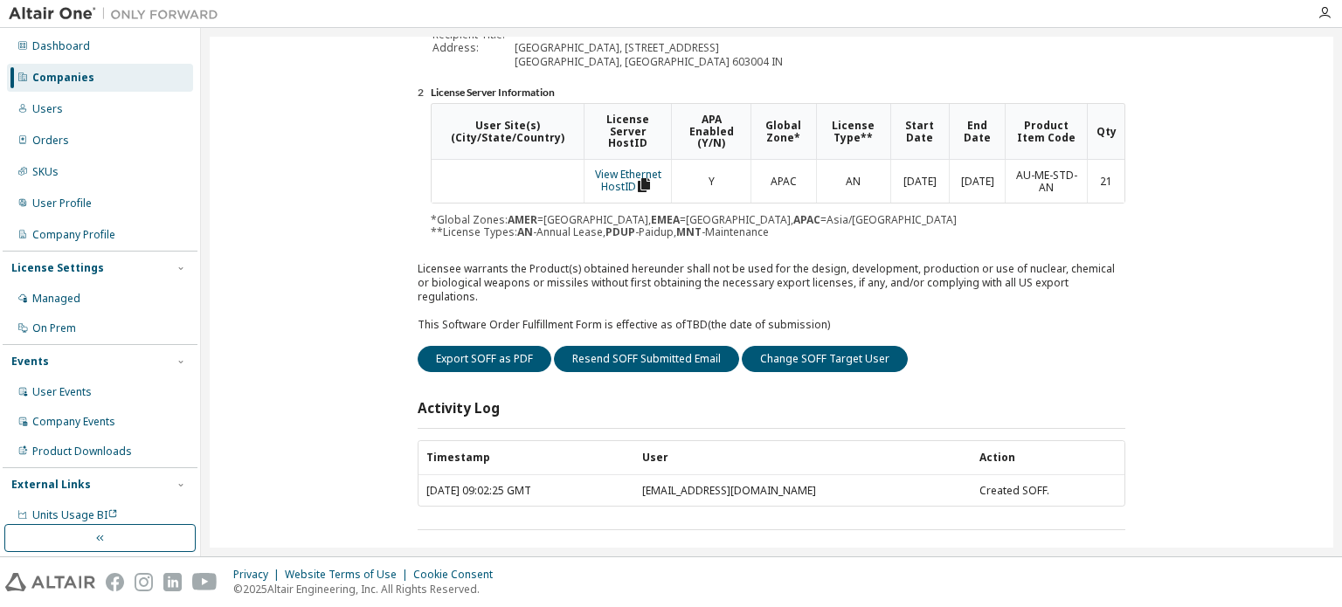
scroll to position [0, 0]
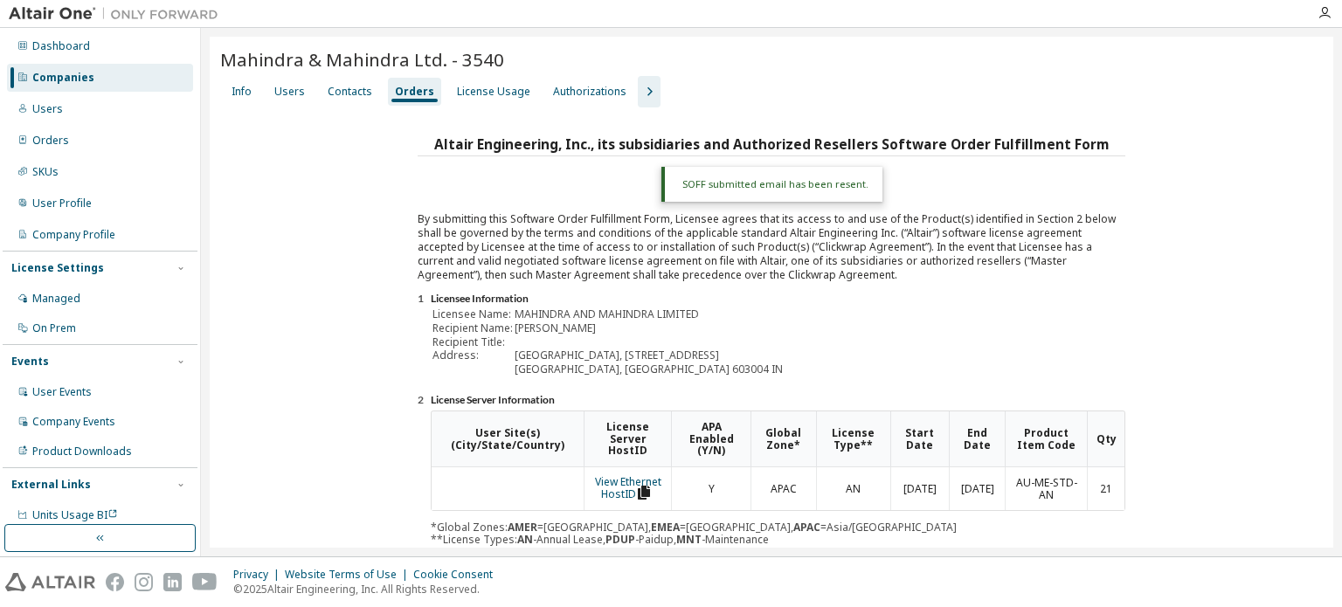
click at [296, 89] on div "Users" at bounding box center [289, 92] width 31 height 14
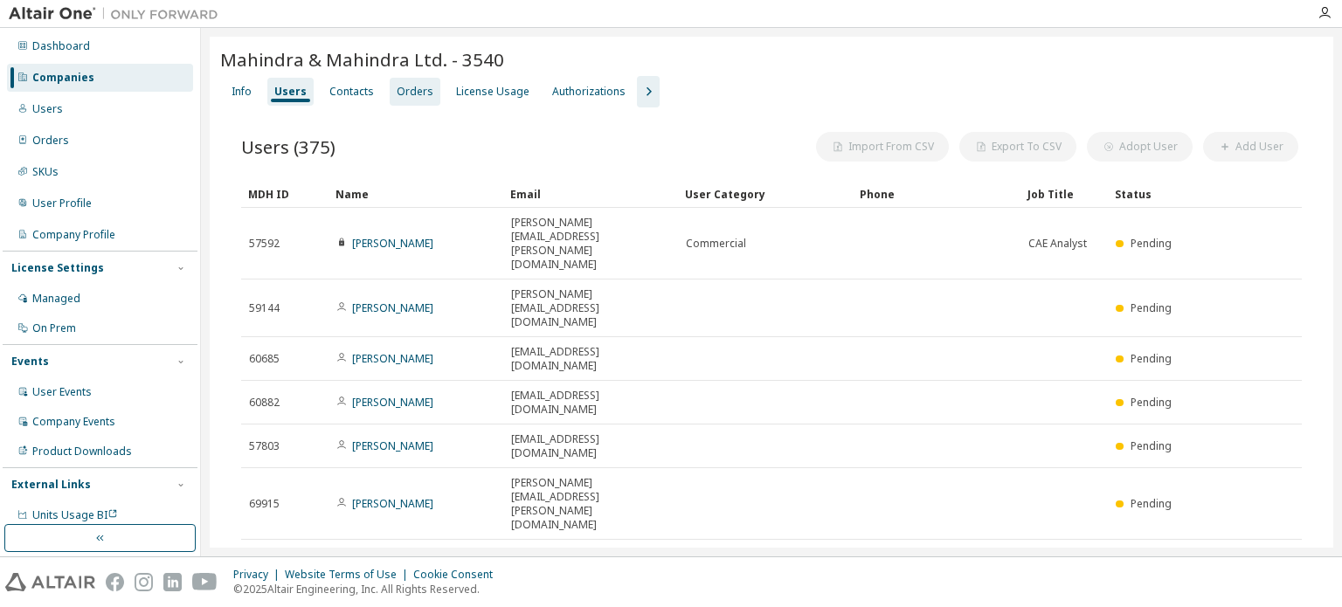
click at [403, 86] on div "Orders" at bounding box center [415, 92] width 37 height 14
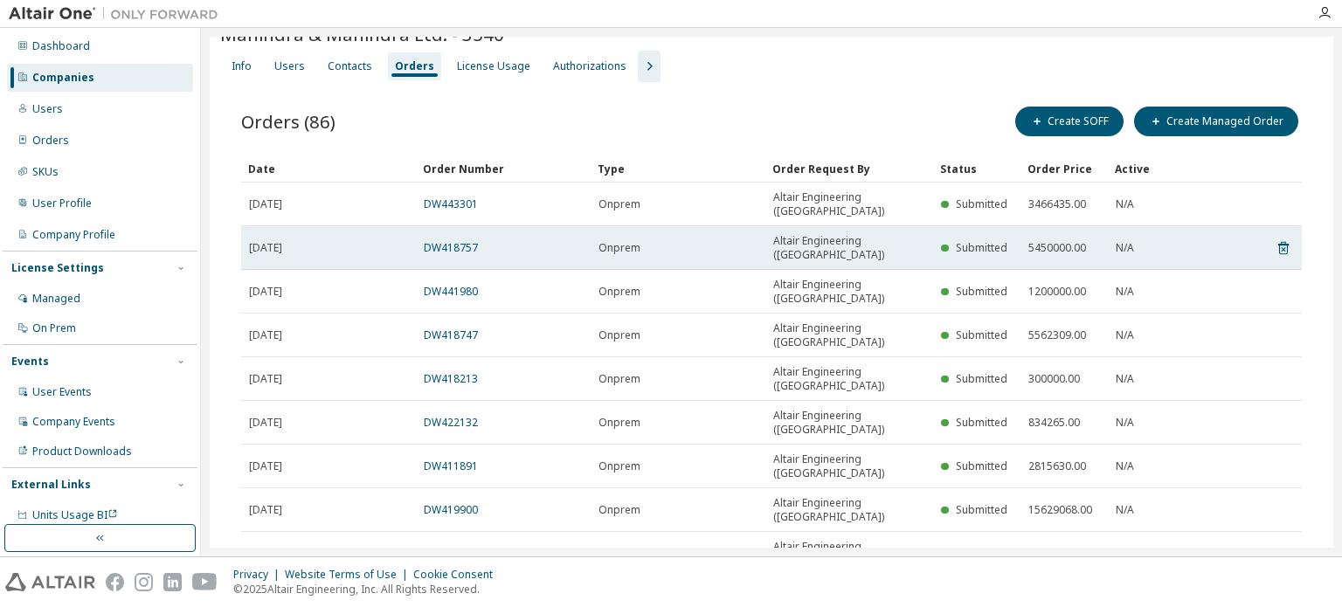
scroll to position [46, 0]
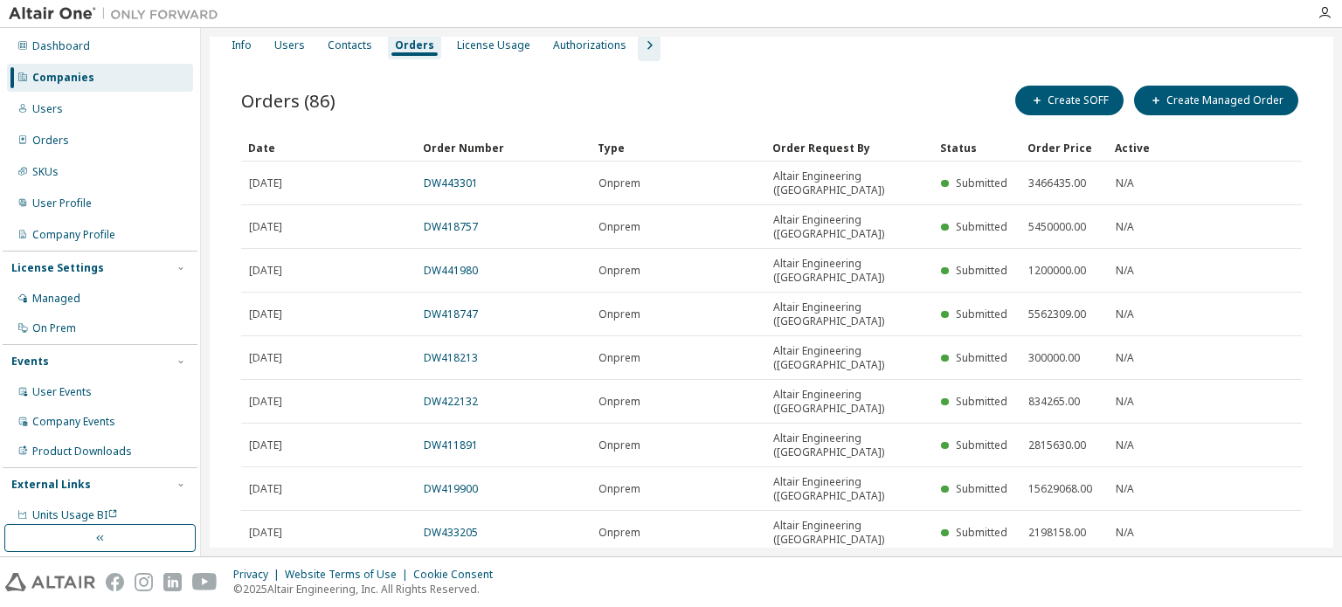
click at [1066, 538] on div "30" at bounding box center [1109, 545] width 140 height 21
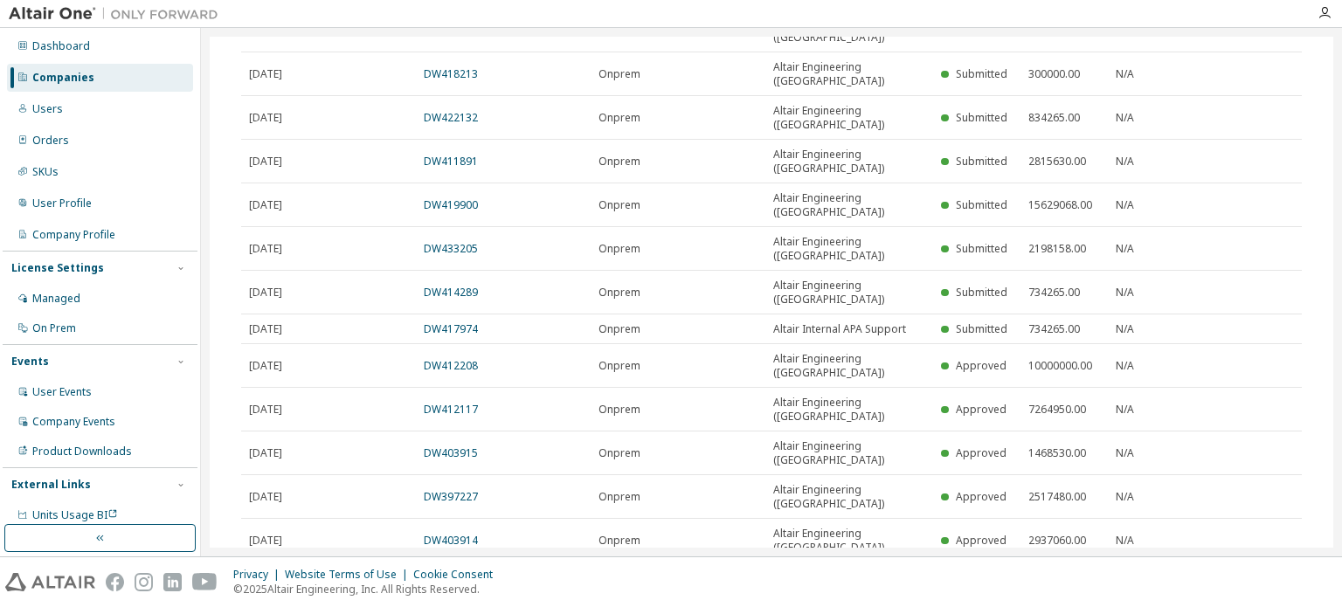
scroll to position [308, 0]
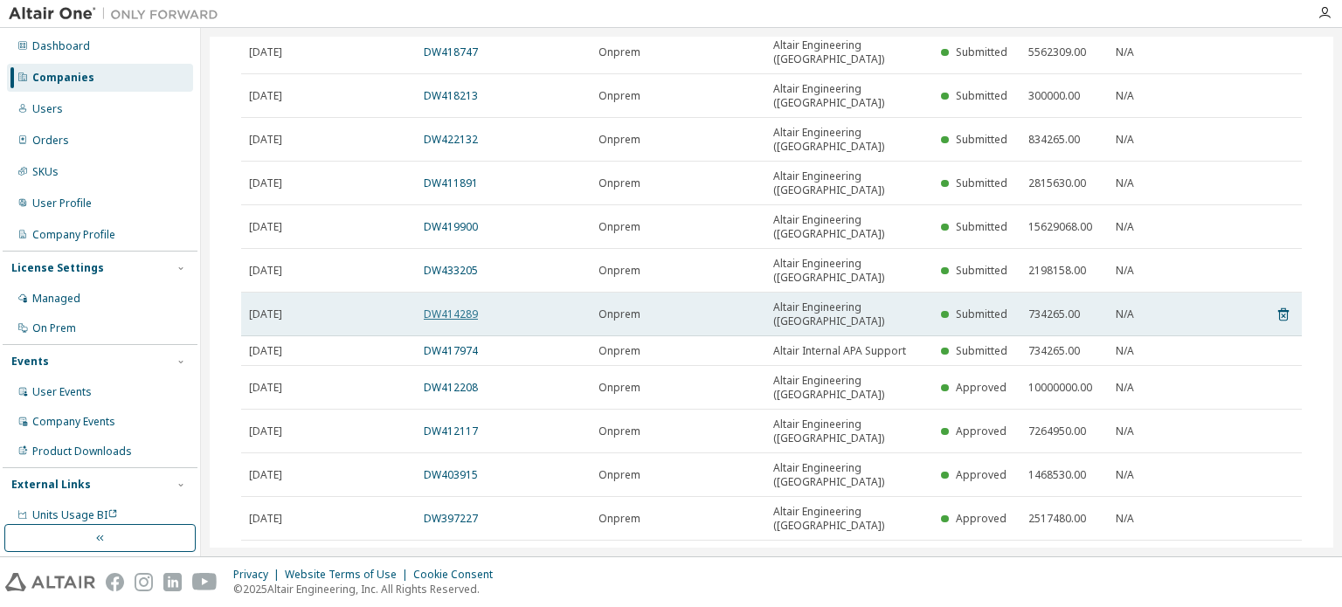
click at [460, 307] on link "DW414289" at bounding box center [451, 314] width 54 height 15
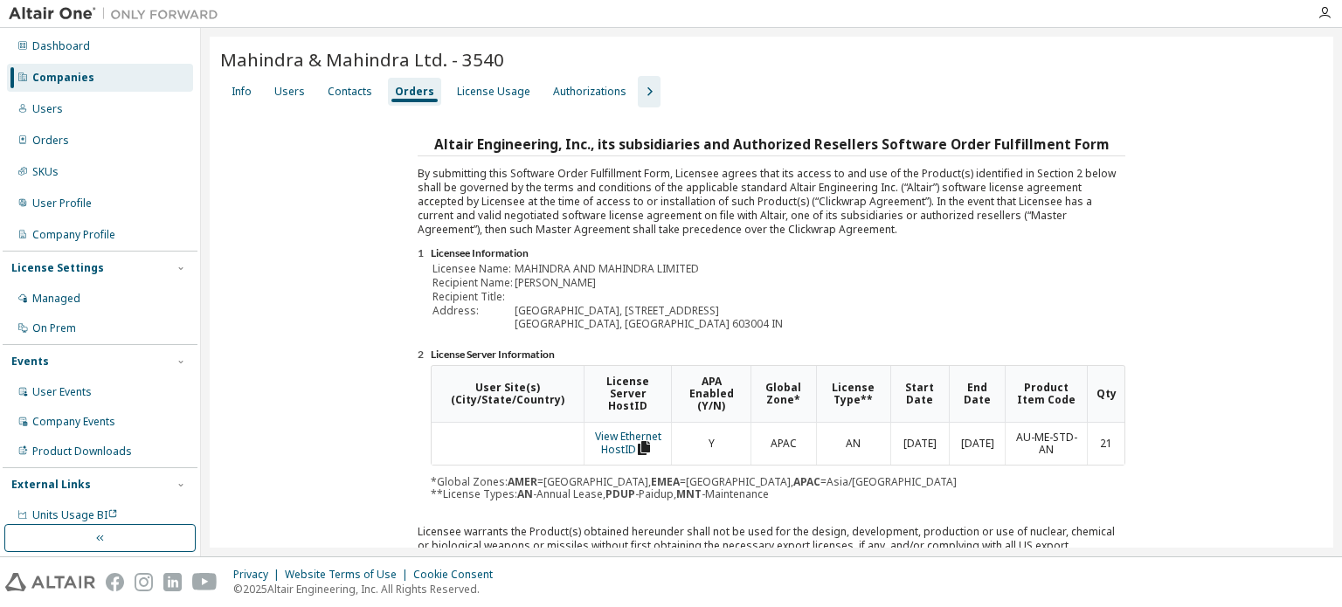
scroll to position [262, 0]
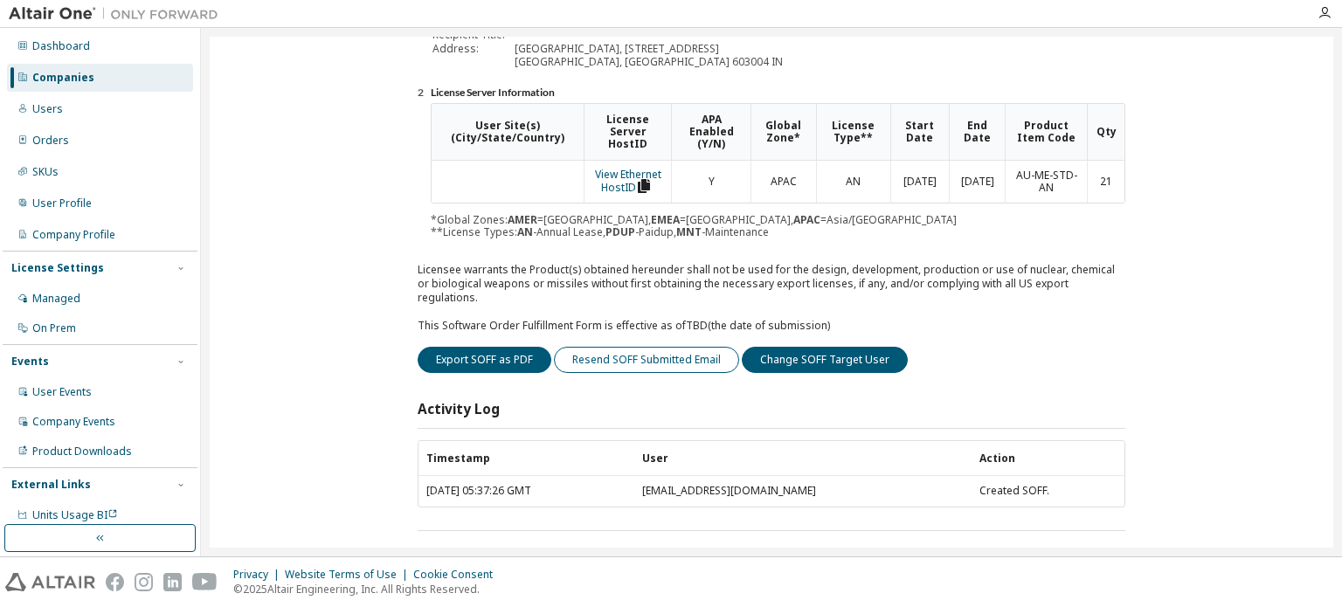
click at [653, 347] on button "Resend SOFF Submitted Email" at bounding box center [646, 360] width 185 height 26
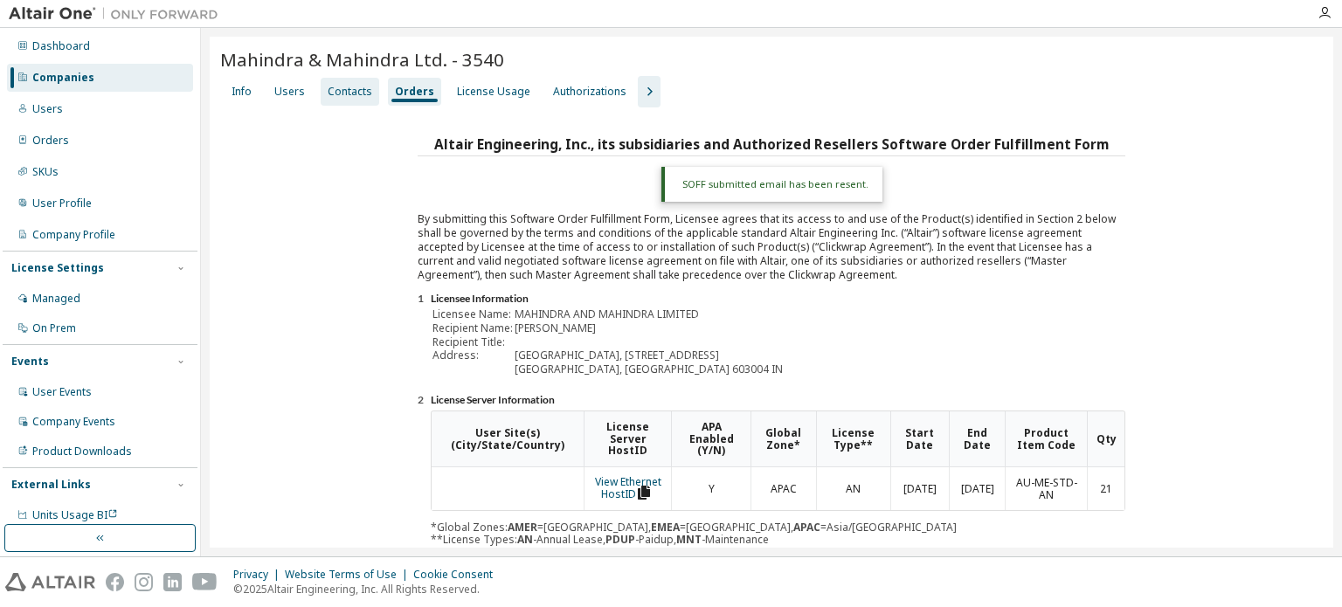
click at [335, 86] on div "Contacts" at bounding box center [350, 92] width 45 height 14
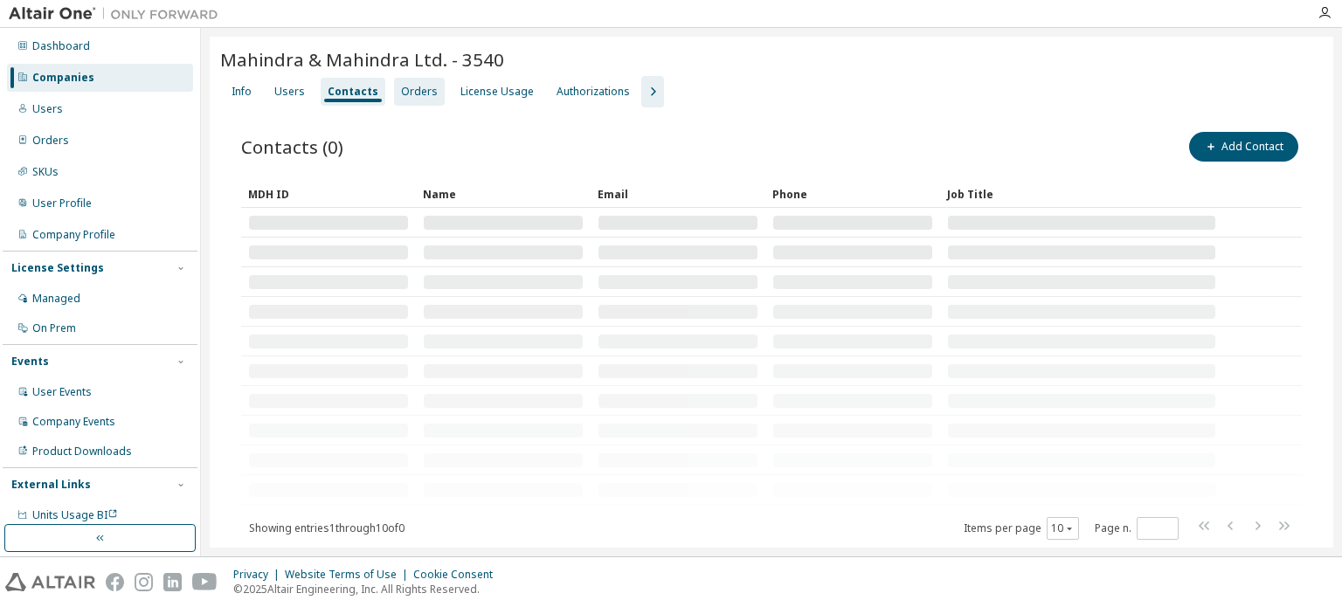
click at [410, 86] on div "Orders" at bounding box center [419, 92] width 37 height 14
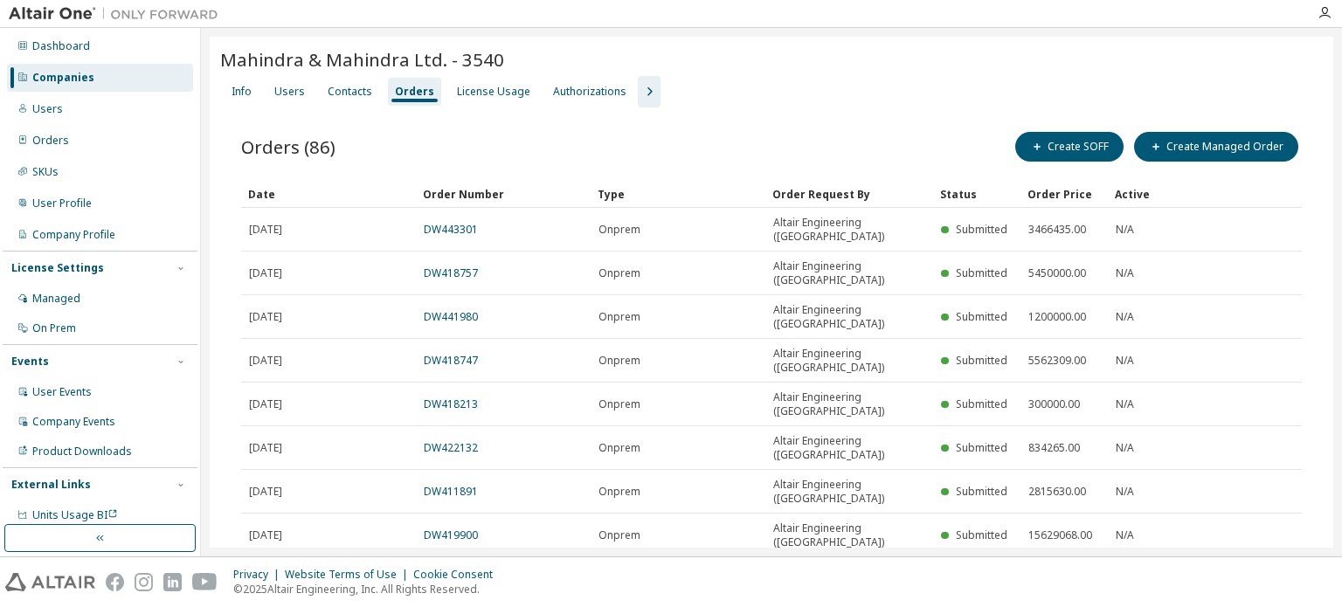
click at [1024, 430] on div "20" at bounding box center [1055, 440] width 140 height 21
click at [460, 571] on link "DW433205" at bounding box center [451, 578] width 54 height 15
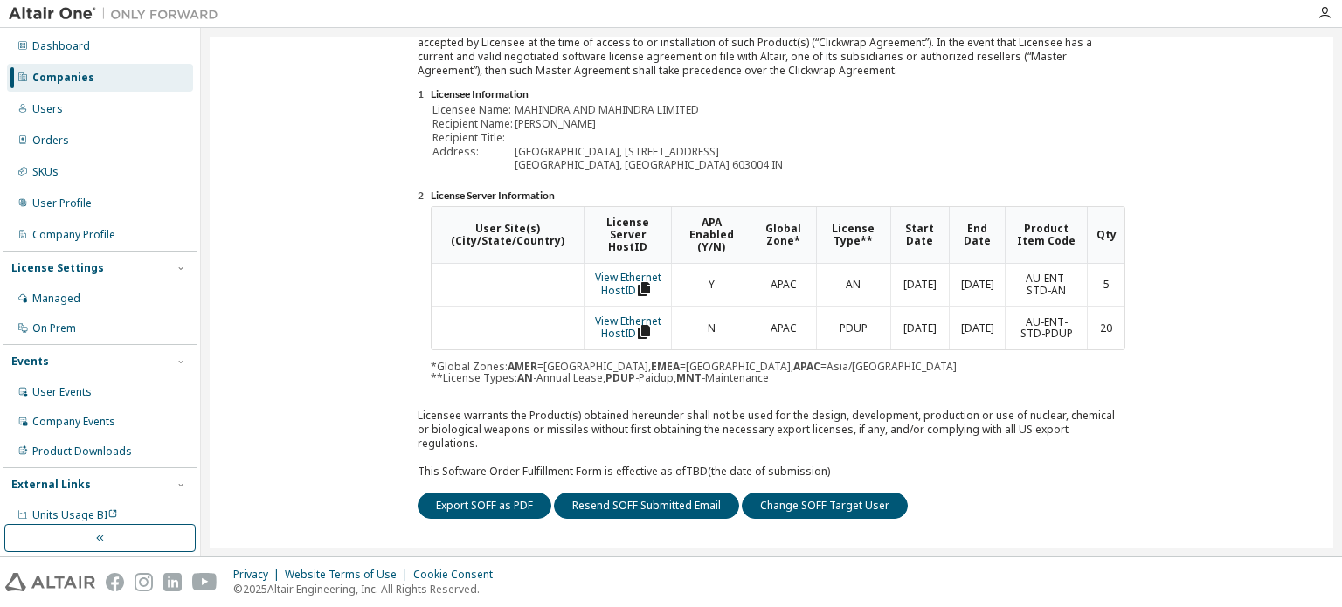
scroll to position [306, 0]
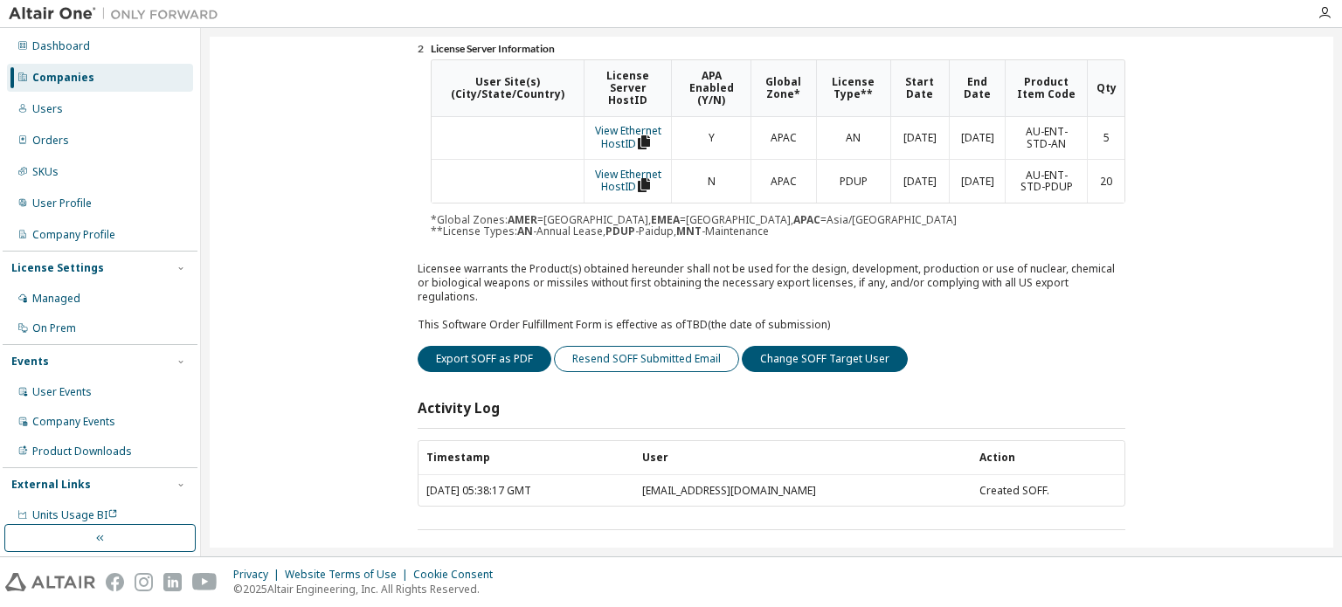
click at [638, 352] on button "Resend SOFF Submitted Email" at bounding box center [646, 359] width 185 height 26
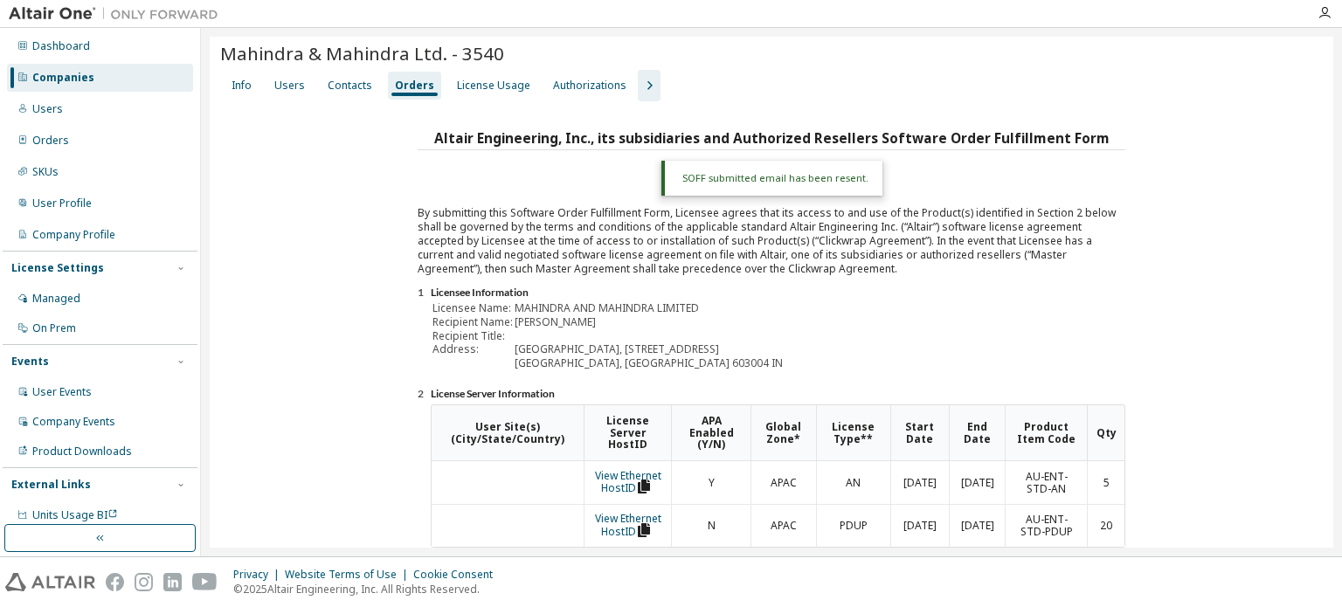
scroll to position [0, 0]
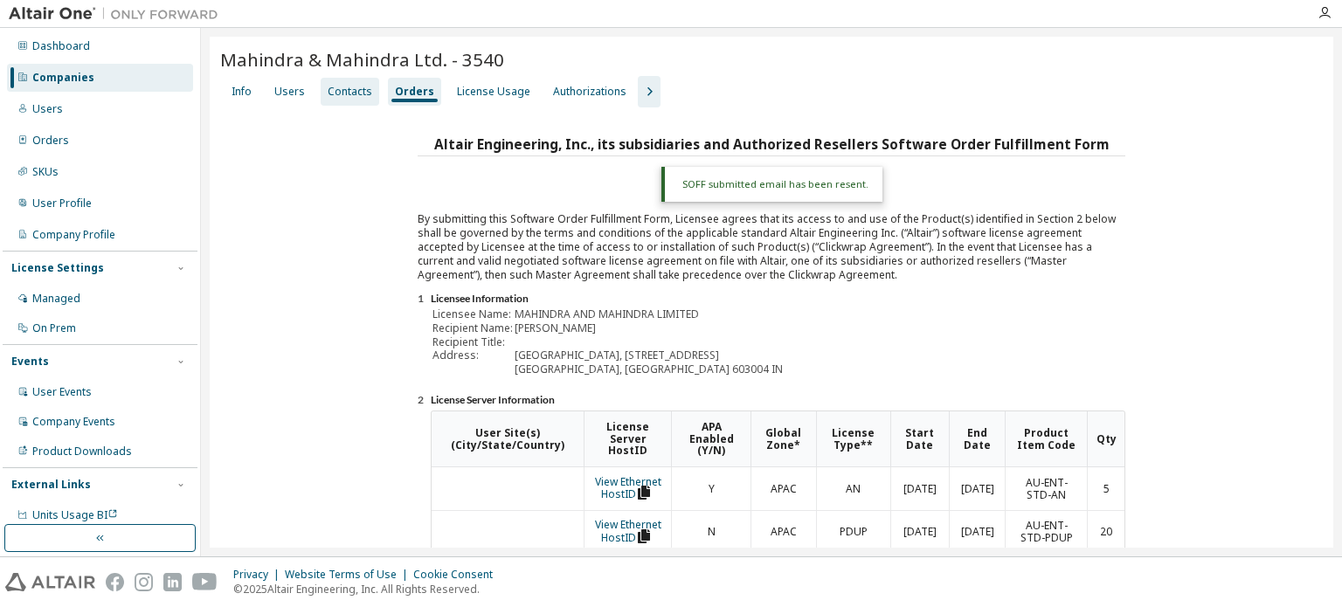
click at [328, 95] on div "Contacts" at bounding box center [350, 92] width 45 height 14
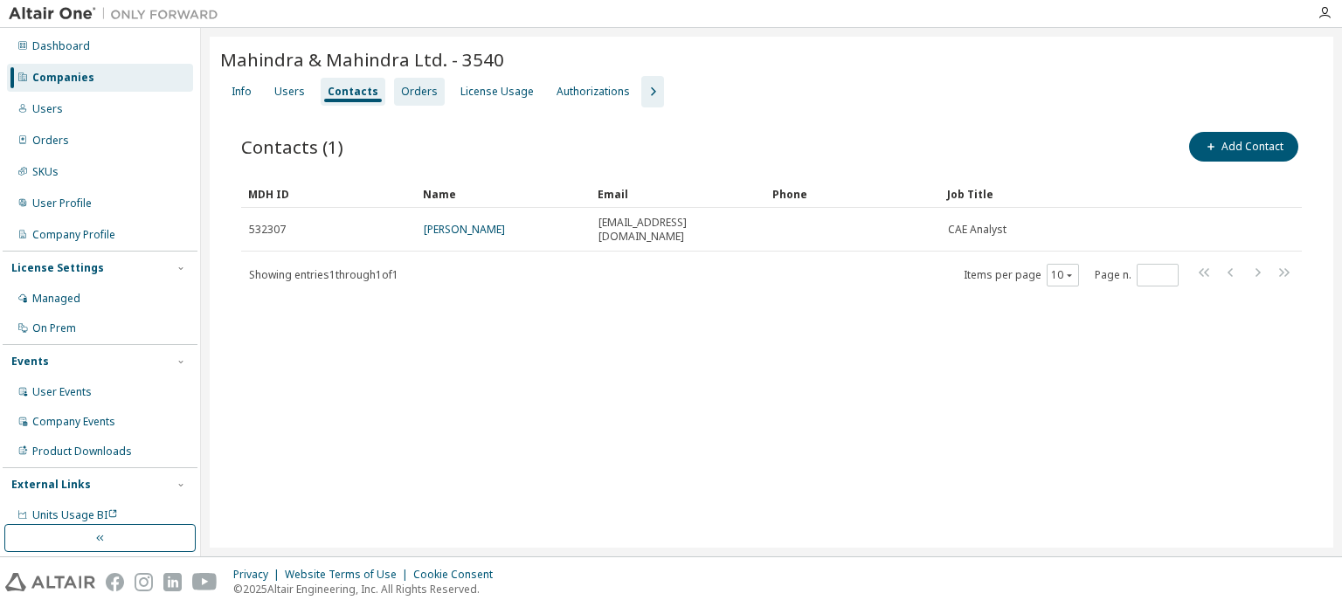
click at [404, 94] on div "Orders" at bounding box center [419, 92] width 37 height 14
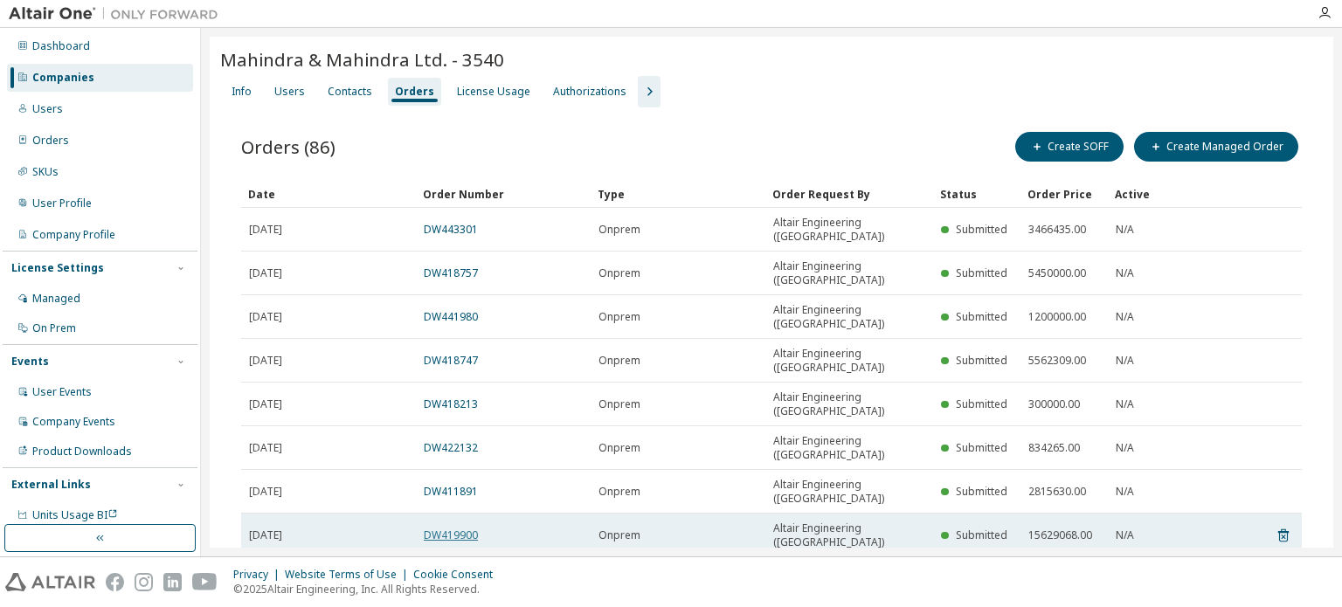
click at [457, 528] on link "DW419900" at bounding box center [451, 535] width 54 height 15
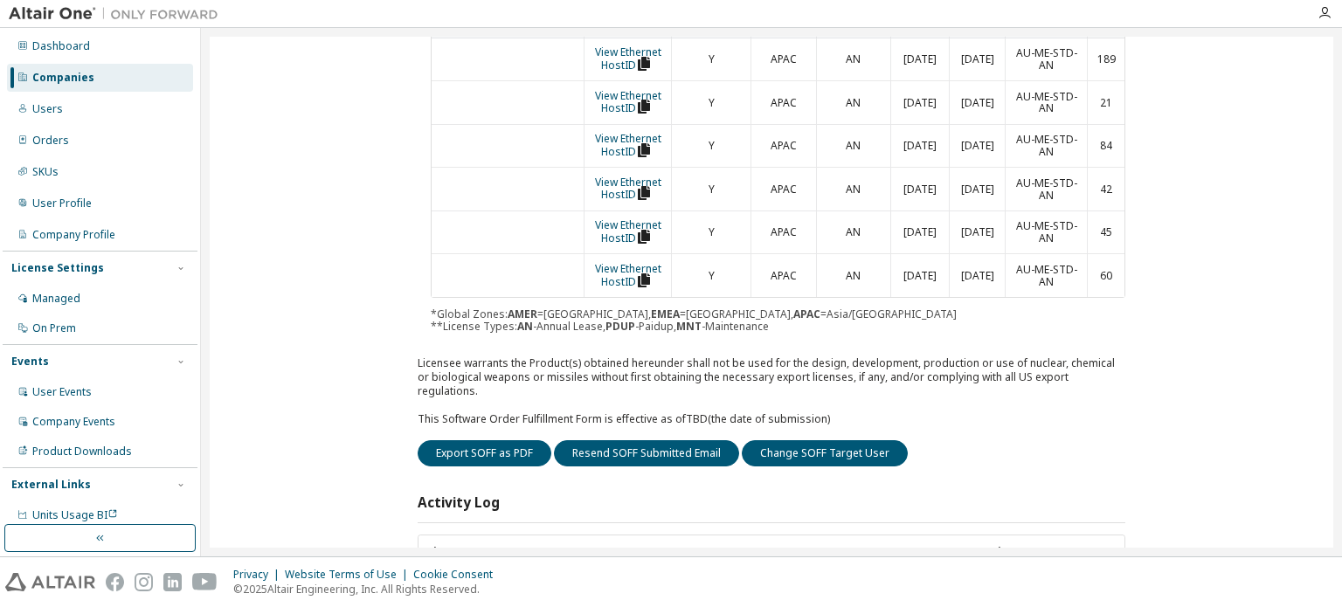
scroll to position [479, 0]
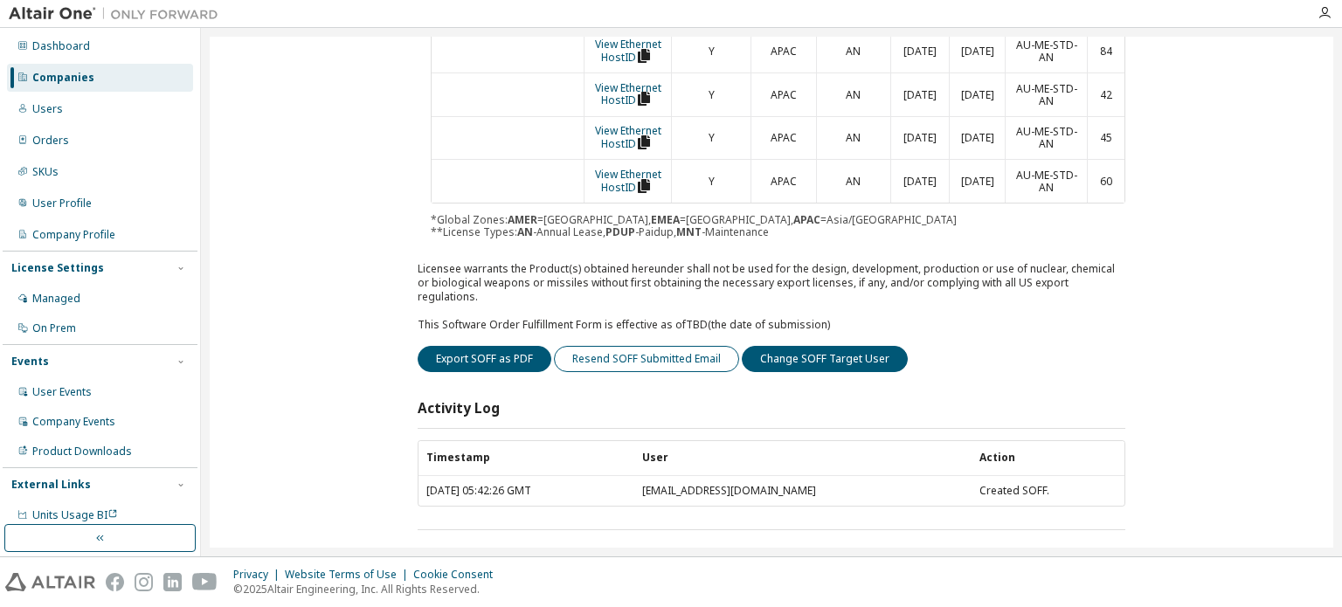
click at [664, 346] on button "Resend SOFF Submitted Email" at bounding box center [646, 359] width 185 height 26
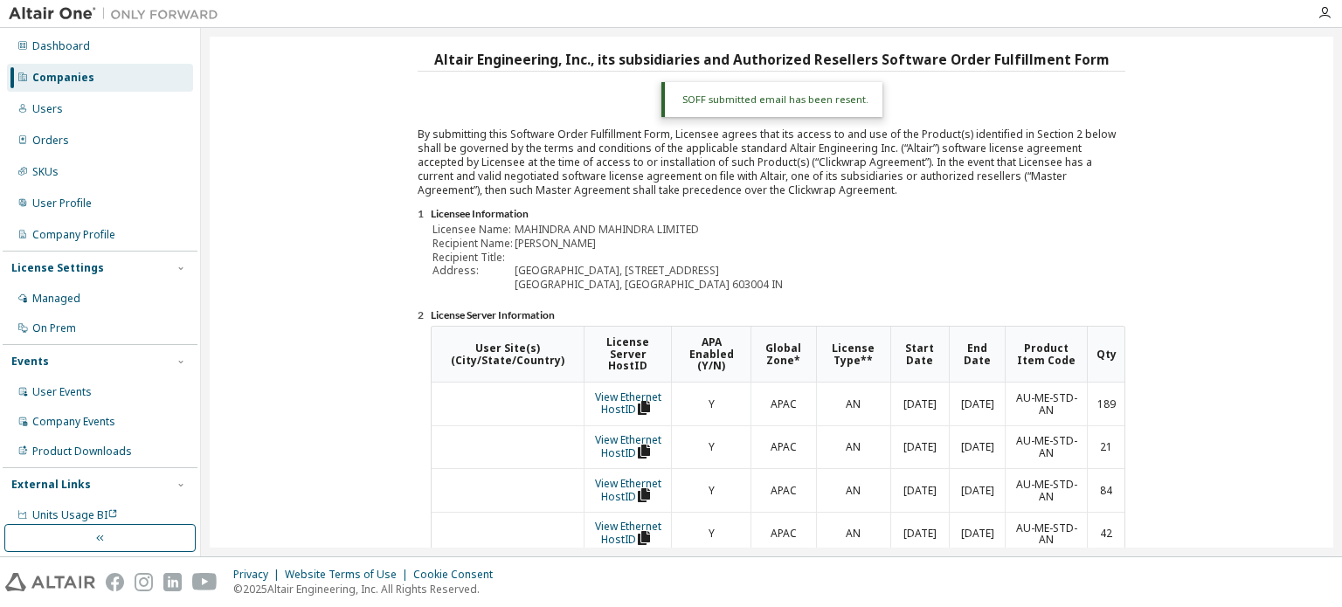
scroll to position [0, 0]
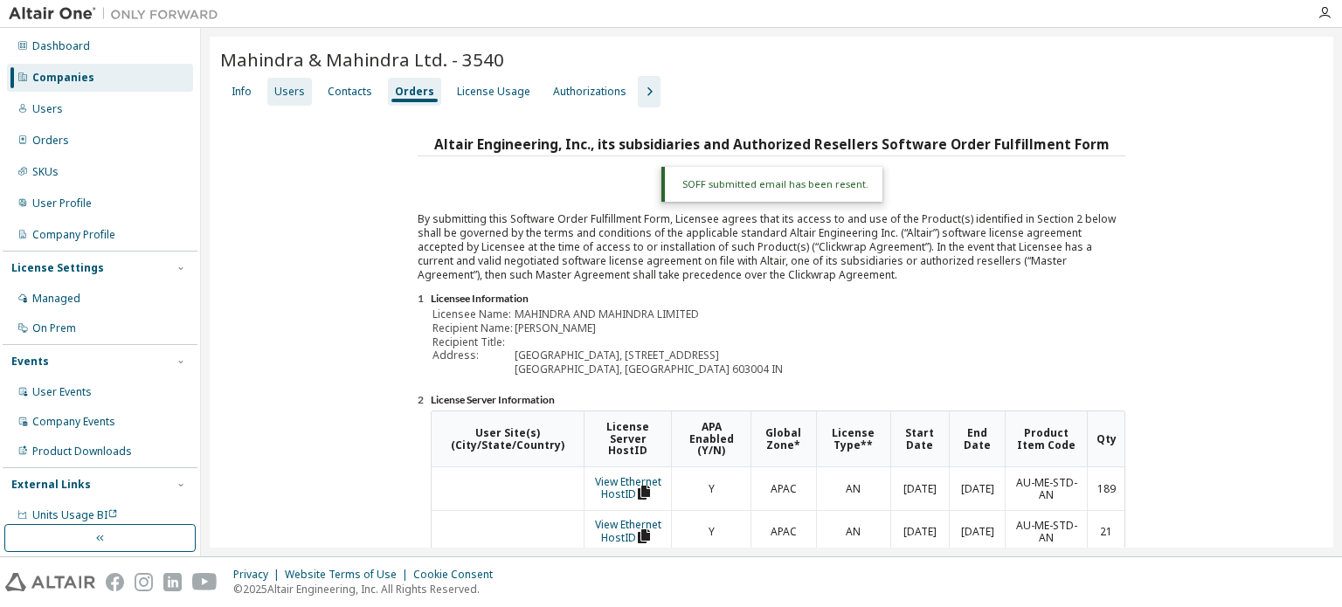
click at [294, 91] on div "Users" at bounding box center [289, 92] width 31 height 14
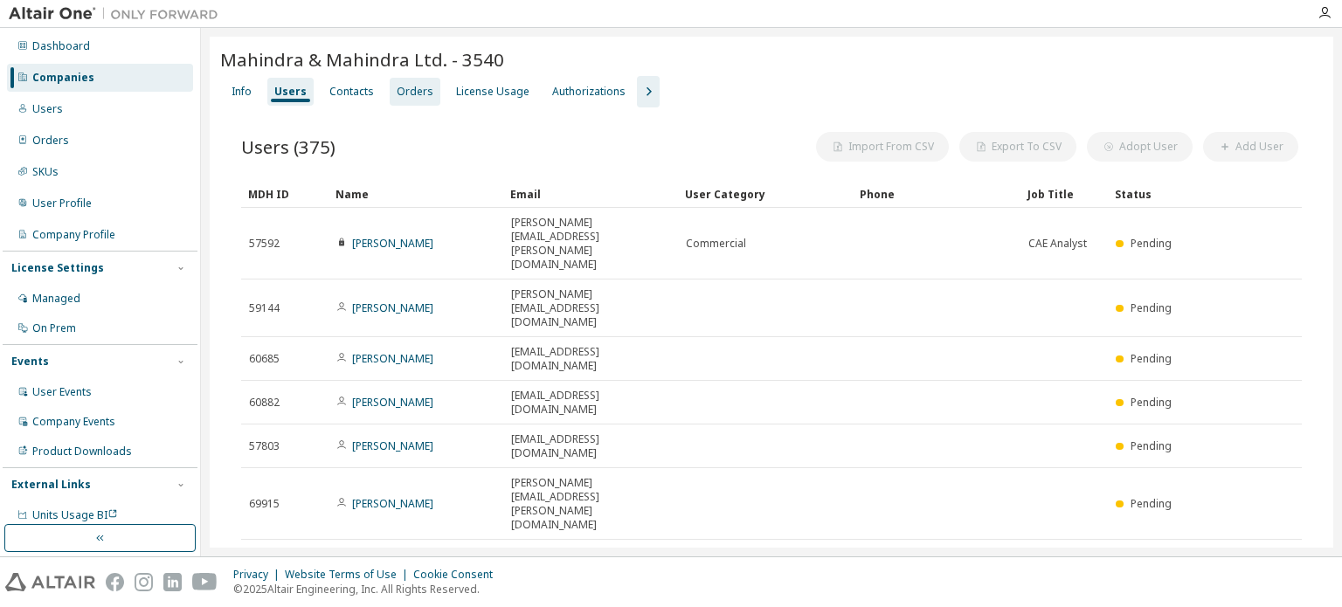
click at [400, 93] on div "Orders" at bounding box center [415, 92] width 37 height 14
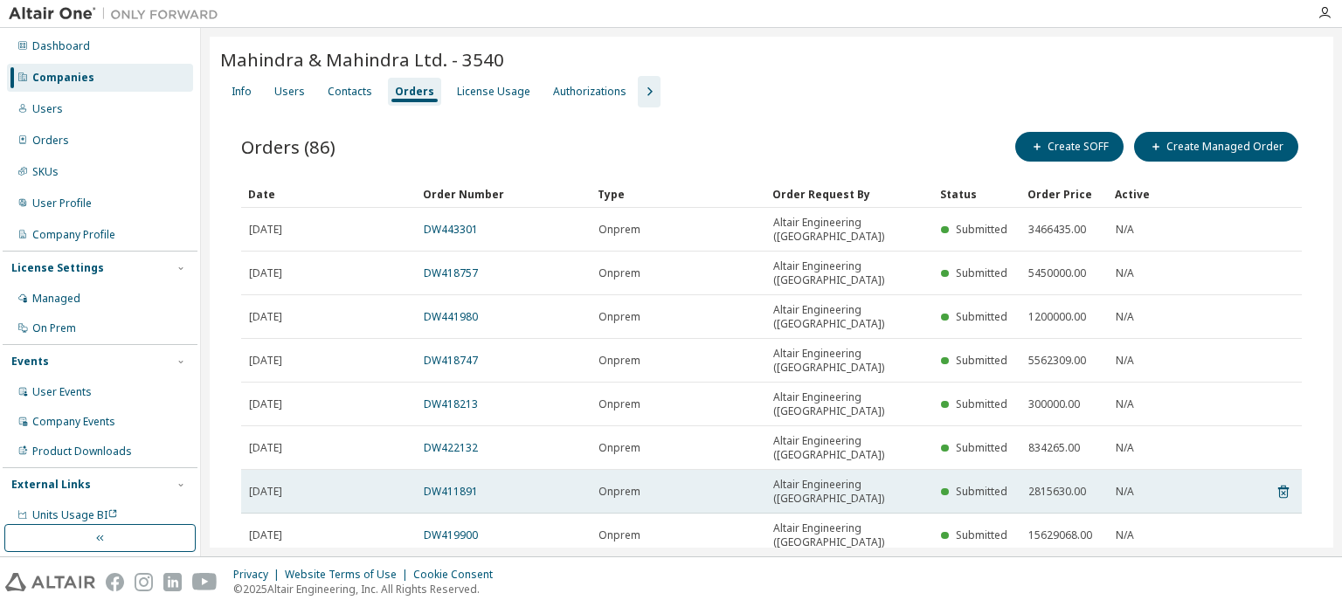
click at [467, 470] on td "DW411891" at bounding box center [503, 492] width 175 height 44
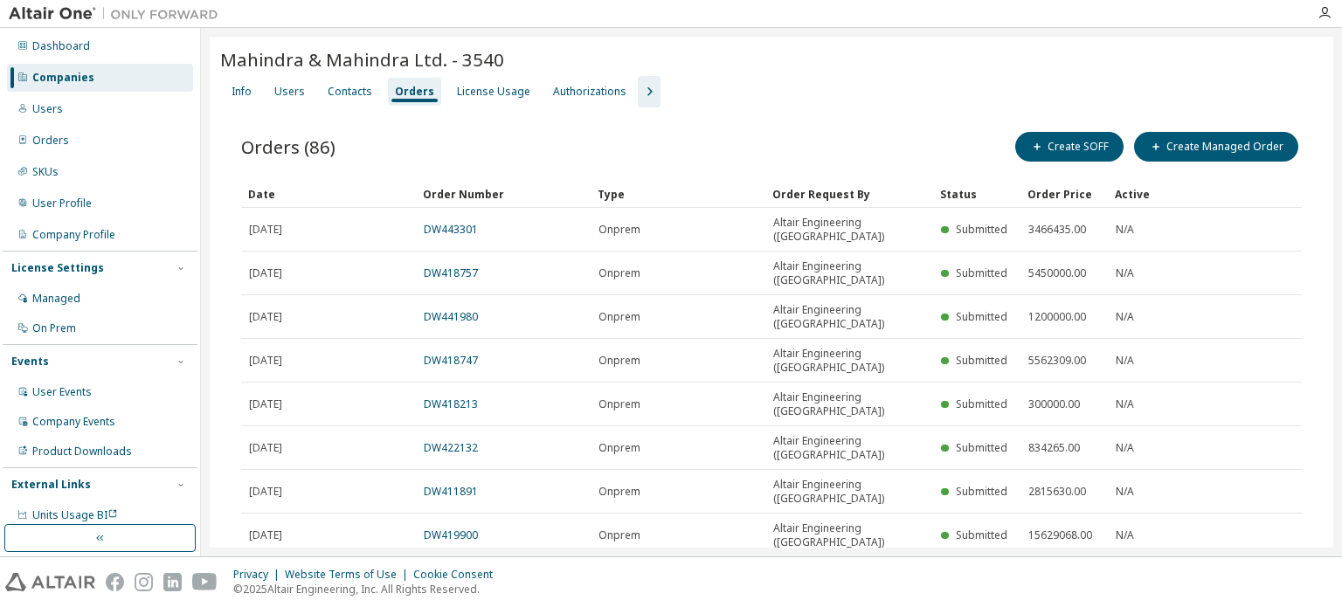
click at [467, 484] on link "DW411891" at bounding box center [451, 491] width 54 height 15
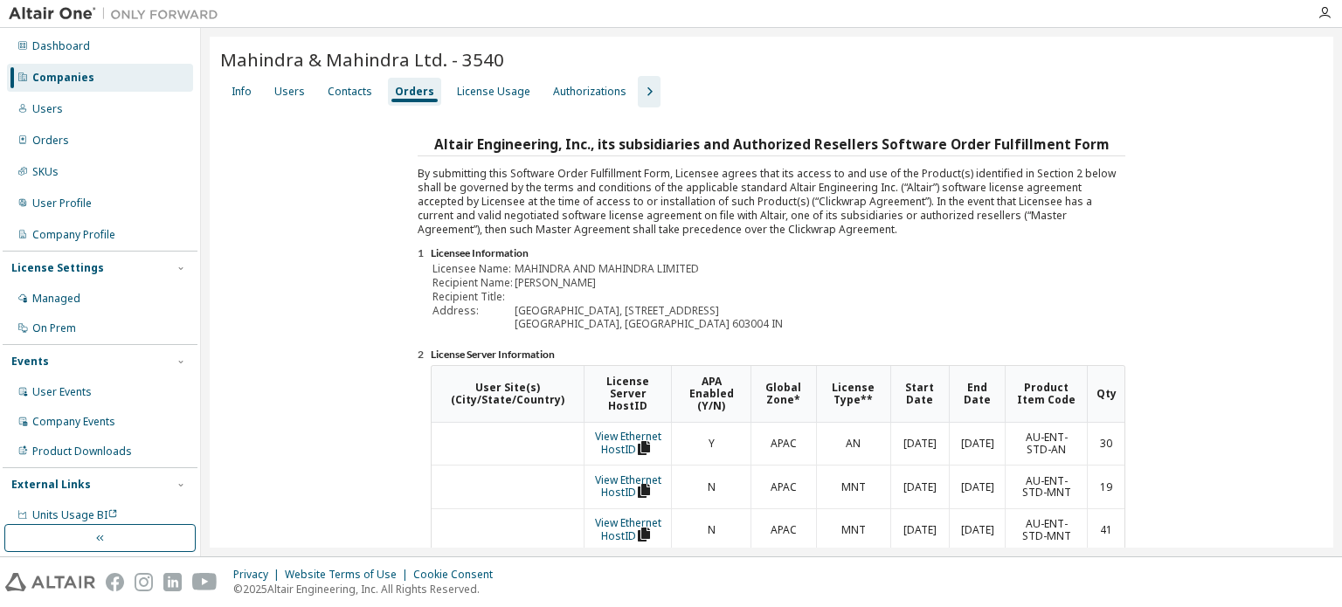
scroll to position [392, 0]
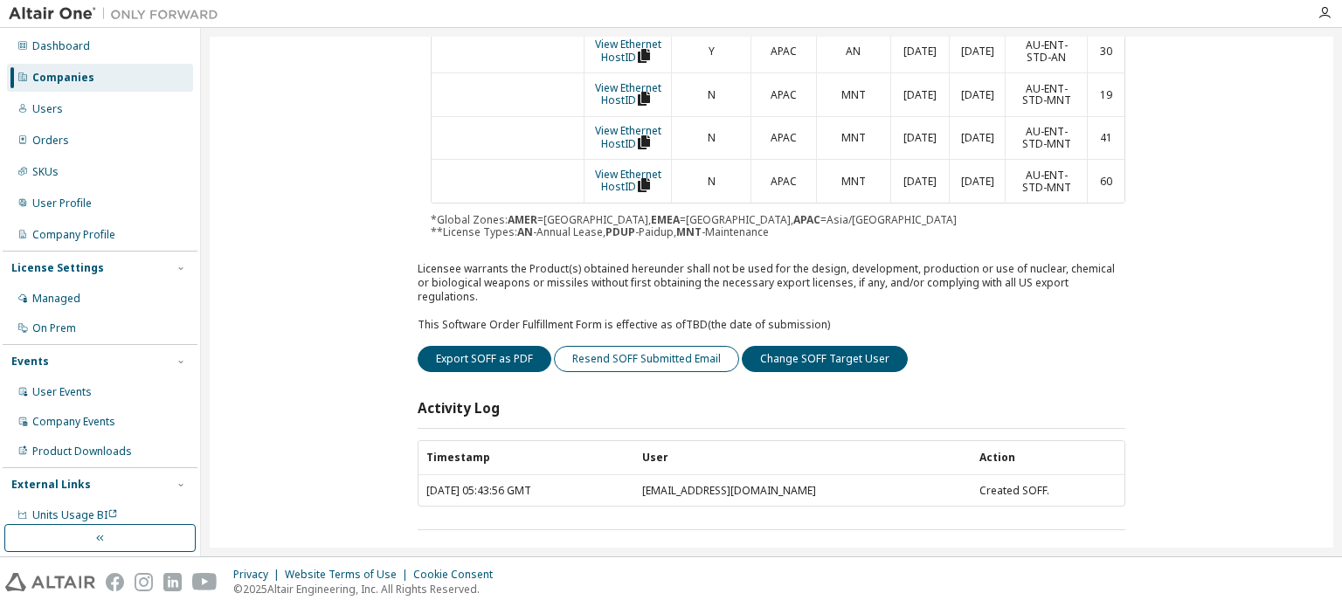
click at [687, 346] on button "Resend SOFF Submitted Email" at bounding box center [646, 359] width 185 height 26
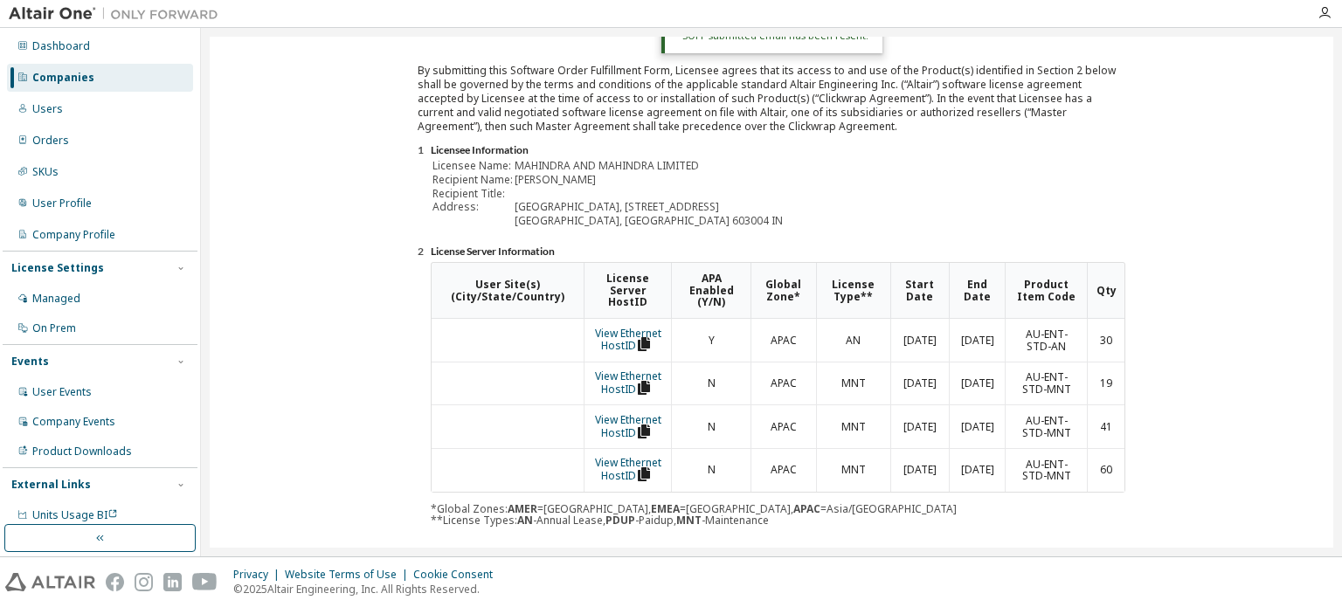
scroll to position [0, 0]
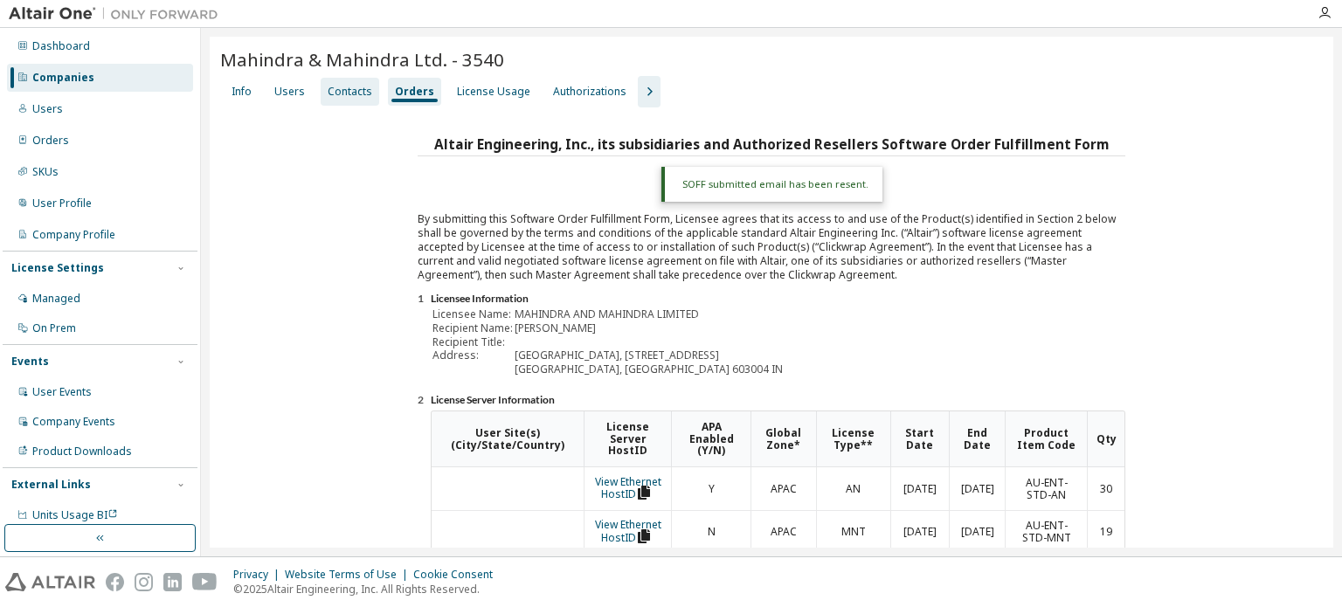
click at [349, 95] on div "Contacts" at bounding box center [350, 92] width 45 height 14
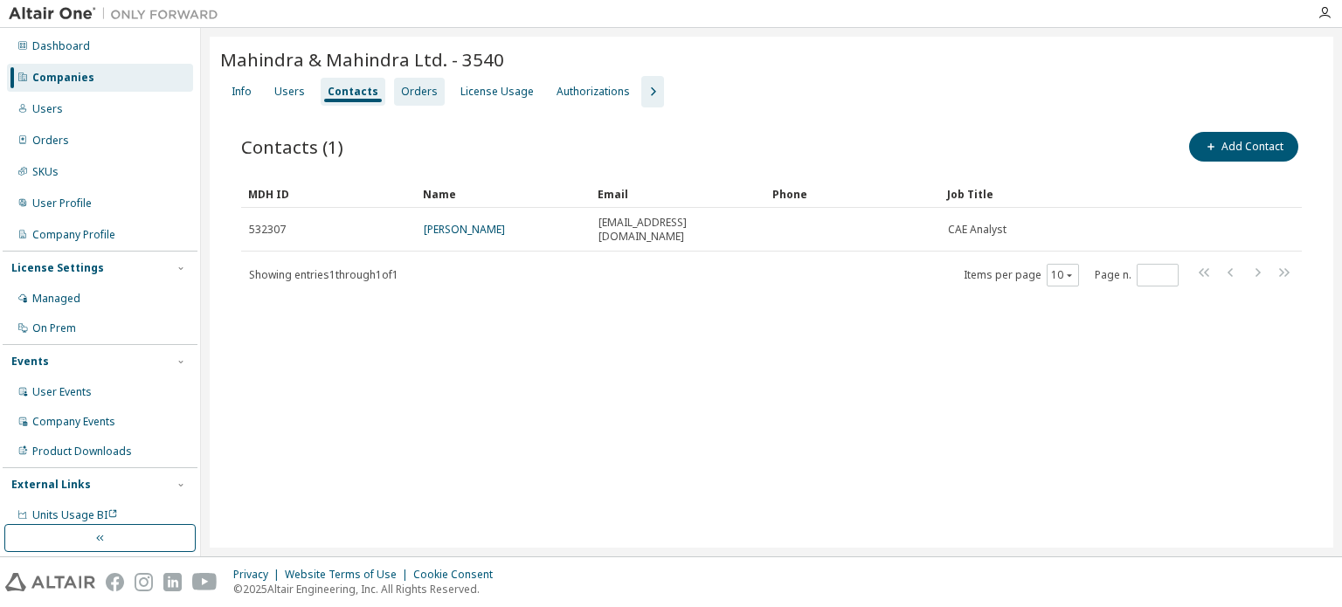
click at [407, 90] on div "Orders" at bounding box center [419, 92] width 37 height 14
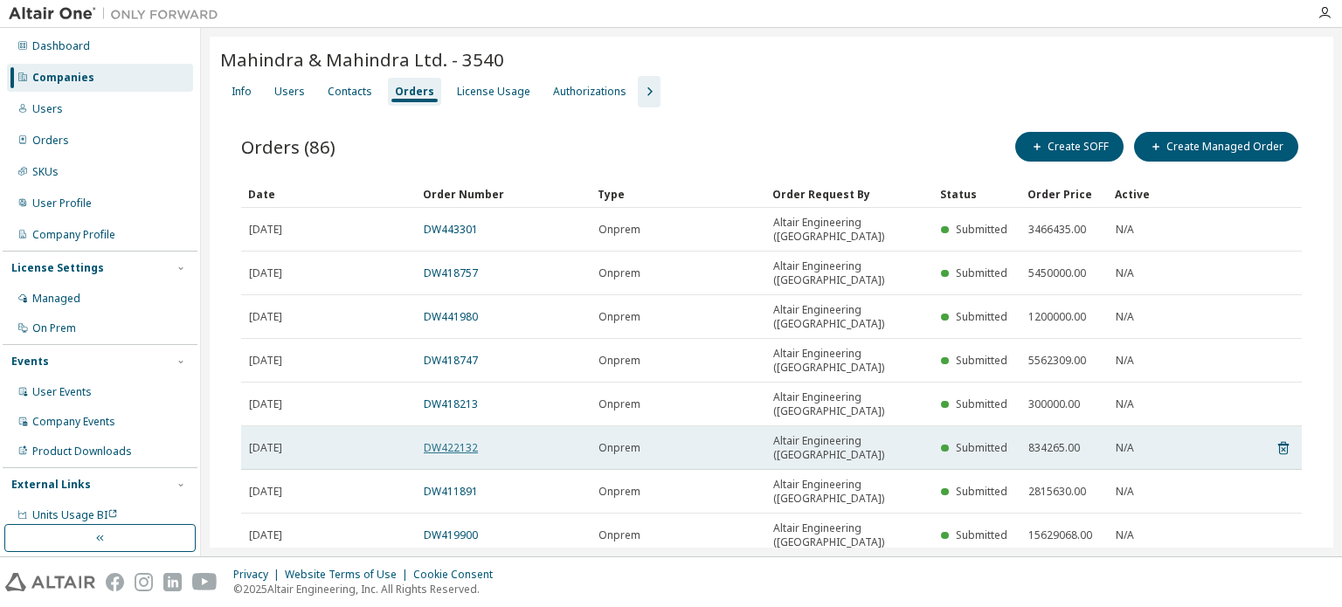
click at [447, 440] on link "DW422132" at bounding box center [451, 447] width 54 height 15
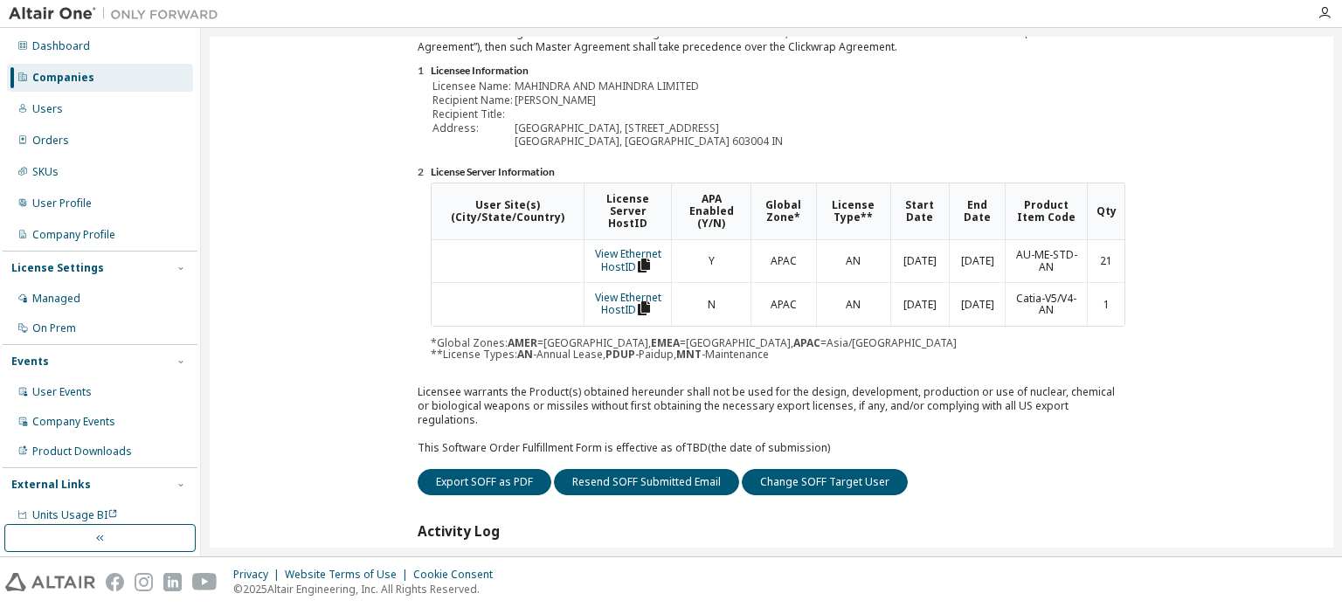
scroll to position [306, 0]
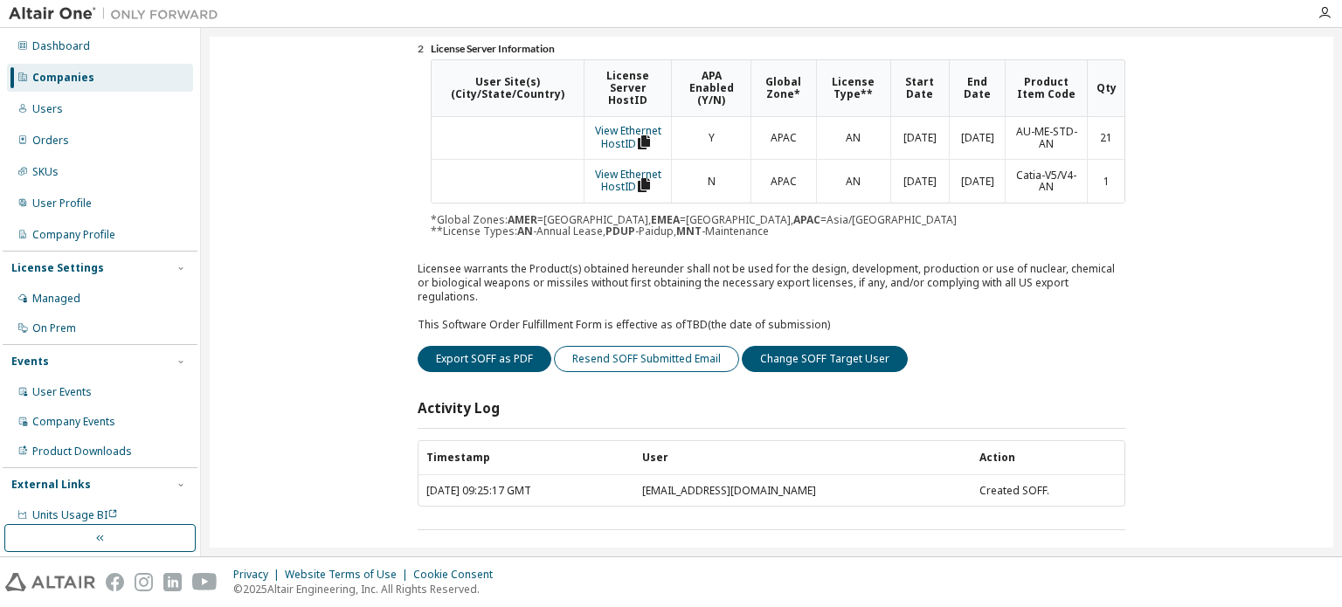
click at [663, 346] on button "Resend SOFF Submitted Email" at bounding box center [646, 359] width 185 height 26
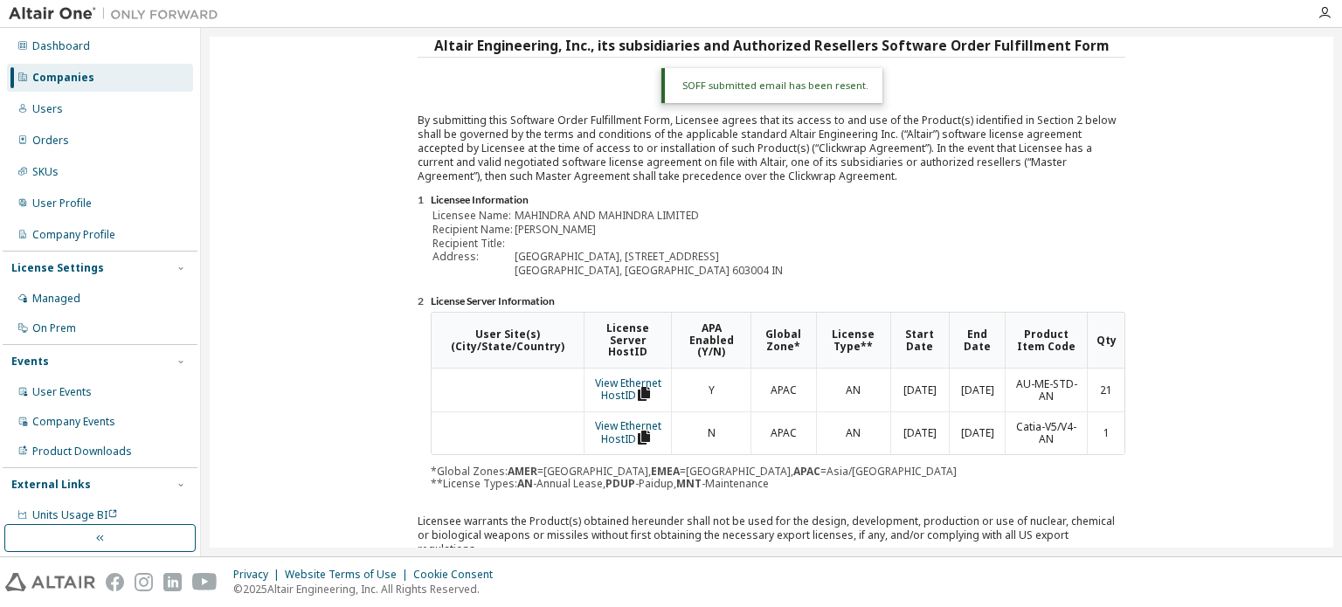
scroll to position [0, 0]
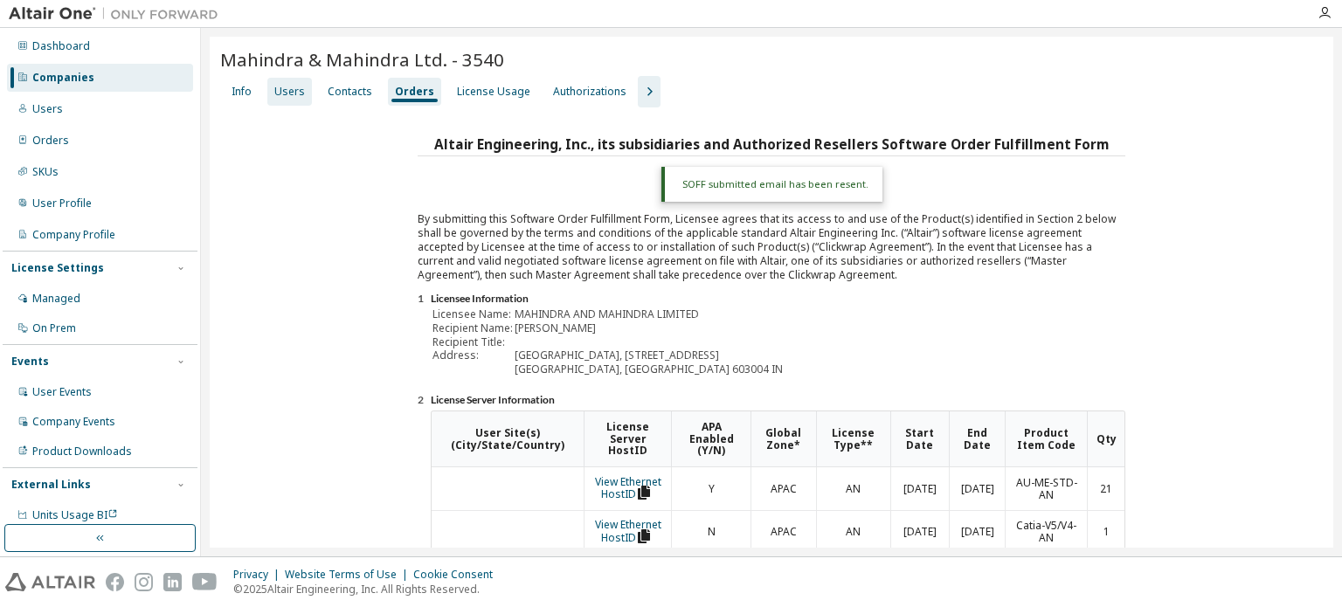
click at [287, 94] on div "Users" at bounding box center [289, 92] width 31 height 14
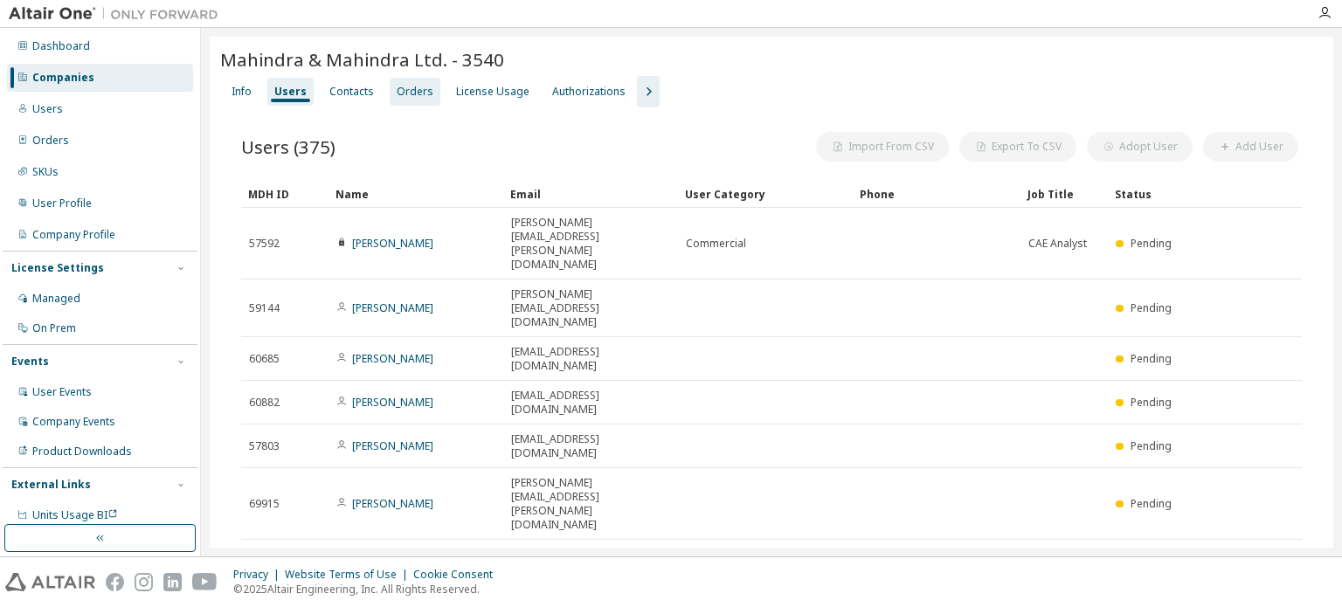
click at [401, 97] on div "Orders" at bounding box center [415, 92] width 37 height 14
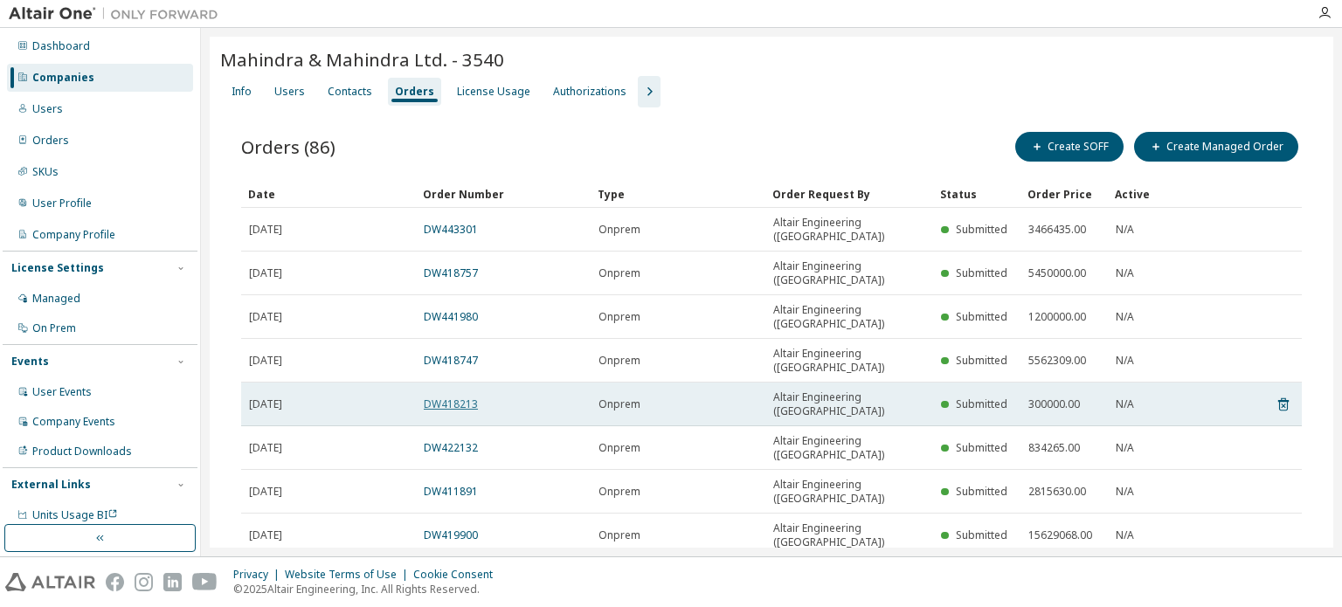
click at [460, 397] on link "DW418213" at bounding box center [451, 404] width 54 height 15
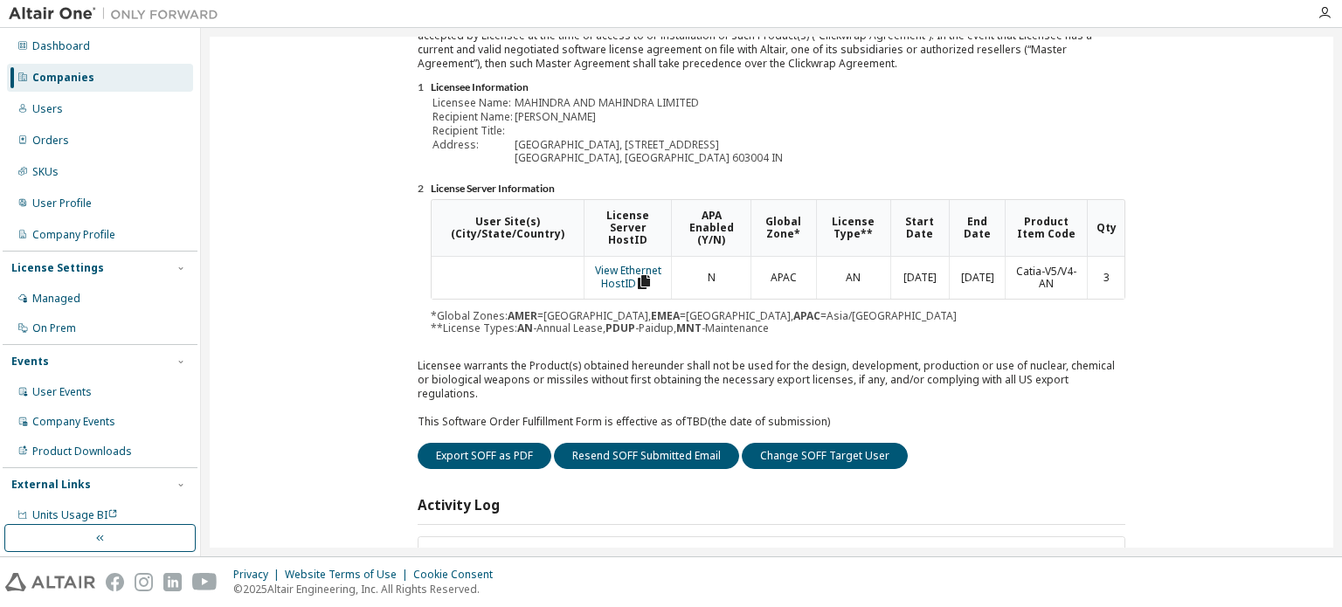
scroll to position [262, 0]
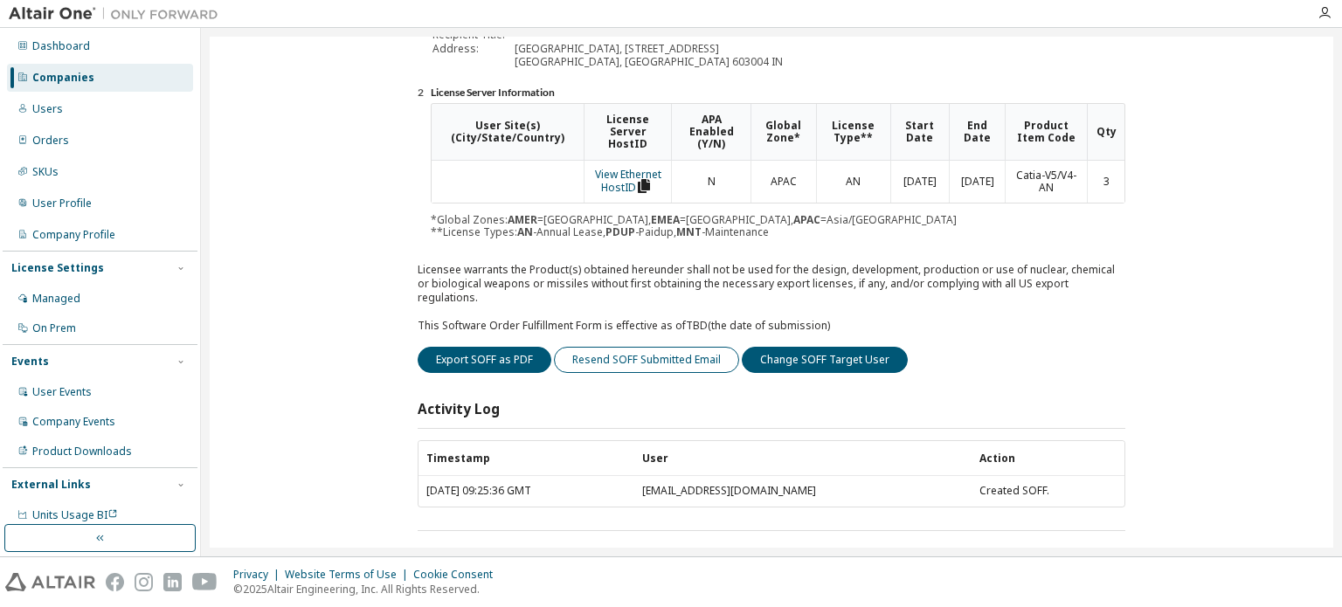
click at [664, 349] on button "Resend SOFF Submitted Email" at bounding box center [646, 360] width 185 height 26
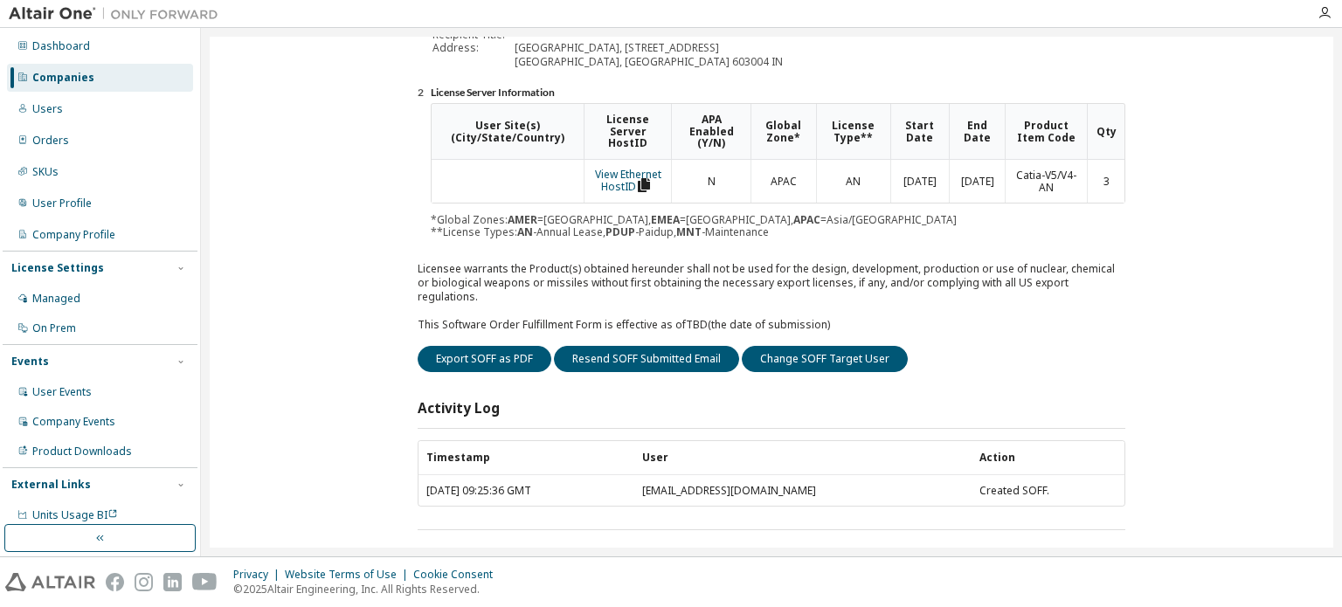
scroll to position [0, 0]
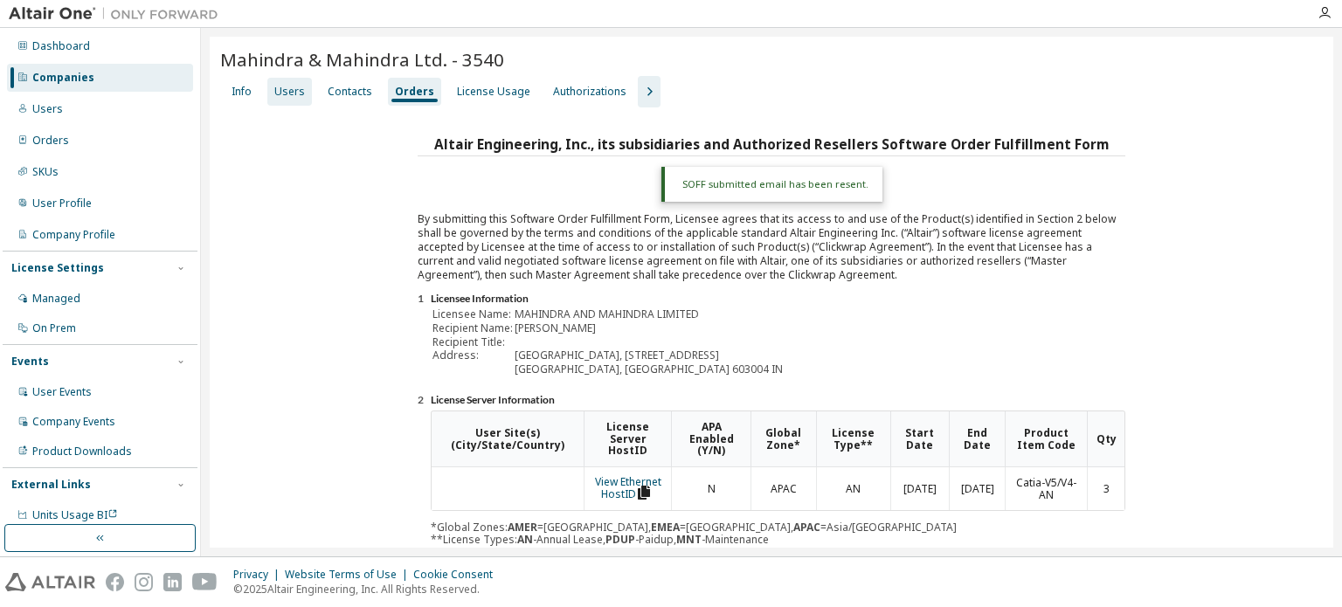
click at [280, 85] on div "Users" at bounding box center [289, 92] width 31 height 14
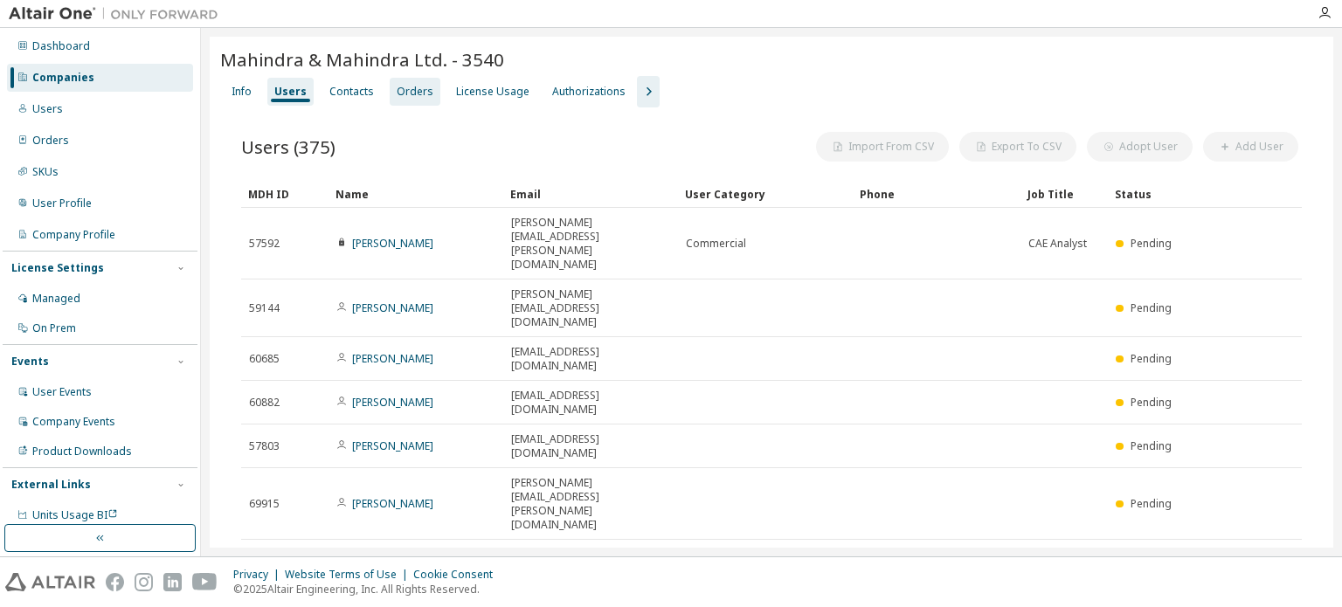
click at [402, 90] on div "Orders" at bounding box center [415, 92] width 37 height 14
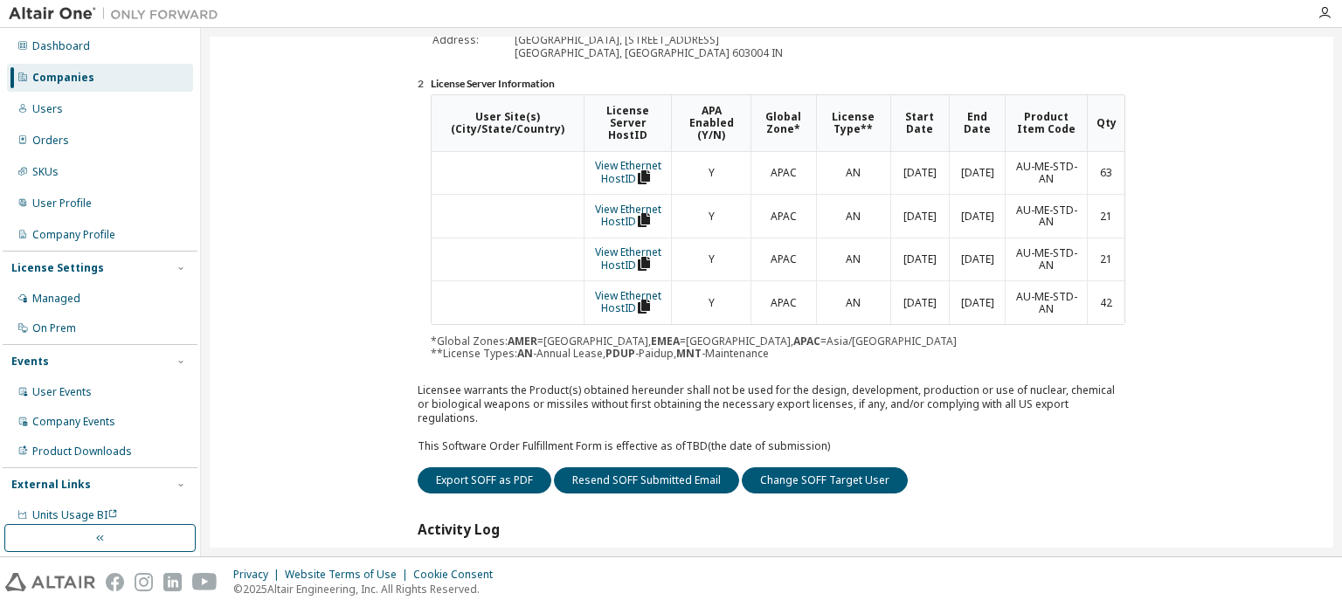
scroll to position [392, 0]
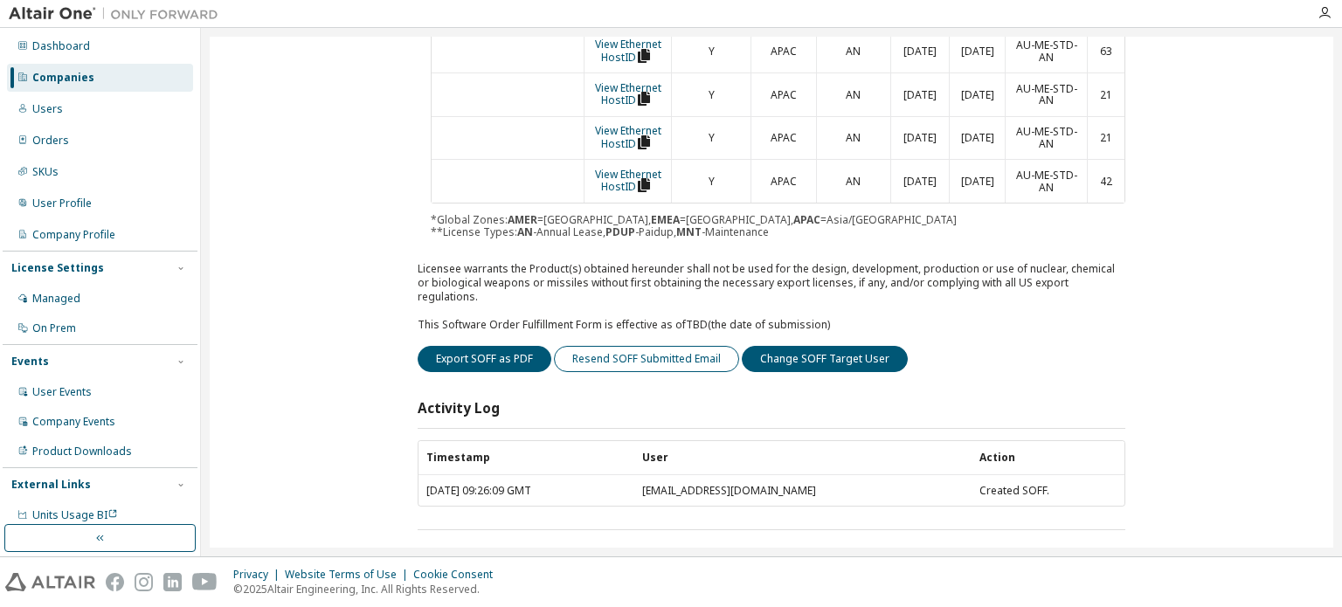
click at [673, 346] on button "Resend SOFF Submitted Email" at bounding box center [646, 359] width 185 height 26
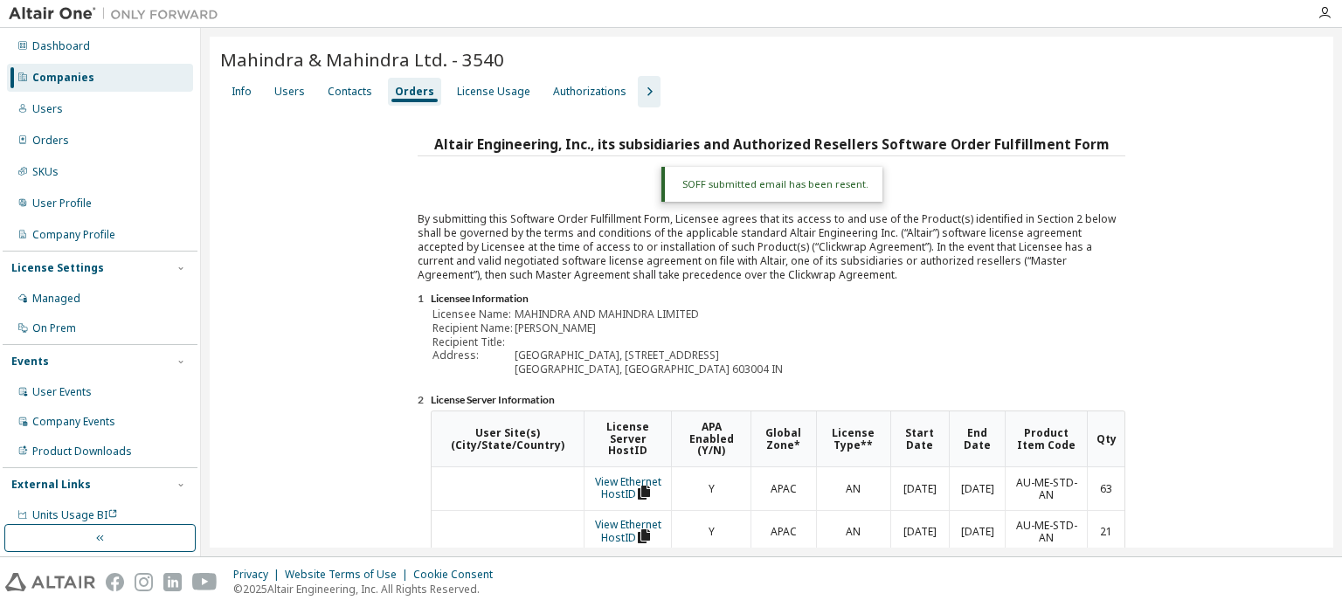
scroll to position [0, 0]
click at [287, 93] on div "Users" at bounding box center [289, 92] width 31 height 14
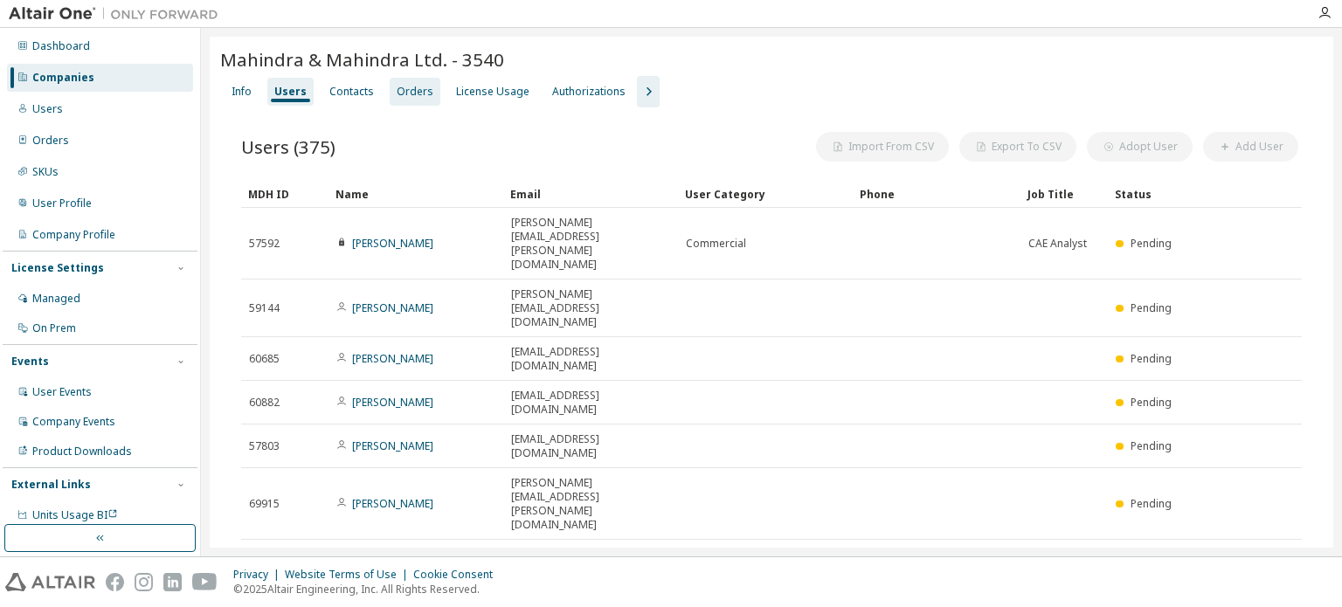
click at [402, 96] on div "Orders" at bounding box center [415, 92] width 37 height 14
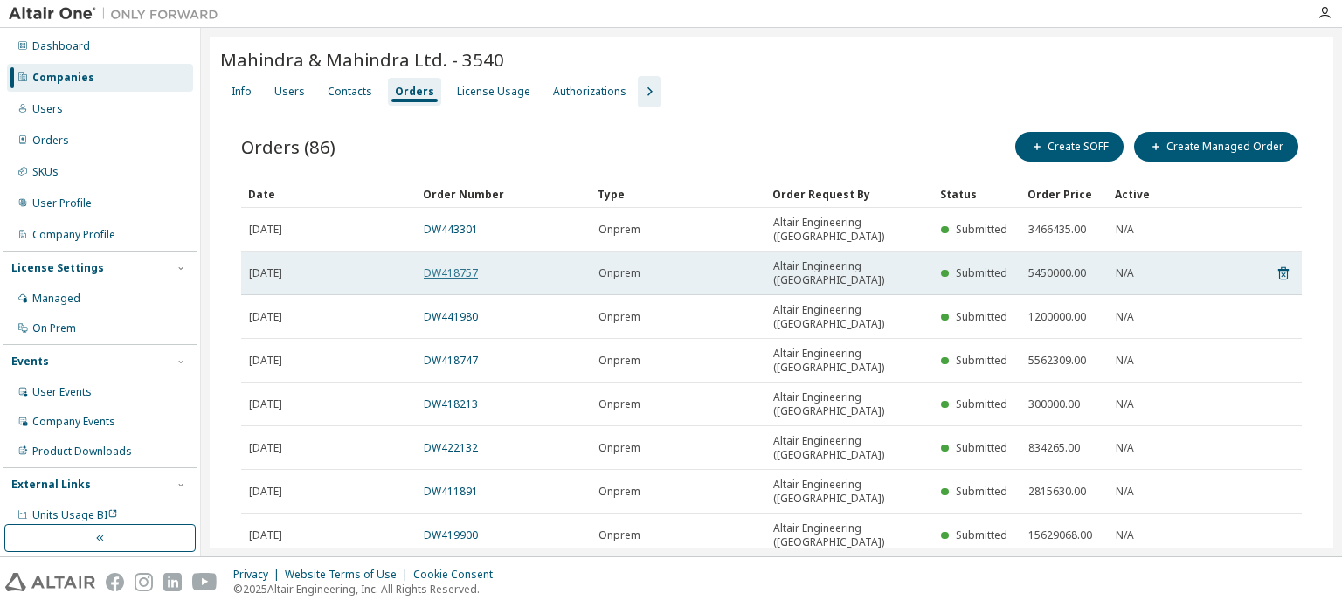
click at [456, 266] on link "DW418757" at bounding box center [451, 273] width 54 height 15
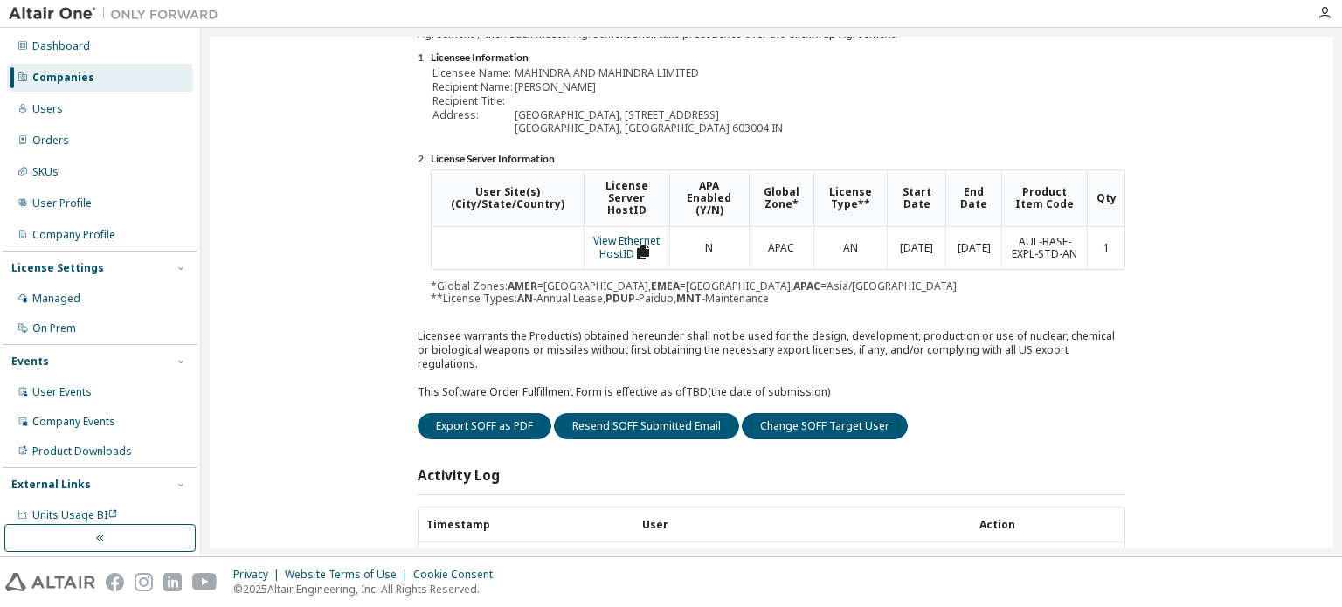
scroll to position [262, 0]
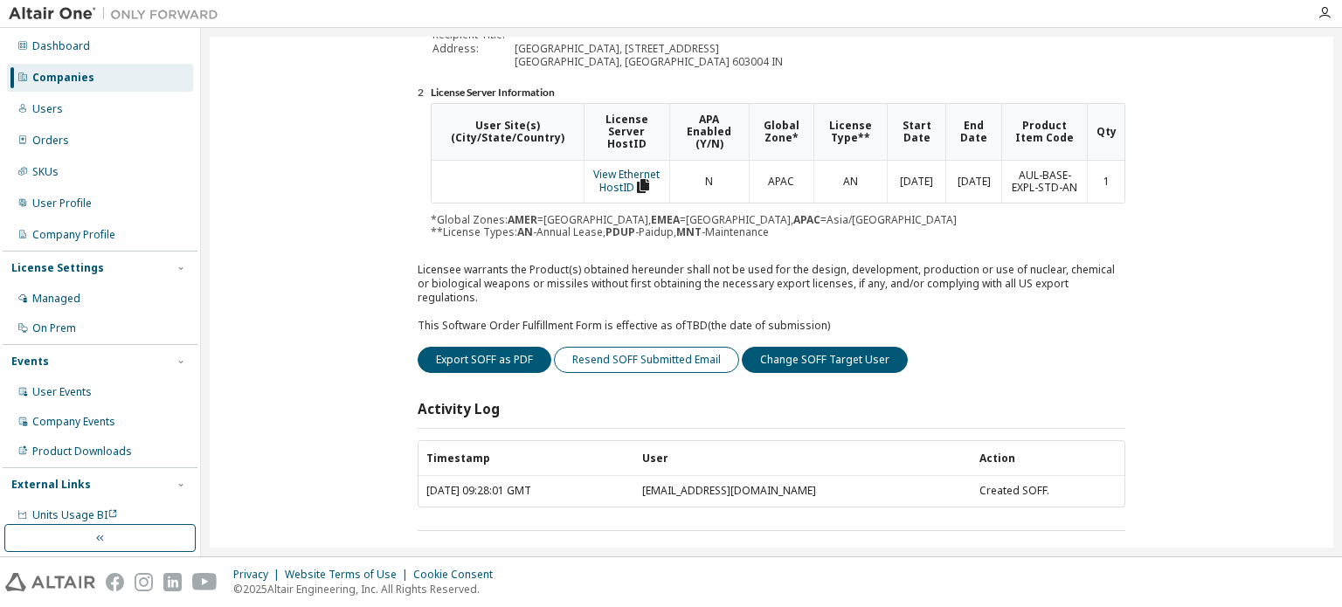
click at [654, 347] on button "Resend SOFF Submitted Email" at bounding box center [646, 360] width 185 height 26
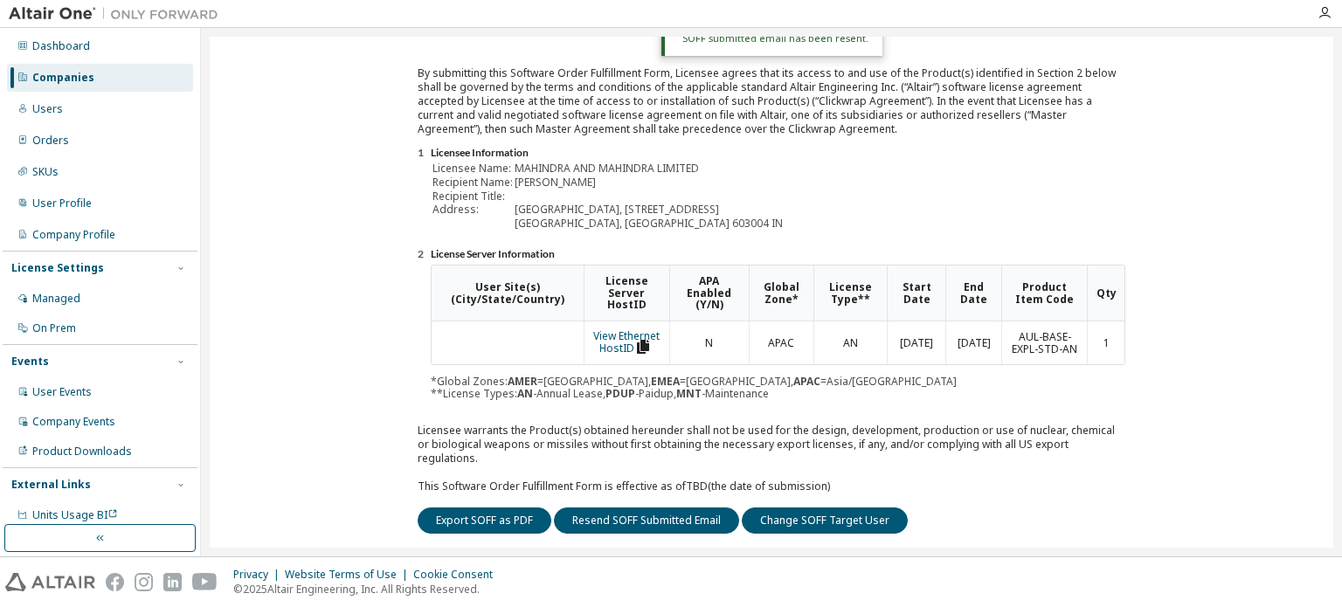
scroll to position [0, 0]
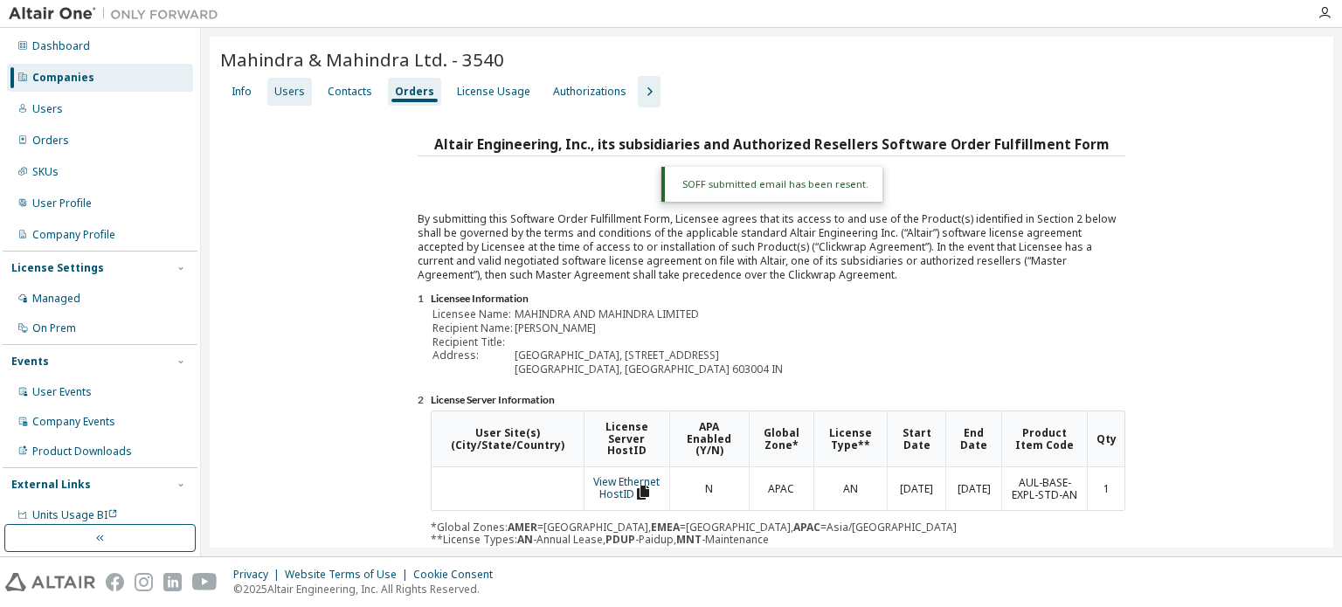
click at [289, 89] on div "Users" at bounding box center [289, 92] width 31 height 14
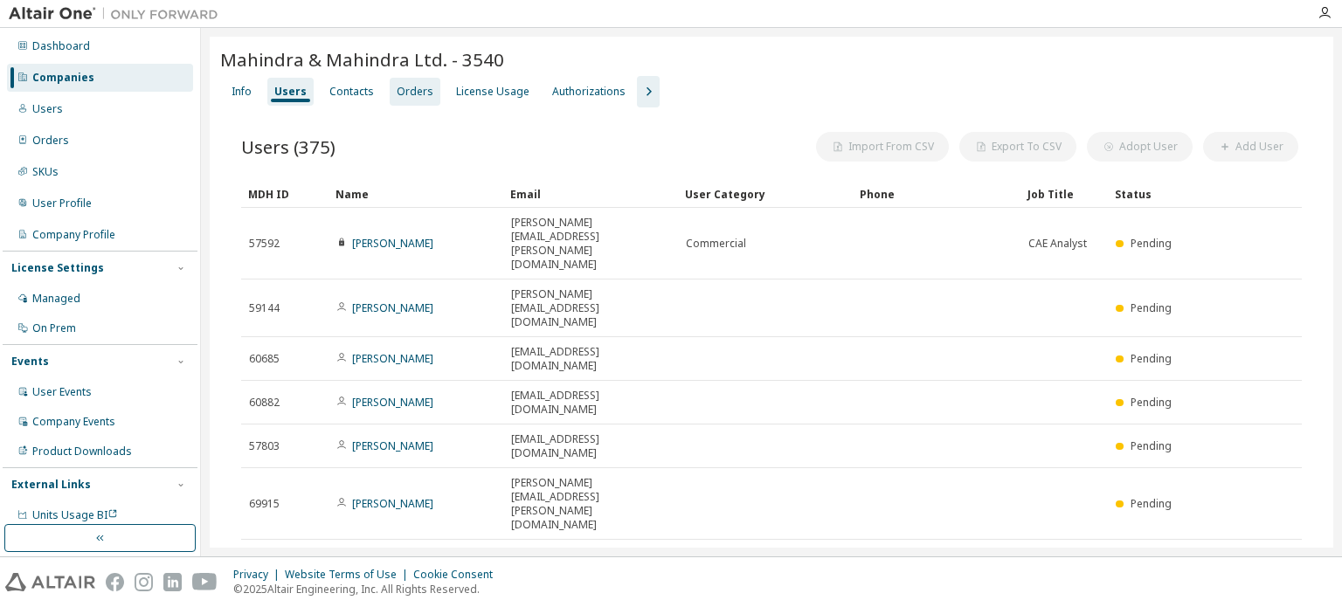
click at [407, 85] on div "Orders" at bounding box center [415, 92] width 37 height 14
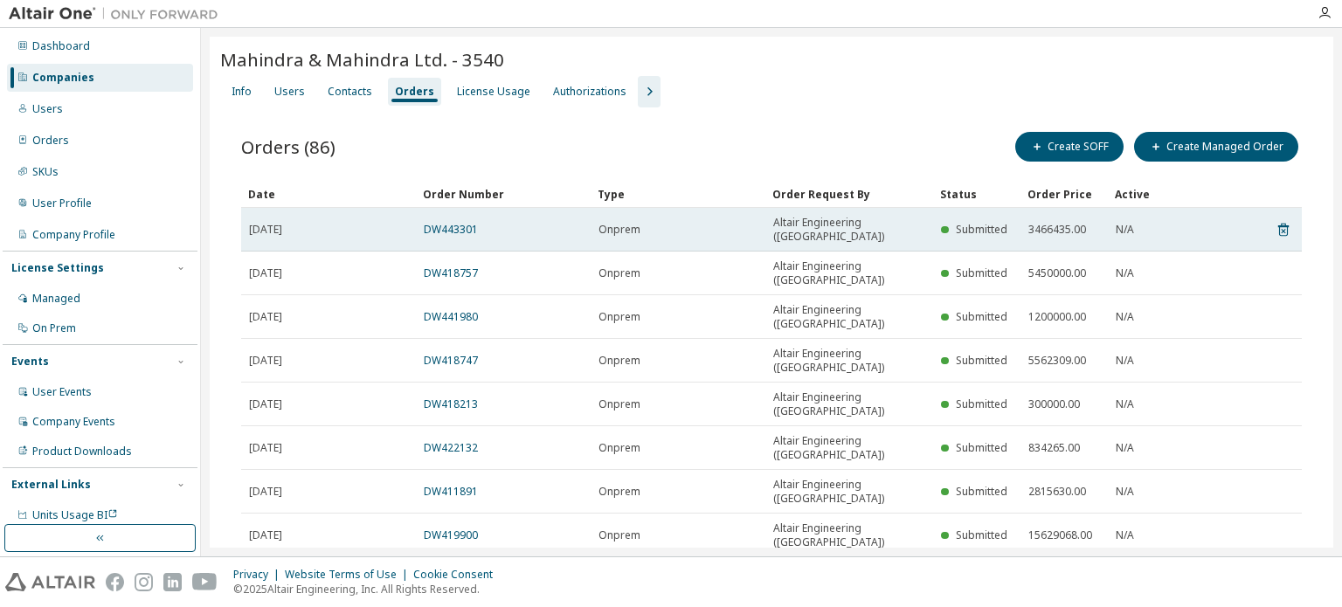
click at [462, 230] on td "DW443301" at bounding box center [503, 230] width 175 height 44
click at [460, 222] on link "DW443301" at bounding box center [451, 229] width 54 height 15
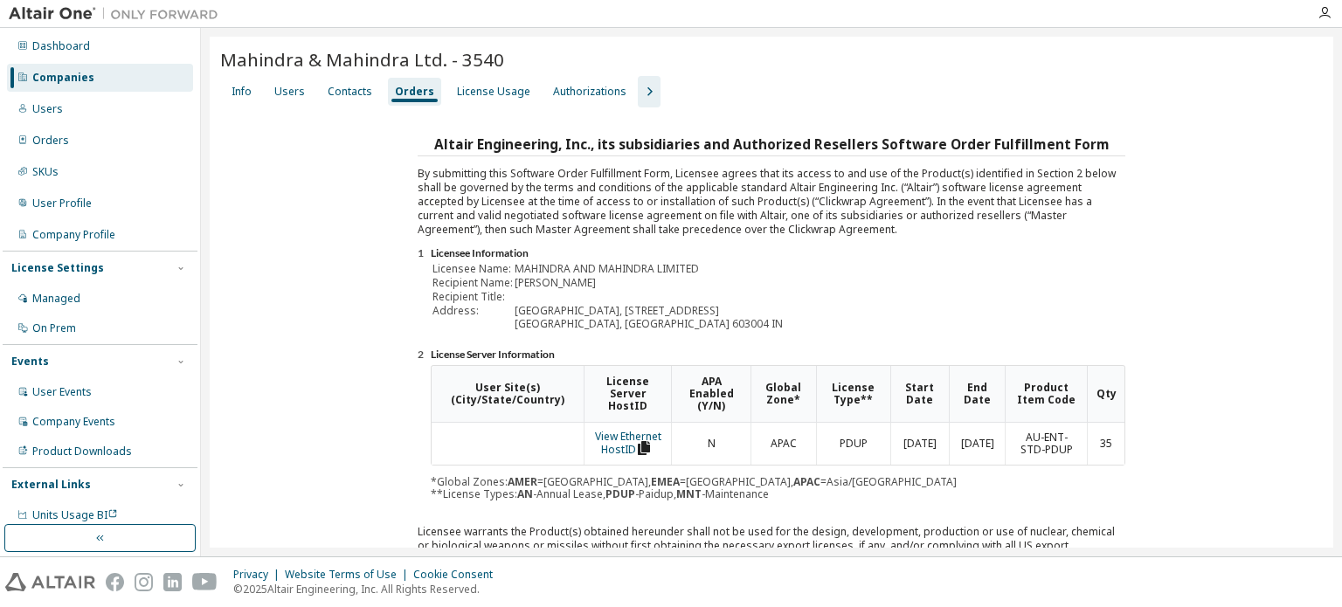
scroll to position [262, 0]
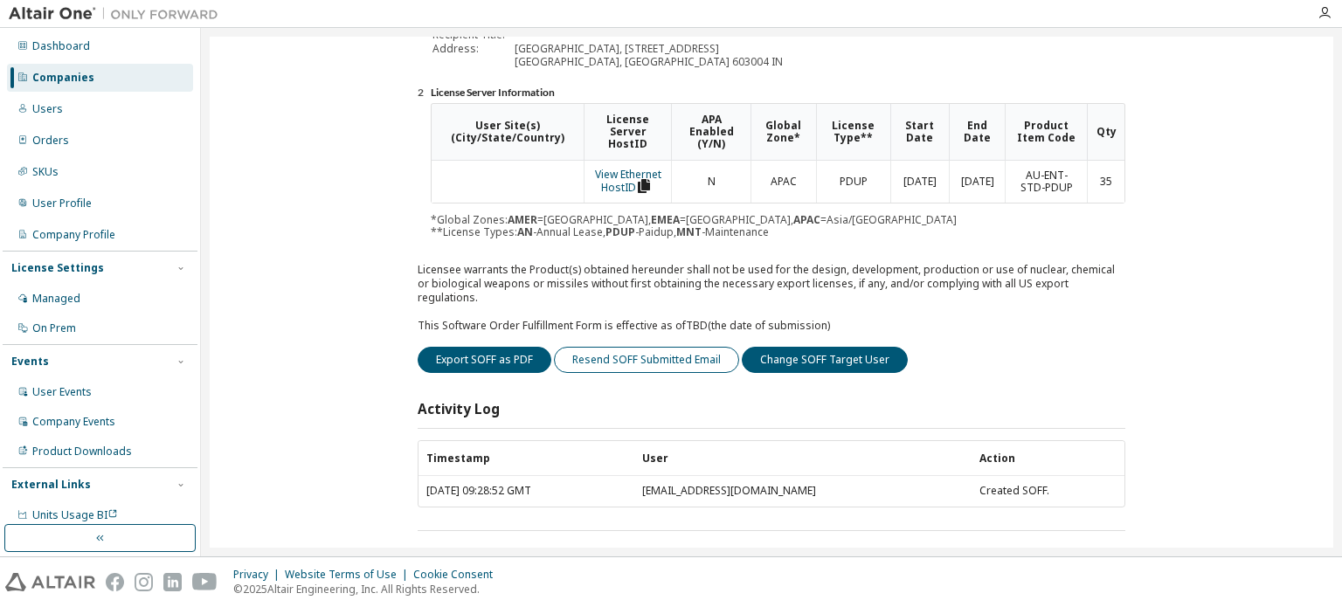
click at [688, 347] on button "Resend SOFF Submitted Email" at bounding box center [646, 360] width 185 height 26
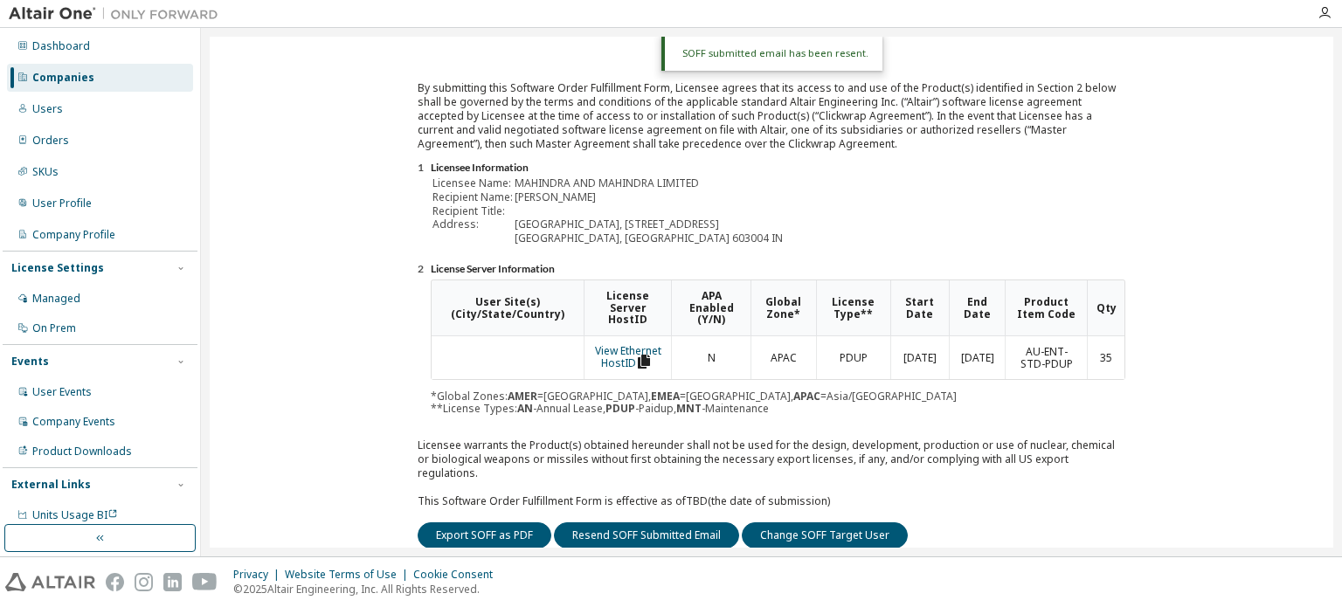
scroll to position [0, 0]
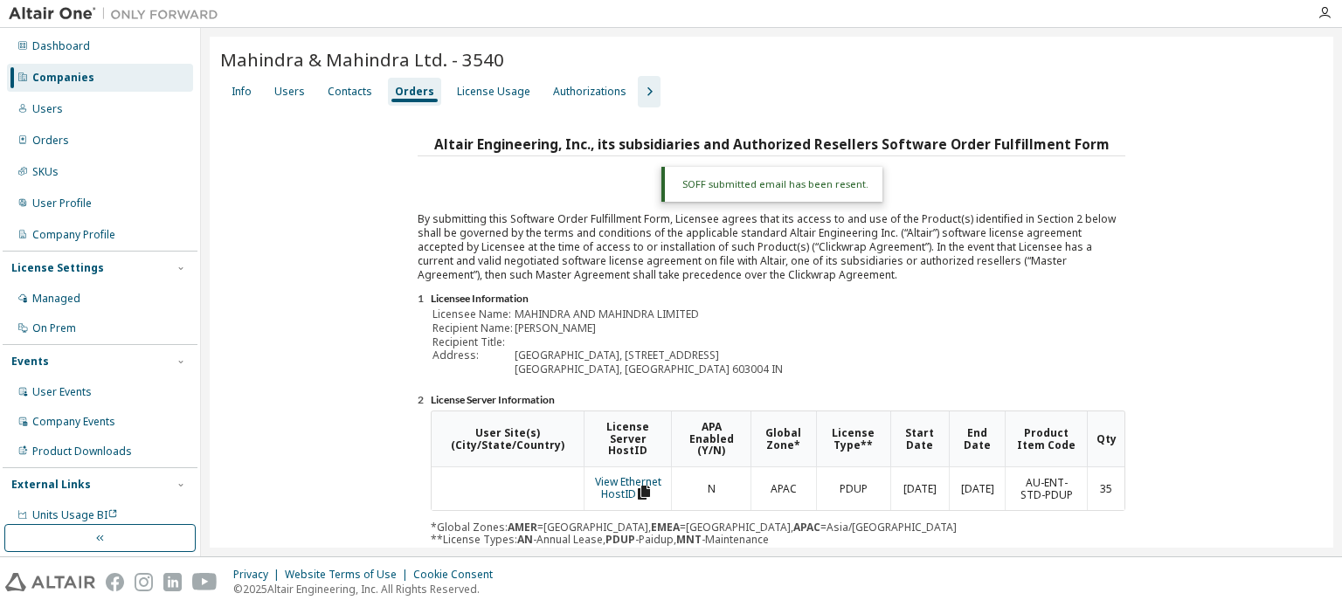
click at [135, 80] on div "Companies" at bounding box center [100, 78] width 186 height 28
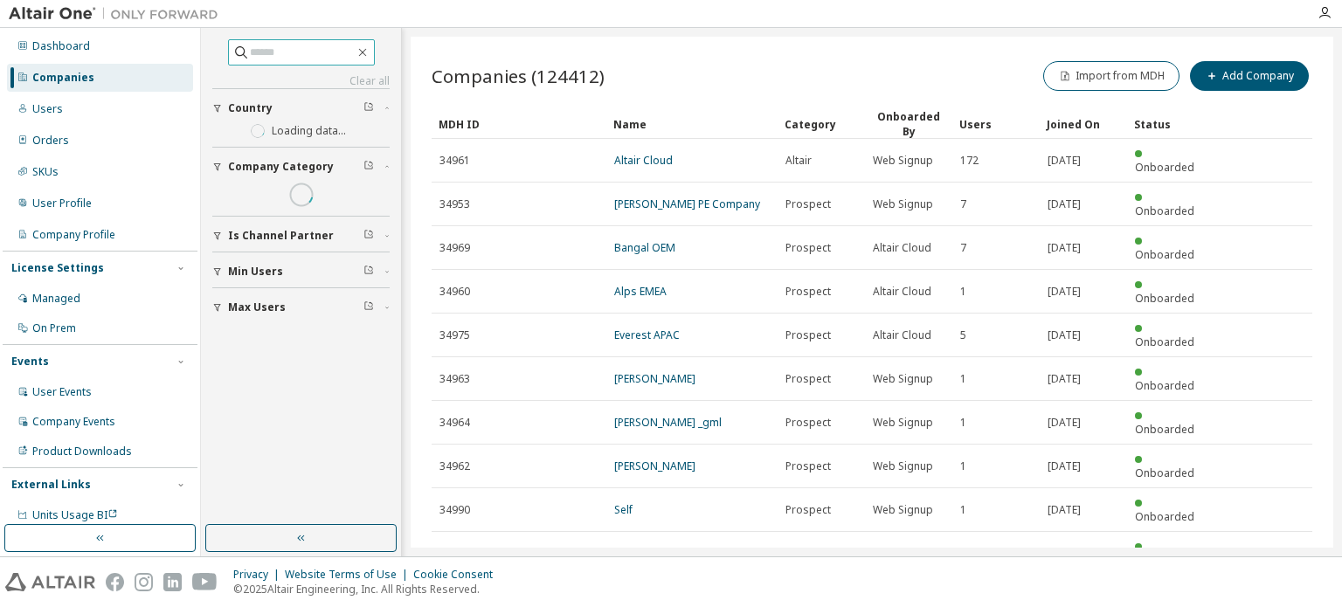
click at [271, 55] on input "text" at bounding box center [302, 52] width 105 height 17
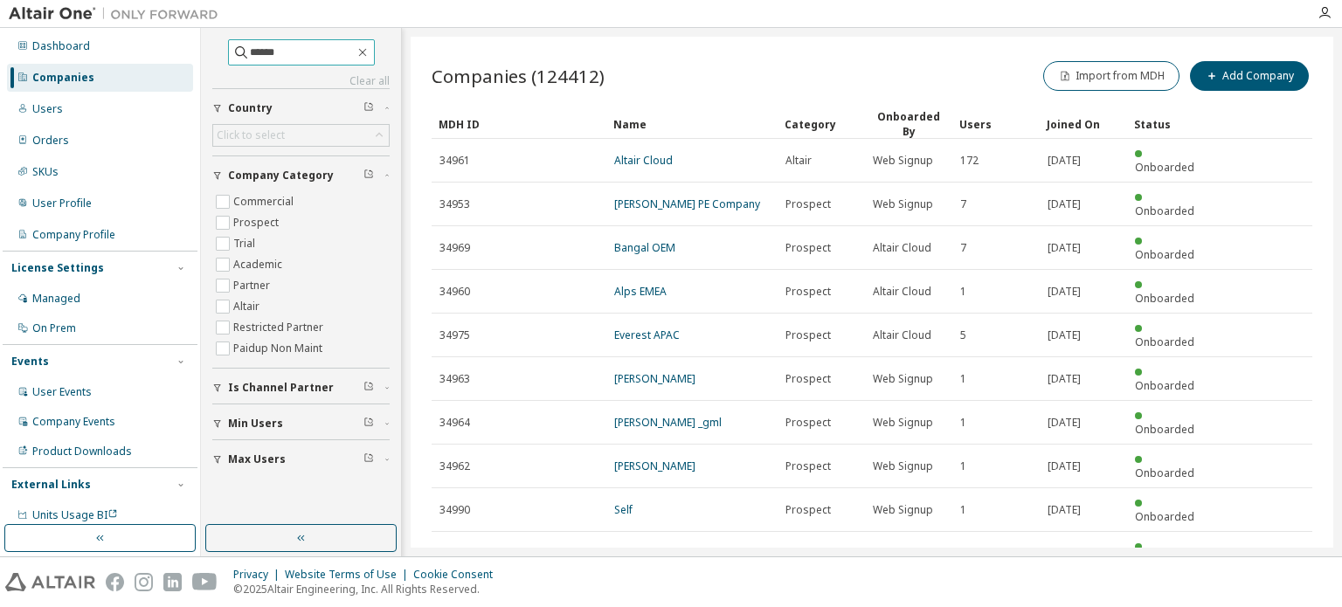
type input "******"
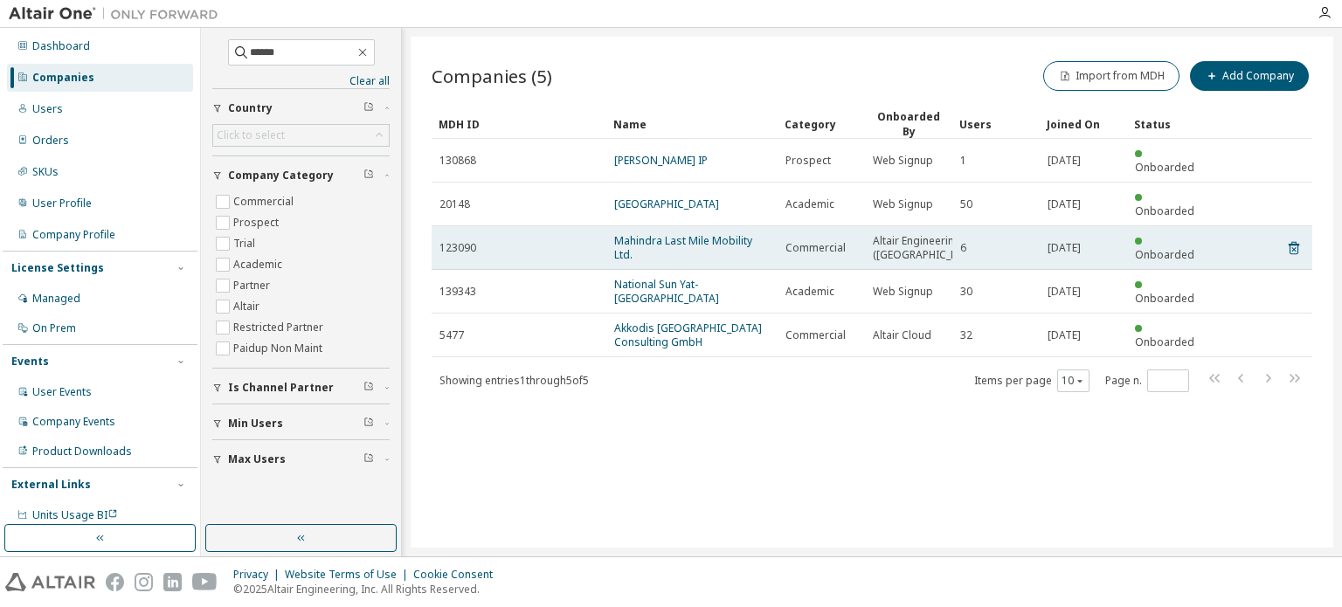
click at [688, 234] on span "Mahindra Last Mile Mobility Ltd." at bounding box center [692, 248] width 156 height 28
click at [688, 233] on link "Mahindra Last Mile Mobility Ltd." at bounding box center [683, 247] width 138 height 29
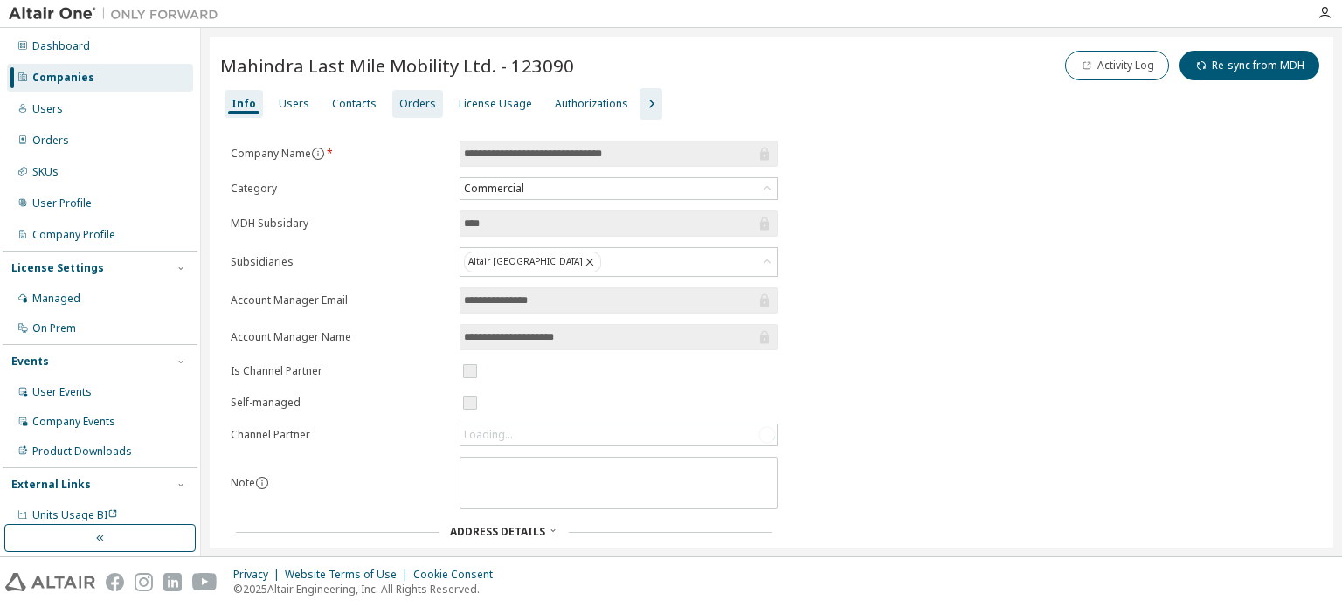
click at [416, 100] on div "Orders" at bounding box center [417, 104] width 37 height 14
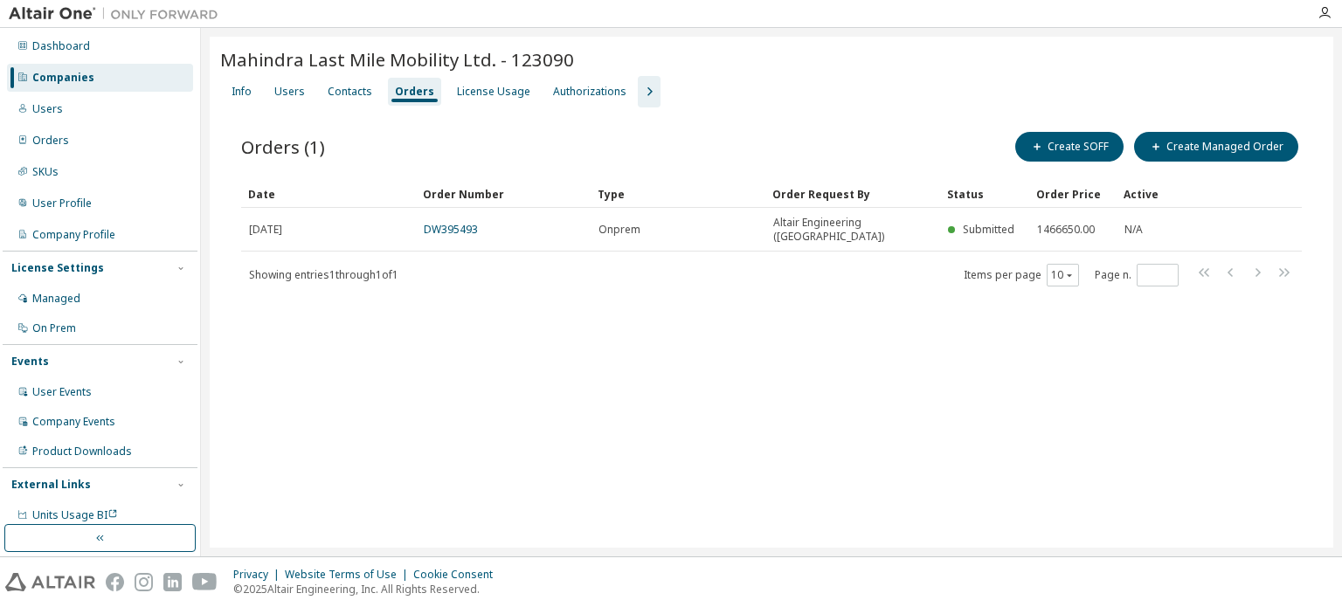
click at [919, 363] on div "Mahindra Last Mile Mobility Ltd. - 123090 Clear Load Save Save As Field Operato…" at bounding box center [771, 292] width 1123 height 511
click at [63, 68] on div "Companies" at bounding box center [100, 78] width 186 height 28
